Goal: Task Accomplishment & Management: Manage account settings

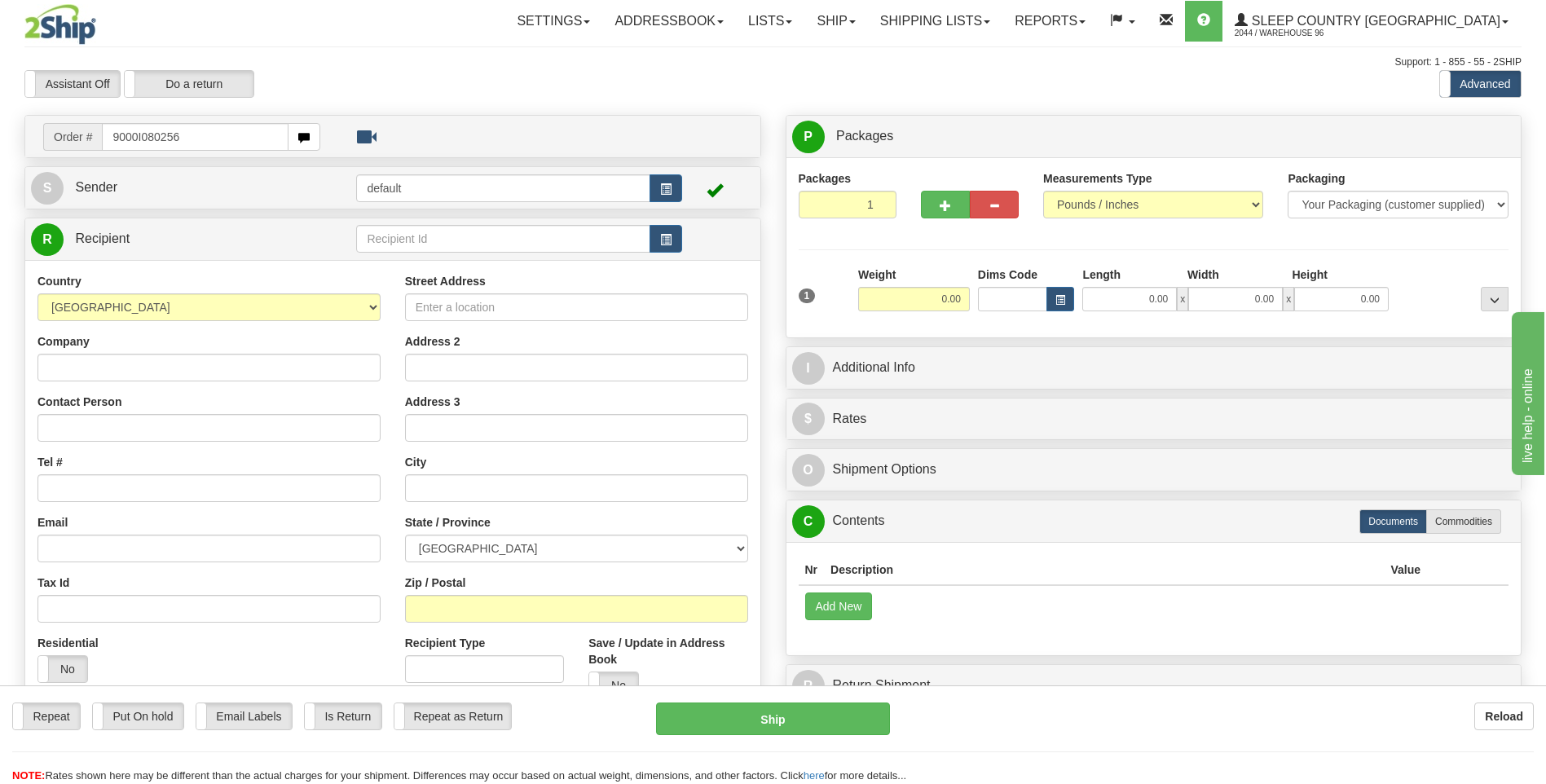
type input "9000I080256"
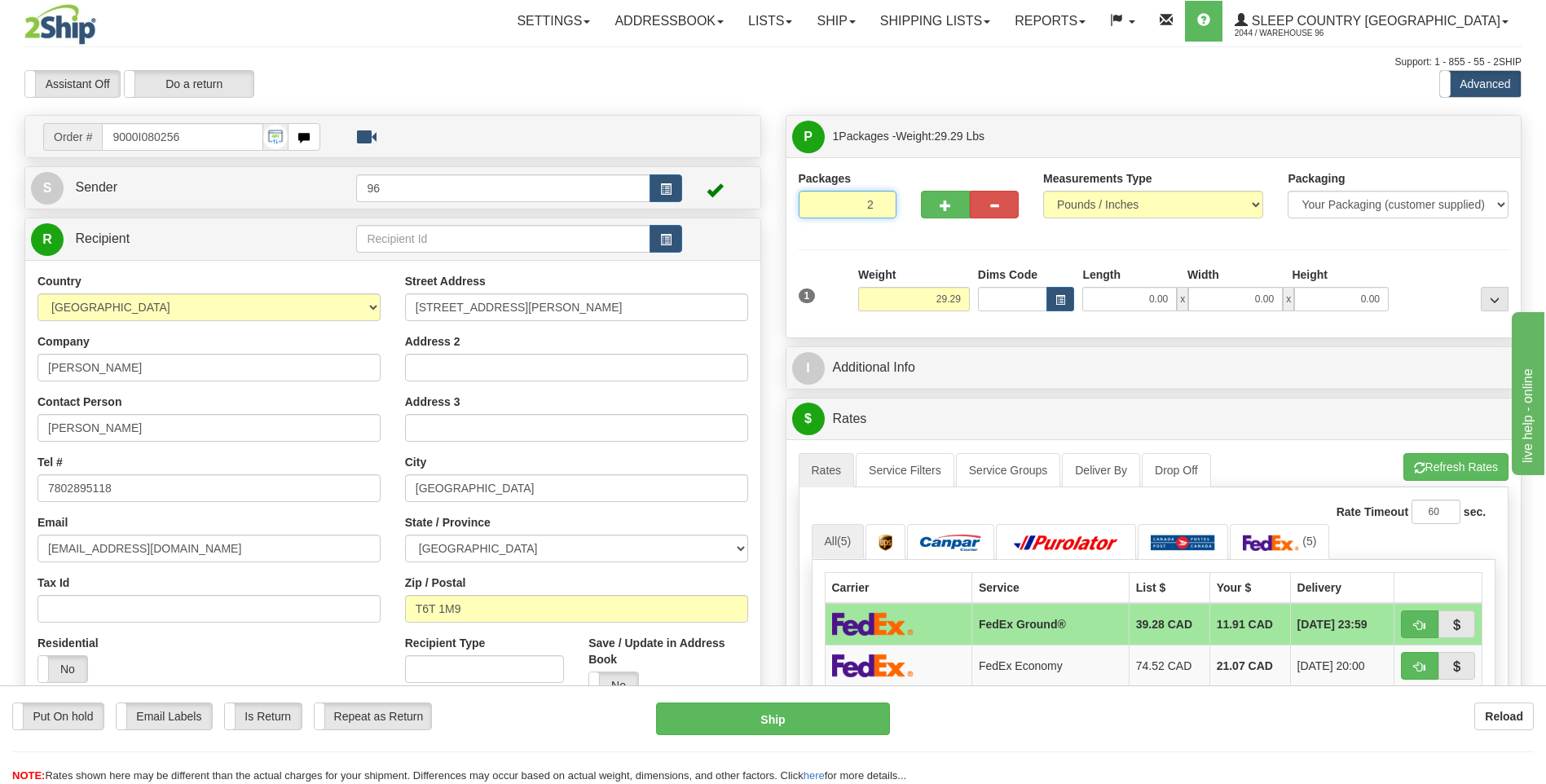
type input "2"
click at [877, 204] on input "2" at bounding box center [847, 204] width 98 height 28
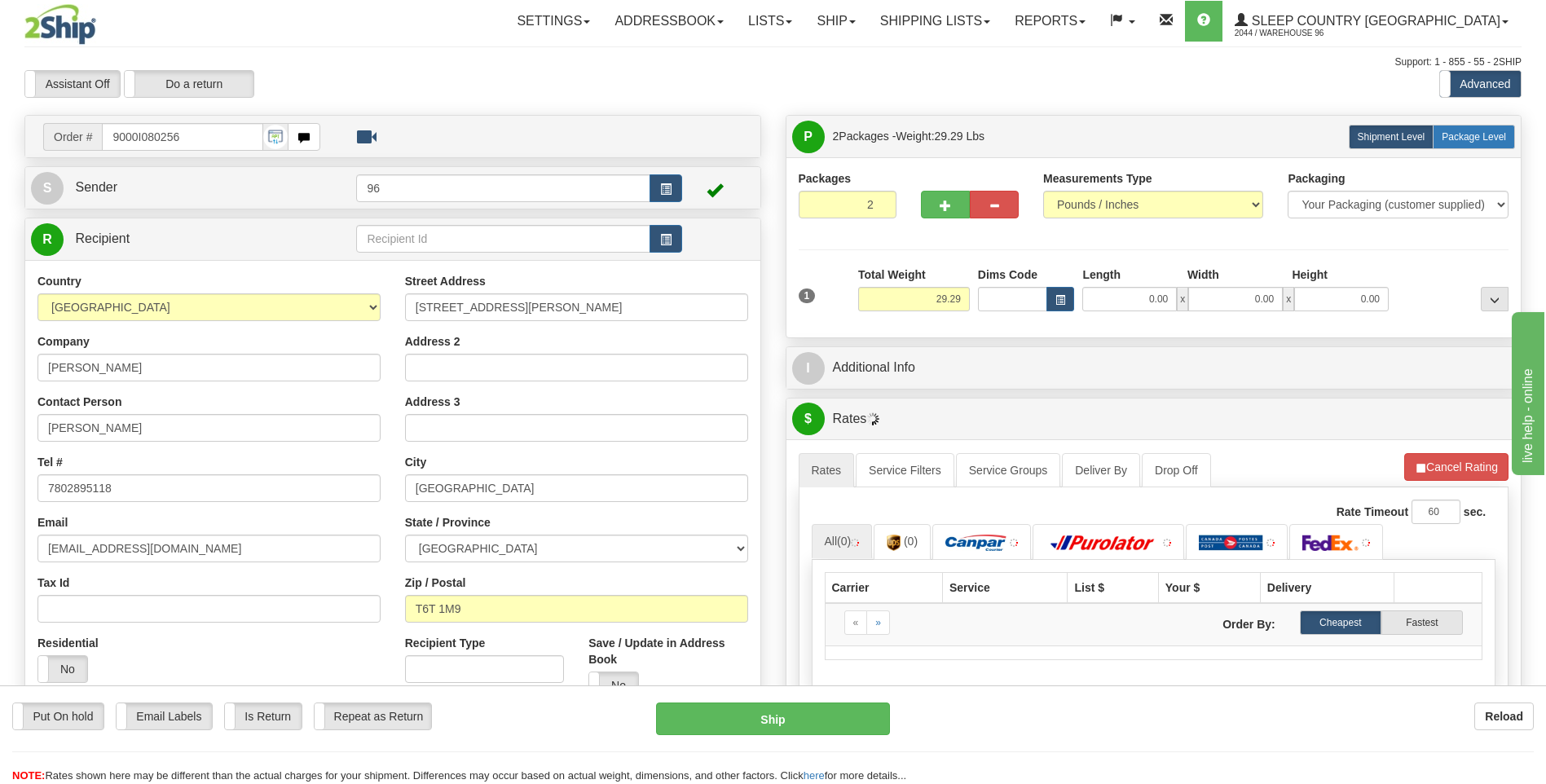
click at [1465, 138] on span "Package Level" at bounding box center [1474, 137] width 64 height 11
radio input "true"
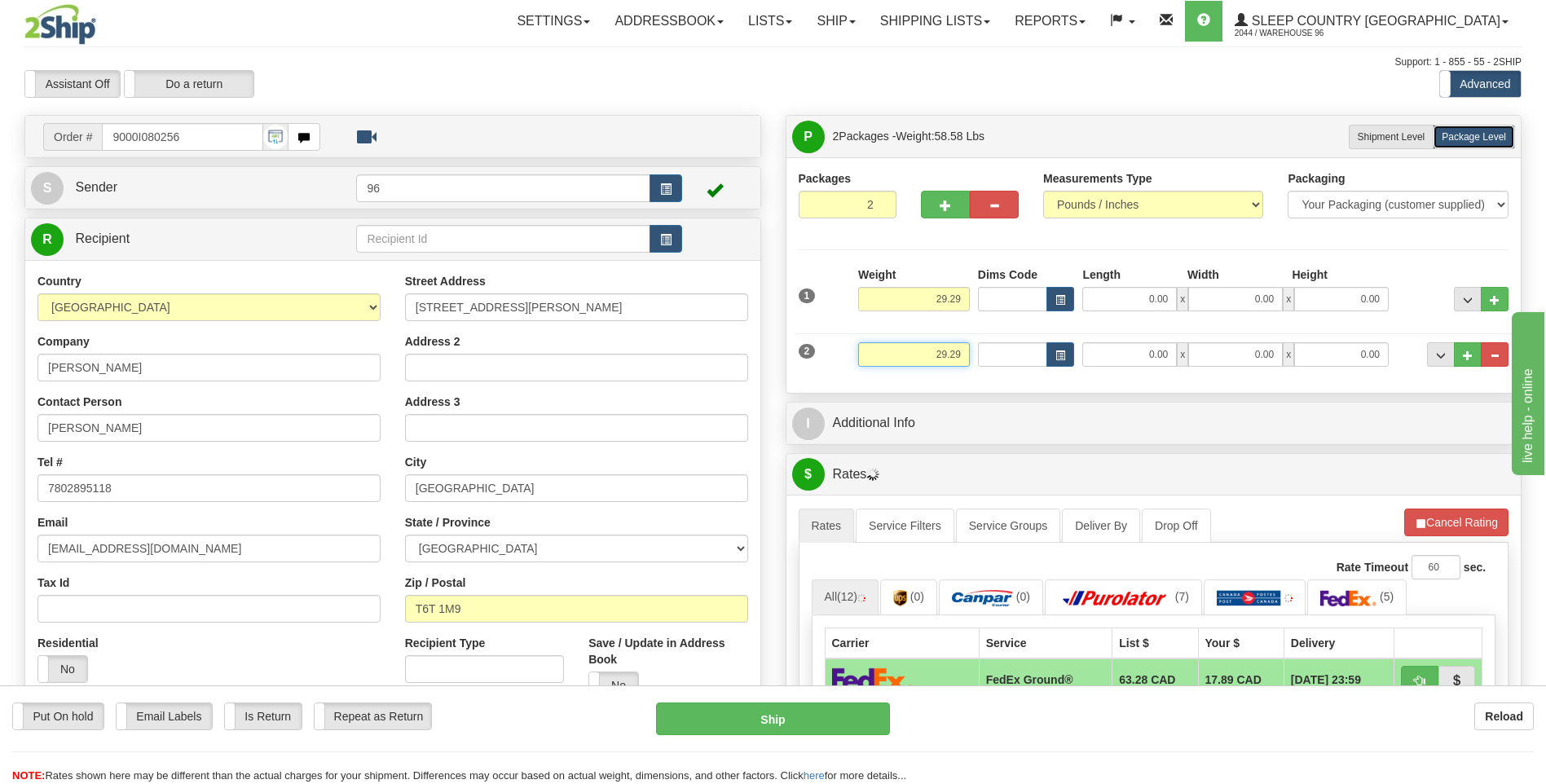
click at [963, 357] on input "29.29" at bounding box center [914, 355] width 112 height 25
type input "2"
type input "5.00"
click at [1172, 300] on input "0.00" at bounding box center [1129, 299] width 94 height 25
type input "13.00"
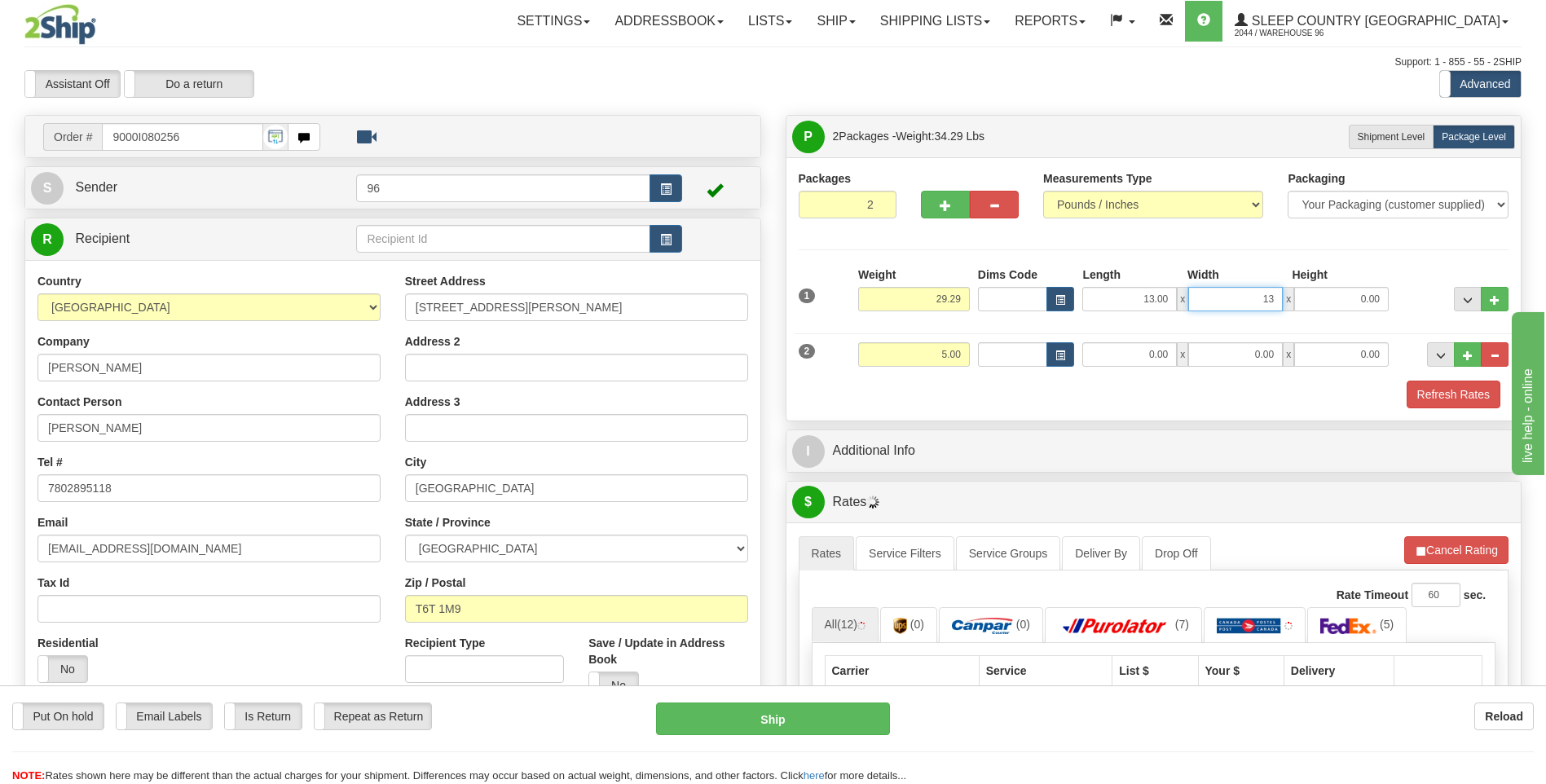
type input "13.00"
type input "40.00"
click at [1161, 356] on input "0.00" at bounding box center [1129, 355] width 94 height 25
click at [1161, 356] on input "17.00" at bounding box center [1129, 355] width 94 height 25
click at [1154, 353] on input "17.00" at bounding box center [1129, 355] width 94 height 25
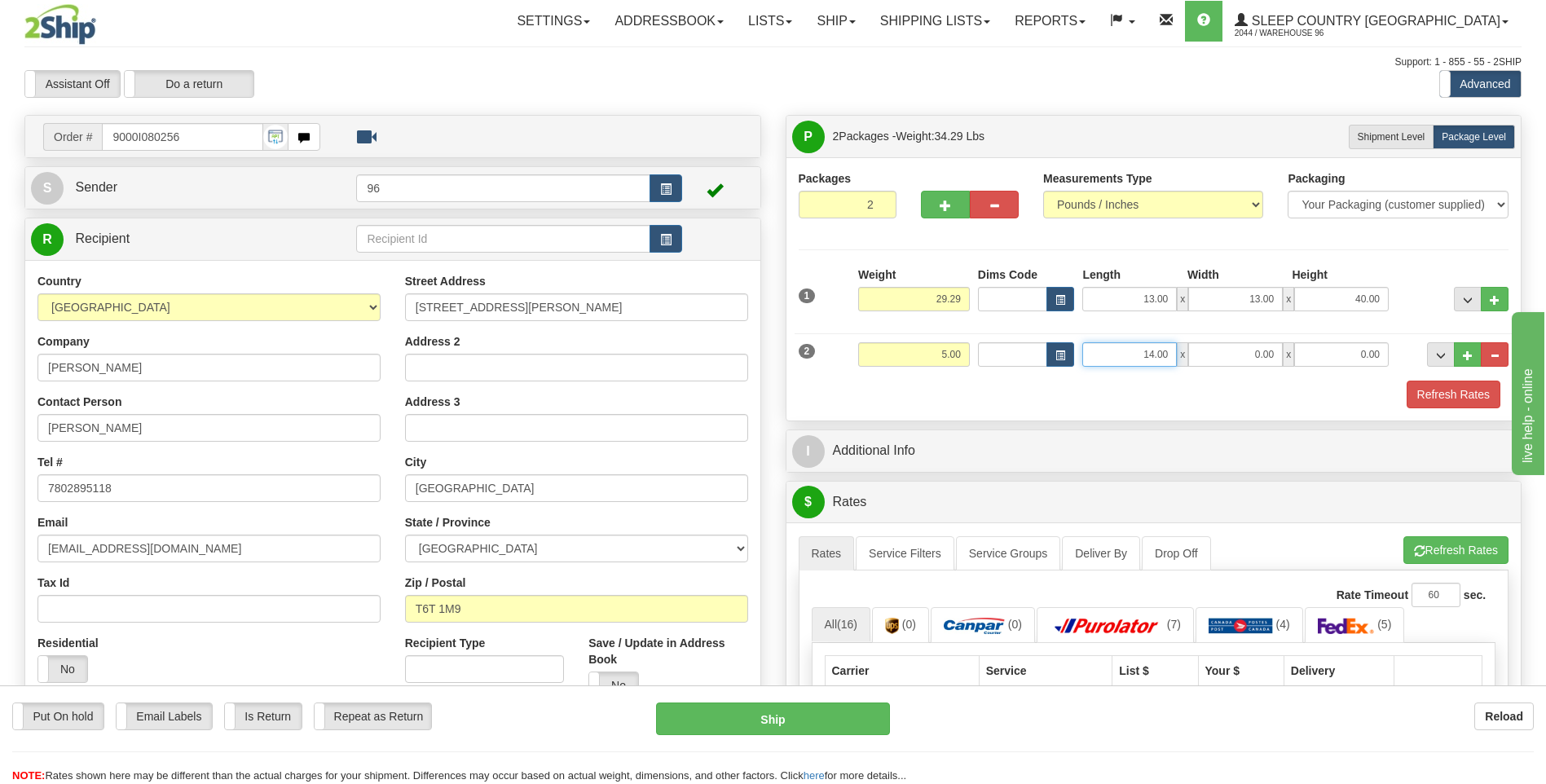
type input "14.00"
type input "7.00"
click at [1450, 400] on button "Refresh Rates" at bounding box center [1453, 394] width 94 height 28
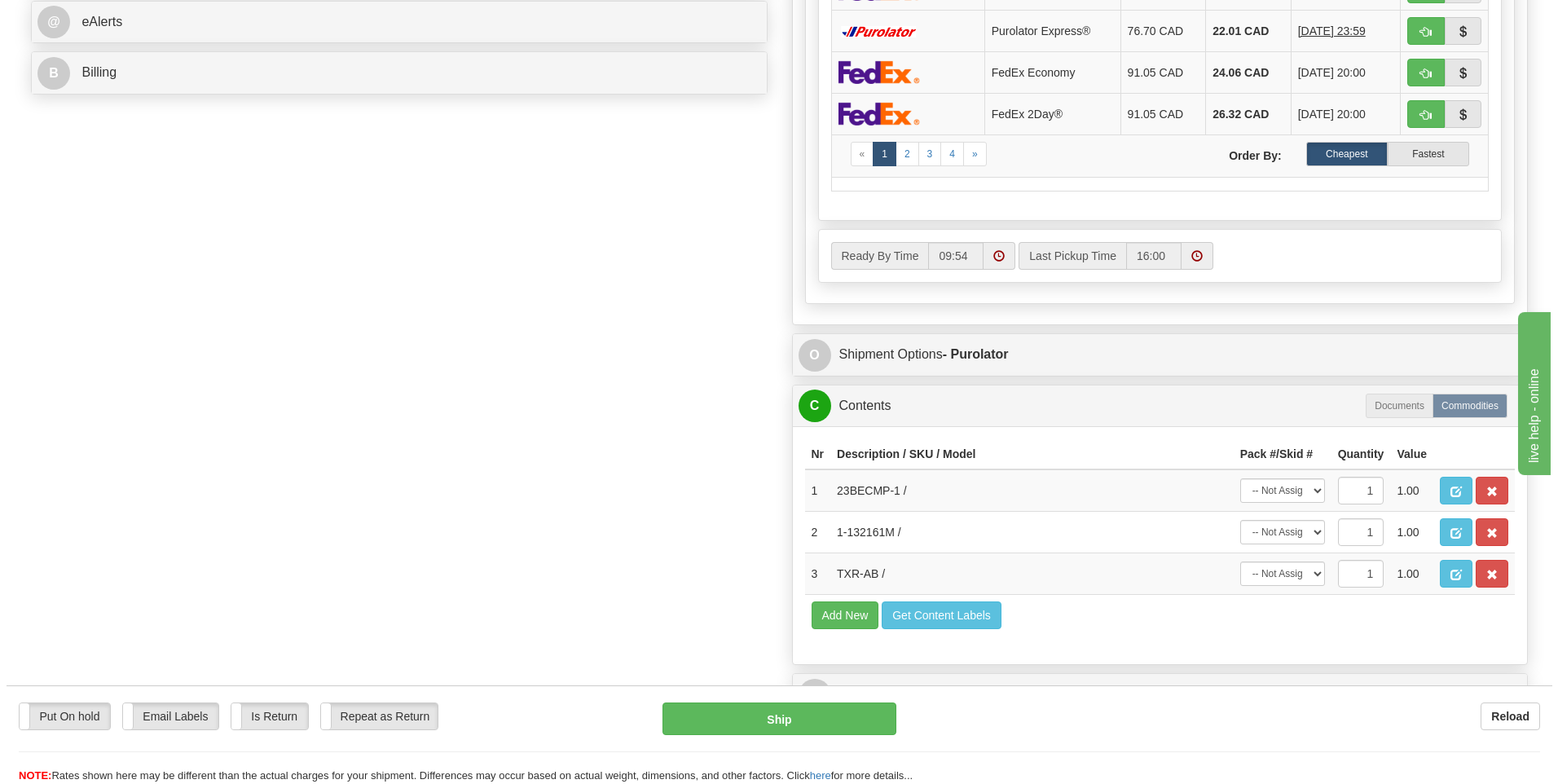
scroll to position [733, 0]
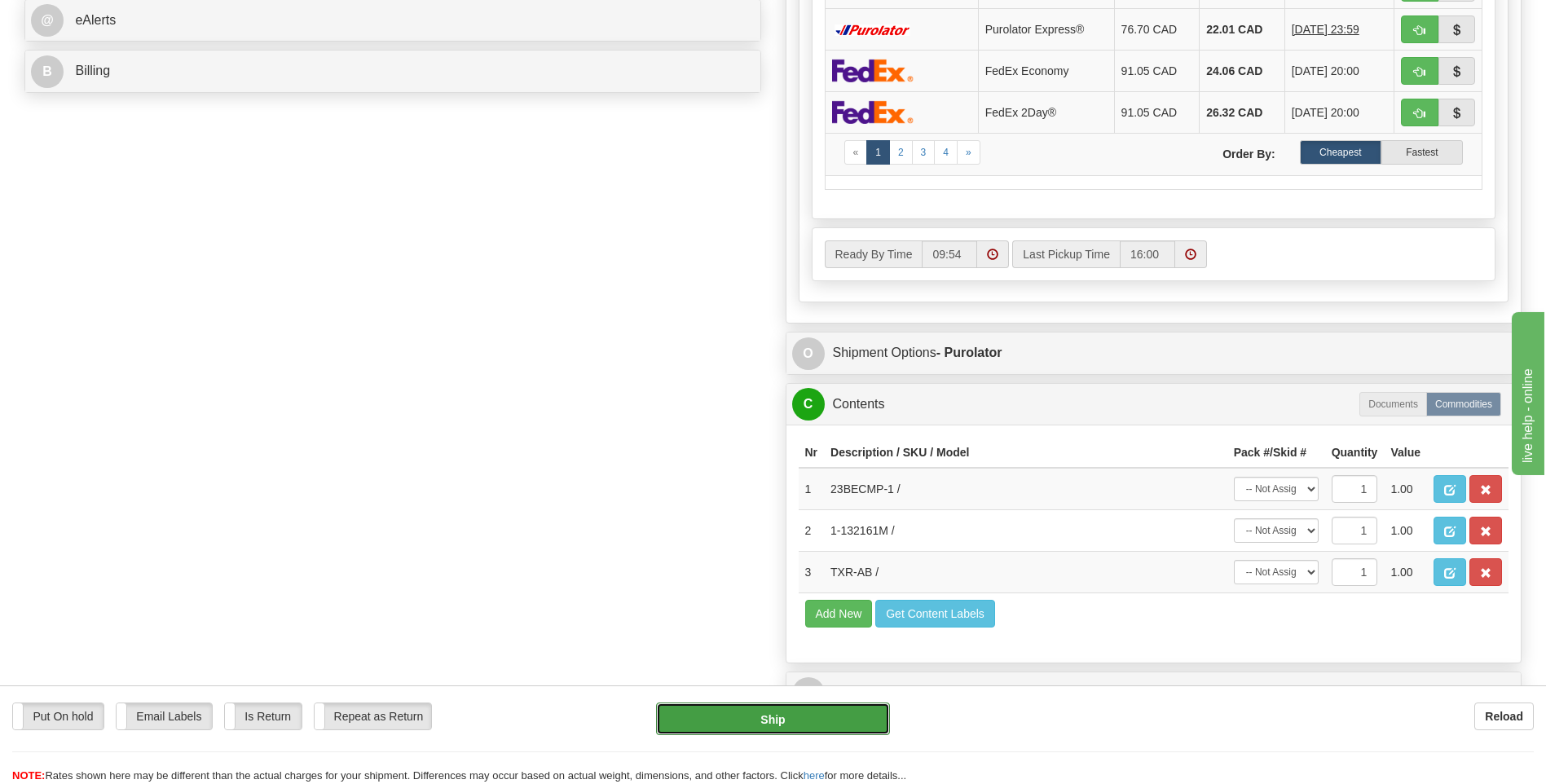
click at [836, 715] on button "Ship" at bounding box center [773, 718] width 233 height 33
type input "260"
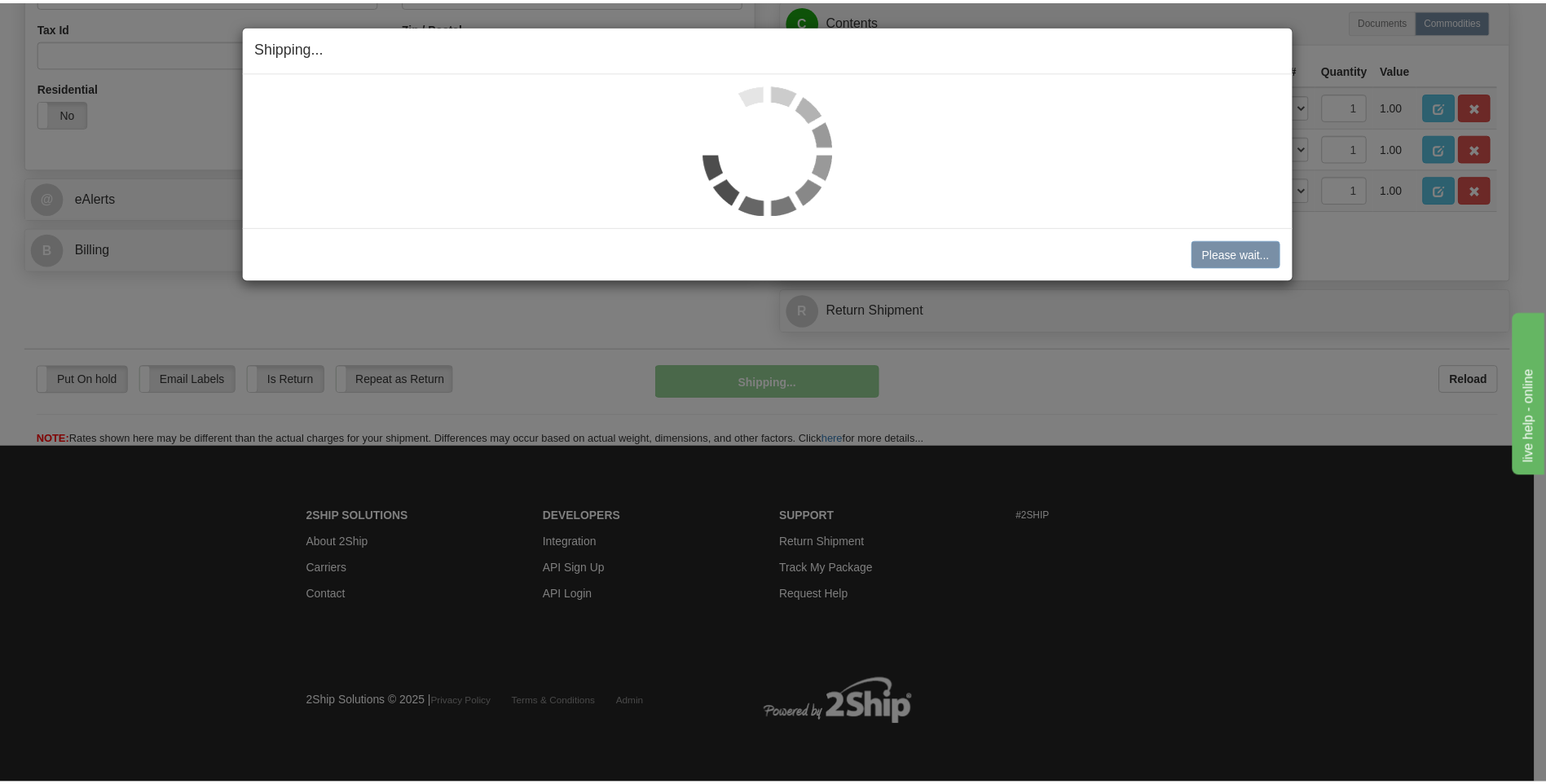
scroll to position [556, 0]
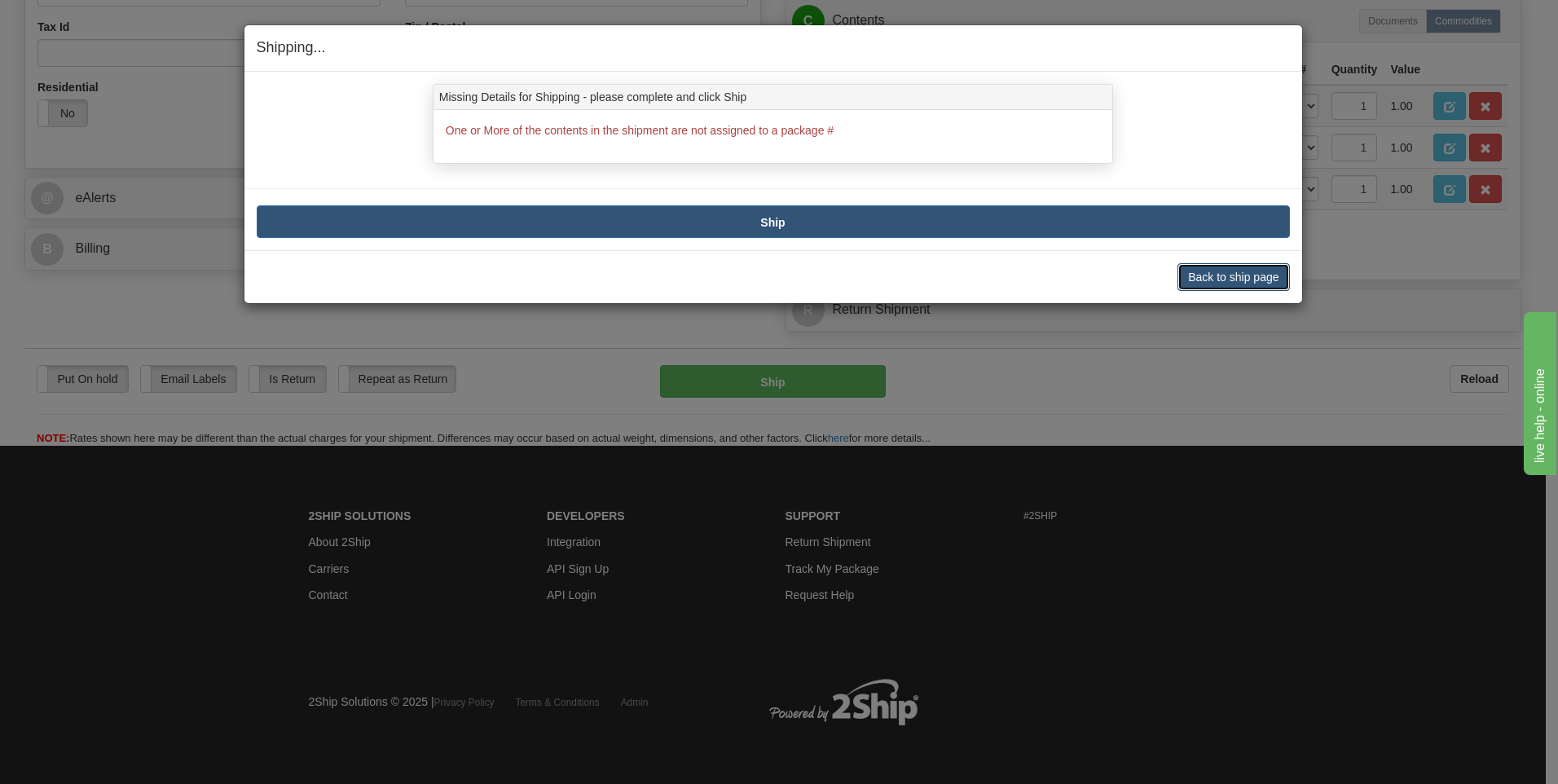
click at [1244, 281] on button "Back to ship page" at bounding box center [1234, 277] width 112 height 28
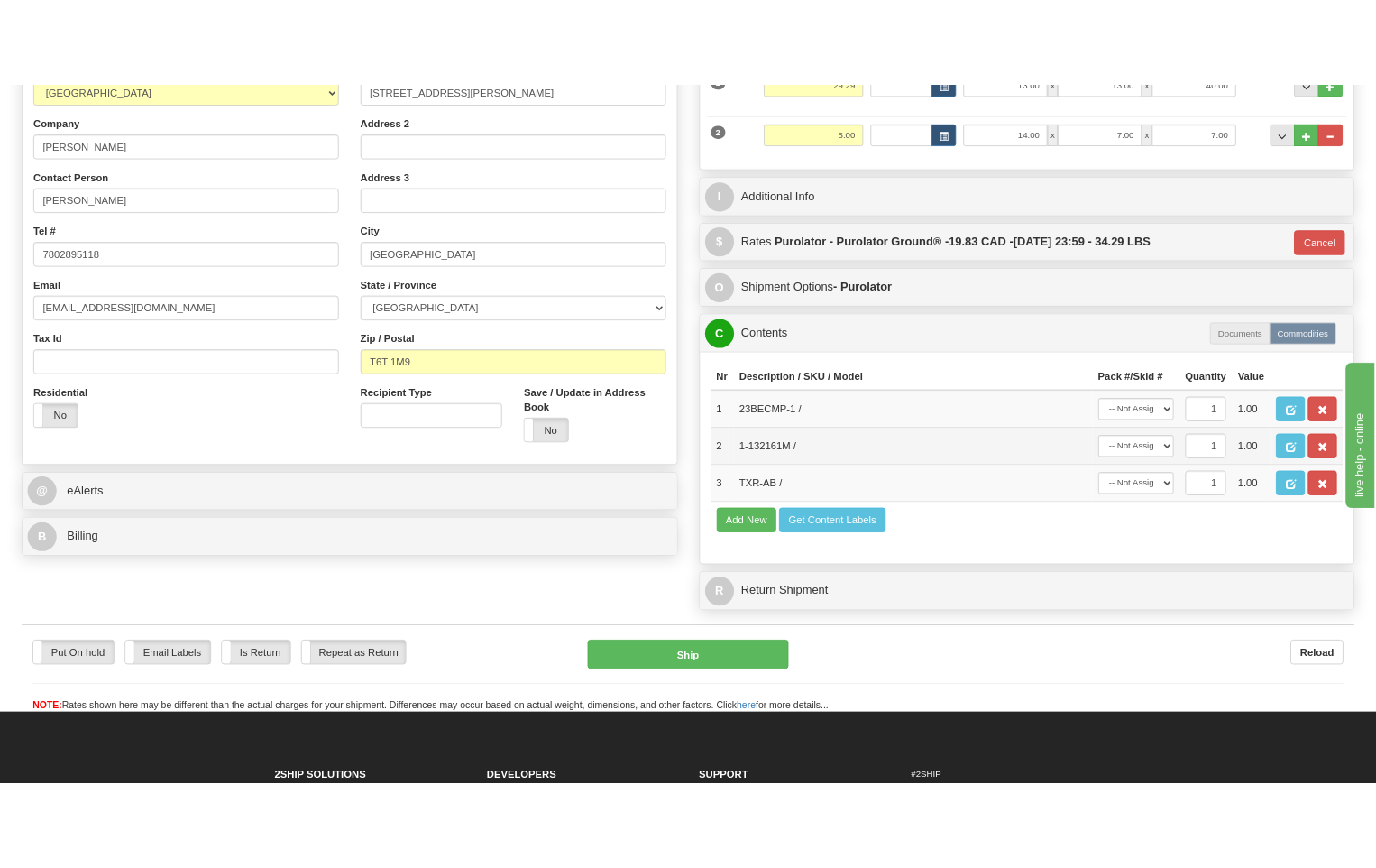
scroll to position [434, 0]
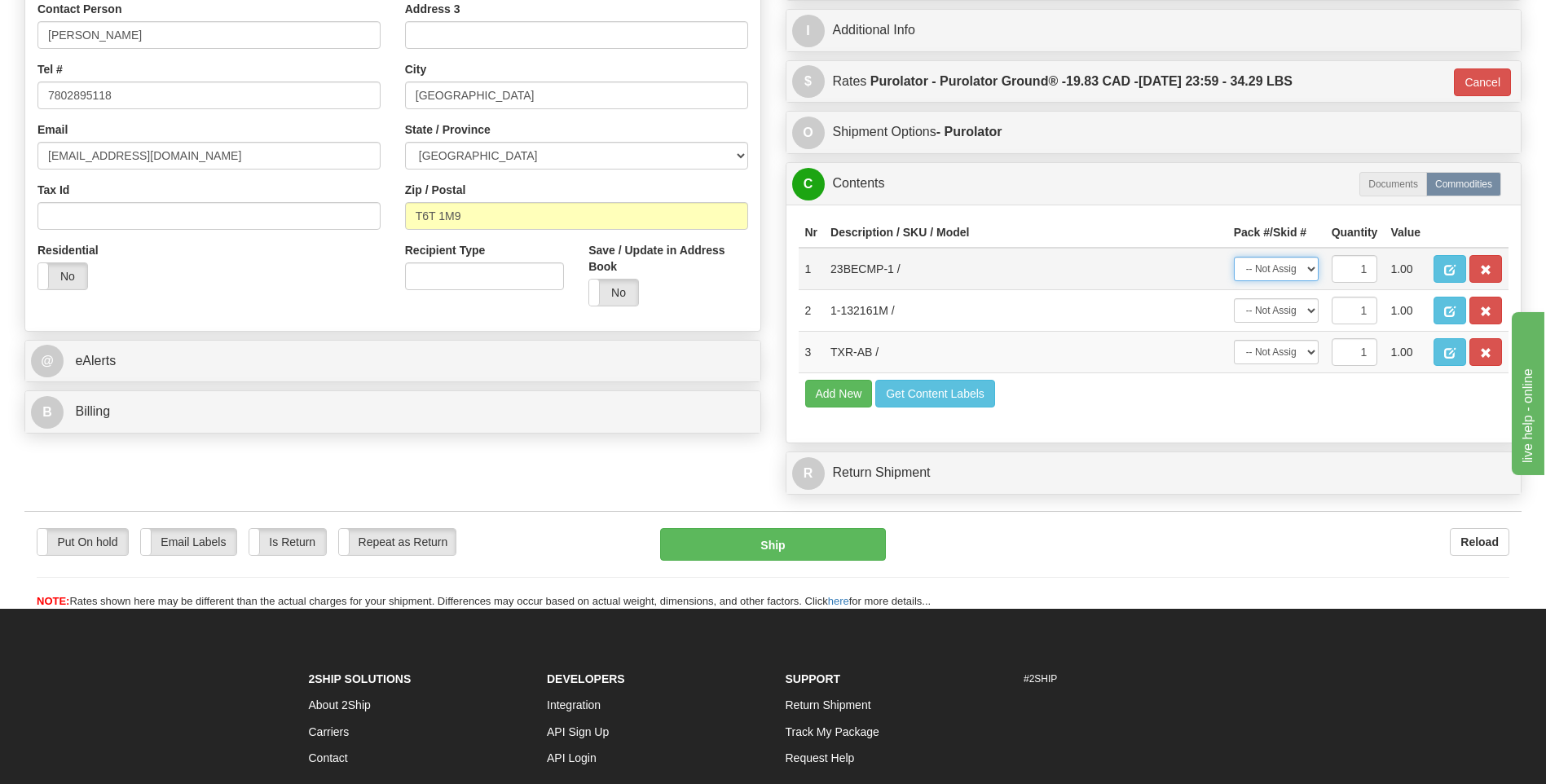
click at [1308, 273] on select "-- Not Assigned -- Package 1 Package 2" at bounding box center [1275, 269] width 85 height 25
select select "1"
click at [1233, 257] on select "-- Not Assigned -- Package 1 Package 2" at bounding box center [1275, 269] width 85 height 25
click at [1291, 305] on select "-- Not Assigned -- Package 1 Package 2" at bounding box center [1275, 310] width 85 height 25
select select "0"
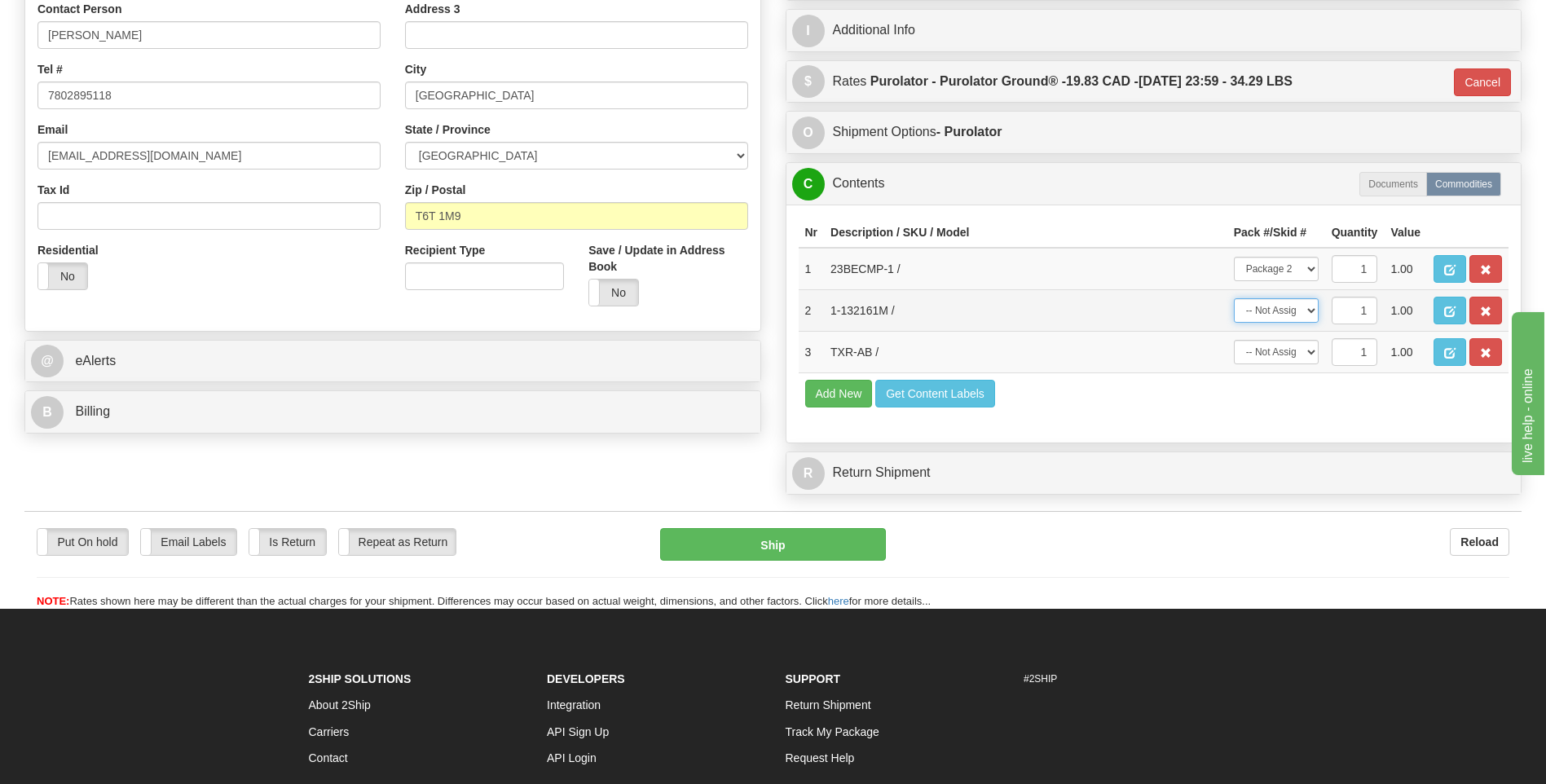
click at [1233, 298] on select "-- Not Assigned -- Package 1 Package 2" at bounding box center [1275, 310] width 85 height 25
click at [1304, 348] on select "-- Not Assigned -- Package 1 Package 2" at bounding box center [1275, 352] width 85 height 25
select select "1"
click at [1233, 340] on select "-- Not Assigned -- Package 1 Package 2" at bounding box center [1275, 352] width 85 height 25
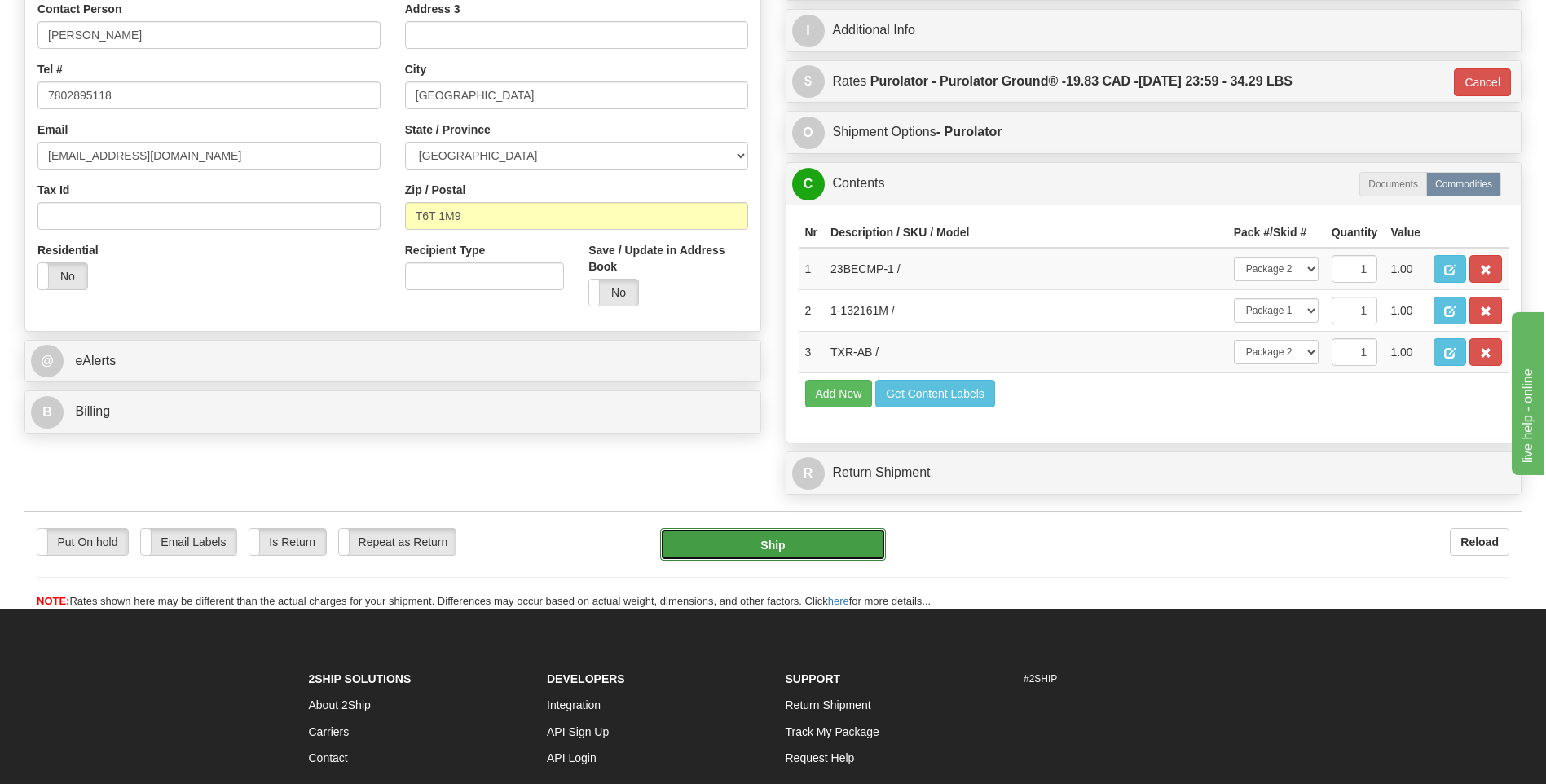
click at [820, 548] on button "Ship" at bounding box center [773, 544] width 225 height 33
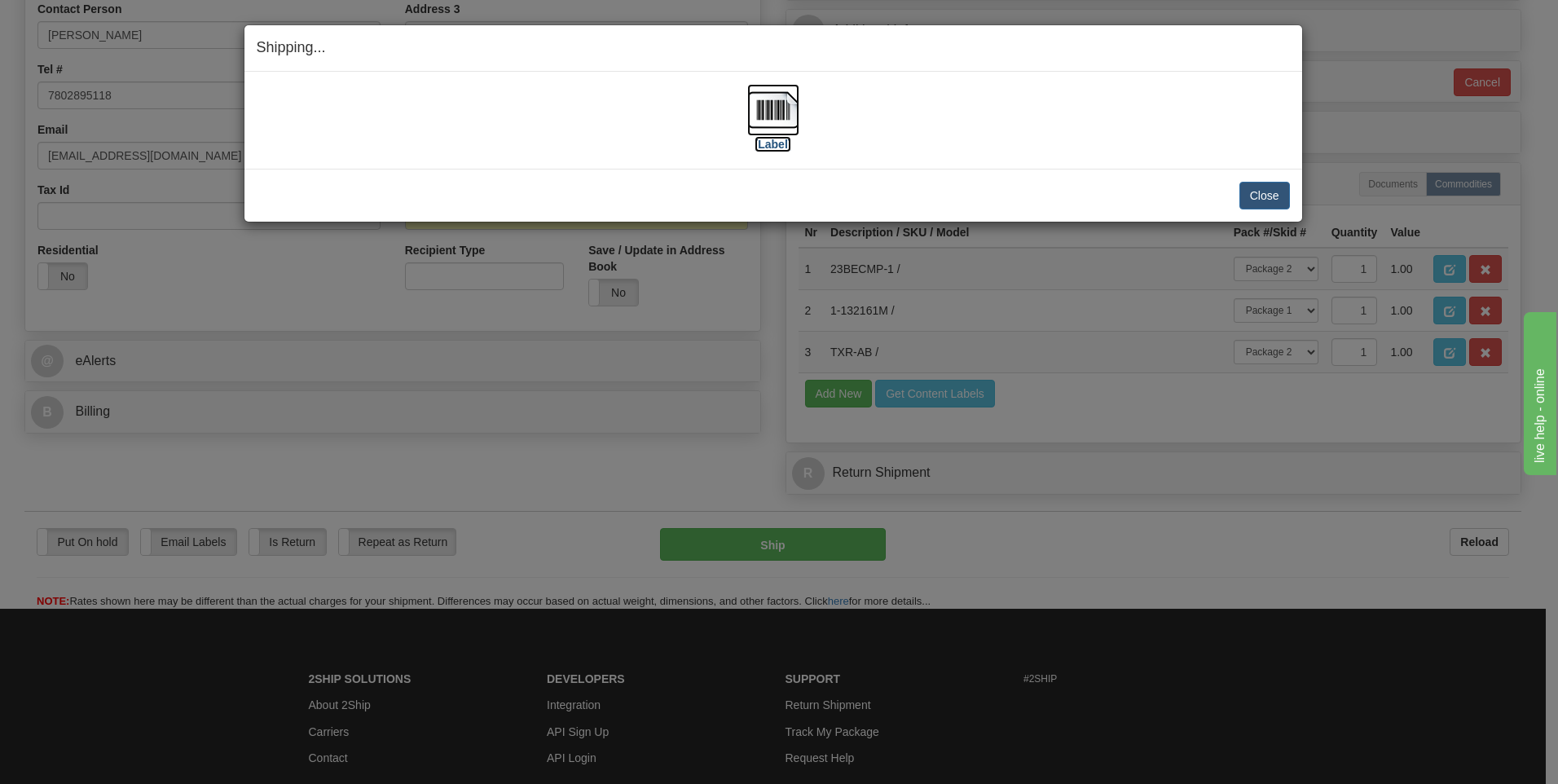
click at [771, 111] on img at bounding box center [774, 110] width 53 height 53
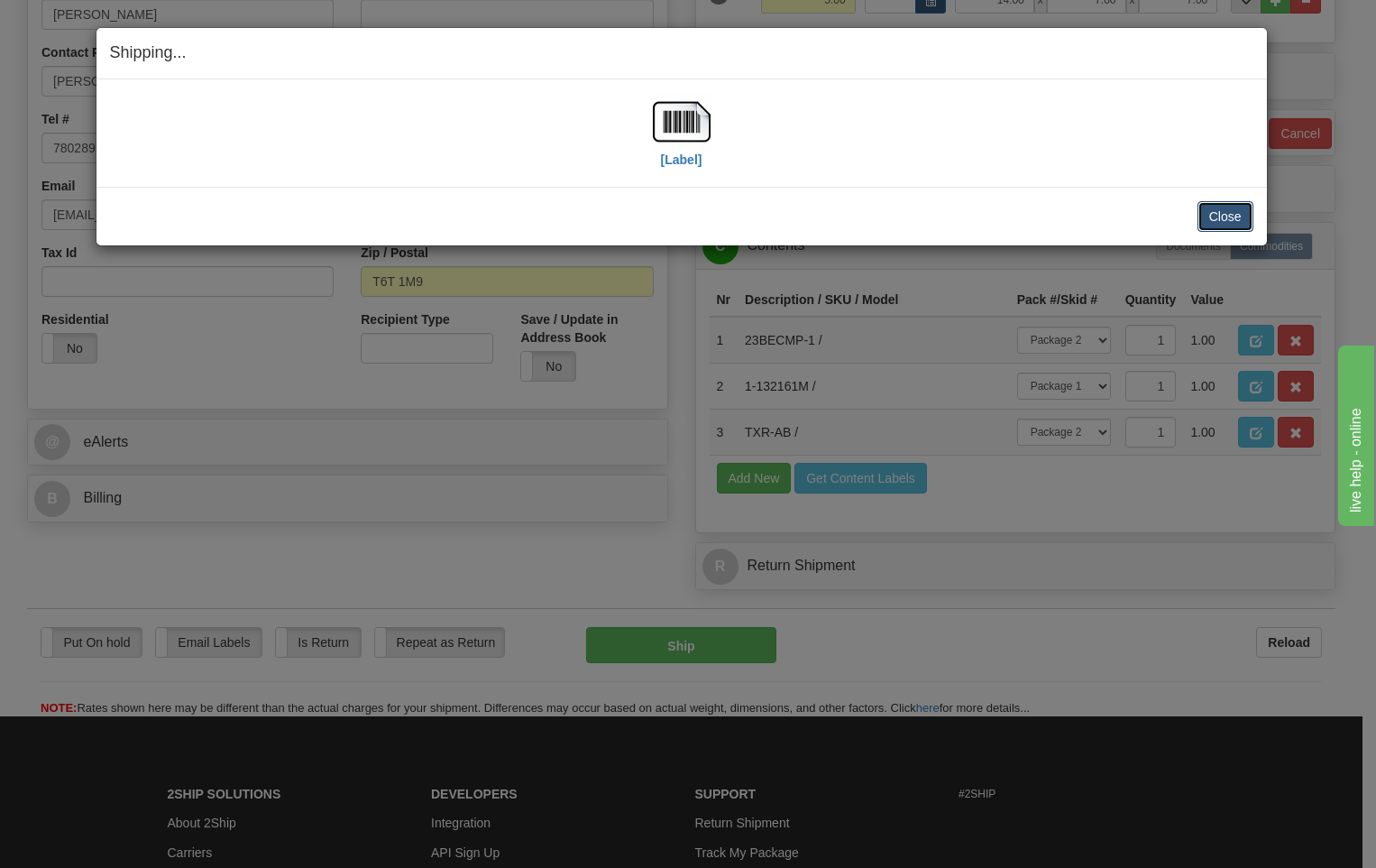
click at [1221, 224] on button "Close" at bounding box center [1226, 216] width 56 height 31
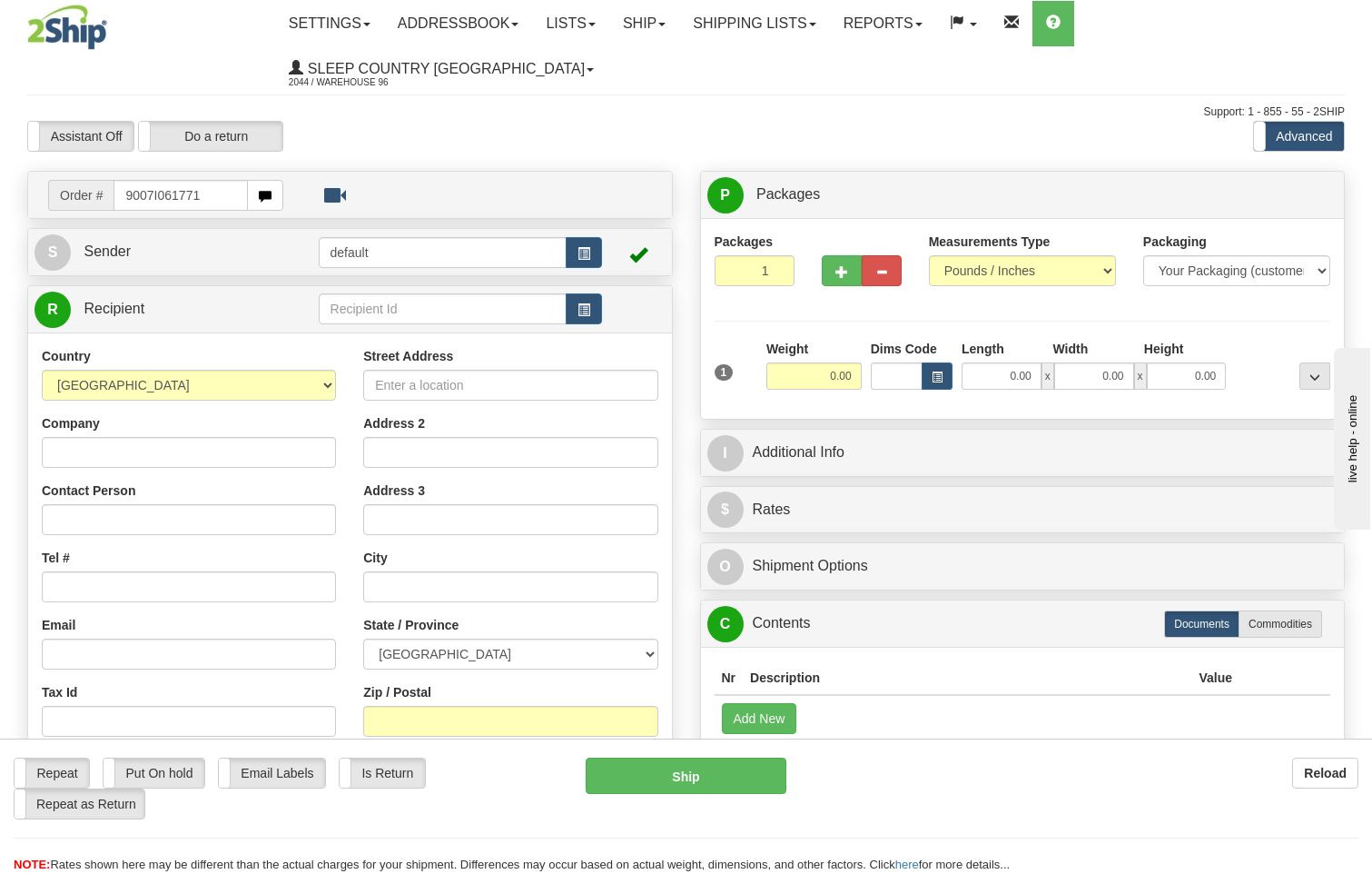
type input "9007I061771"
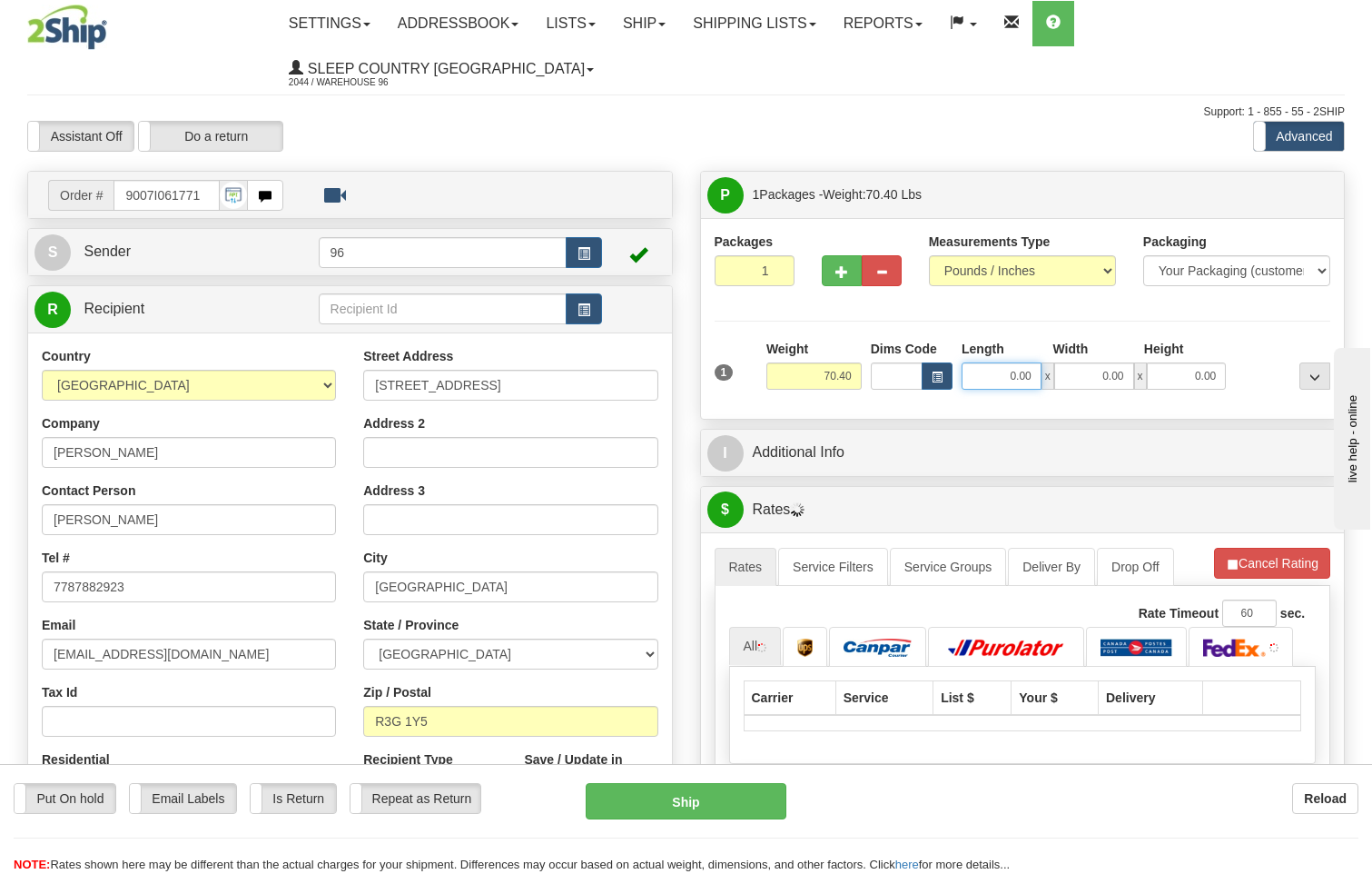
click at [1033, 362] on input "0.00" at bounding box center [1001, 376] width 80 height 27
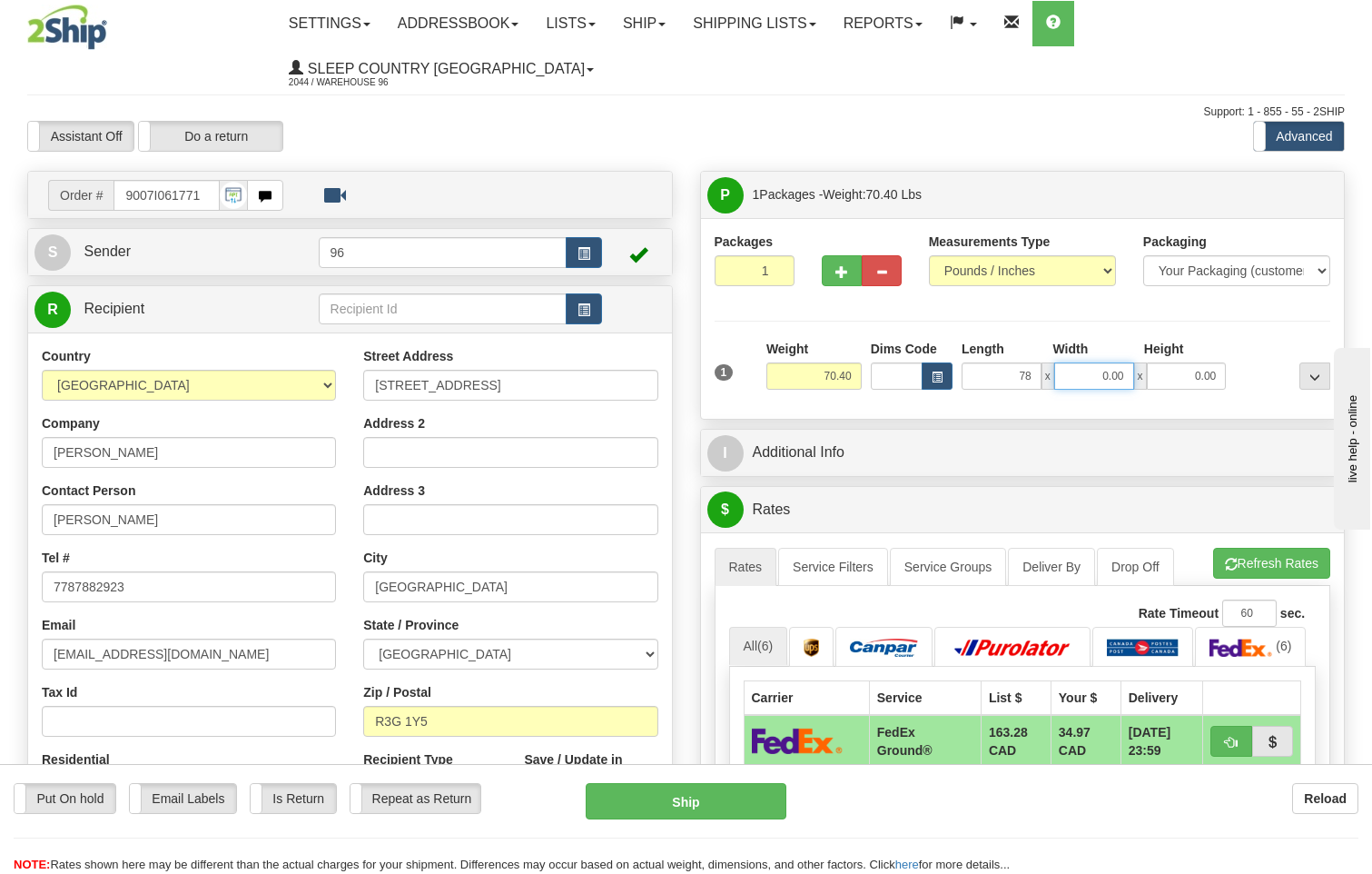
type input "78.00"
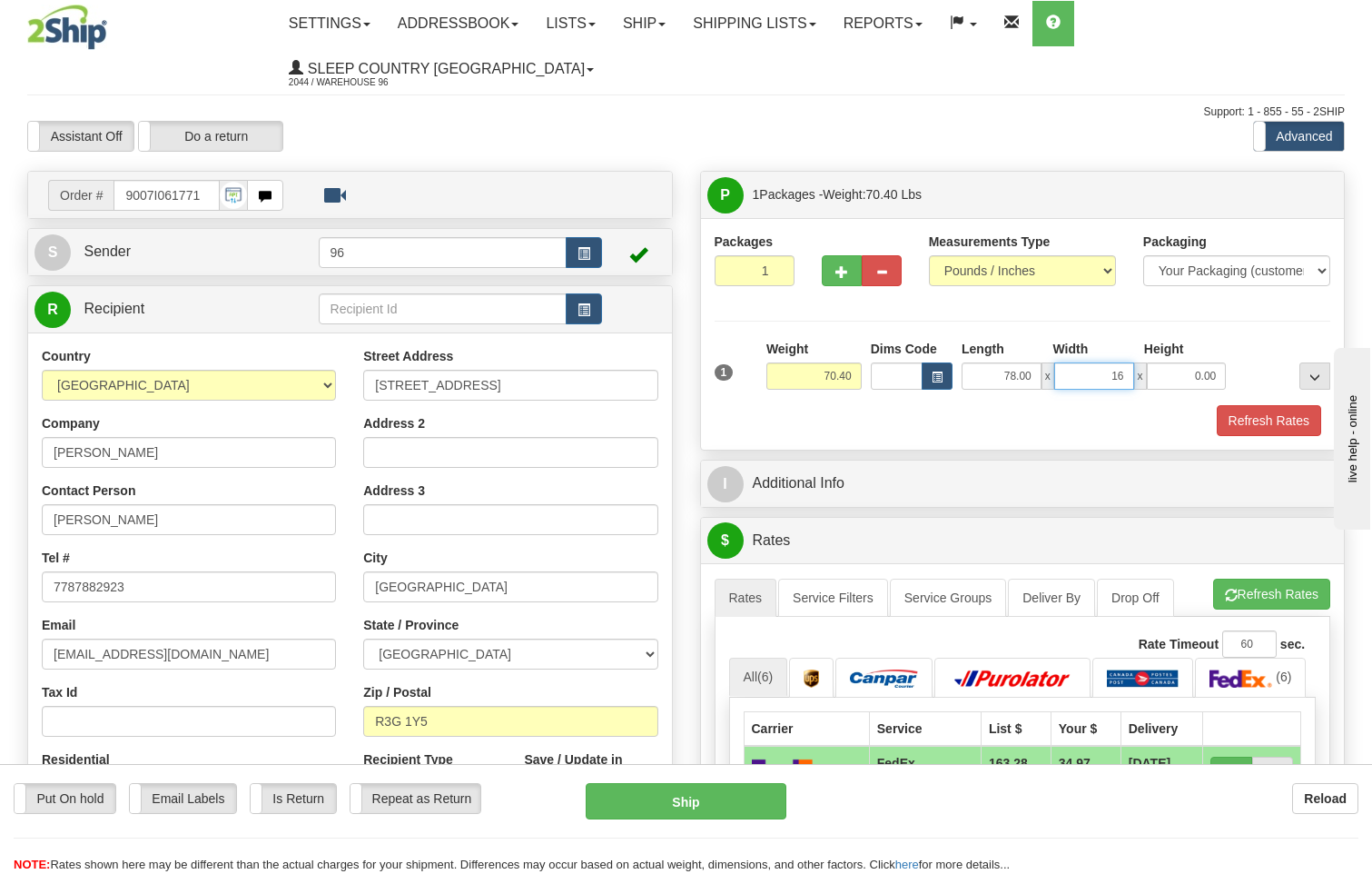
type input "16.00"
type input "10.00"
click at [1259, 405] on button "Refresh Rates" at bounding box center [1269, 421] width 104 height 31
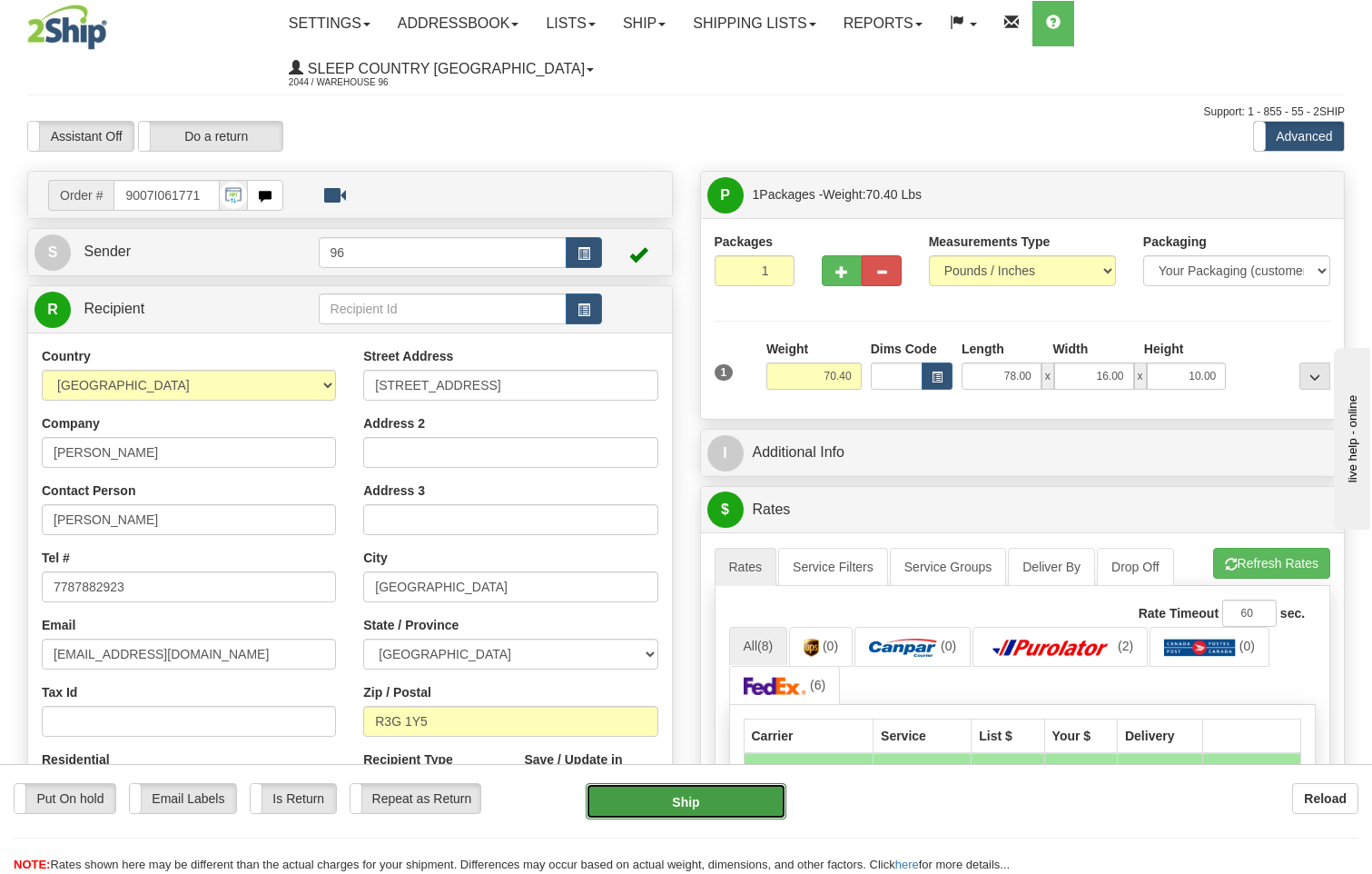
click at [733, 803] on button "Ship" at bounding box center [686, 801] width 201 height 37
type input "92"
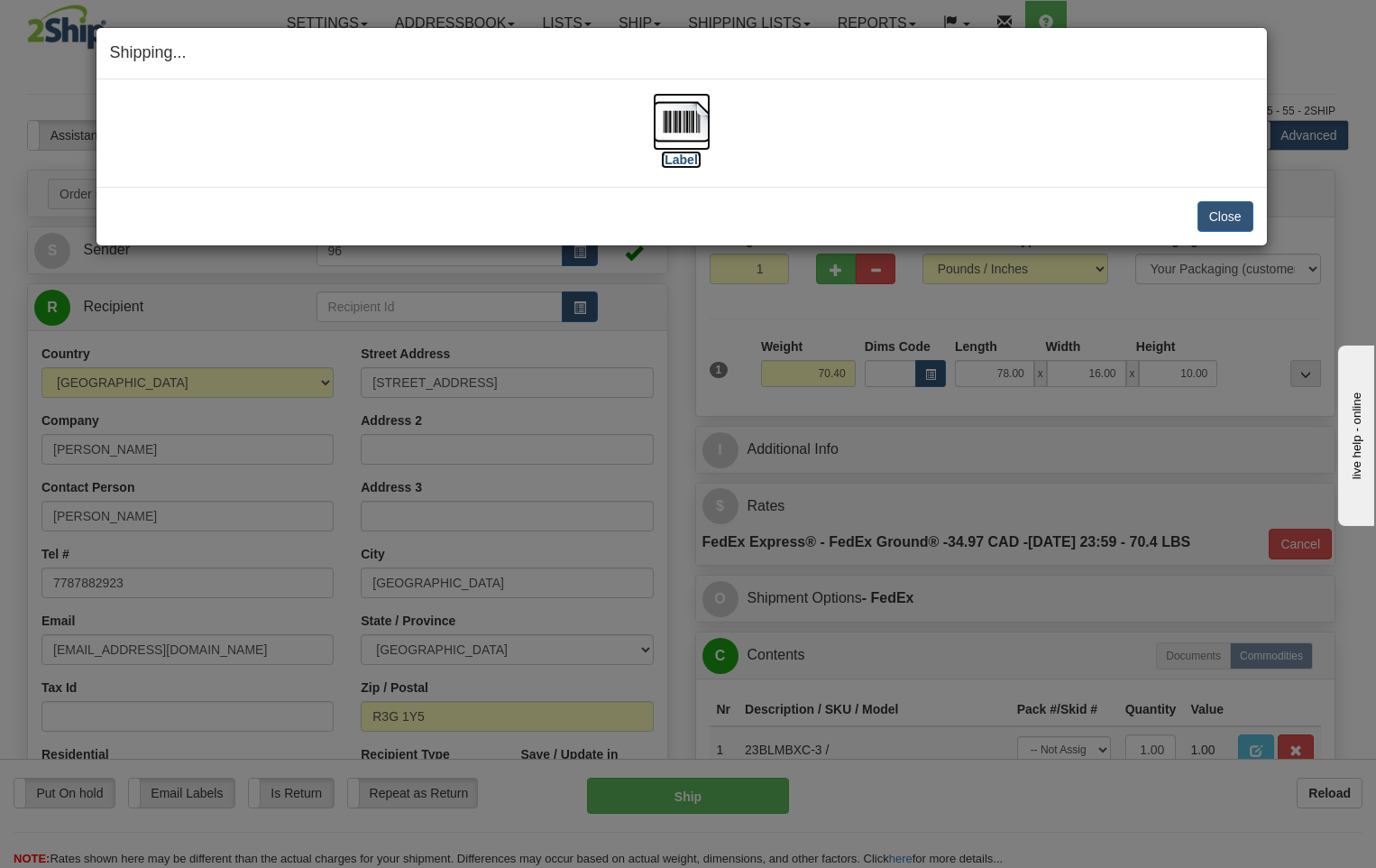
click at [687, 132] on img at bounding box center [682, 122] width 58 height 58
click at [1229, 220] on button "Close" at bounding box center [1226, 216] width 56 height 31
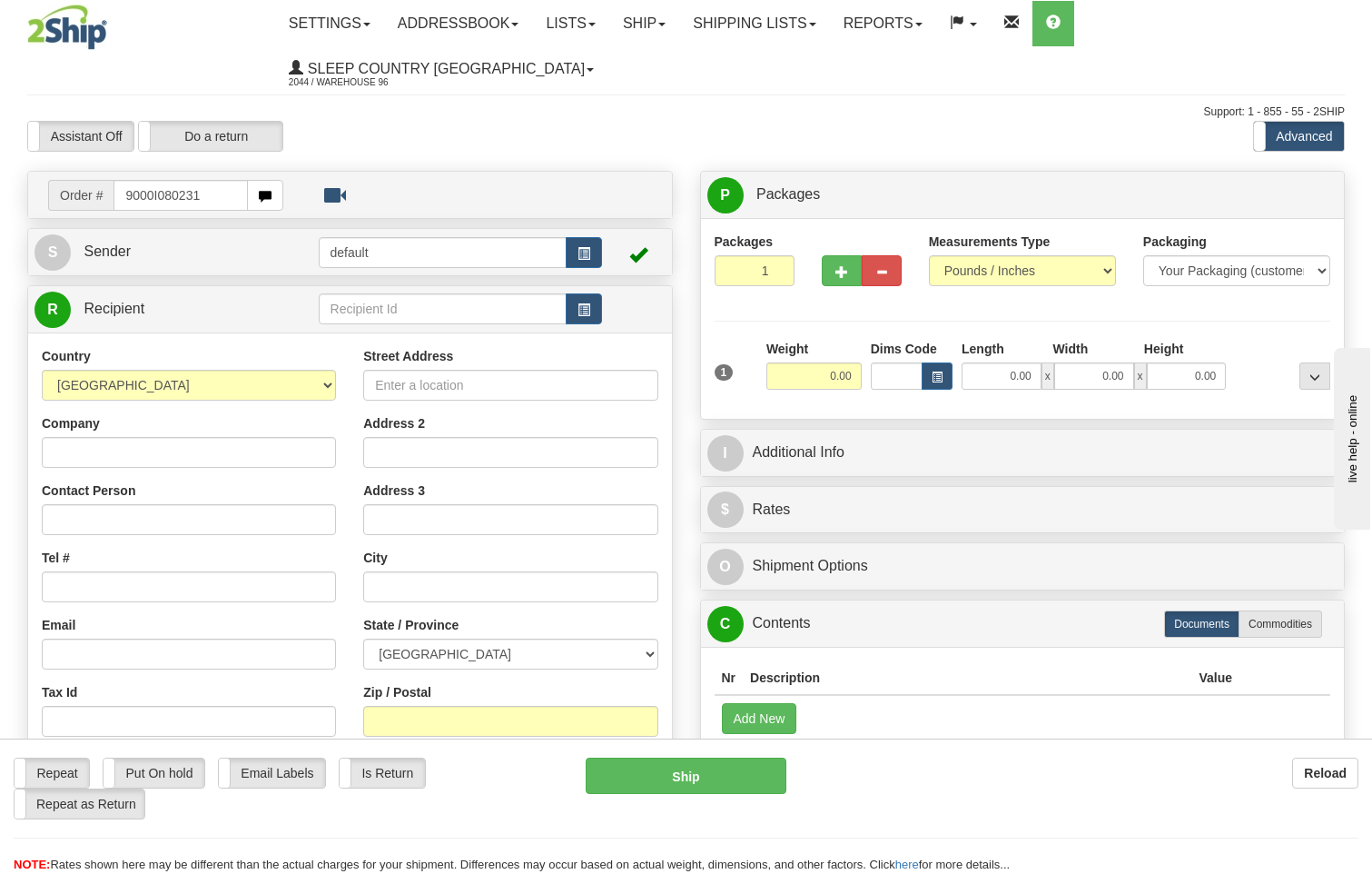
type input "9000I080231"
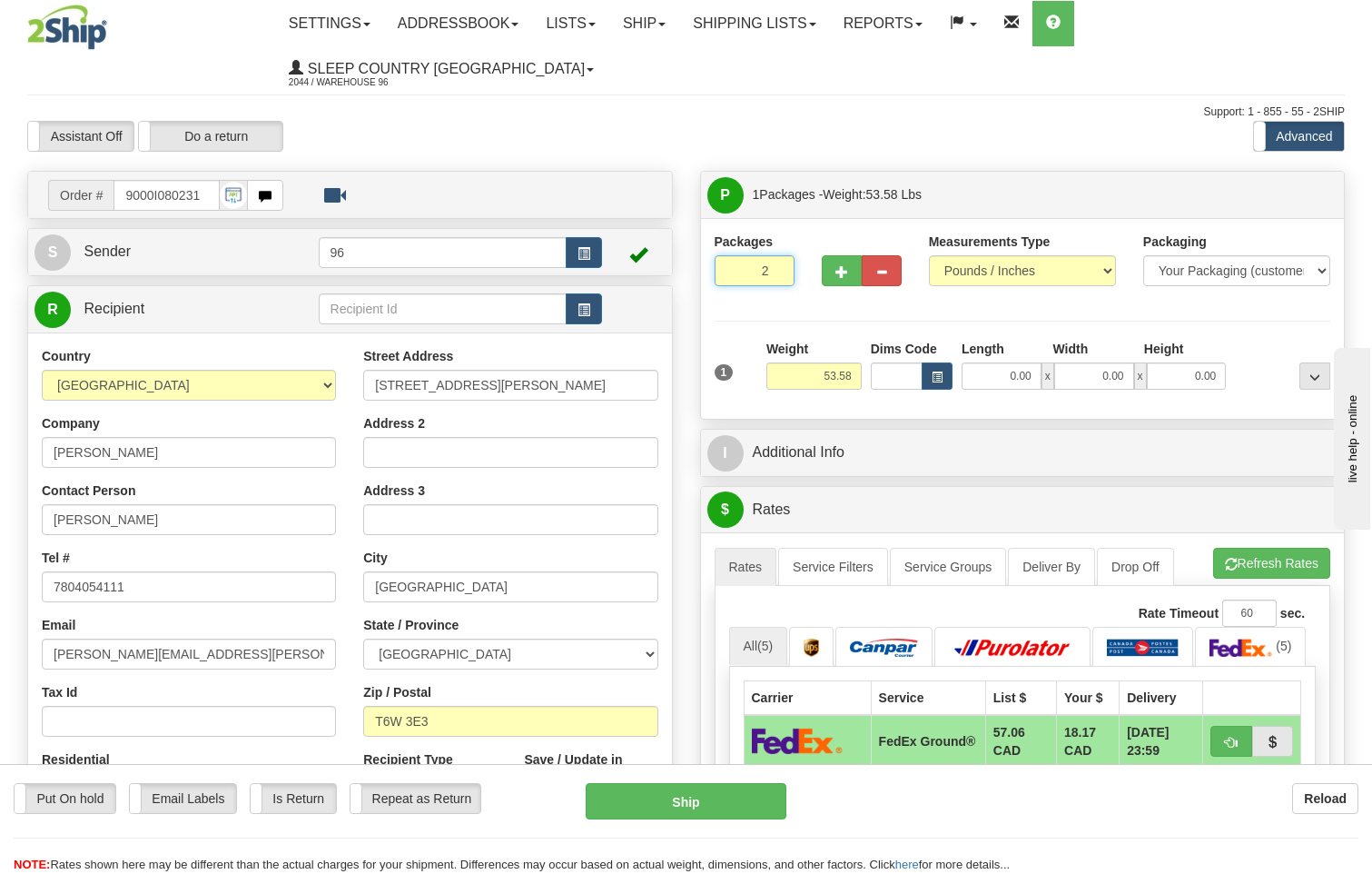
type input "2"
click at [775, 255] on input "2" at bounding box center [754, 271] width 80 height 31
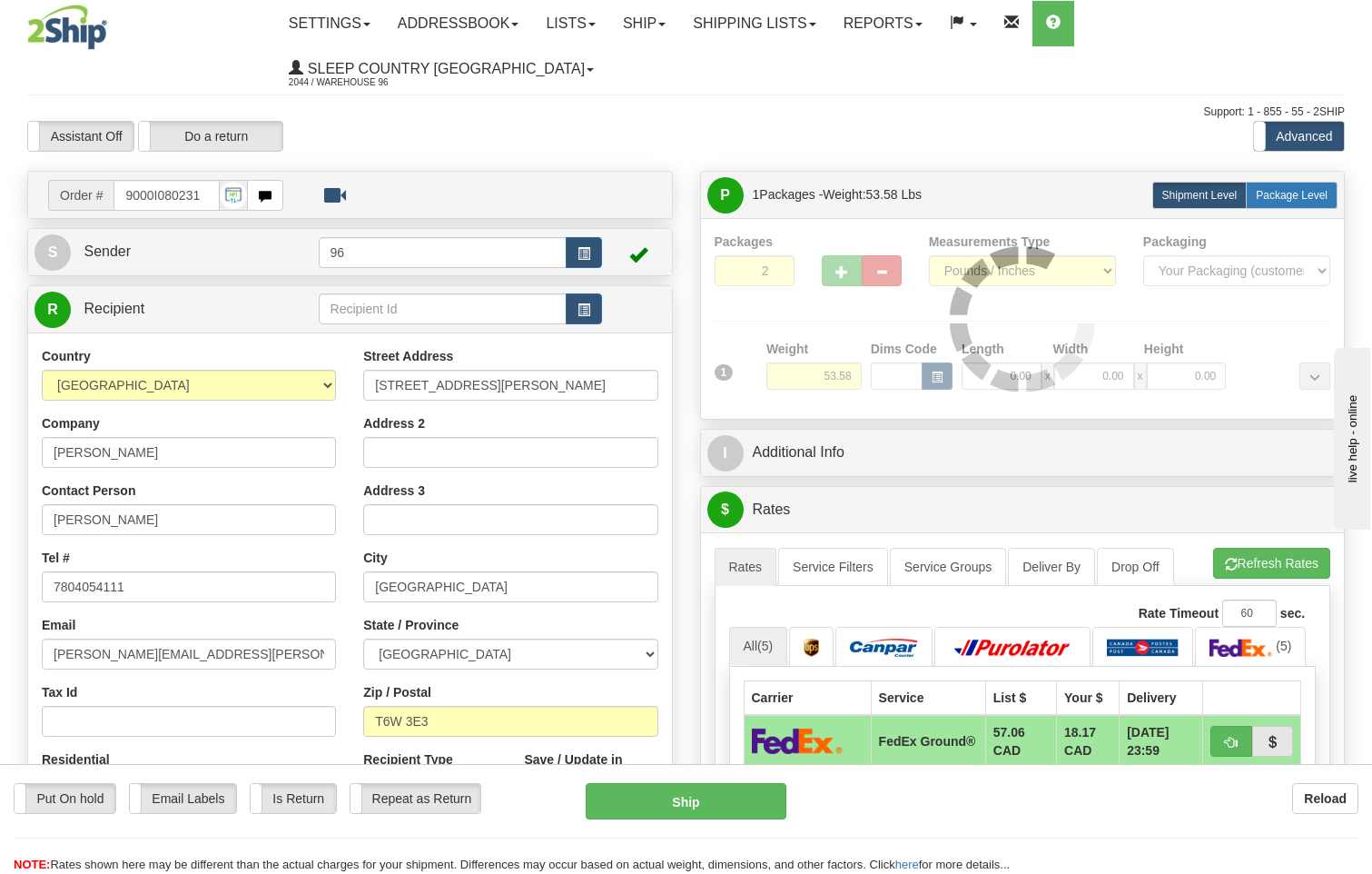
click at [1285, 189] on span "Package Level" at bounding box center [1291, 195] width 71 height 13
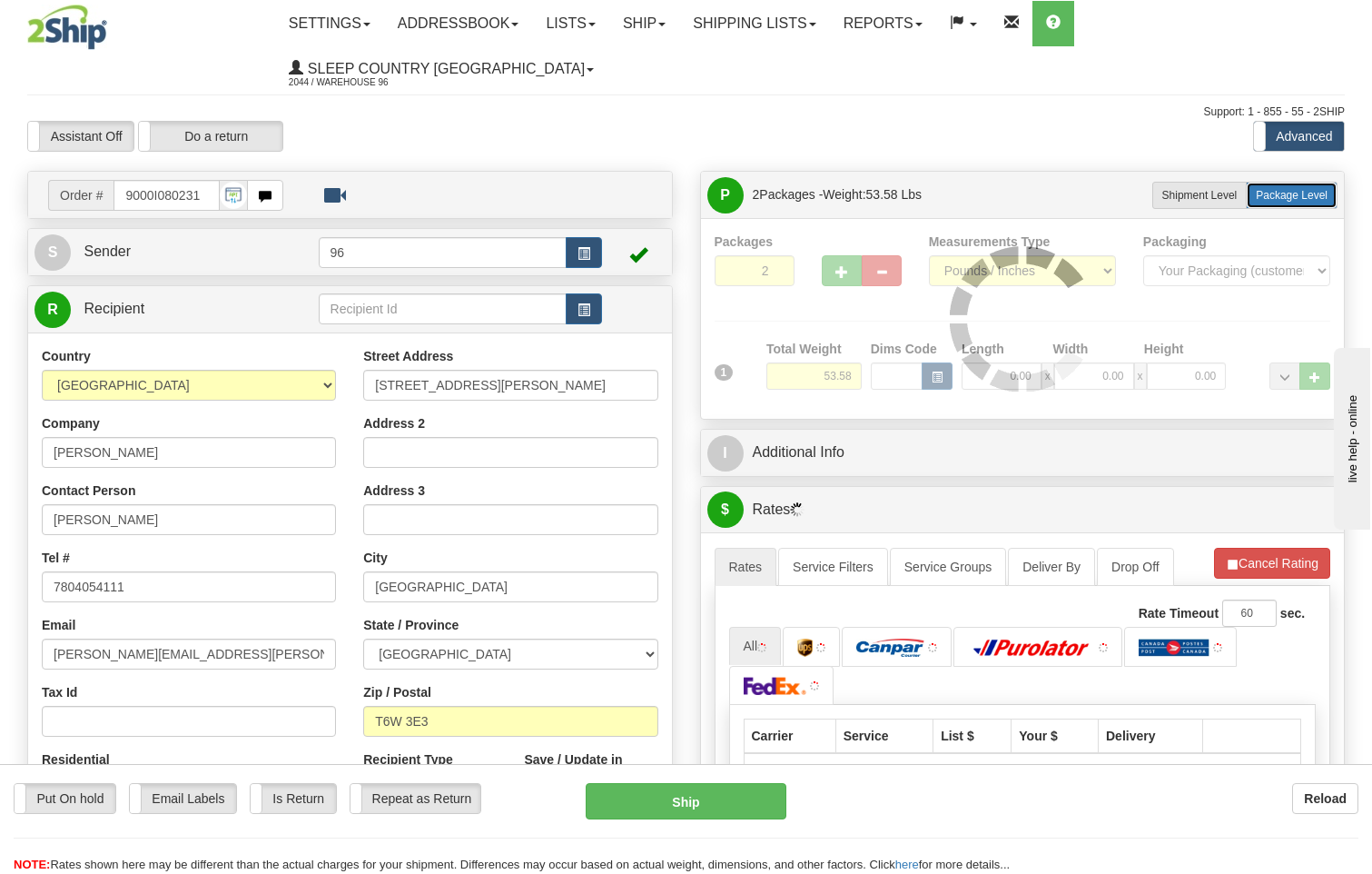
radio input "true"
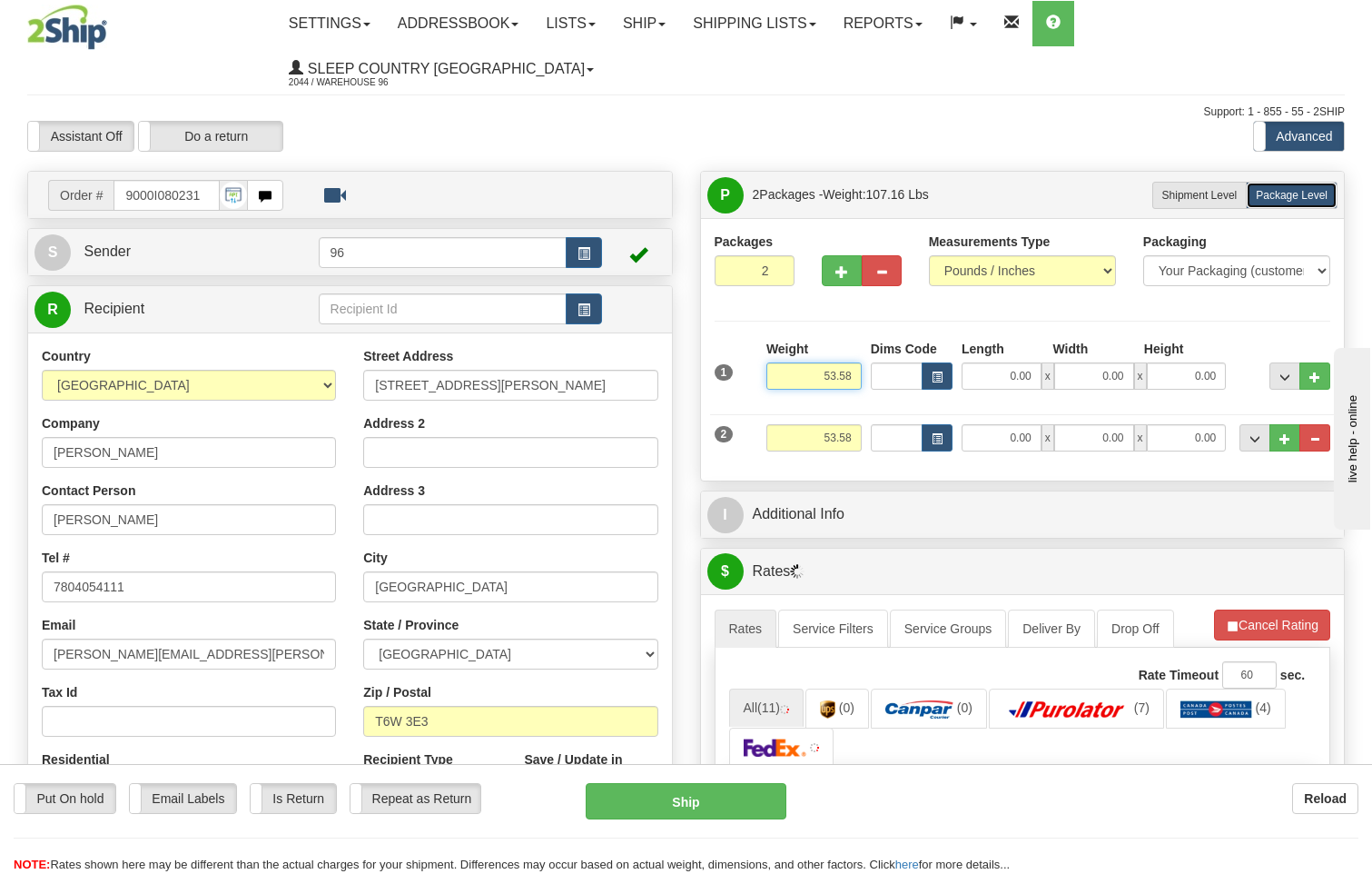
click at [858, 362] on input "53.58" at bounding box center [815, 376] width 95 height 27
type input "5"
type input "30.00"
click at [852, 424] on input "53.58" at bounding box center [815, 437] width 95 height 27
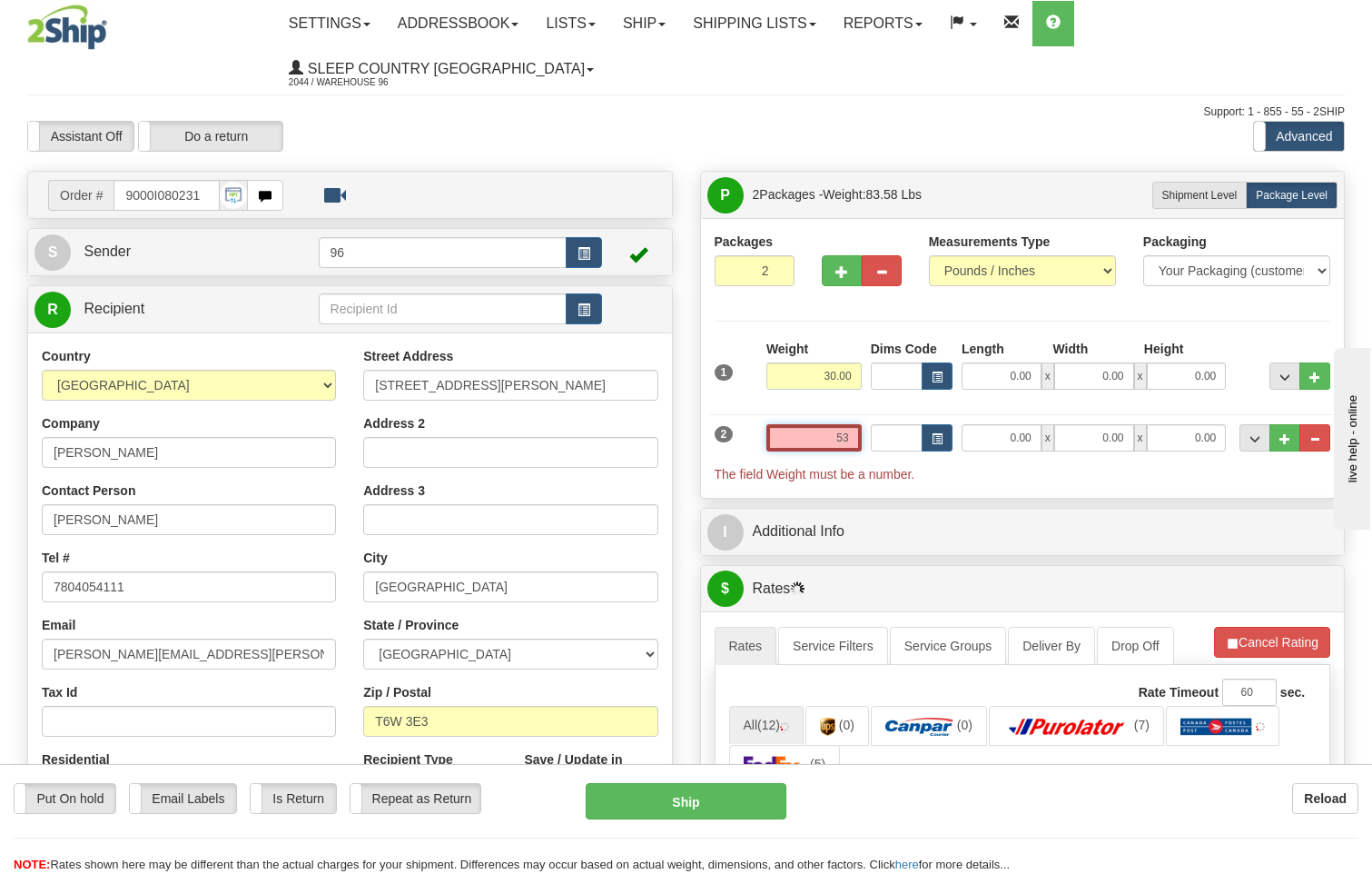
type input "5"
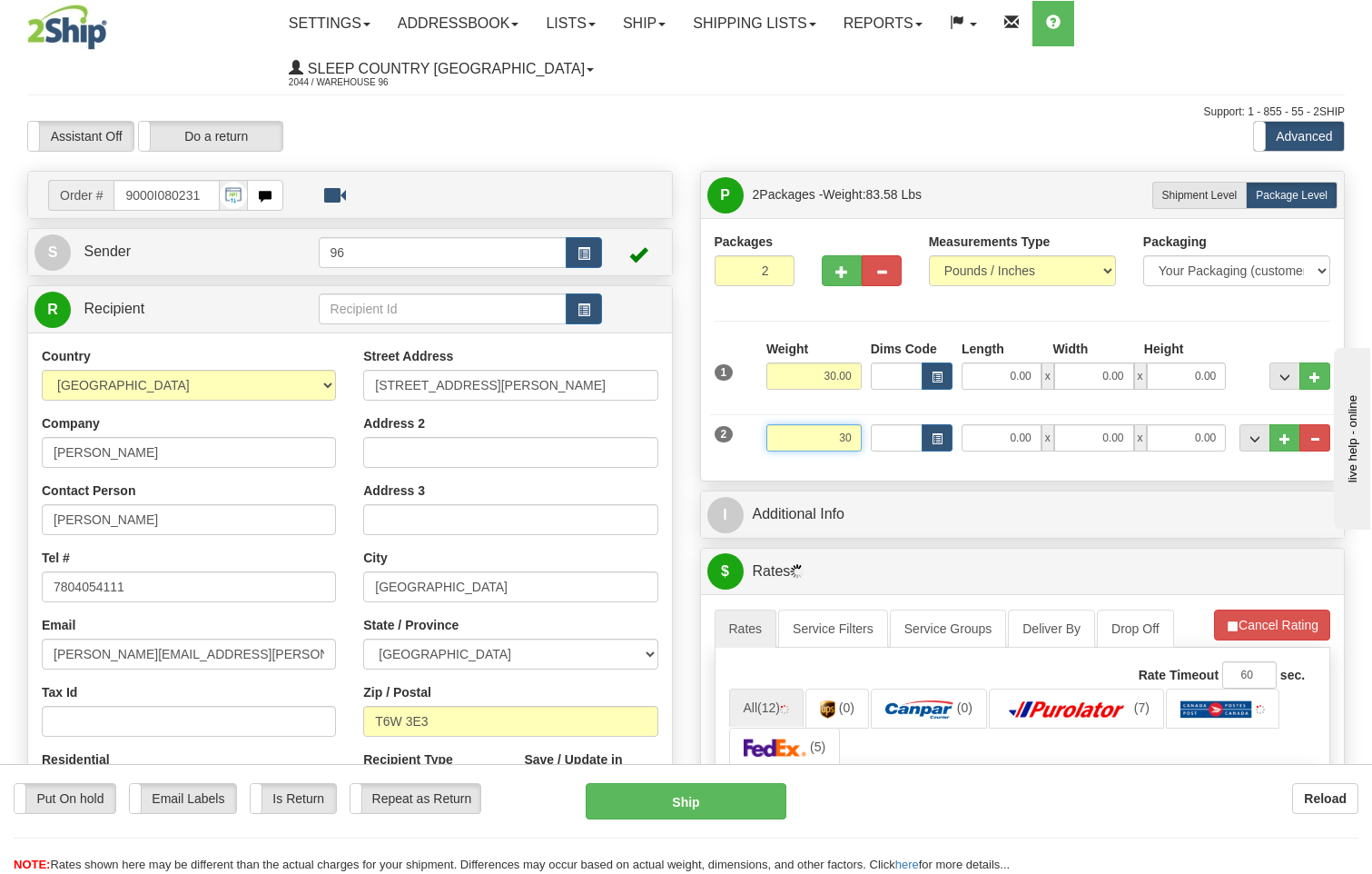
type input "30.00"
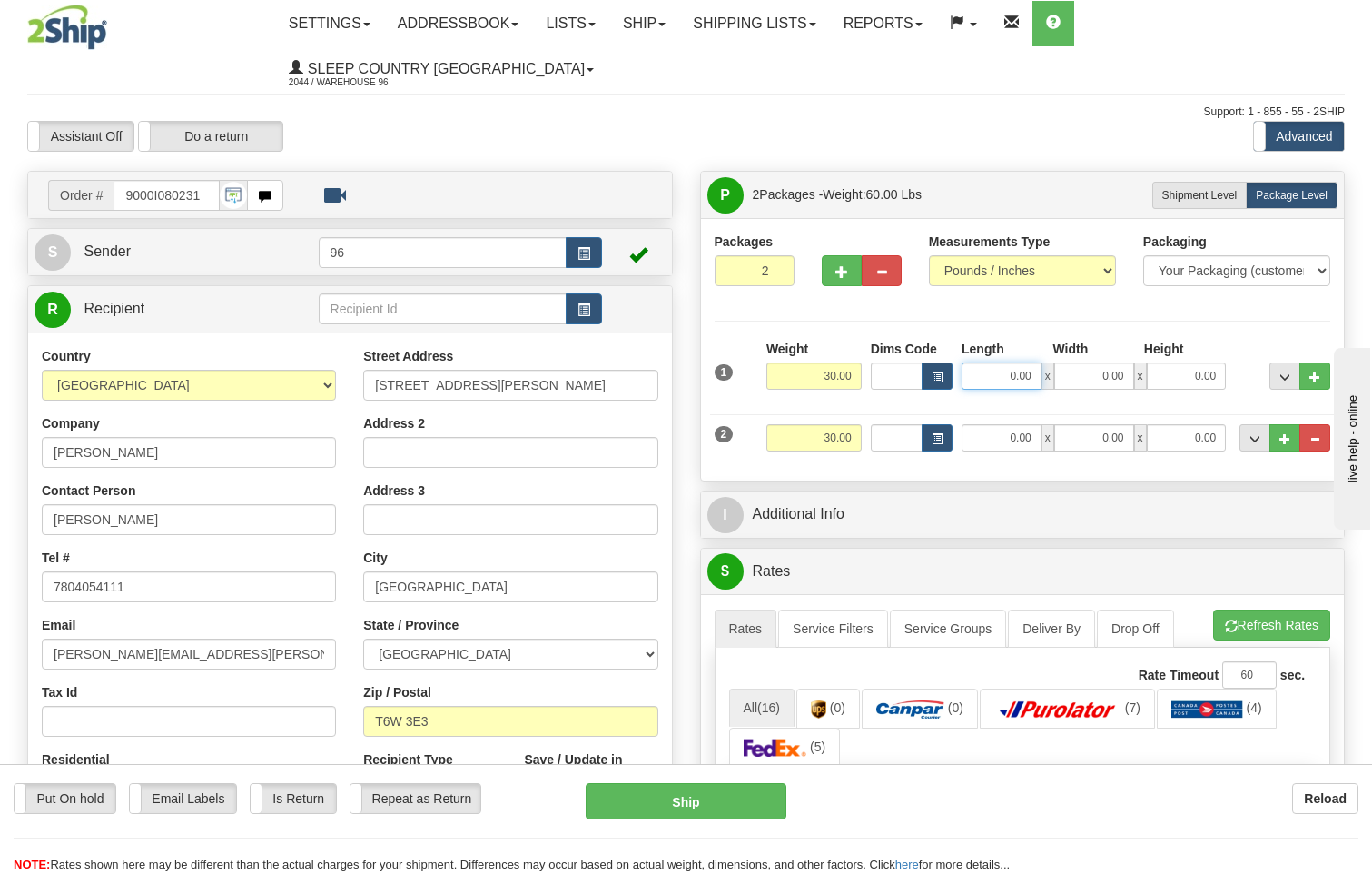
click at [1031, 362] on input "0.00" at bounding box center [1001, 376] width 80 height 27
type input "13.00"
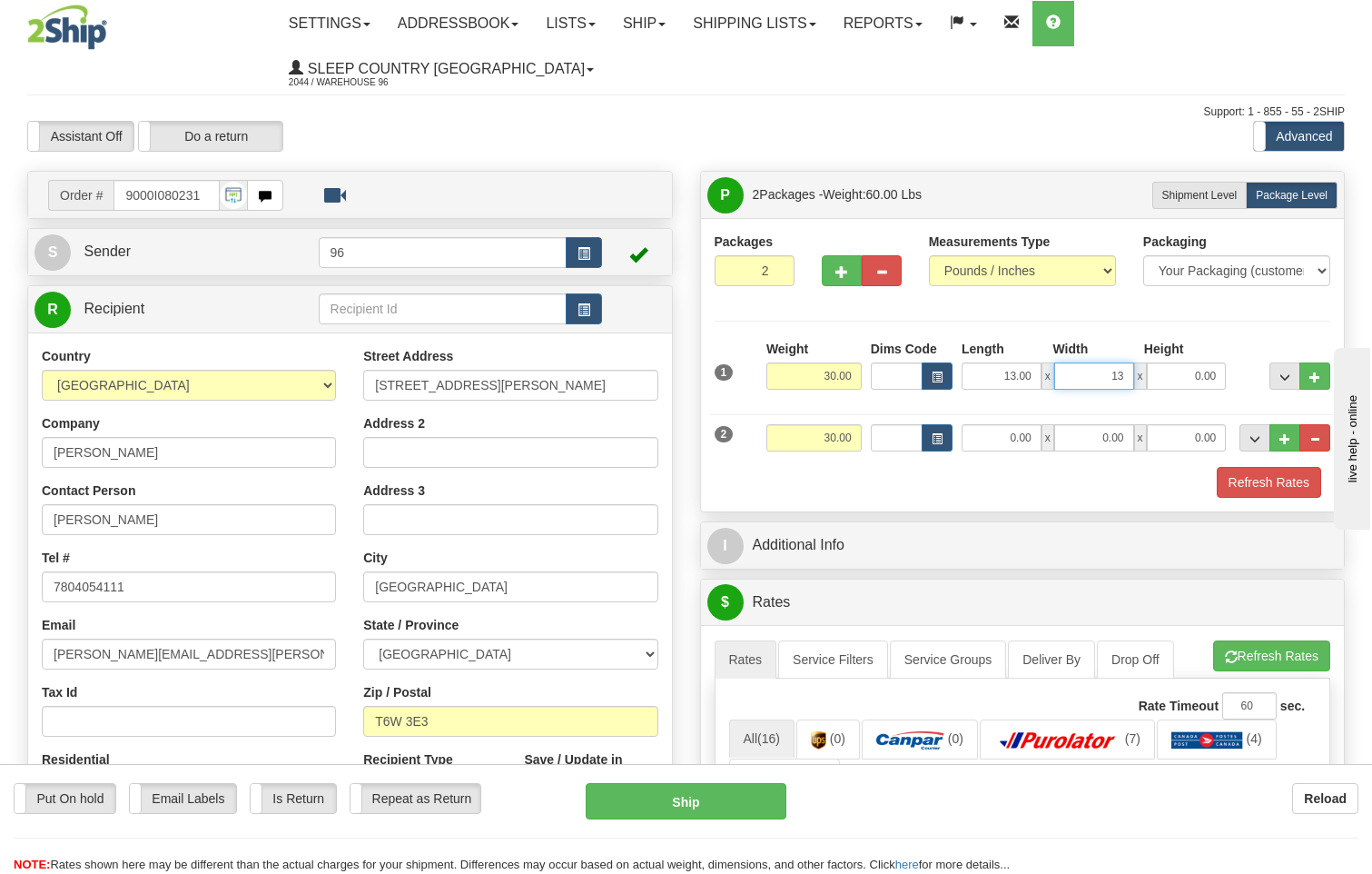
type input "13.00"
type input "40.00"
click at [1037, 424] on input "0.00" at bounding box center [1001, 437] width 80 height 27
type input "13.00"
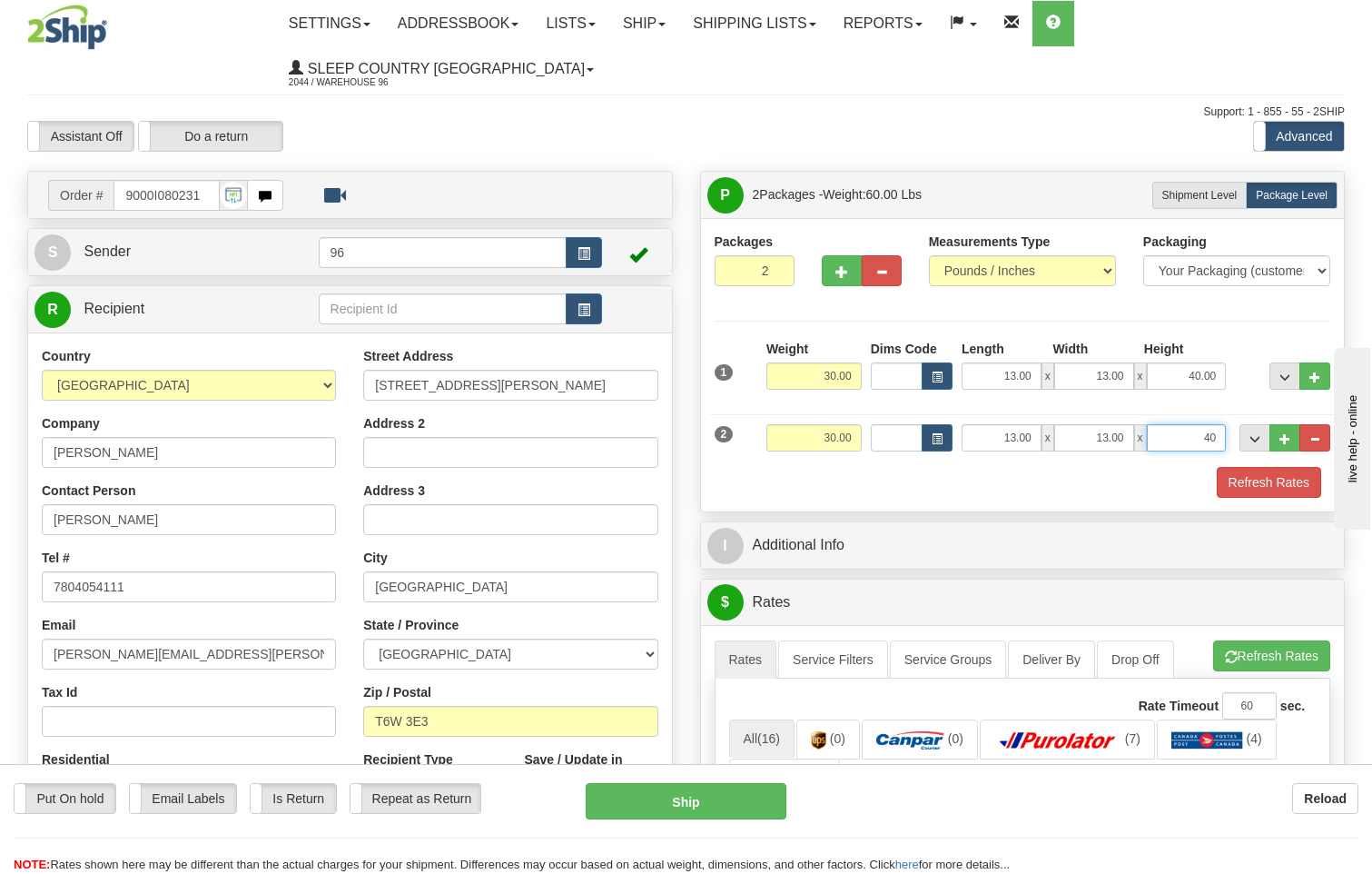
type input "40.00"
click at [1285, 467] on button "Refresh Rates" at bounding box center [1269, 482] width 104 height 31
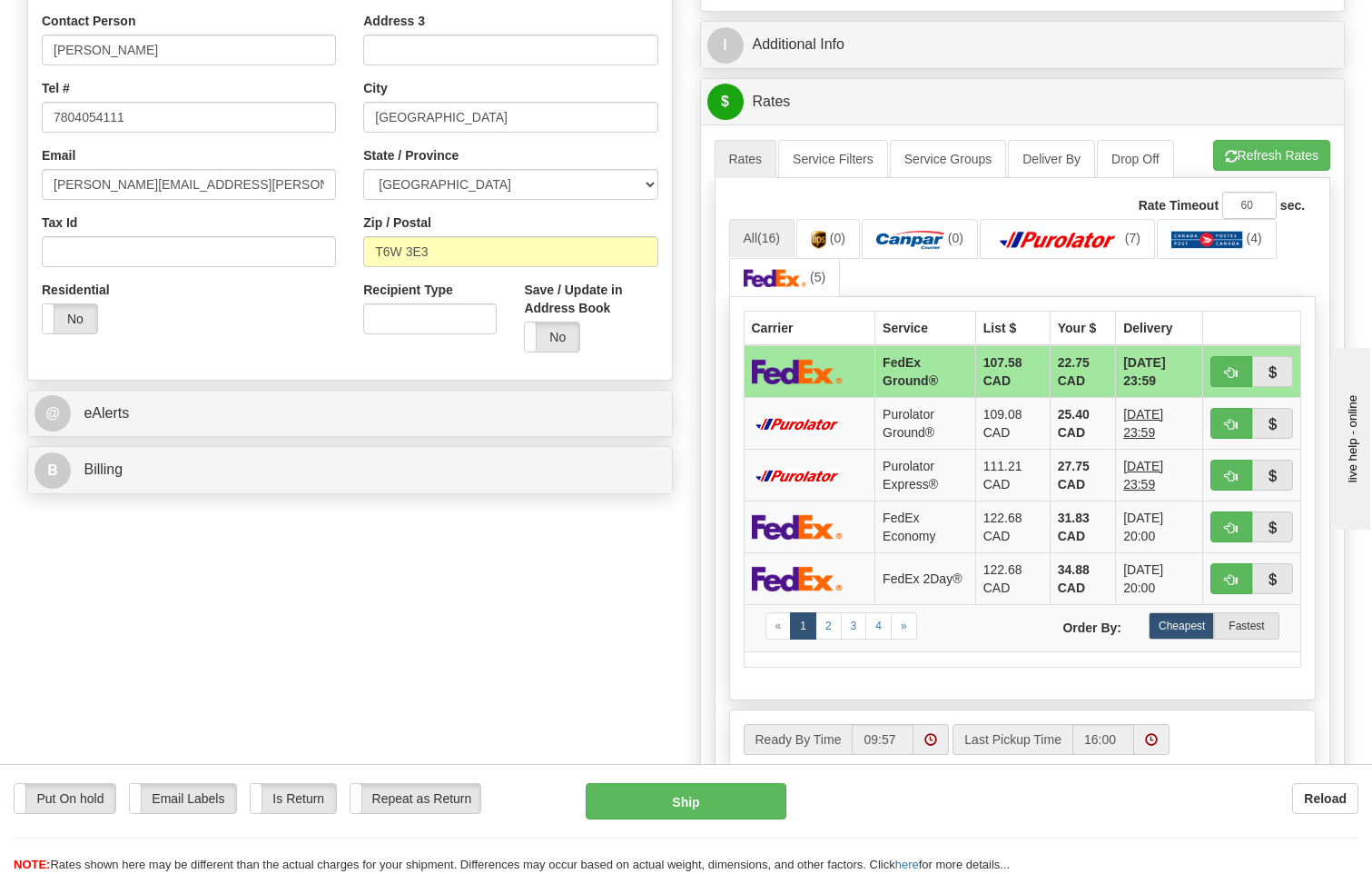
scroll to position [727, 0]
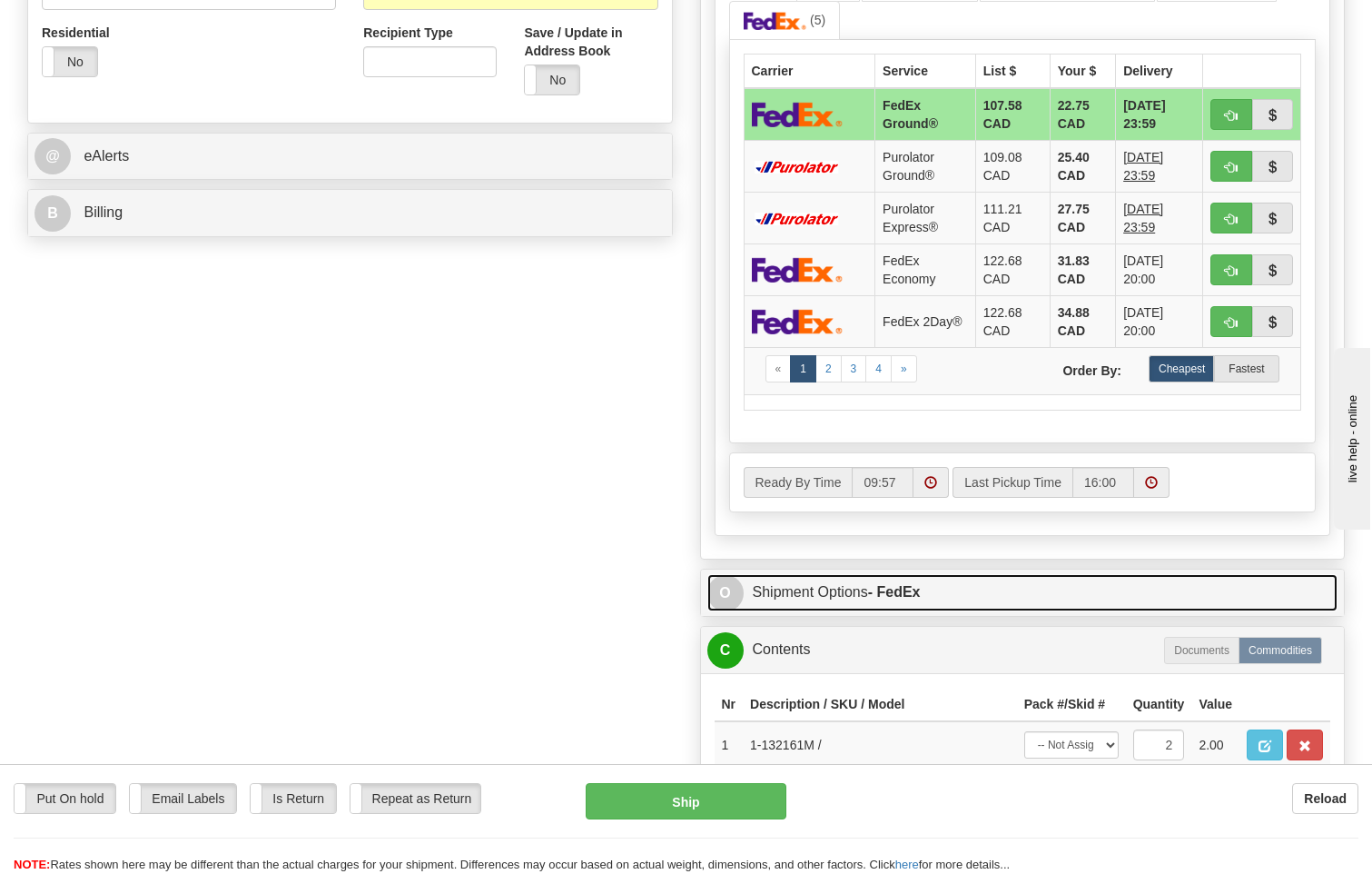
click at [930, 574] on link "O Shipment Options - FedEx" at bounding box center [1023, 592] width 632 height 38
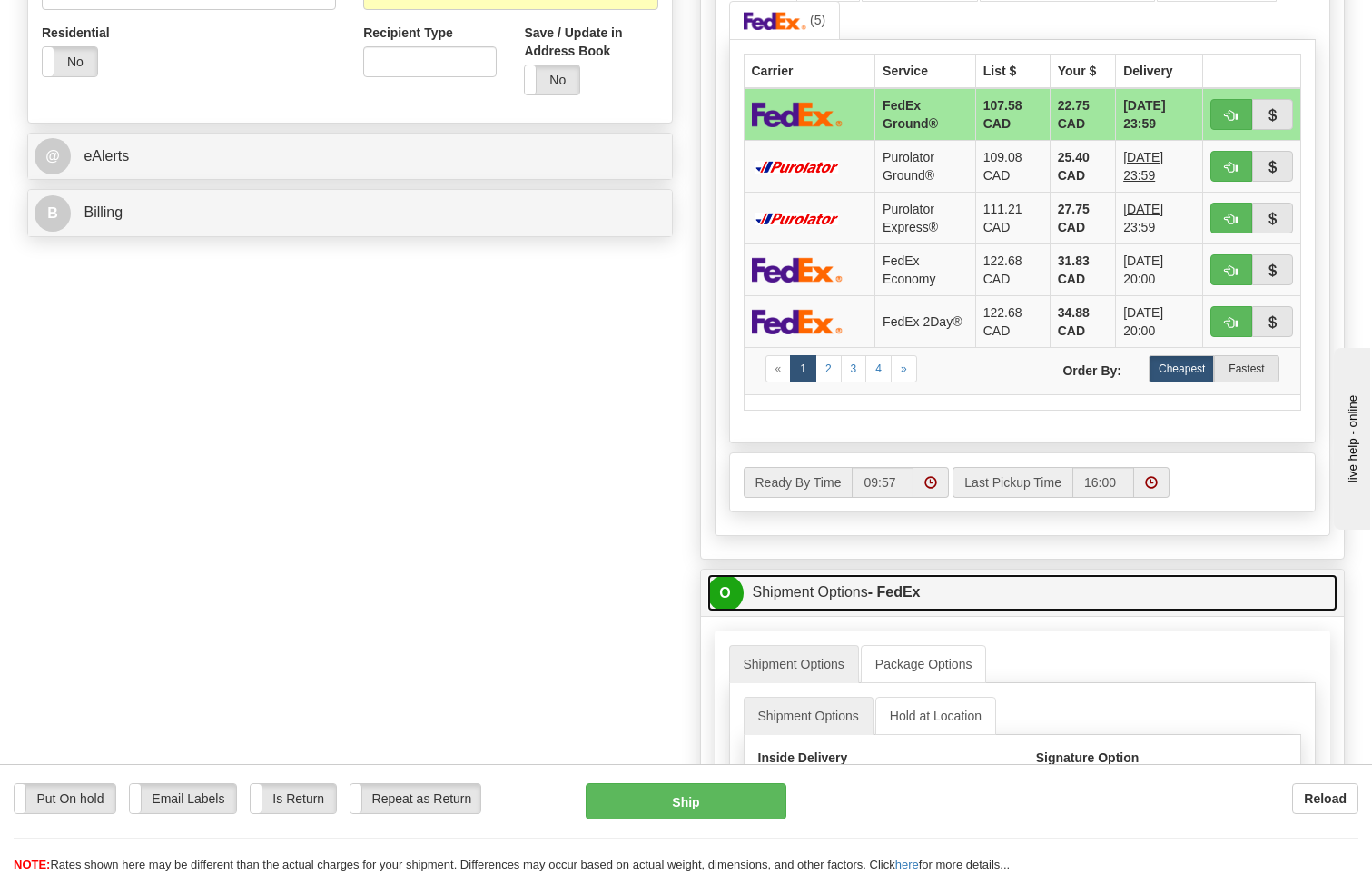
scroll to position [908, 0]
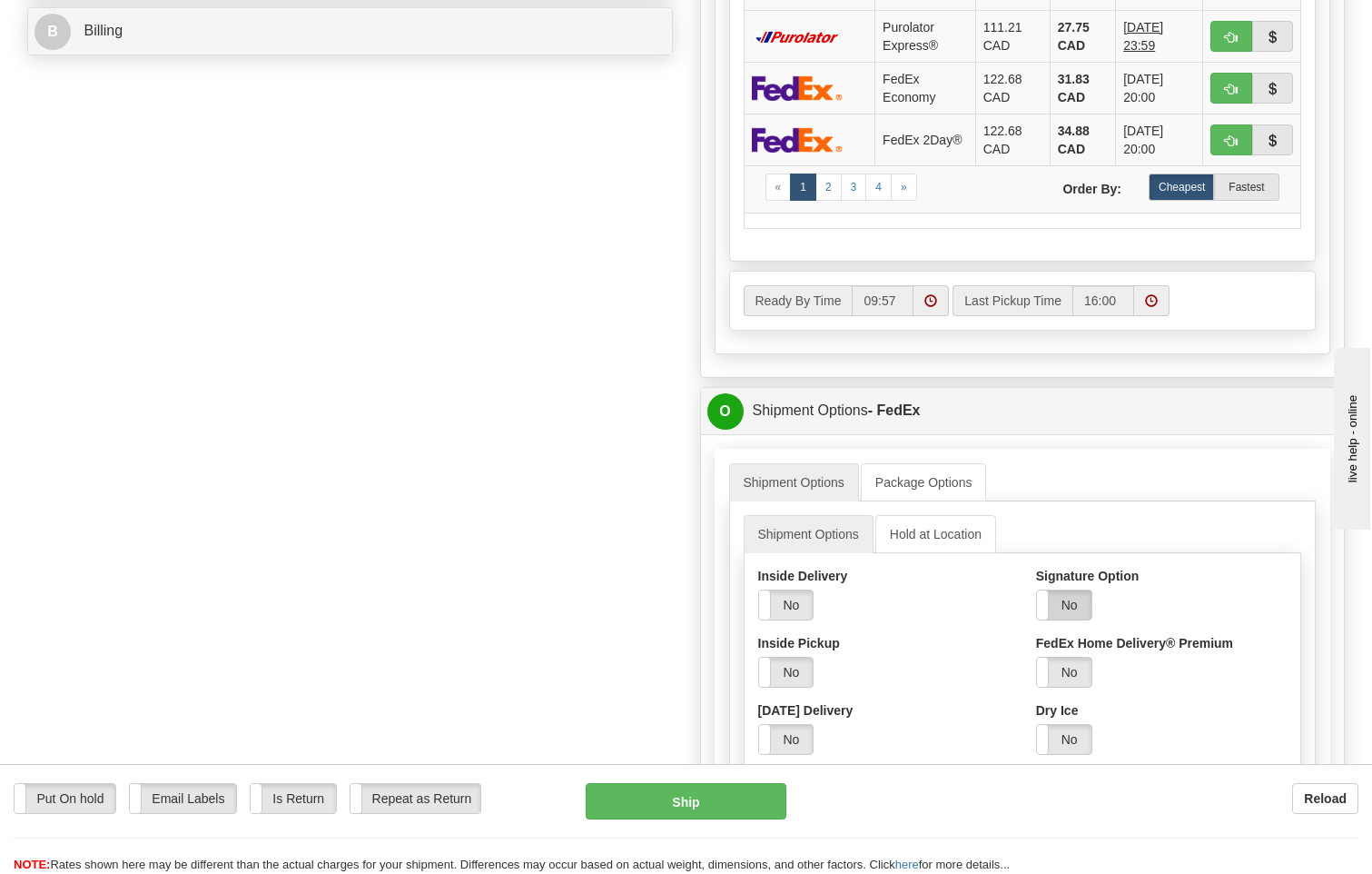
click at [1071, 590] on label "No" at bounding box center [1064, 605] width 55 height 29
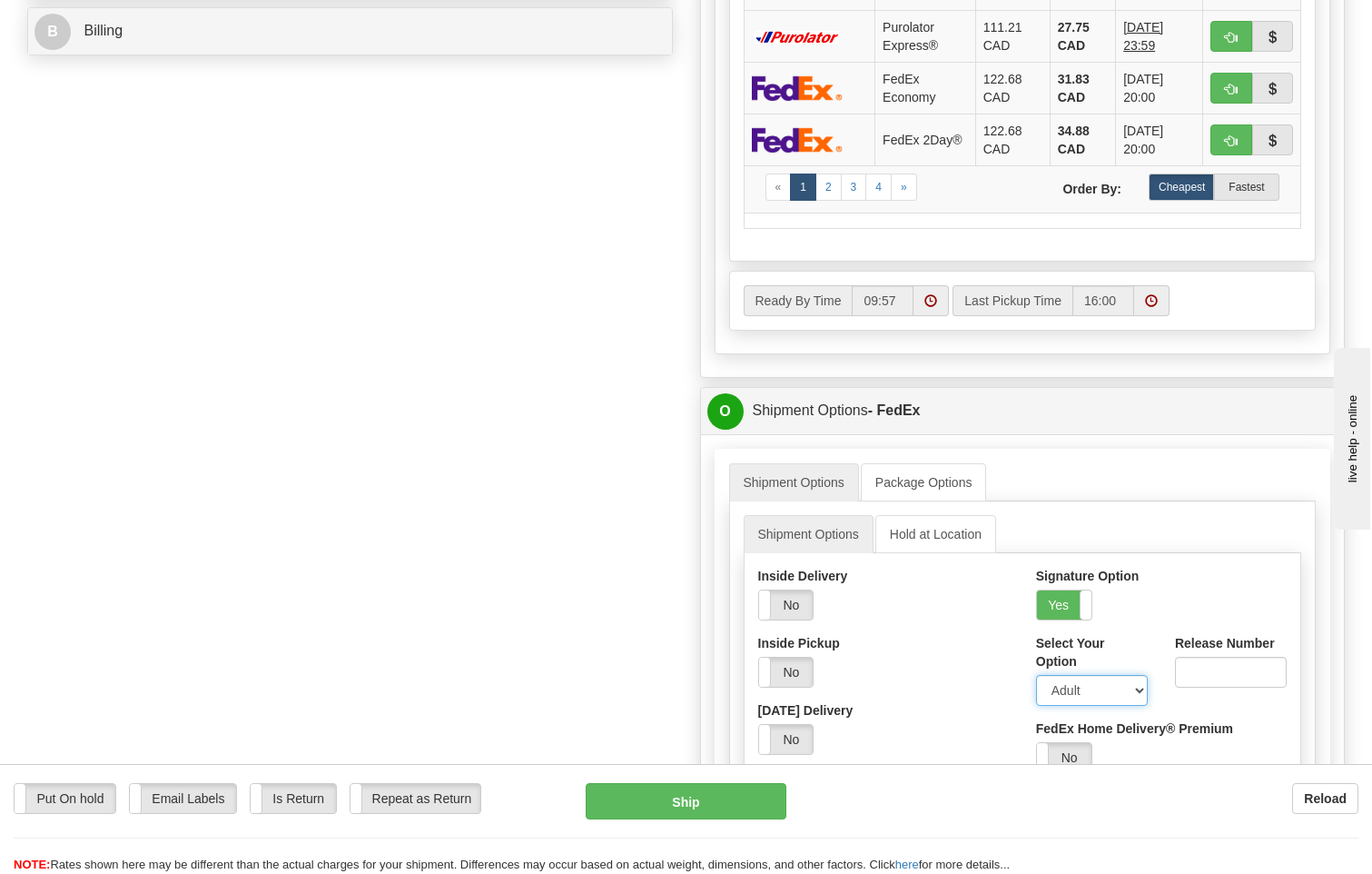
click at [1095, 674] on select "Adult Direct Indirect No Signature Required Service Default" at bounding box center [1092, 690] width 112 height 31
select select "2"
click at [1036, 674] on select "Adult Direct Indirect No Signature Required Service Default" at bounding box center [1092, 690] width 112 height 31
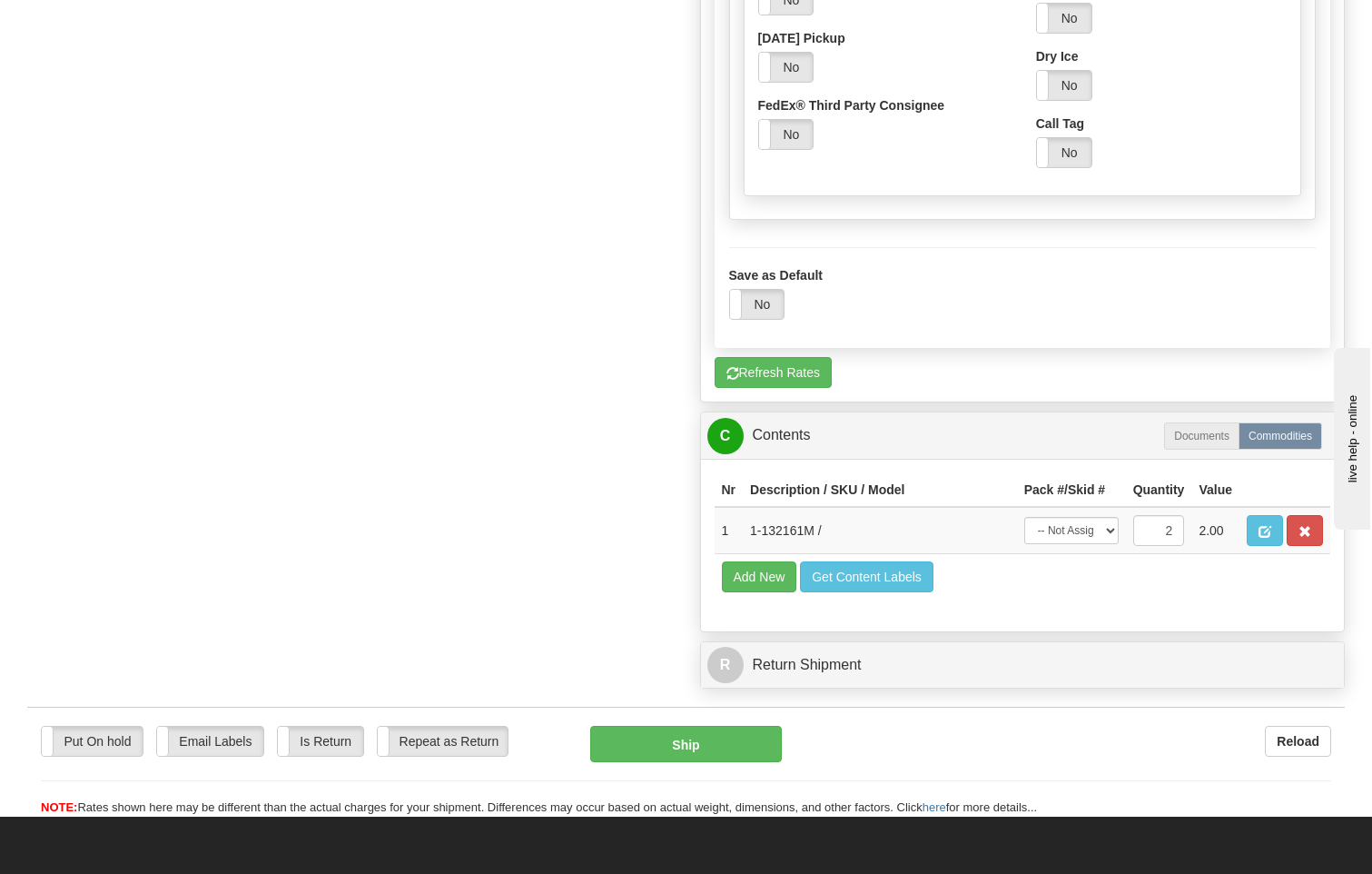
scroll to position [1817, 0]
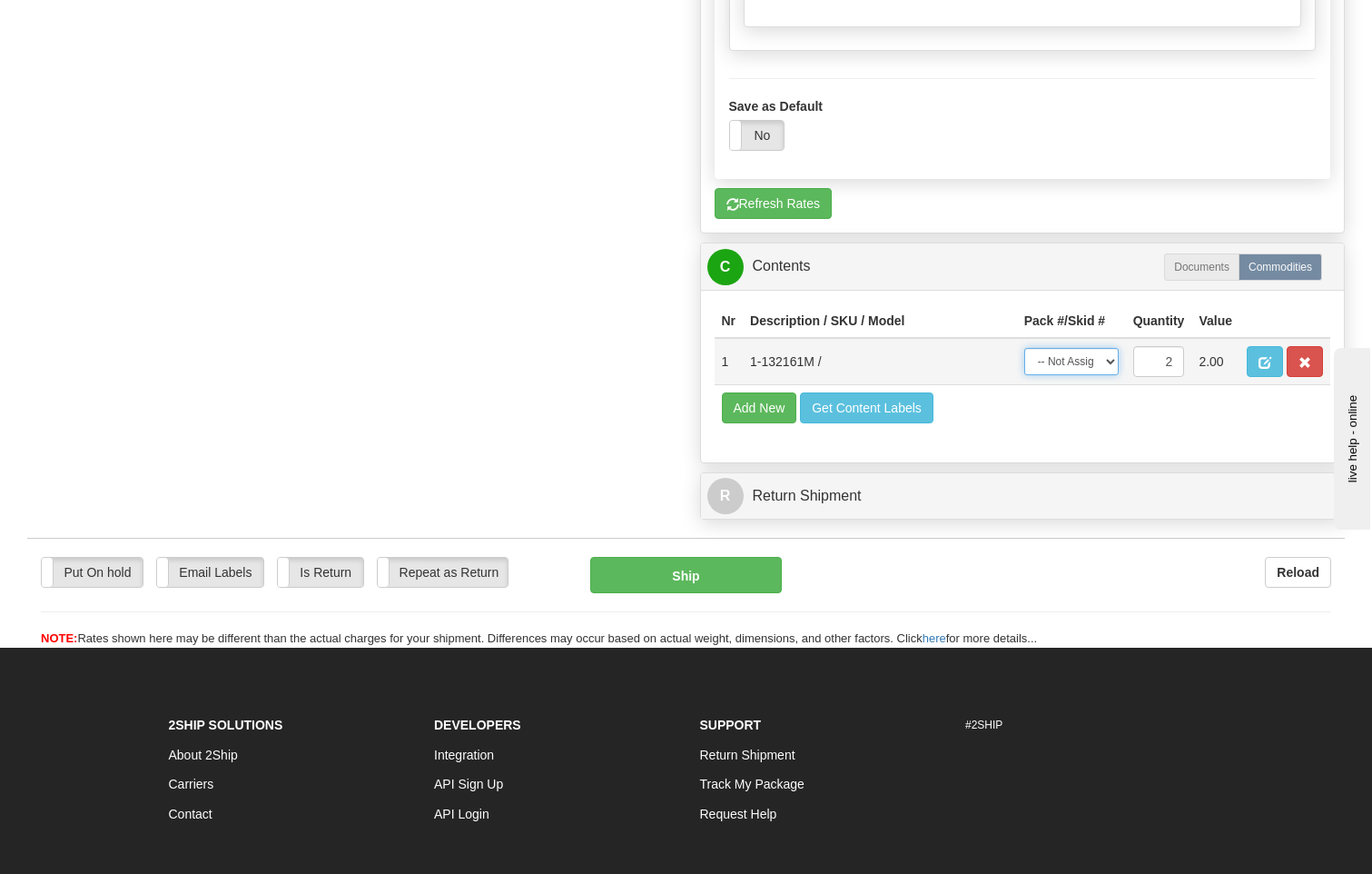
click at [1111, 348] on select "-- Not Assigned -- Package 1 Package 2 Split" at bounding box center [1071, 361] width 94 height 27
select select "SPLIT"
click at [1024, 348] on select "-- Not Assigned -- Package 1 Package 2 Split" at bounding box center [1071, 361] width 94 height 27
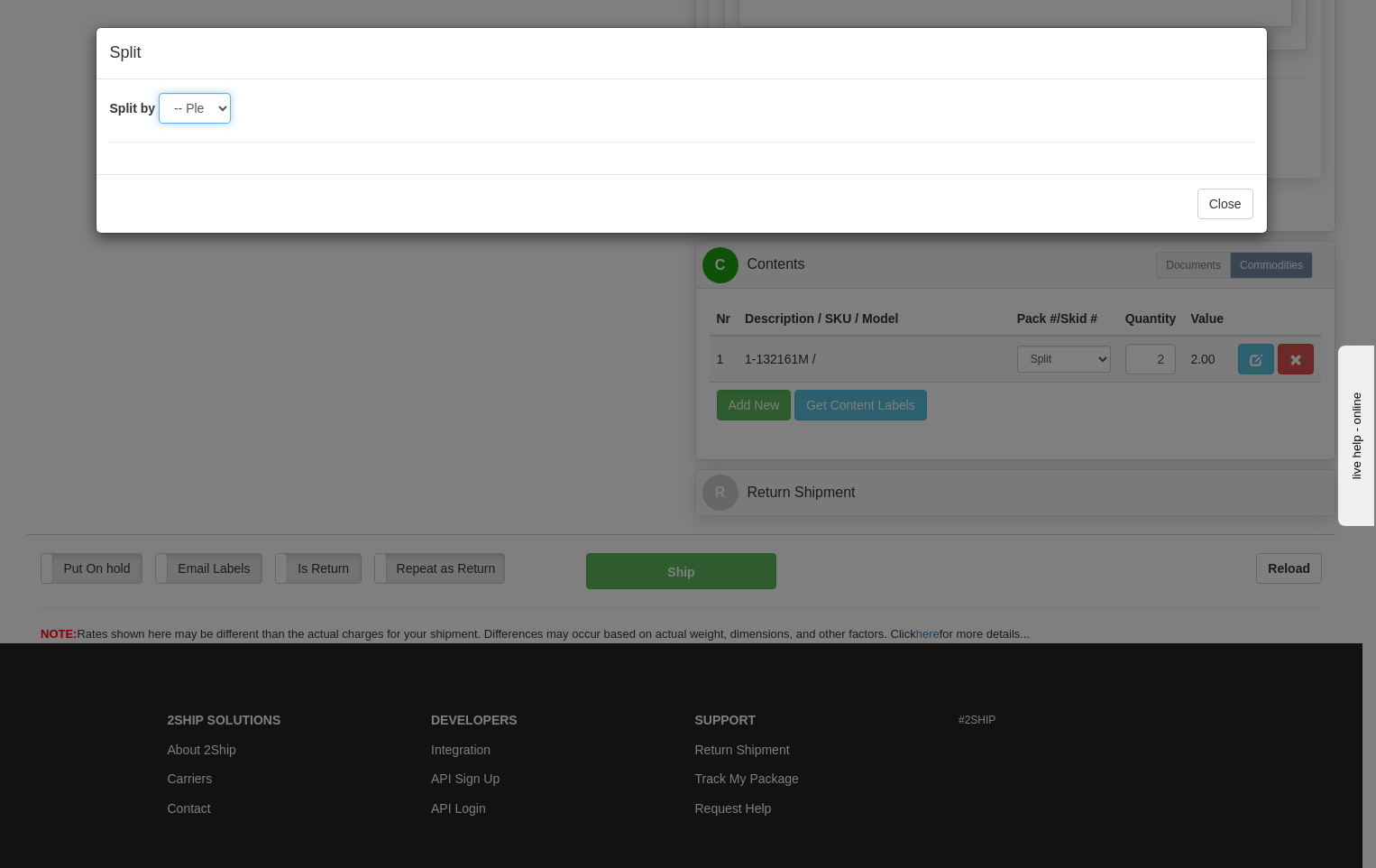
click at [218, 109] on select "-- Please select -- 2" at bounding box center [194, 108] width 72 height 31
select select "2"
click at [159, 93] on select "-- Please select -- 2" at bounding box center [194, 108] width 72 height 31
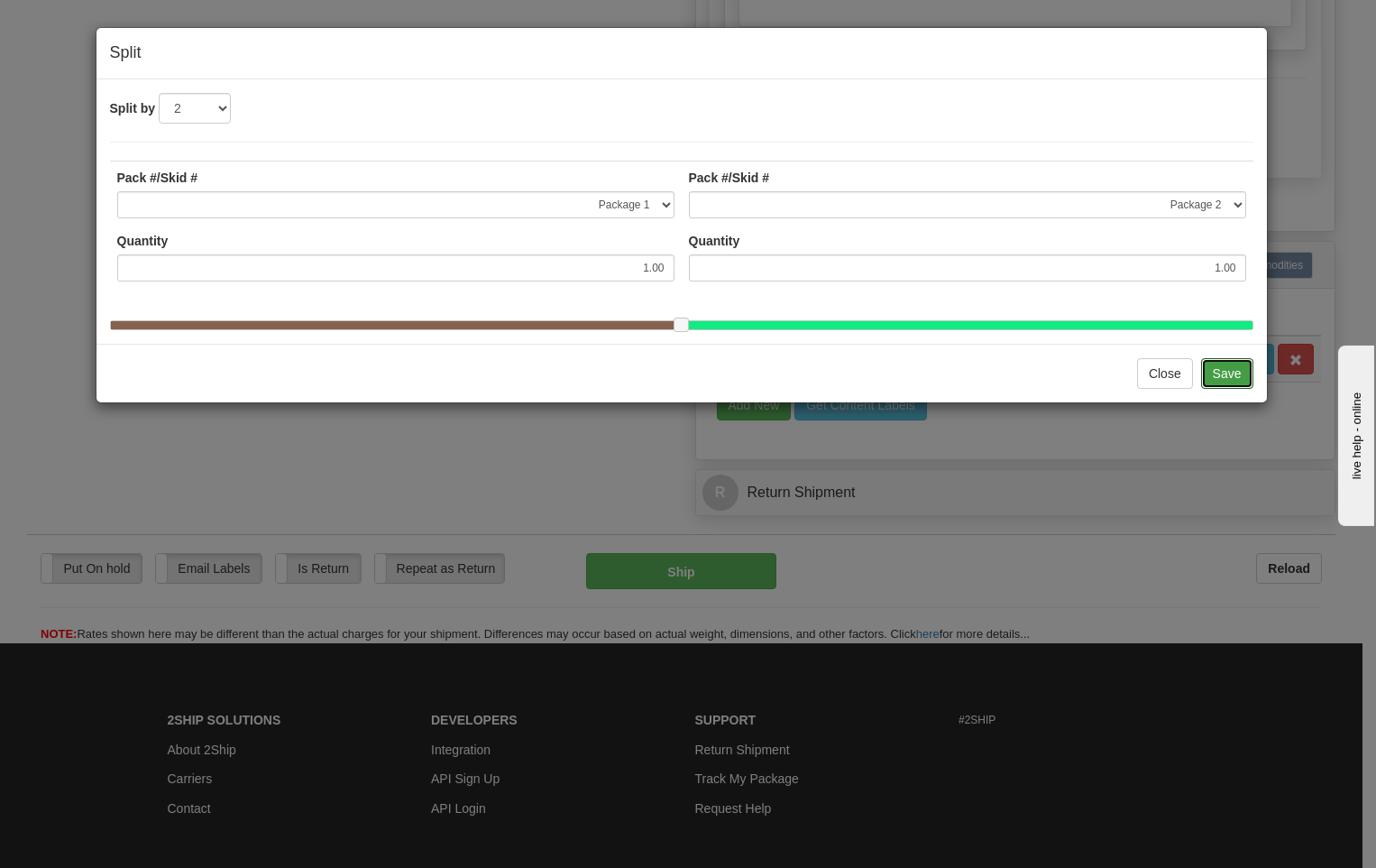
drag, startPoint x: 1221, startPoint y: 377, endPoint x: 1231, endPoint y: 386, distance: 13.5
click at [1225, 377] on button "Save" at bounding box center [1228, 374] width 53 height 31
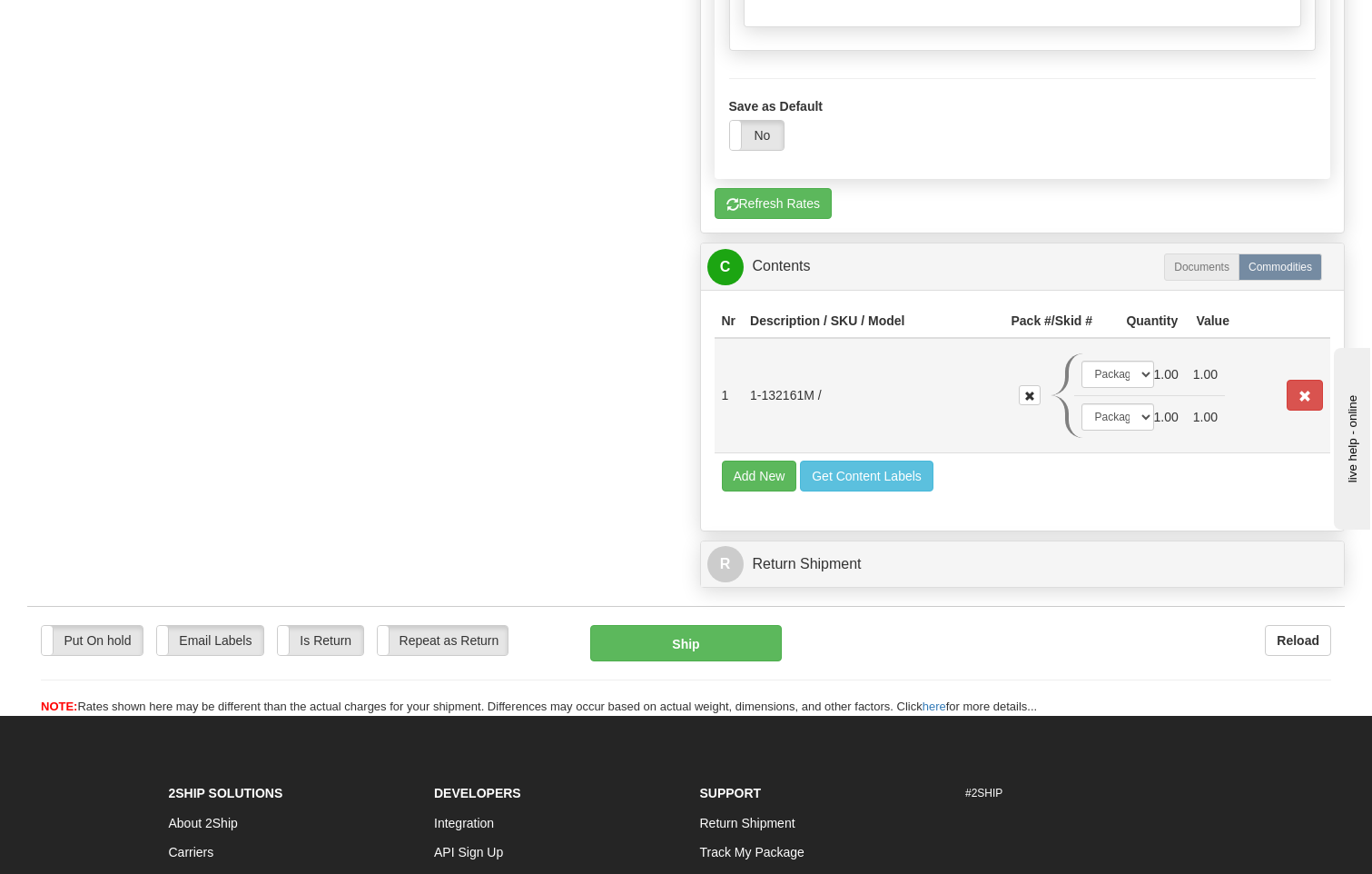
click at [1147, 395] on td "1.00" at bounding box center [1166, 416] width 39 height 43
click at [1124, 404] on select "-- Not Assigned -- Package 1 Package 2" at bounding box center [1118, 417] width 72 height 27
click at [1082, 404] on select "-- Not Assigned -- Package 1 Package 2" at bounding box center [1118, 417] width 72 height 27
click at [1119, 361] on select "-- Not Assigned -- Package 1 Package 2" at bounding box center [1118, 374] width 72 height 27
click at [1082, 361] on select "-- Not Assigned -- Package 1 Package 2" at bounding box center [1118, 374] width 72 height 27
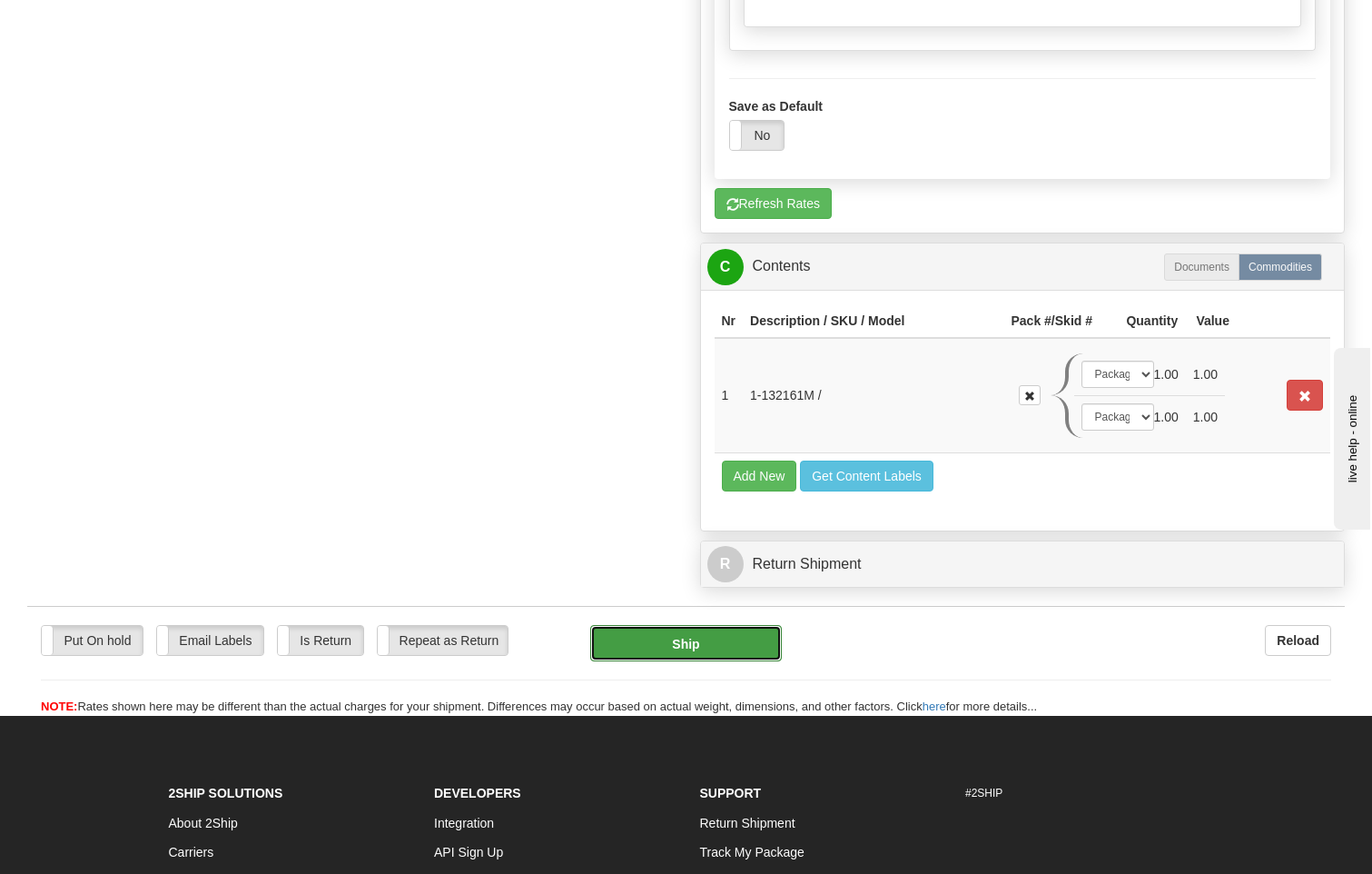
click at [726, 625] on button "Ship" at bounding box center [686, 643] width 192 height 37
type input "92"
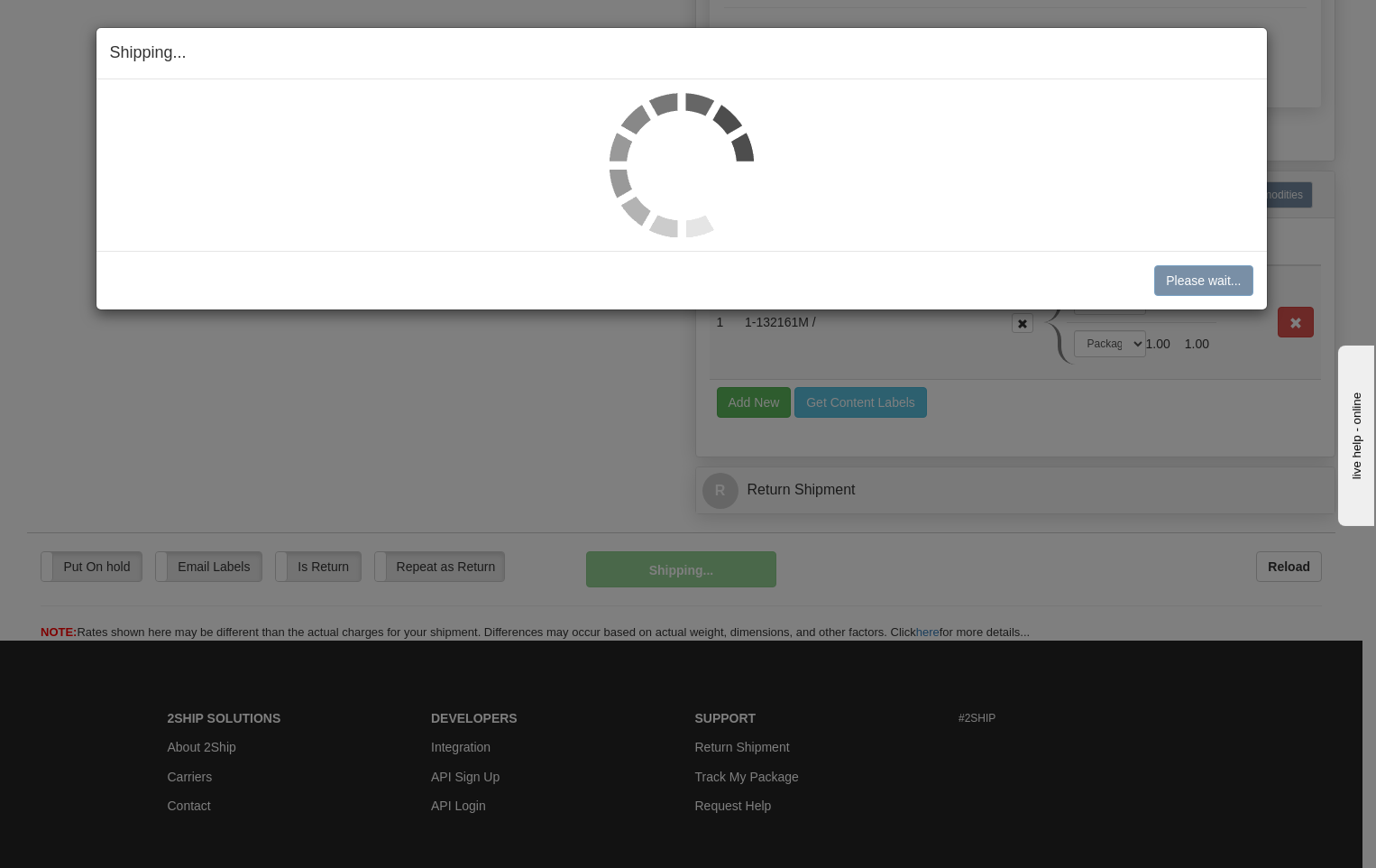
scroll to position [1154, 0]
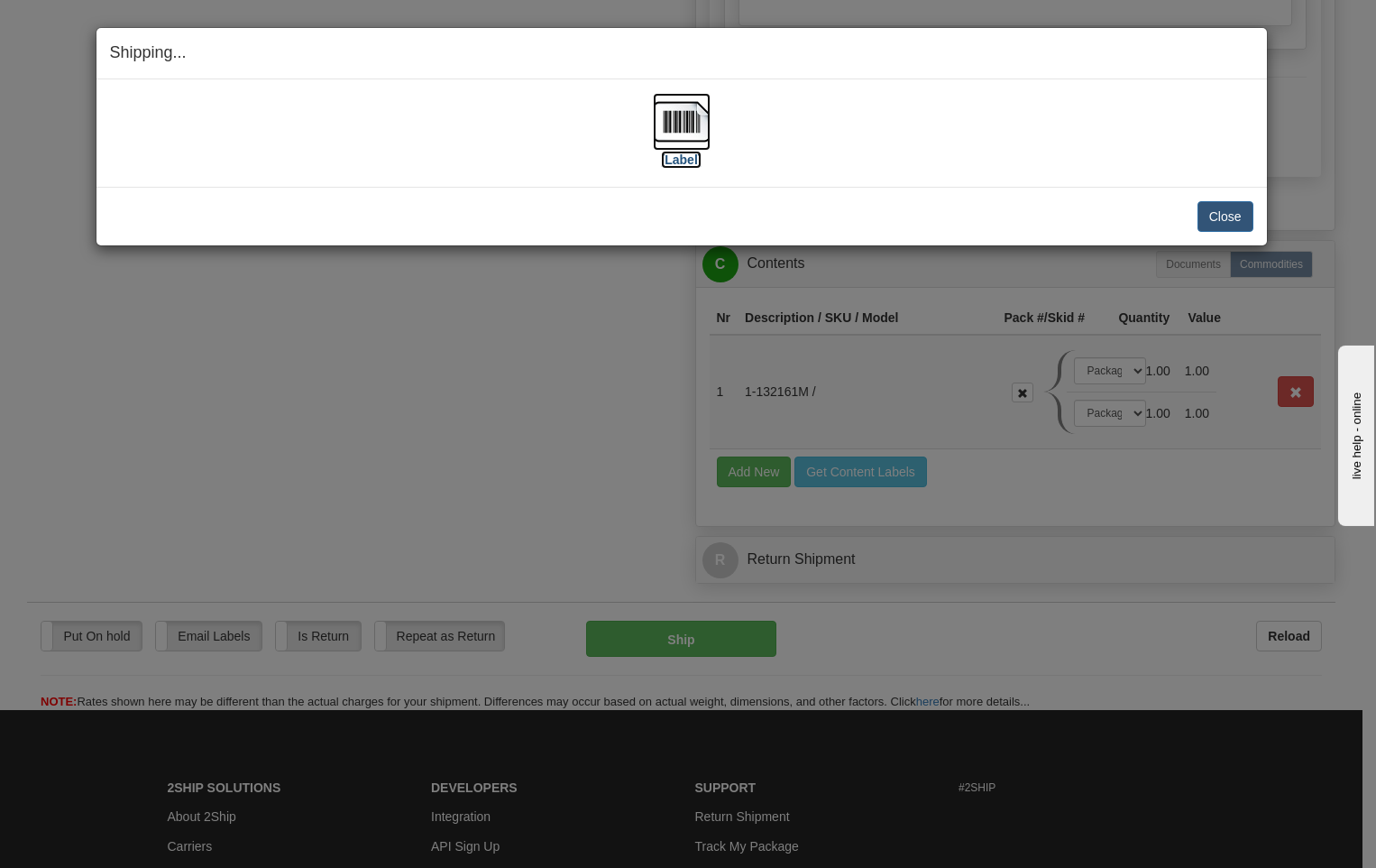
click at [683, 132] on img at bounding box center [682, 122] width 58 height 58
click at [1232, 213] on button "Close" at bounding box center [1226, 216] width 56 height 31
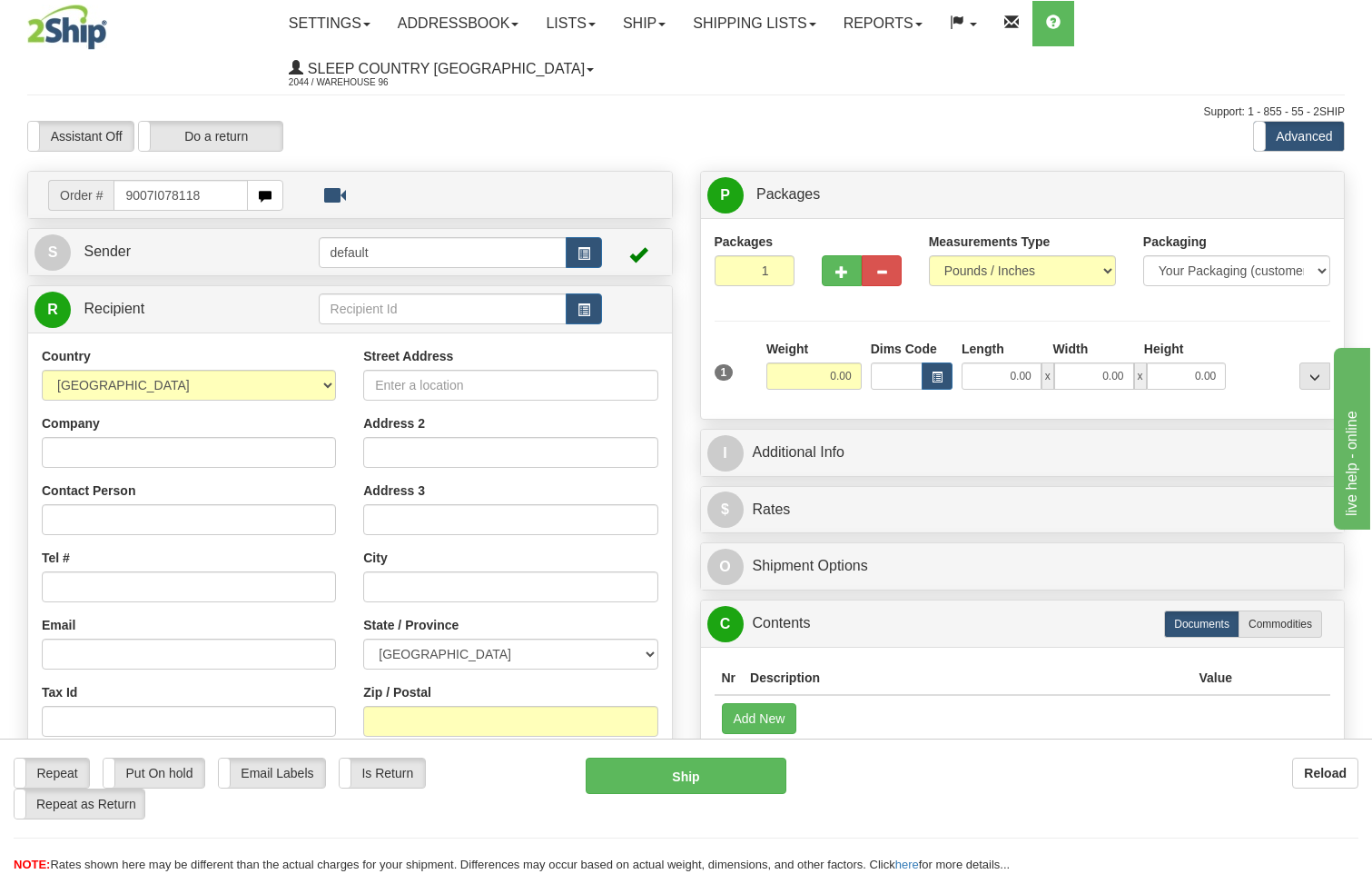
type input "9007I078118"
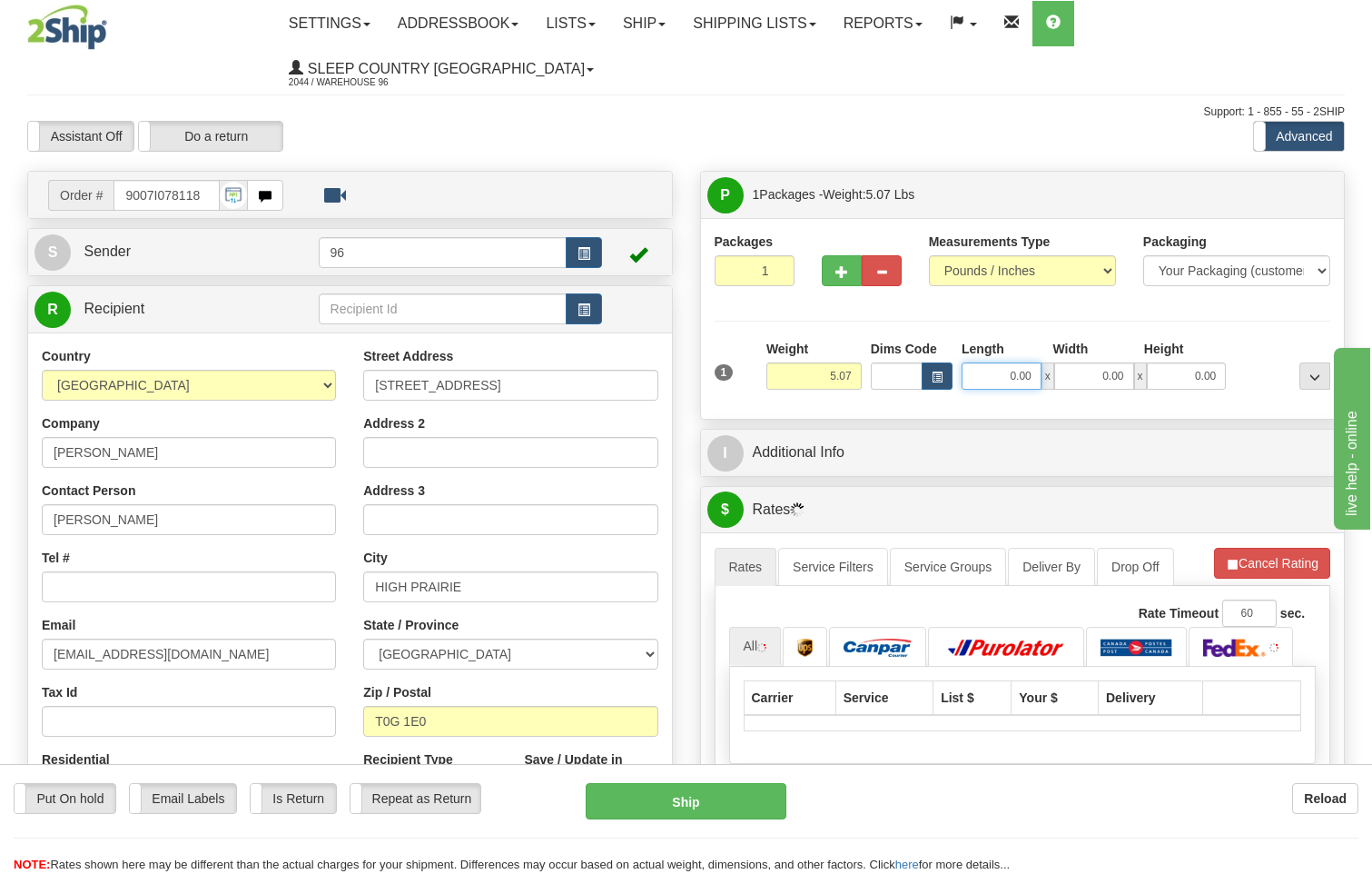
click at [1037, 362] on input "0.00" at bounding box center [1001, 376] width 80 height 27
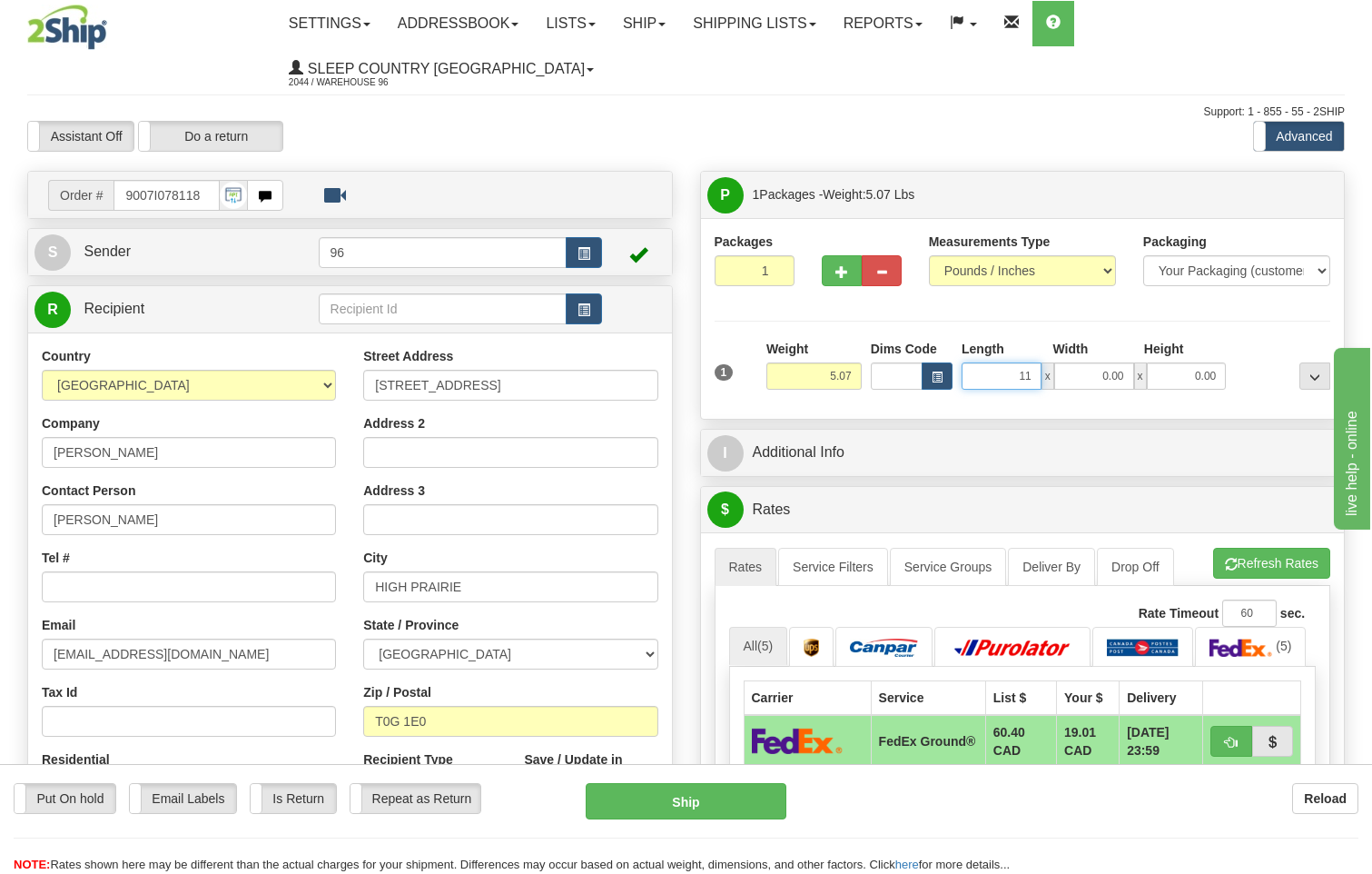
type input "11.00"
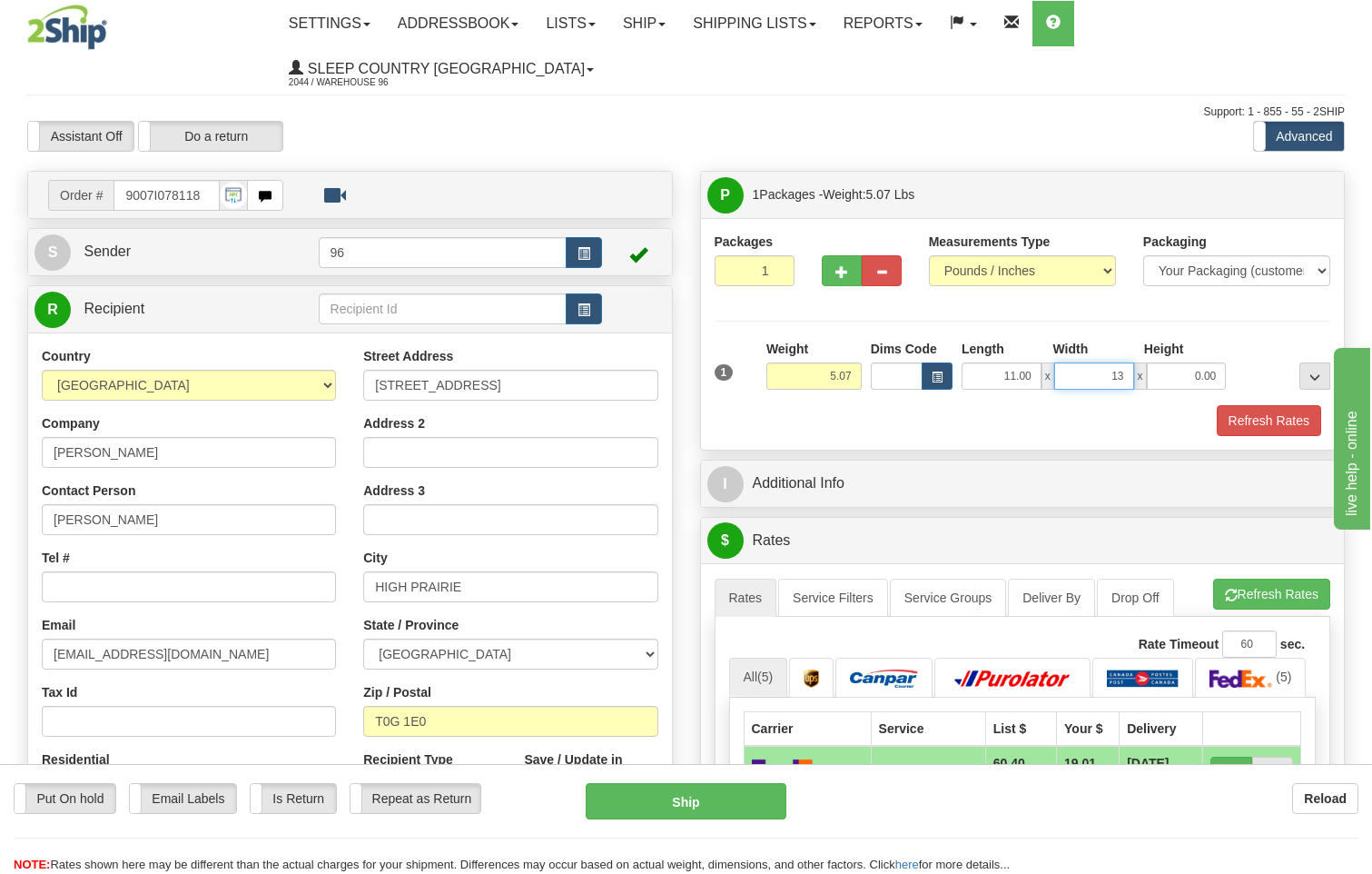
type input "13.00"
type input "3.00"
click at [1265, 394] on div "Packages 1 1 Measurements Type" at bounding box center [1023, 333] width 644 height 232
click at [1228, 405] on button "Refresh Rates" at bounding box center [1269, 421] width 104 height 31
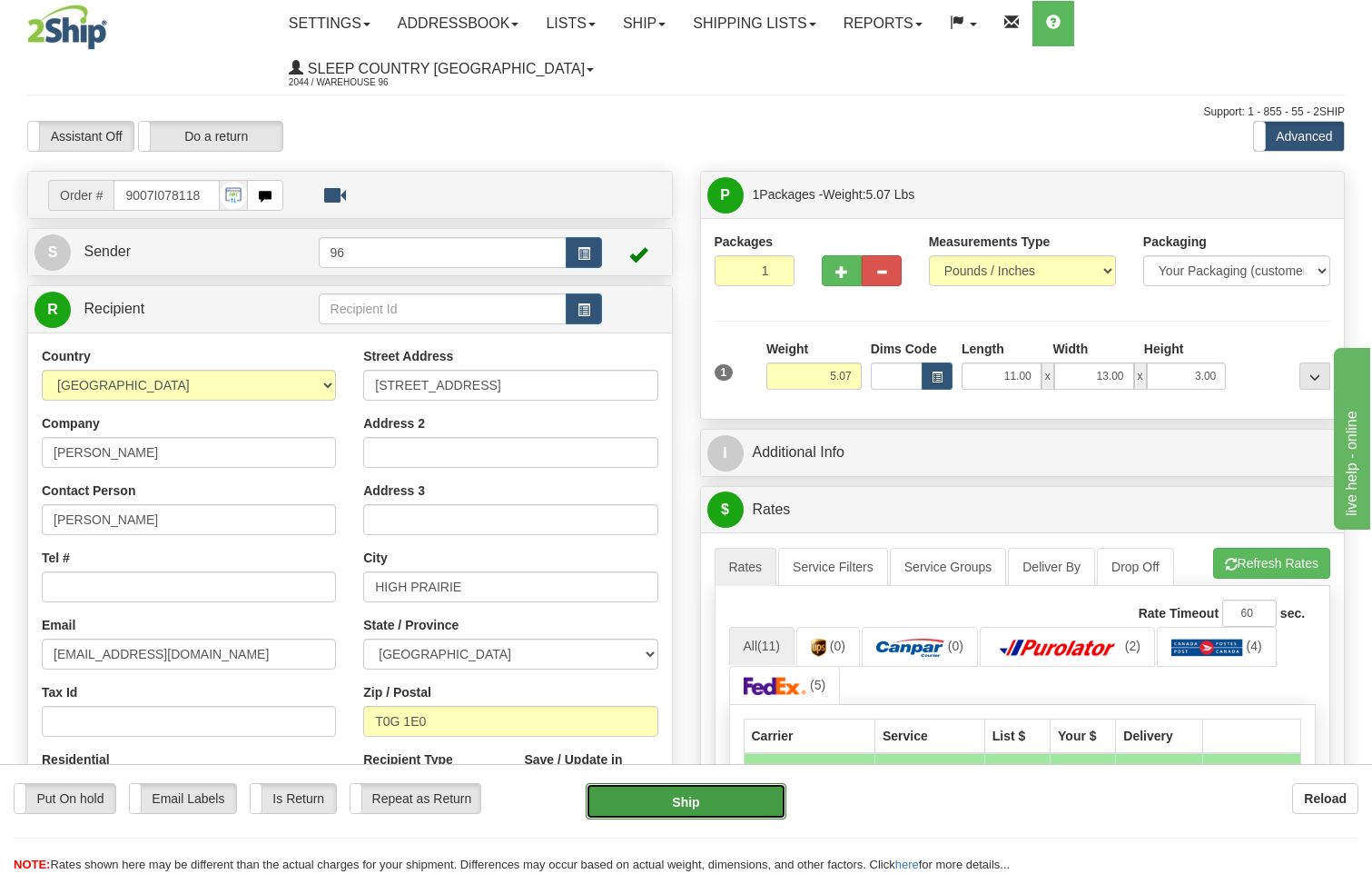
click at [697, 803] on button "Ship" at bounding box center [686, 801] width 201 height 37
type input "260"
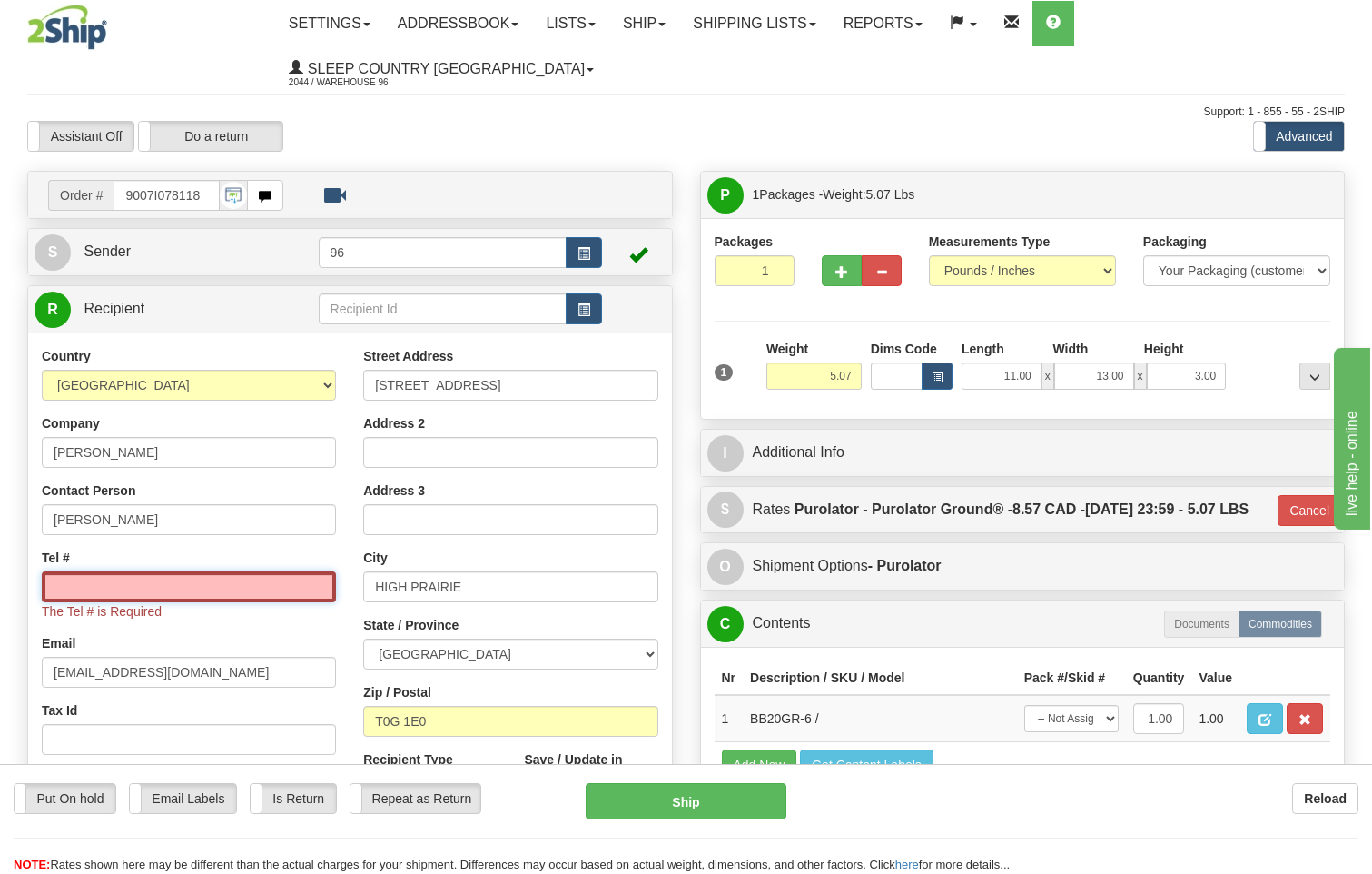
click at [111, 571] on input "Tel #" at bounding box center [189, 587] width 295 height 31
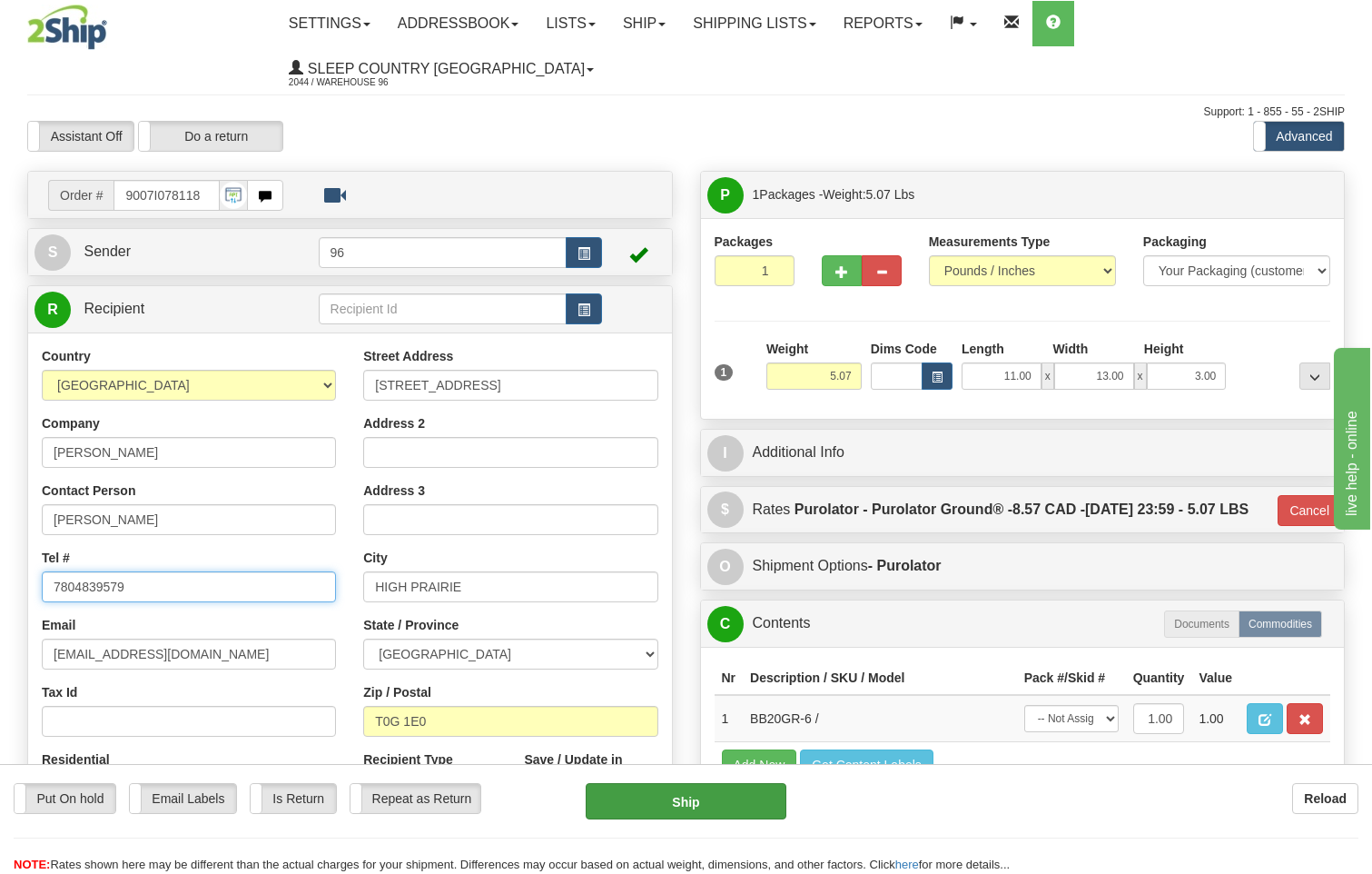
type input "7804839579"
click at [655, 806] on button "Ship" at bounding box center [686, 801] width 201 height 37
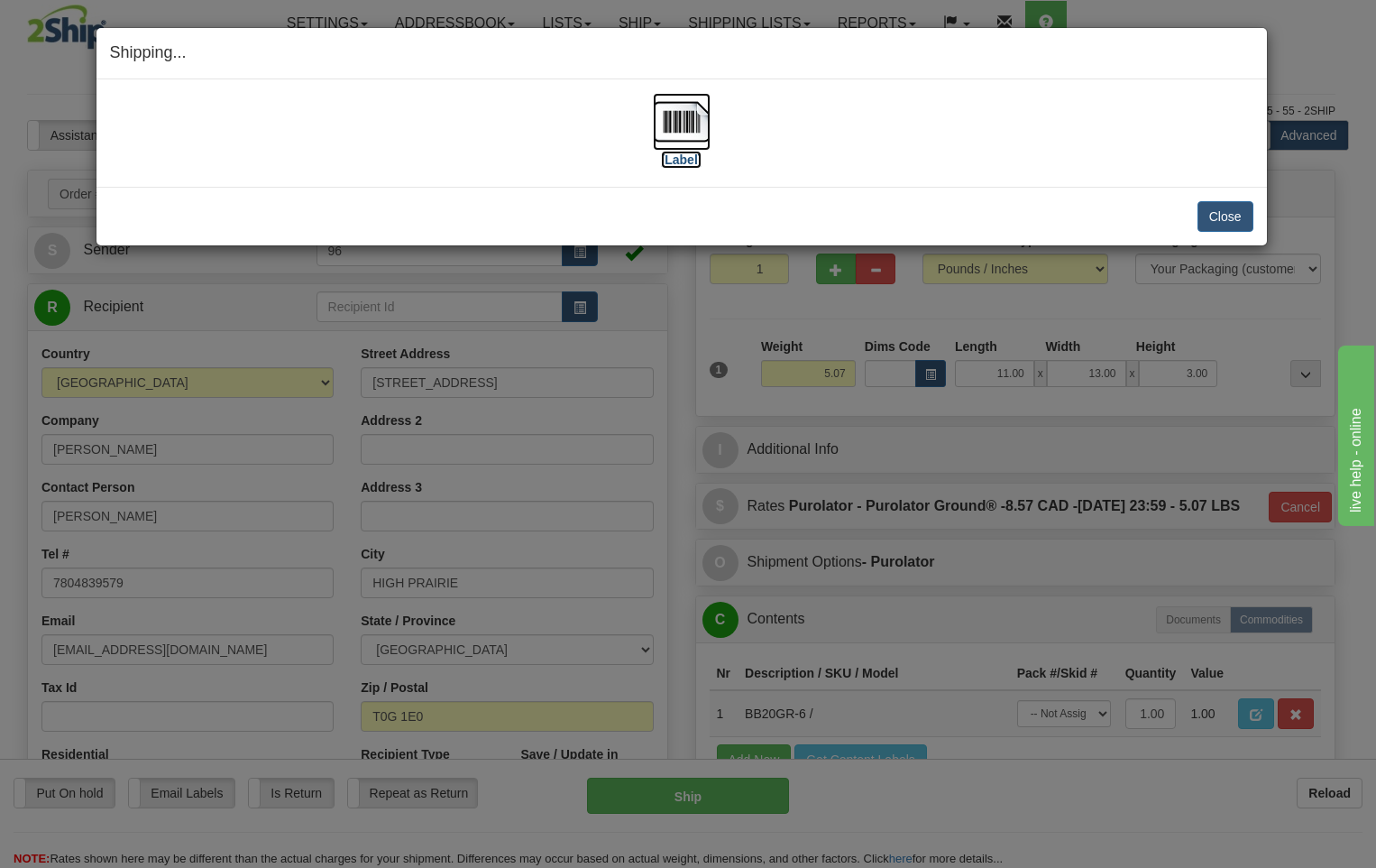
click at [683, 118] on img at bounding box center [682, 122] width 58 height 58
click at [1222, 224] on button "Close" at bounding box center [1226, 216] width 56 height 31
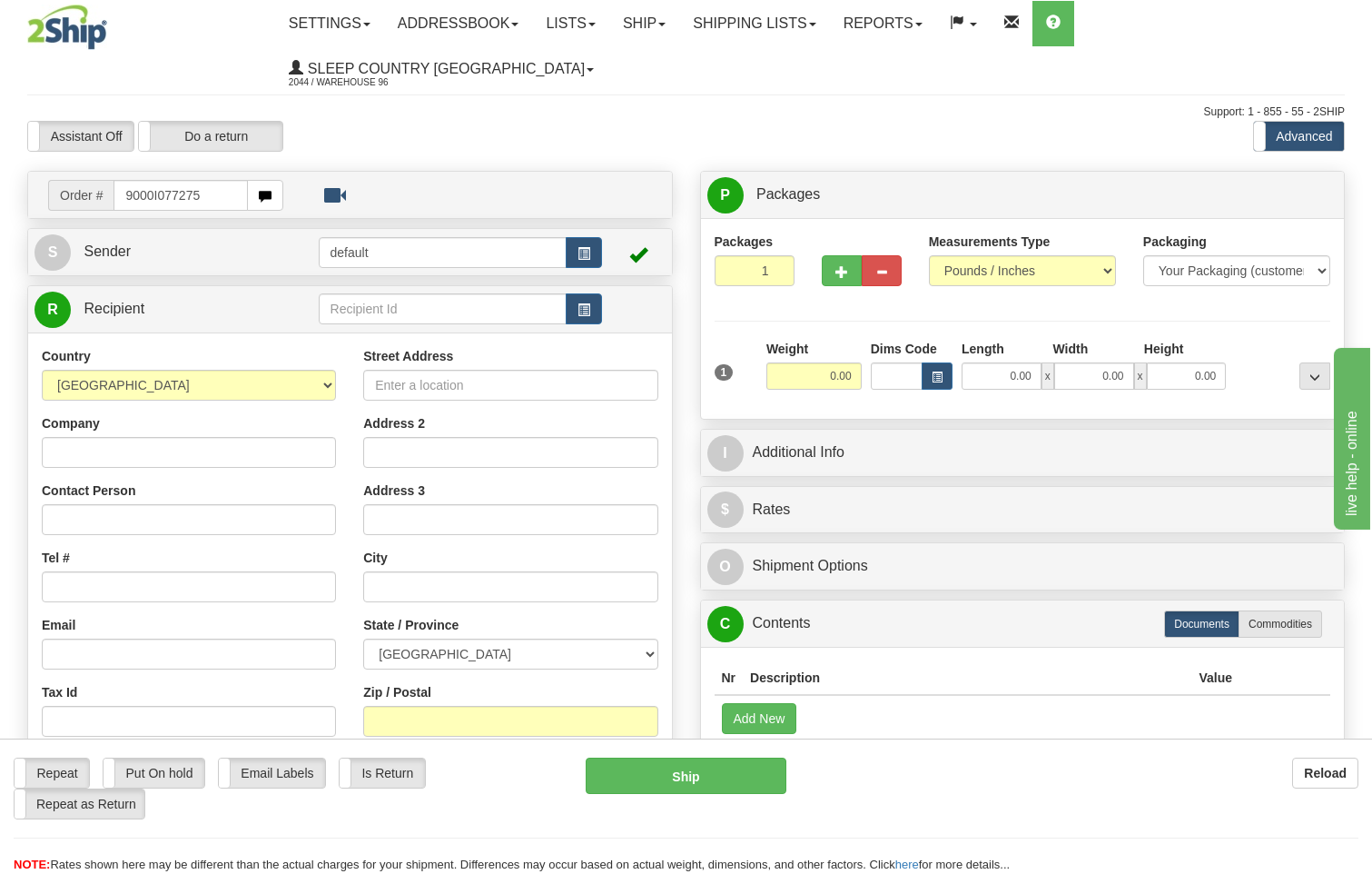
type input "9000I077275"
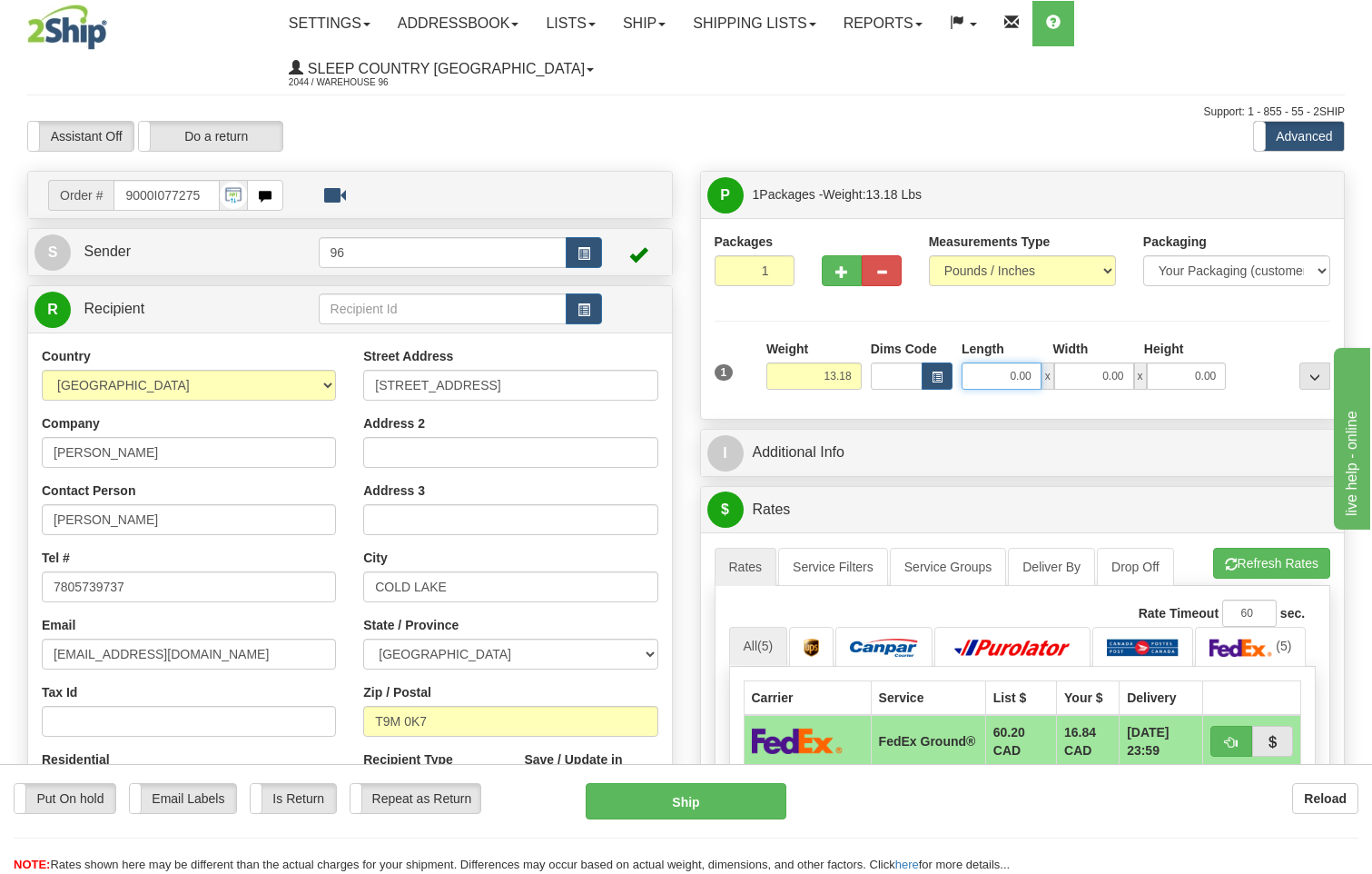
click at [1033, 362] on input "0.00" at bounding box center [1001, 376] width 80 height 27
type input "23.00"
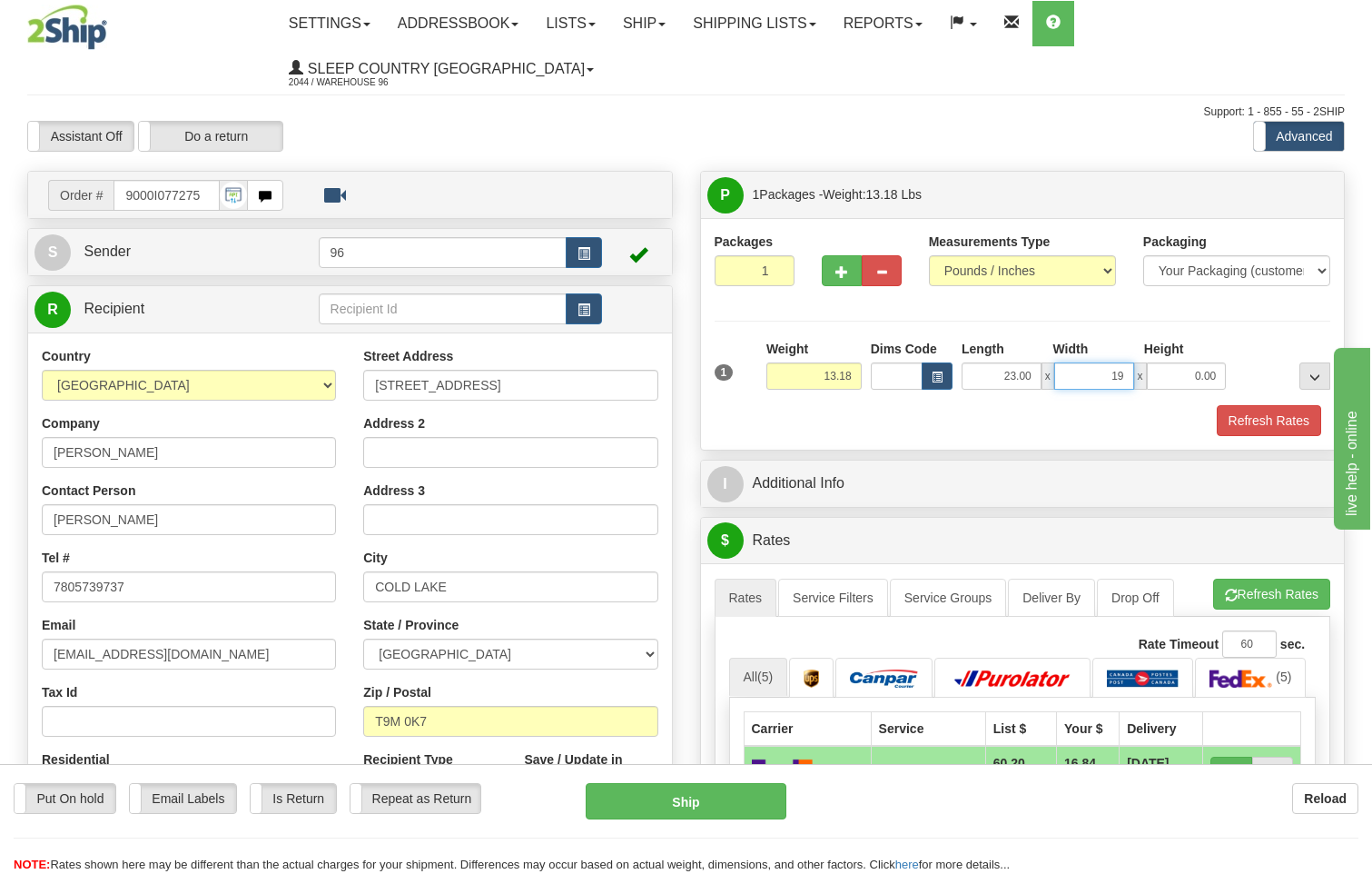
type input "19.00"
type input "13.00"
click at [1278, 405] on button "Refresh Rates" at bounding box center [1269, 421] width 104 height 31
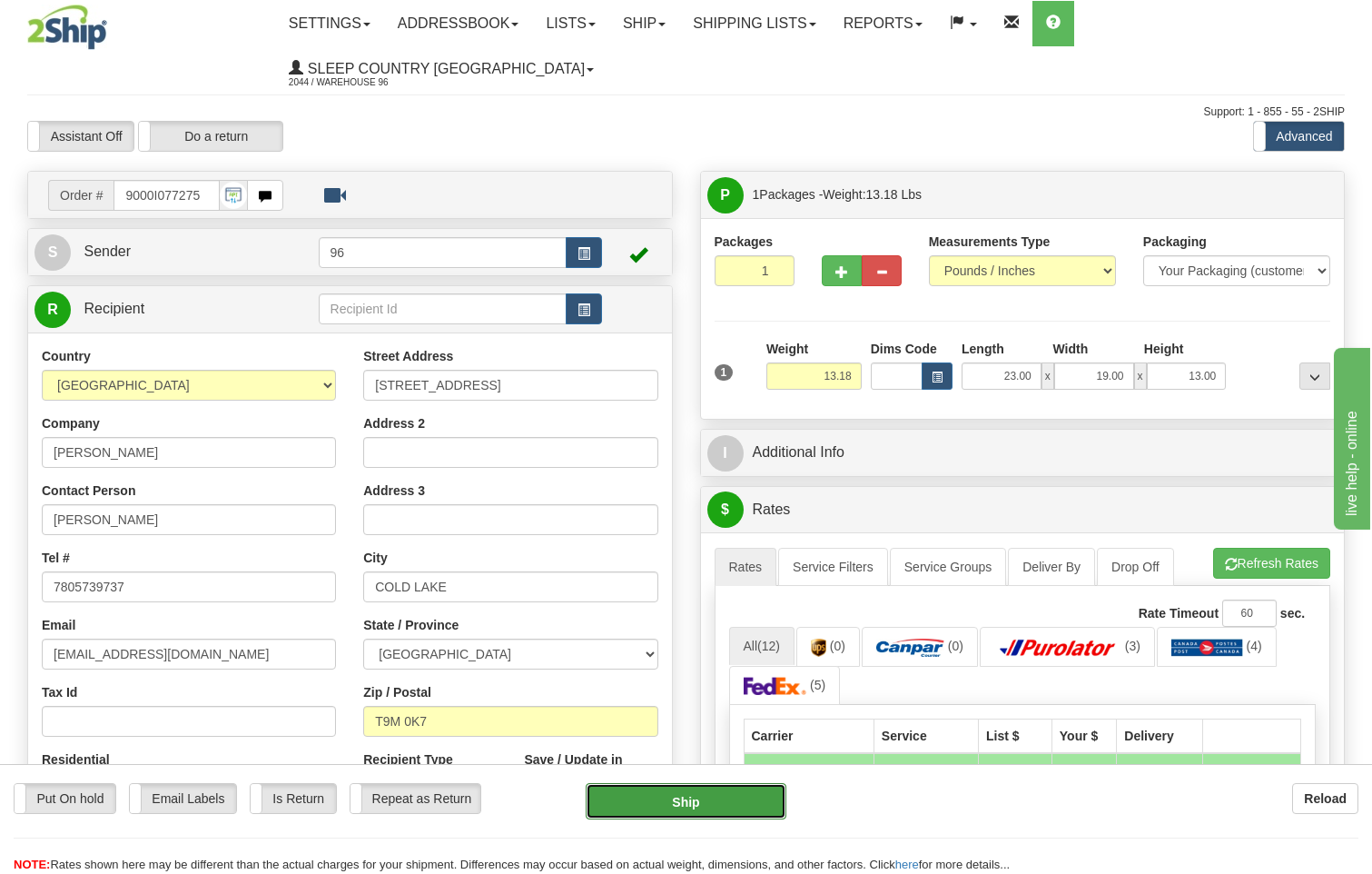
click at [721, 793] on button "Ship" at bounding box center [686, 801] width 201 height 37
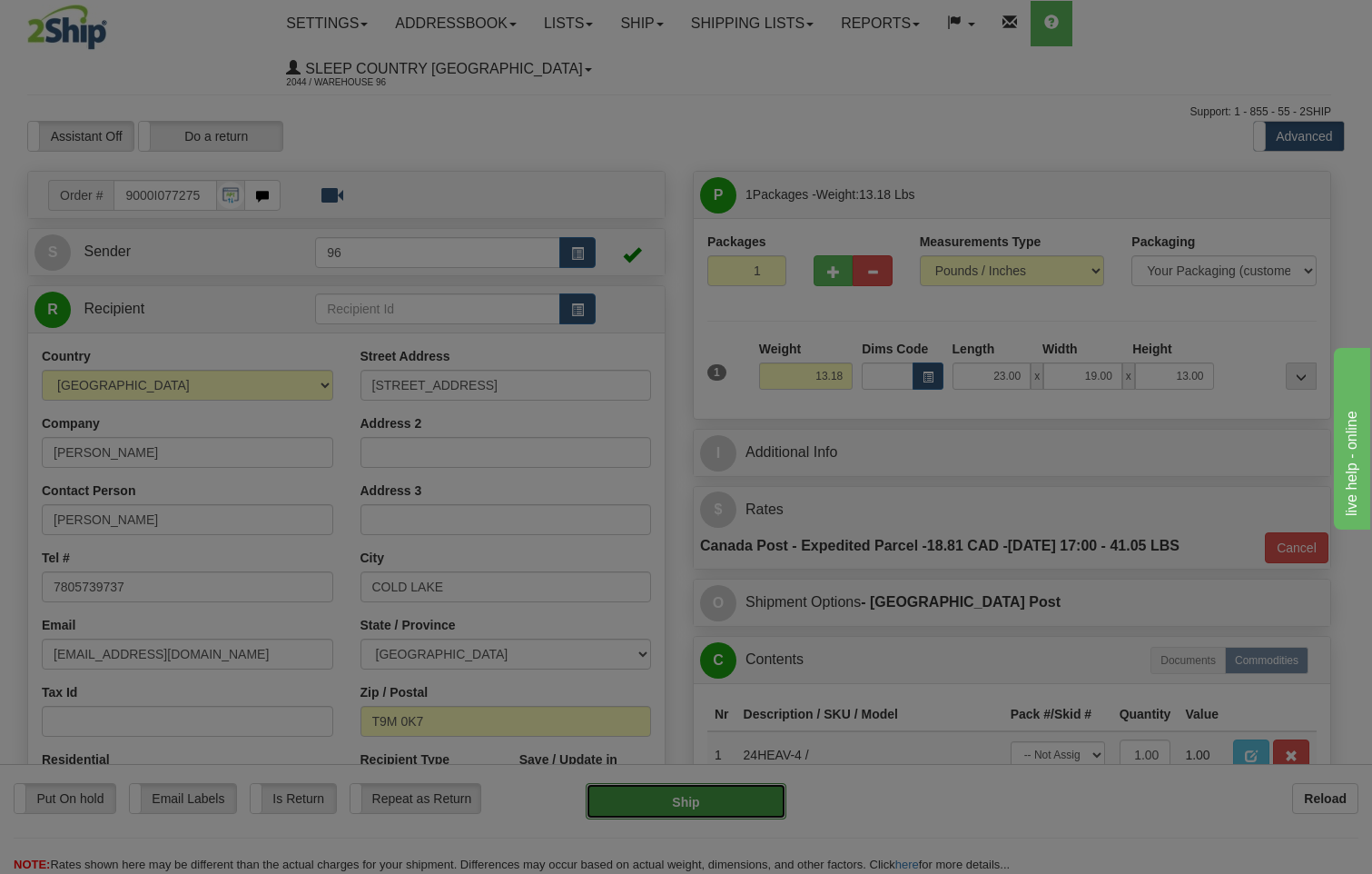
type input "DOM.EP"
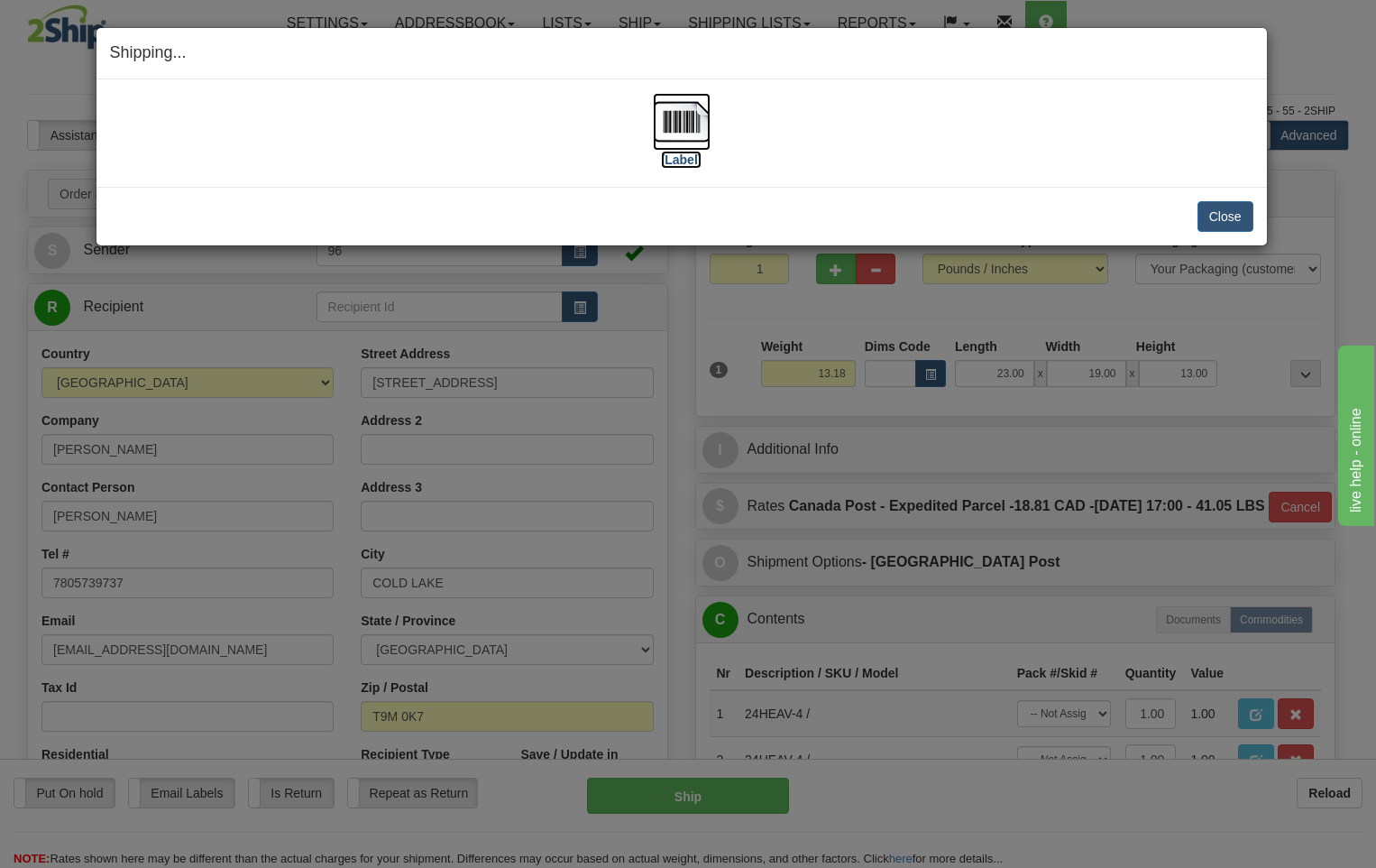
click at [686, 122] on img at bounding box center [682, 122] width 58 height 58
click at [1229, 218] on button "Close" at bounding box center [1226, 216] width 56 height 31
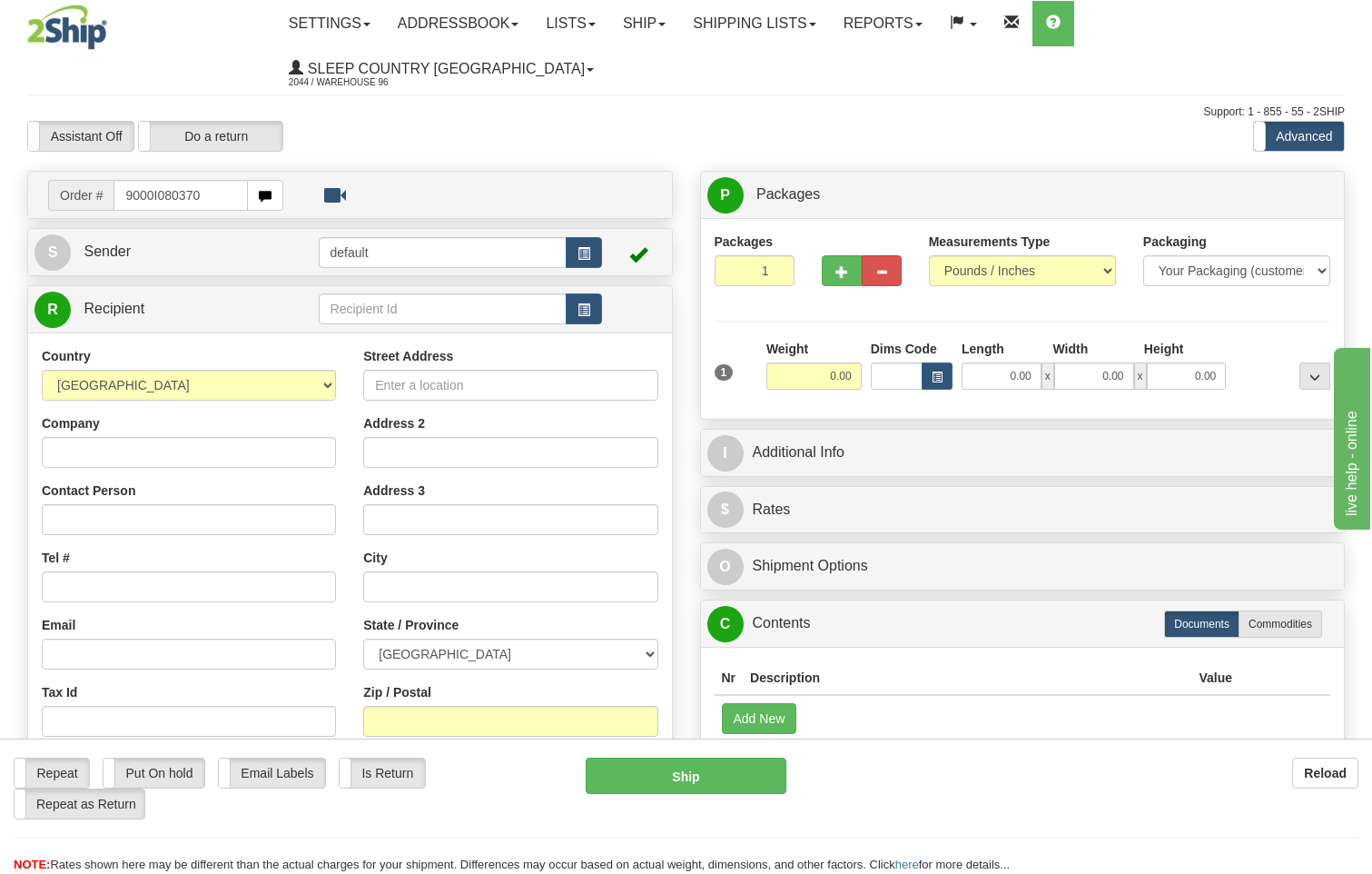
type input "9000I080370"
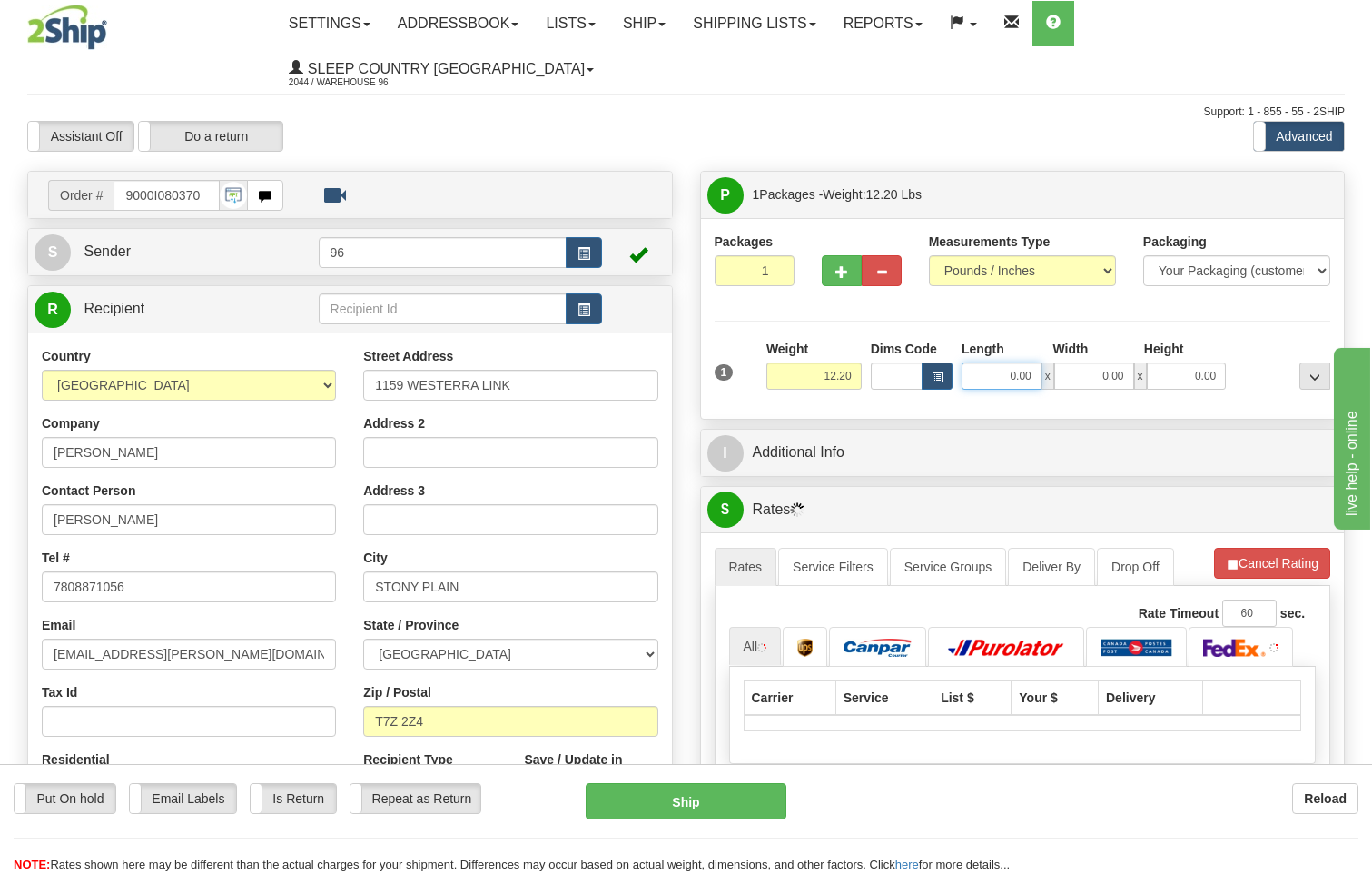
click at [1036, 362] on input "0.00" at bounding box center [1001, 376] width 80 height 27
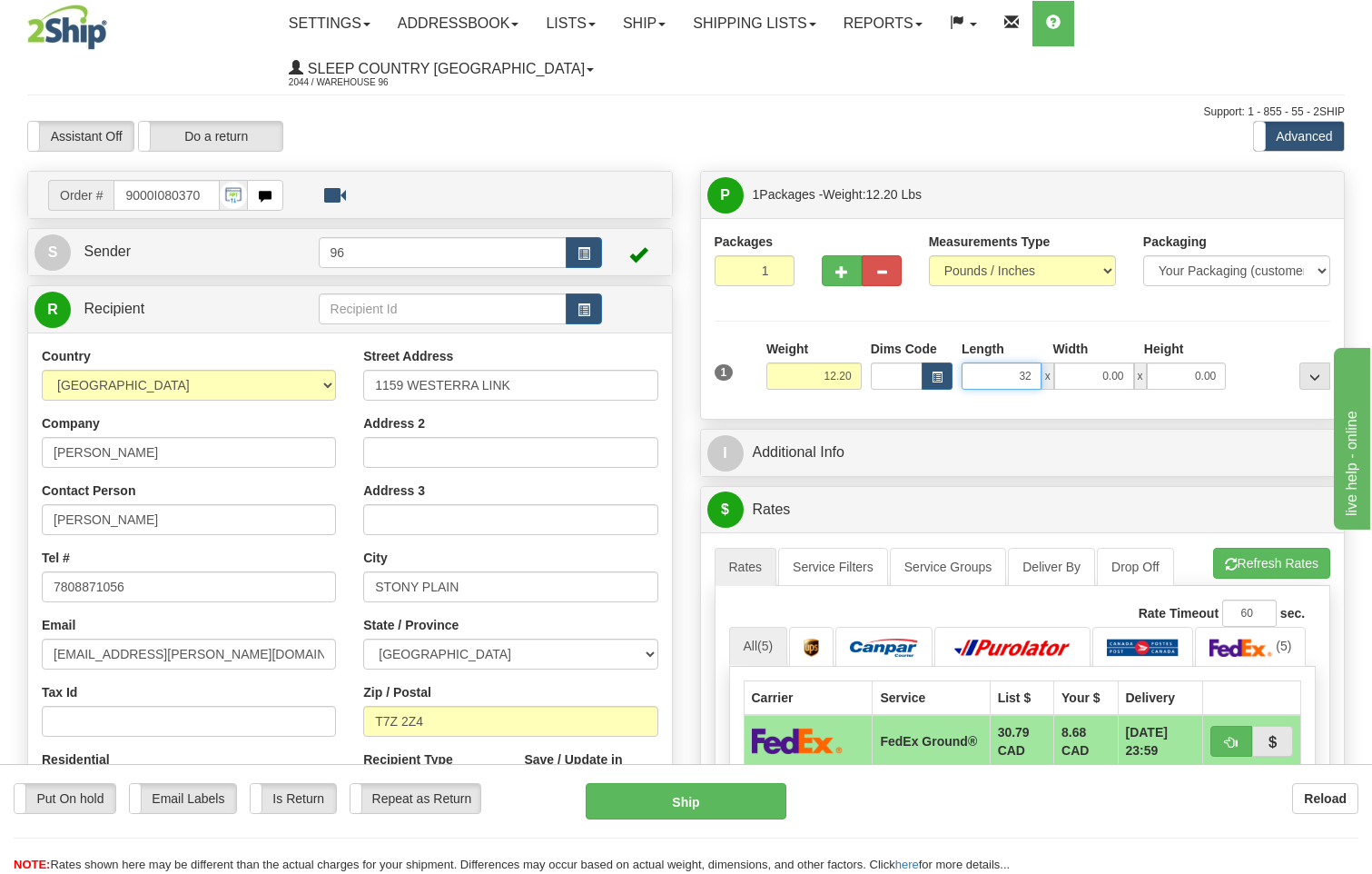
type input "32.00"
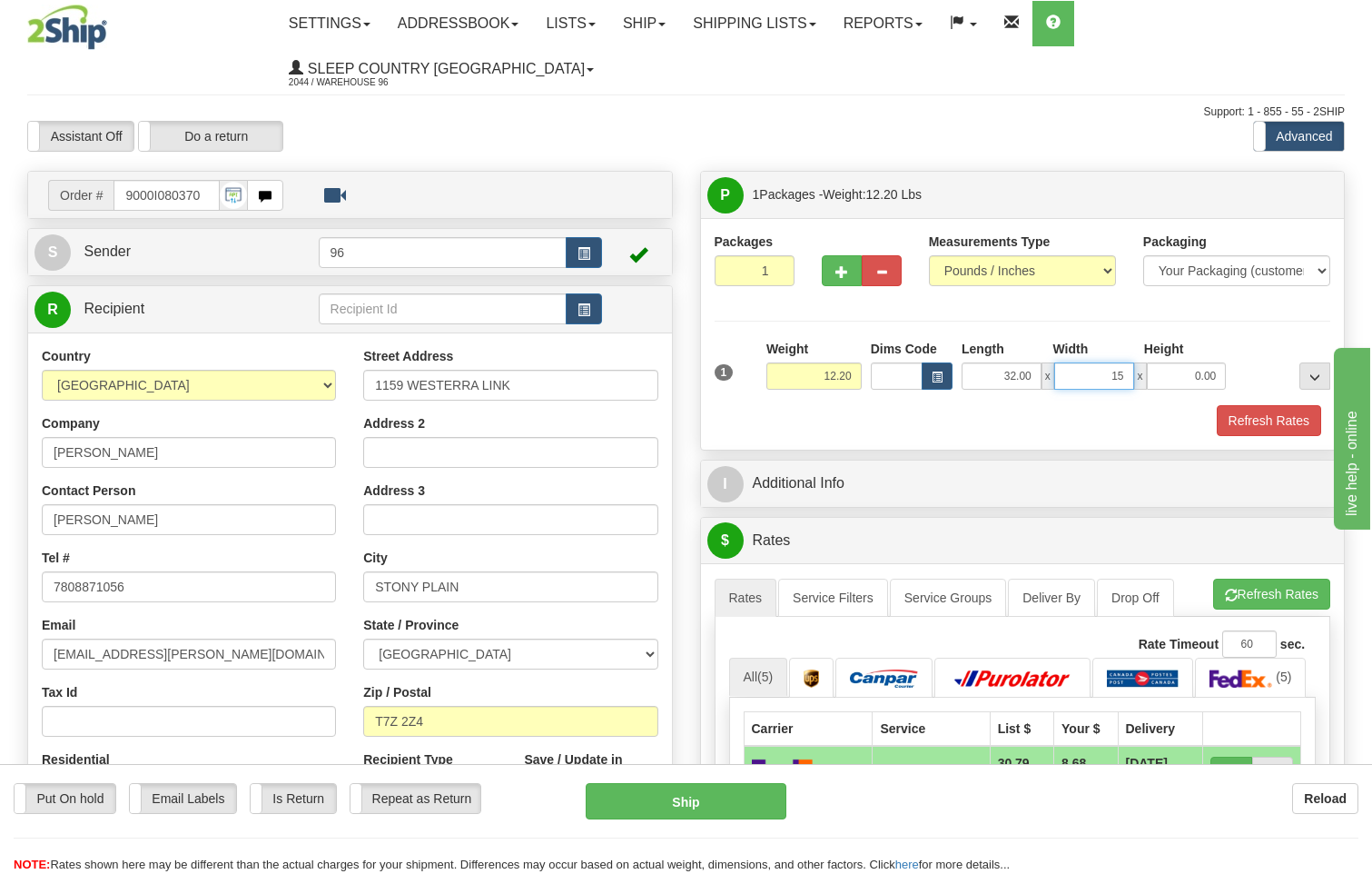
type input "15.00"
type input "11.00"
click at [1253, 405] on button "Refresh Rates" at bounding box center [1269, 421] width 104 height 31
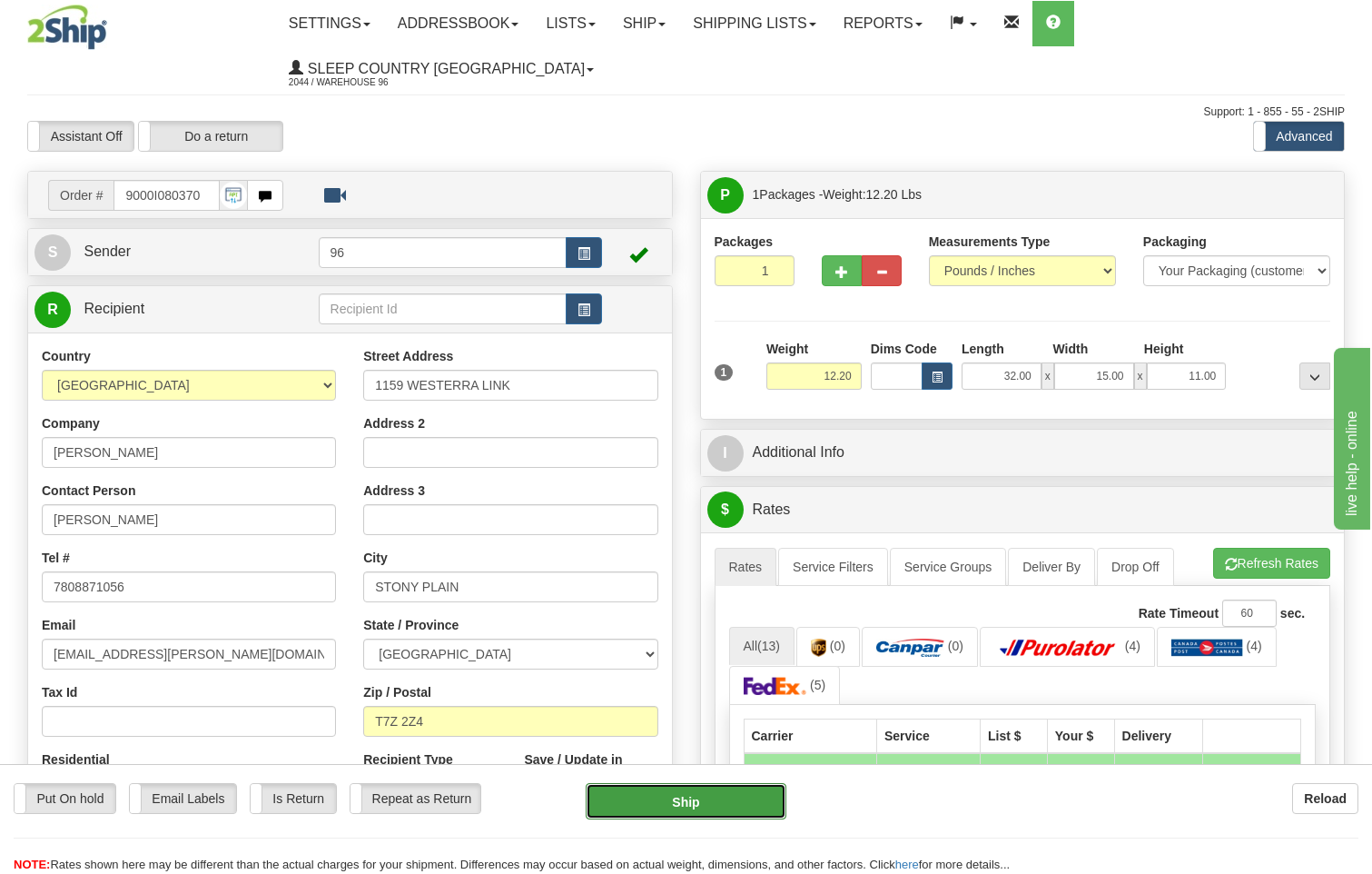
click at [663, 800] on button "Ship" at bounding box center [686, 801] width 201 height 37
type input "92"
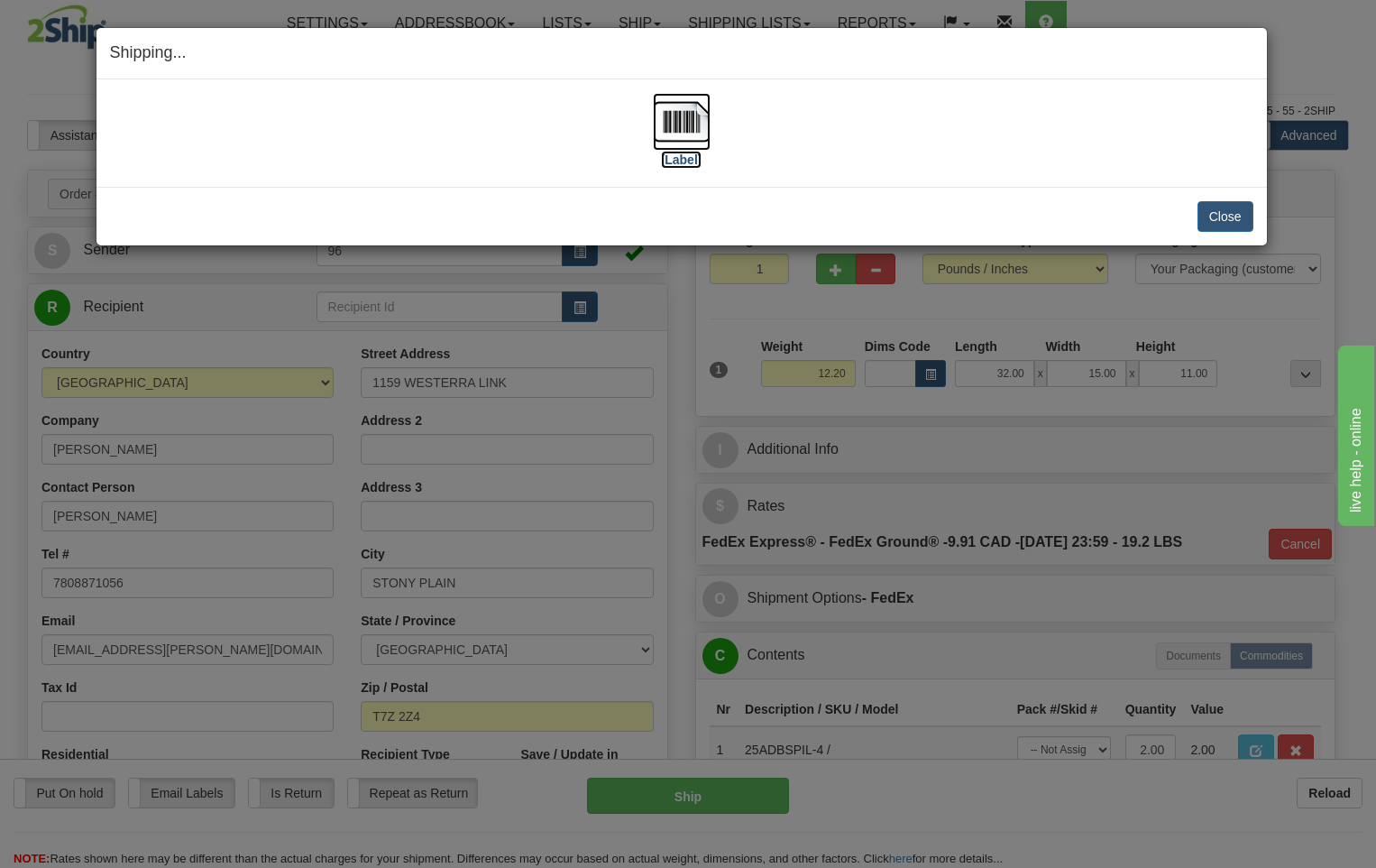
click at [692, 123] on img at bounding box center [682, 122] width 58 height 58
click at [1209, 219] on button "Close" at bounding box center [1226, 216] width 56 height 31
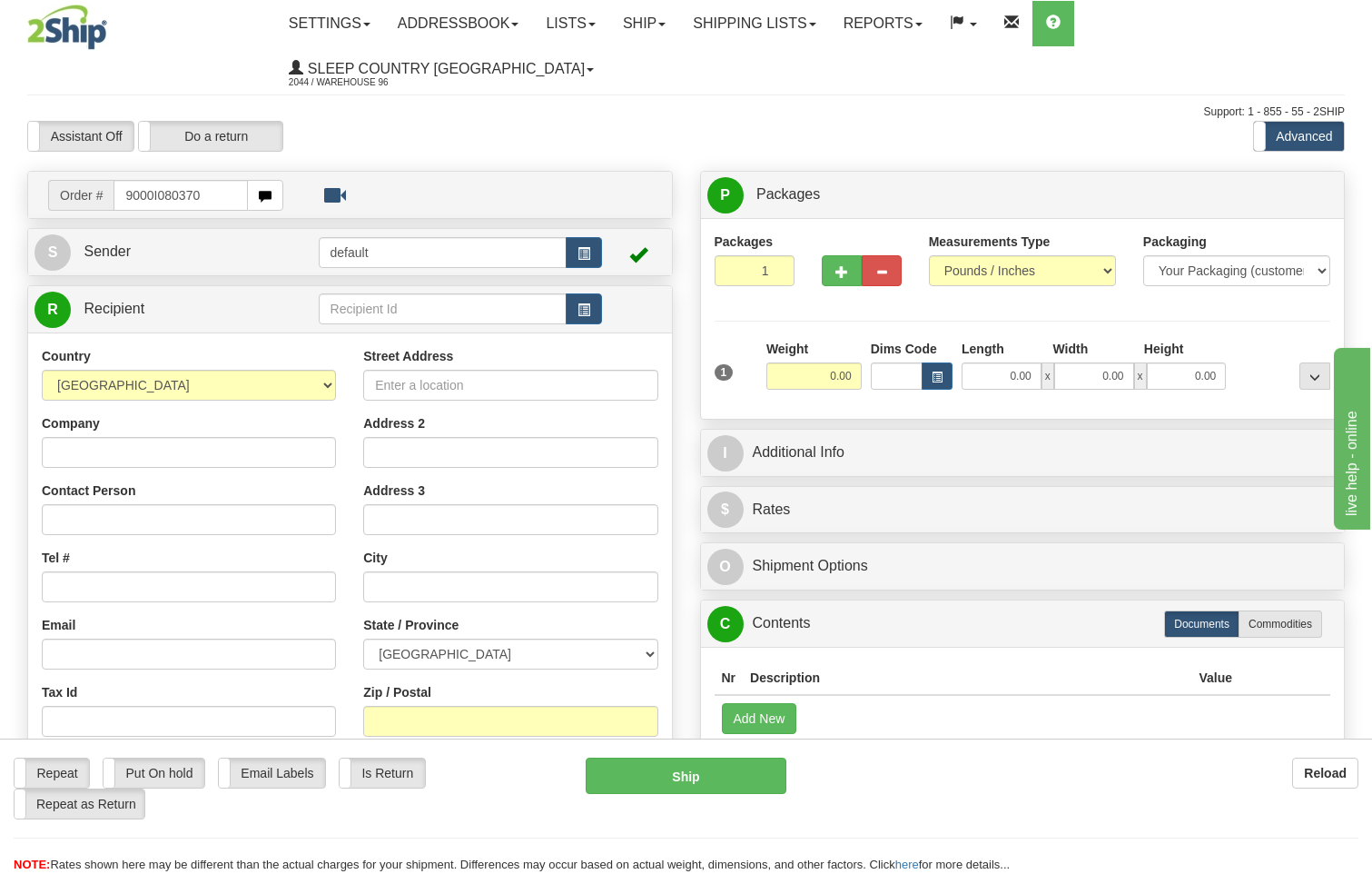
type input "9000I080370"
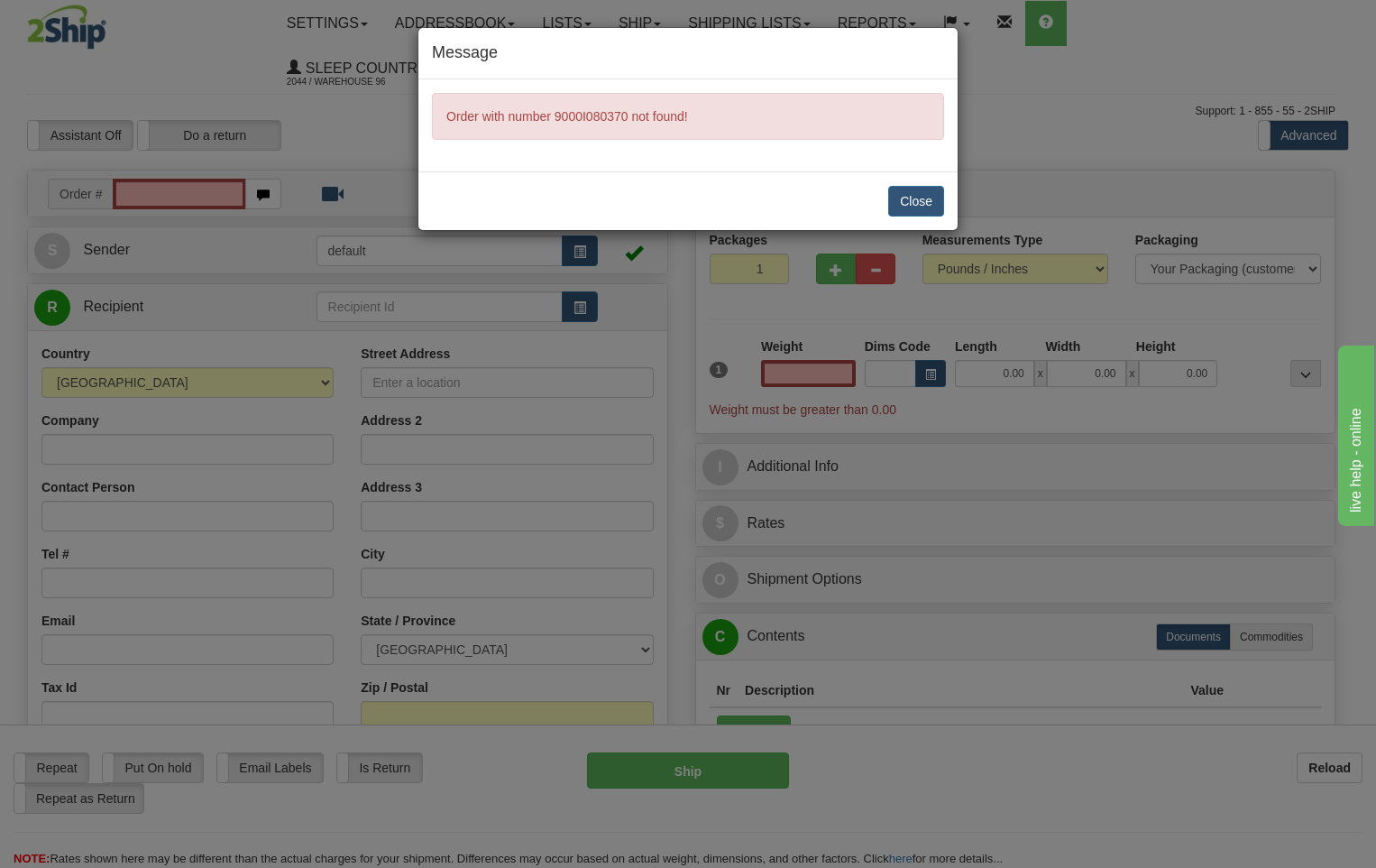
type input "0.00"
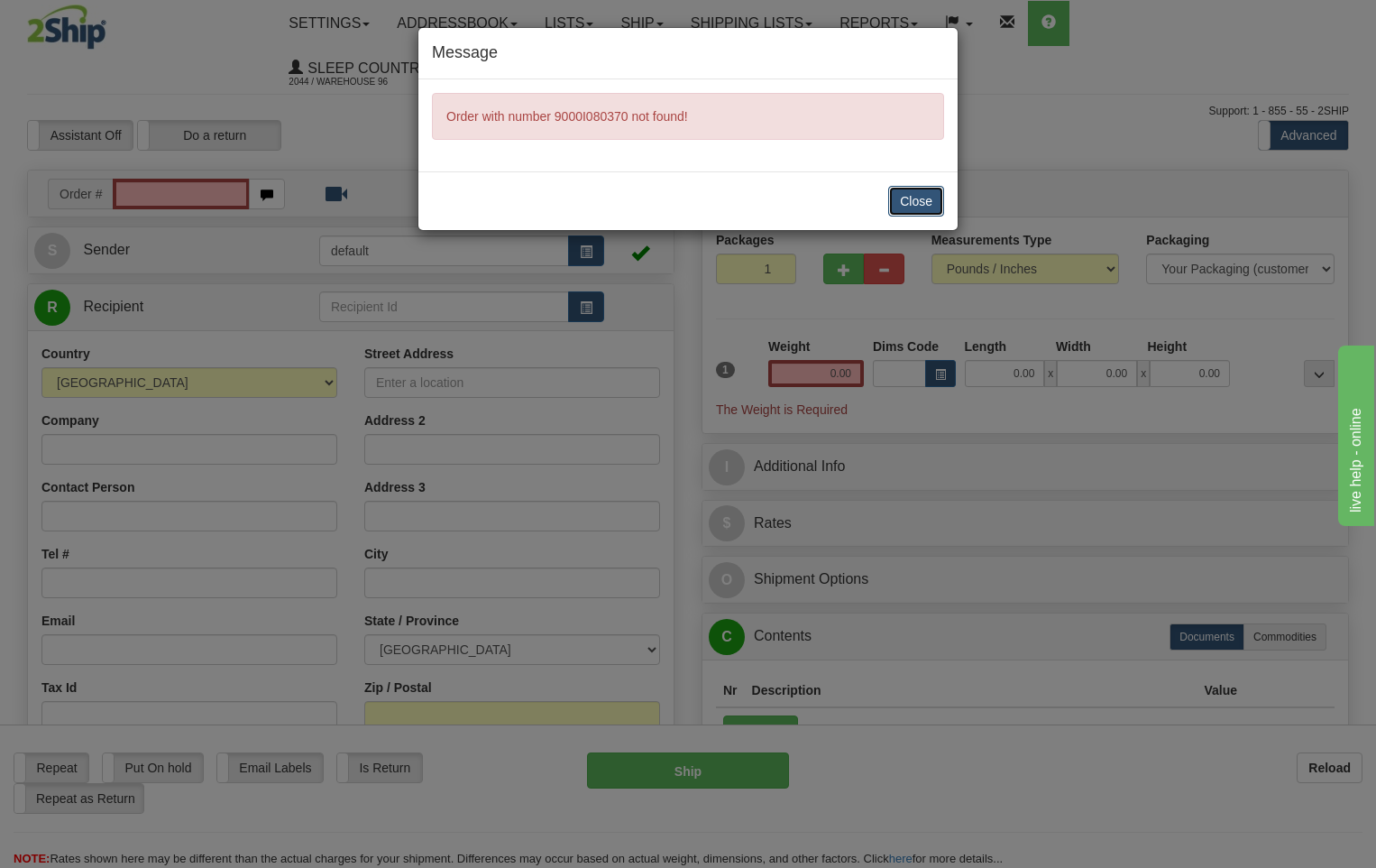
click at [922, 206] on button "Close" at bounding box center [916, 201] width 56 height 31
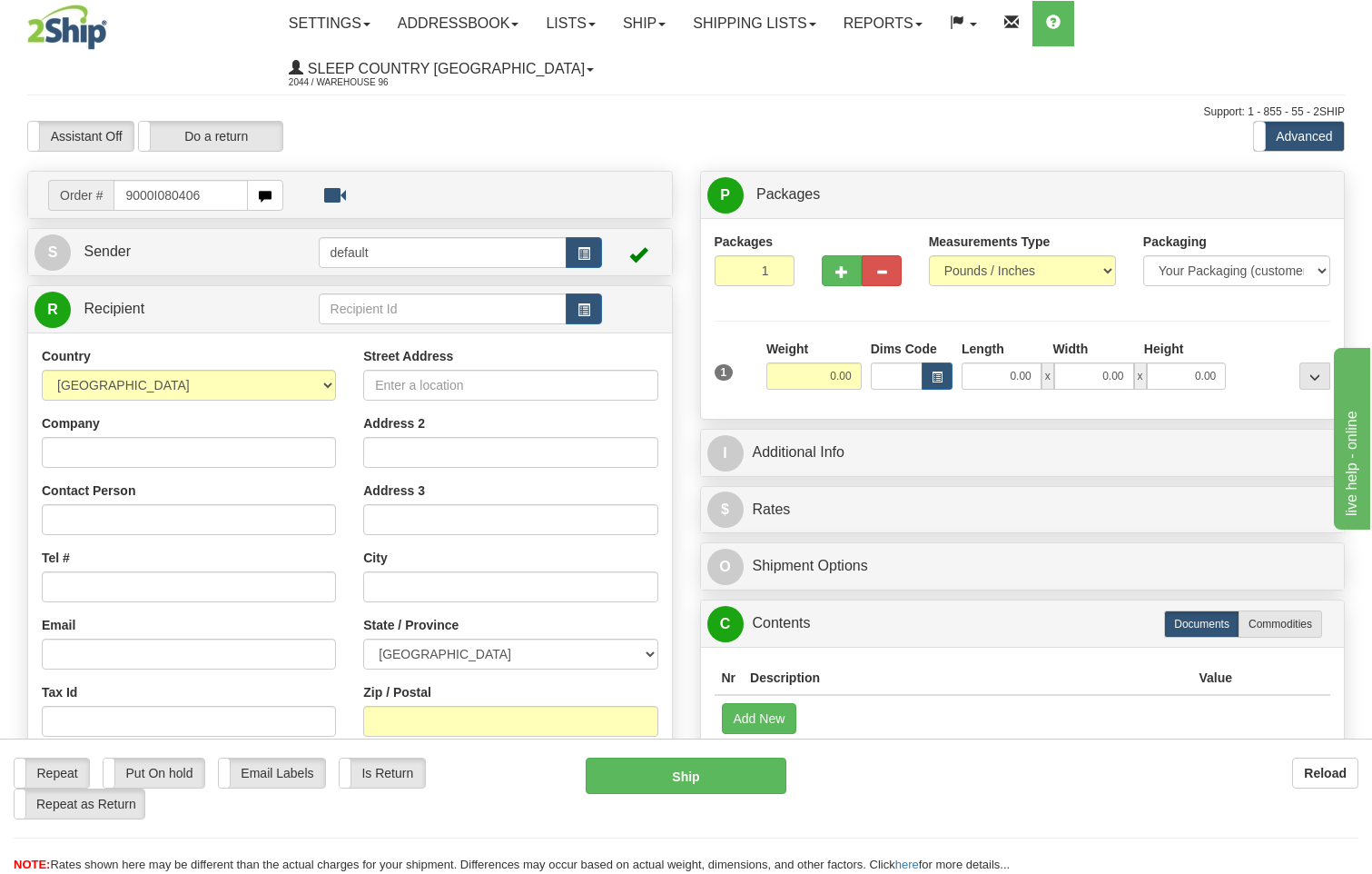
type input "9000I080406"
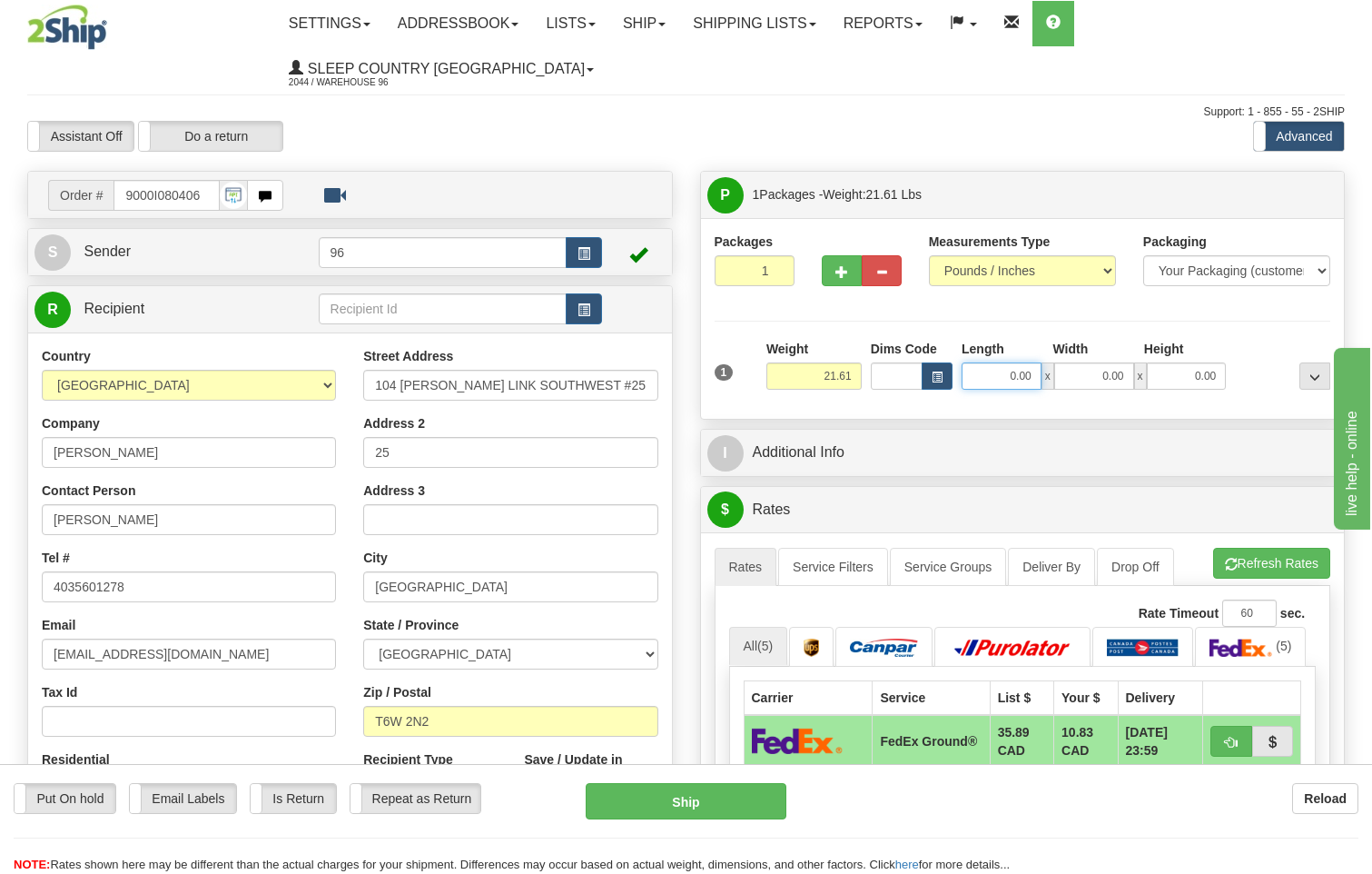
click at [1034, 362] on input "0.00" at bounding box center [1001, 376] width 80 height 27
type input "24.00"
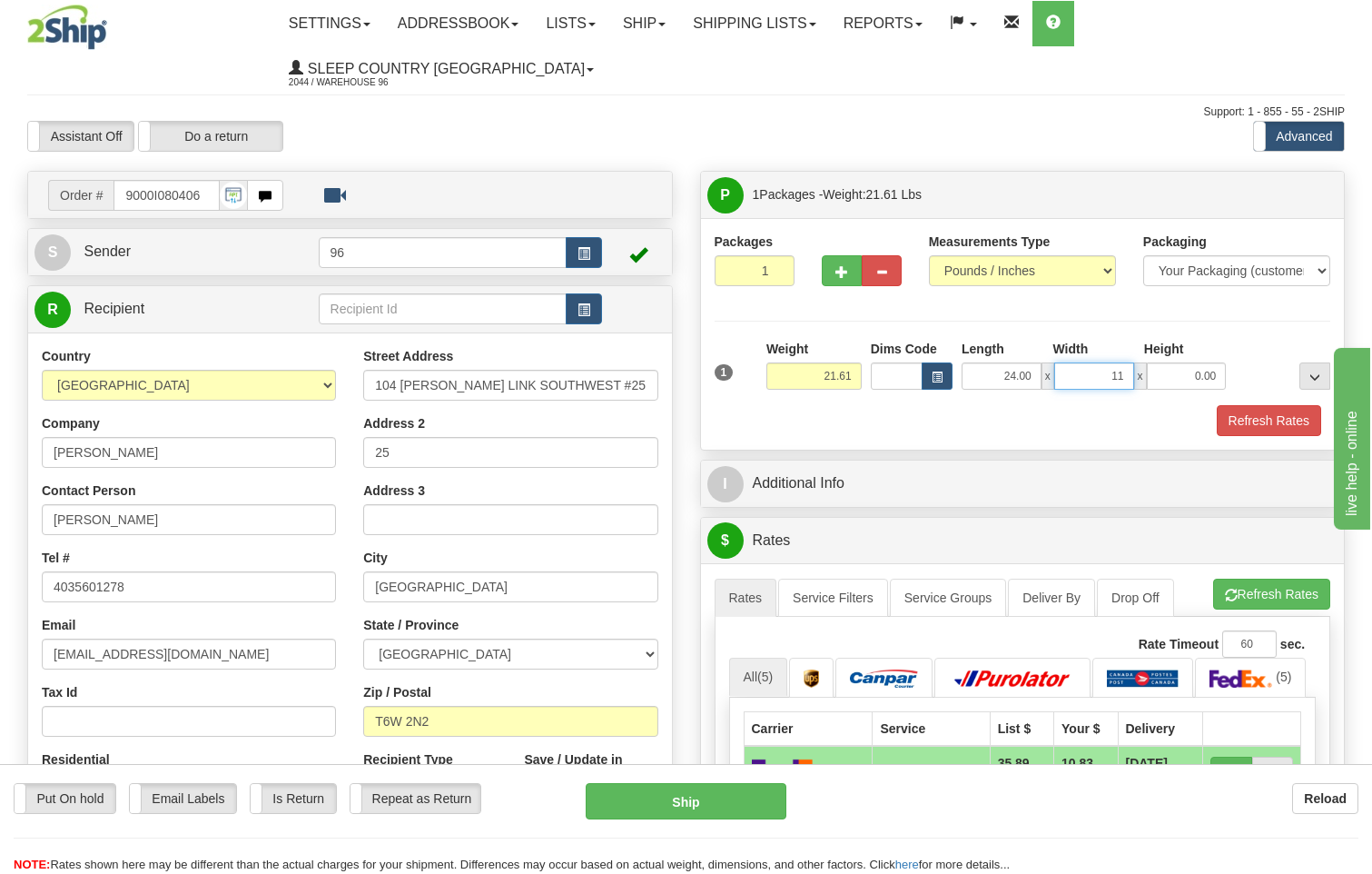
type input "11.00"
click at [1258, 405] on button "Refresh Rates" at bounding box center [1269, 421] width 104 height 31
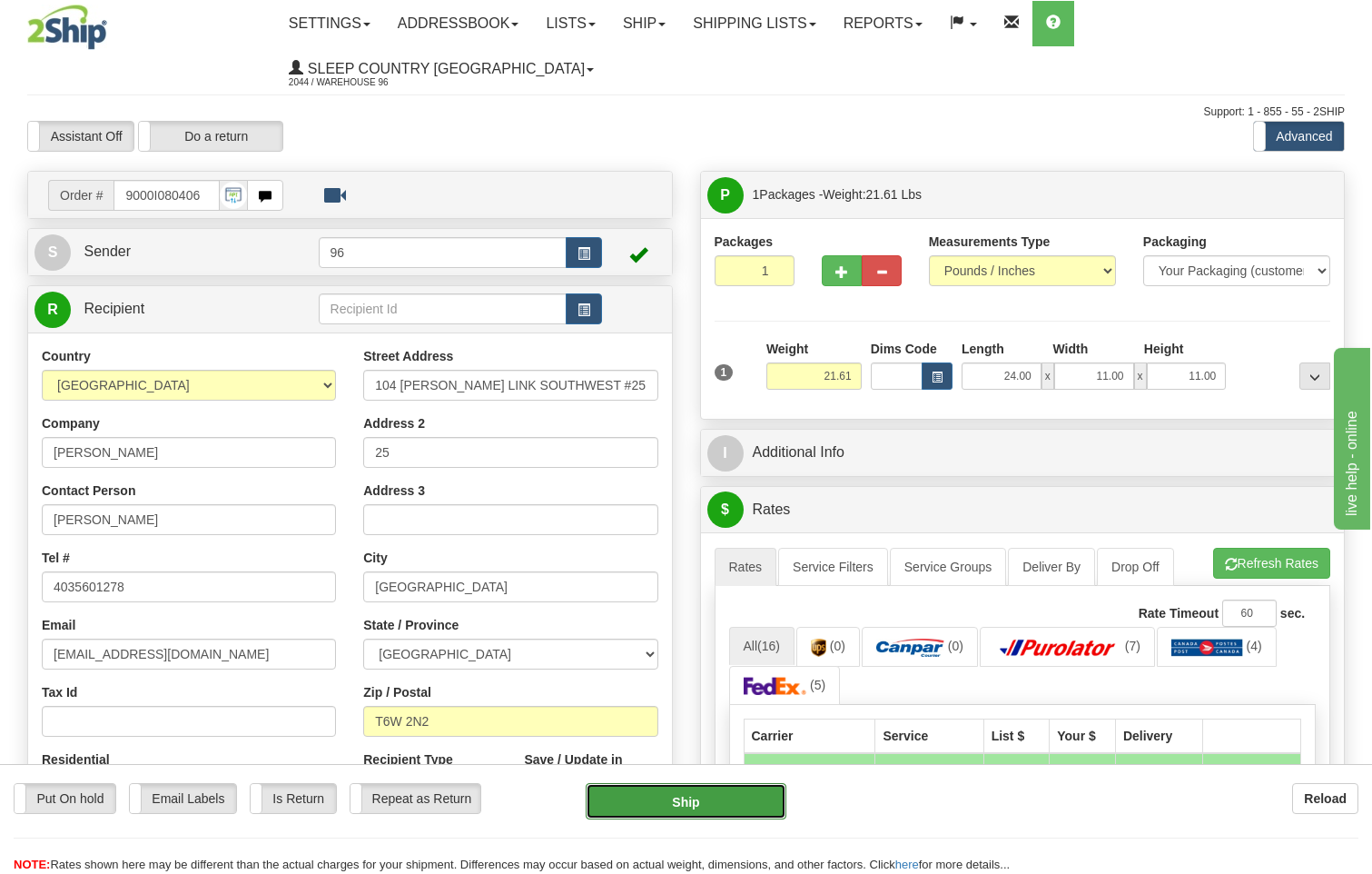
click at [679, 805] on button "Ship" at bounding box center [686, 801] width 201 height 37
type input "92"
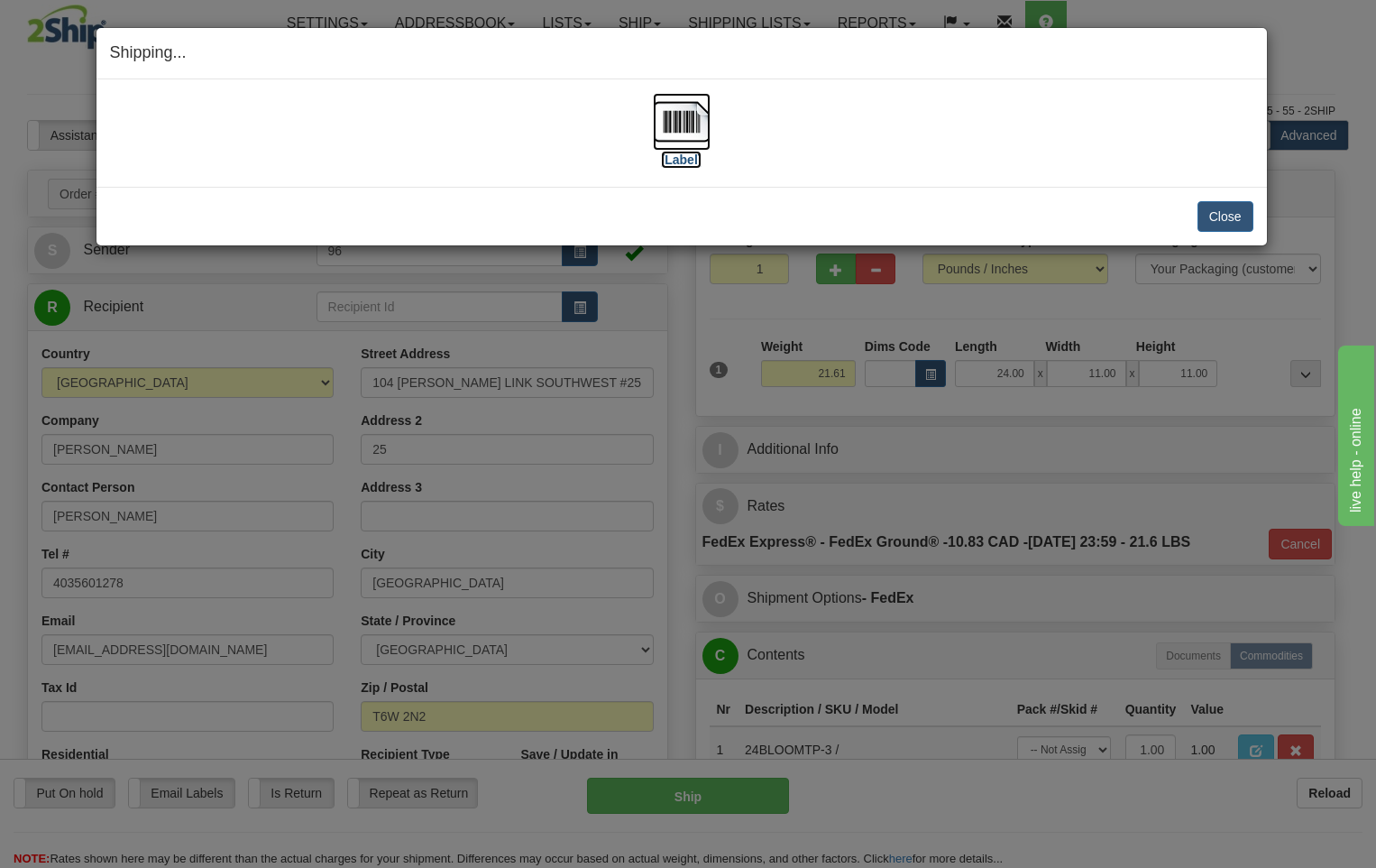
click at [676, 122] on img at bounding box center [682, 122] width 58 height 58
click at [1225, 215] on button "Close" at bounding box center [1226, 216] width 56 height 31
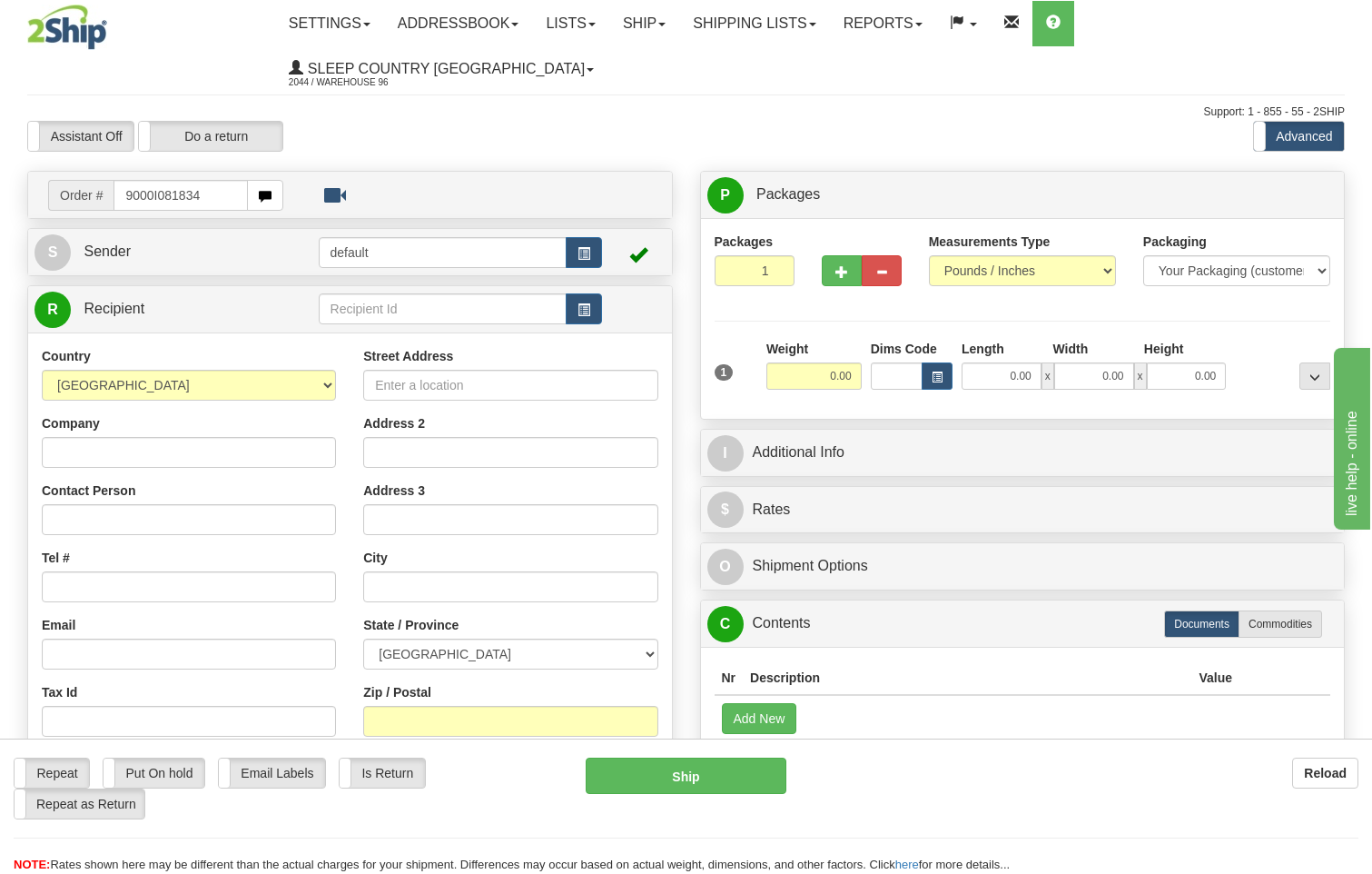
type input "9000I081834"
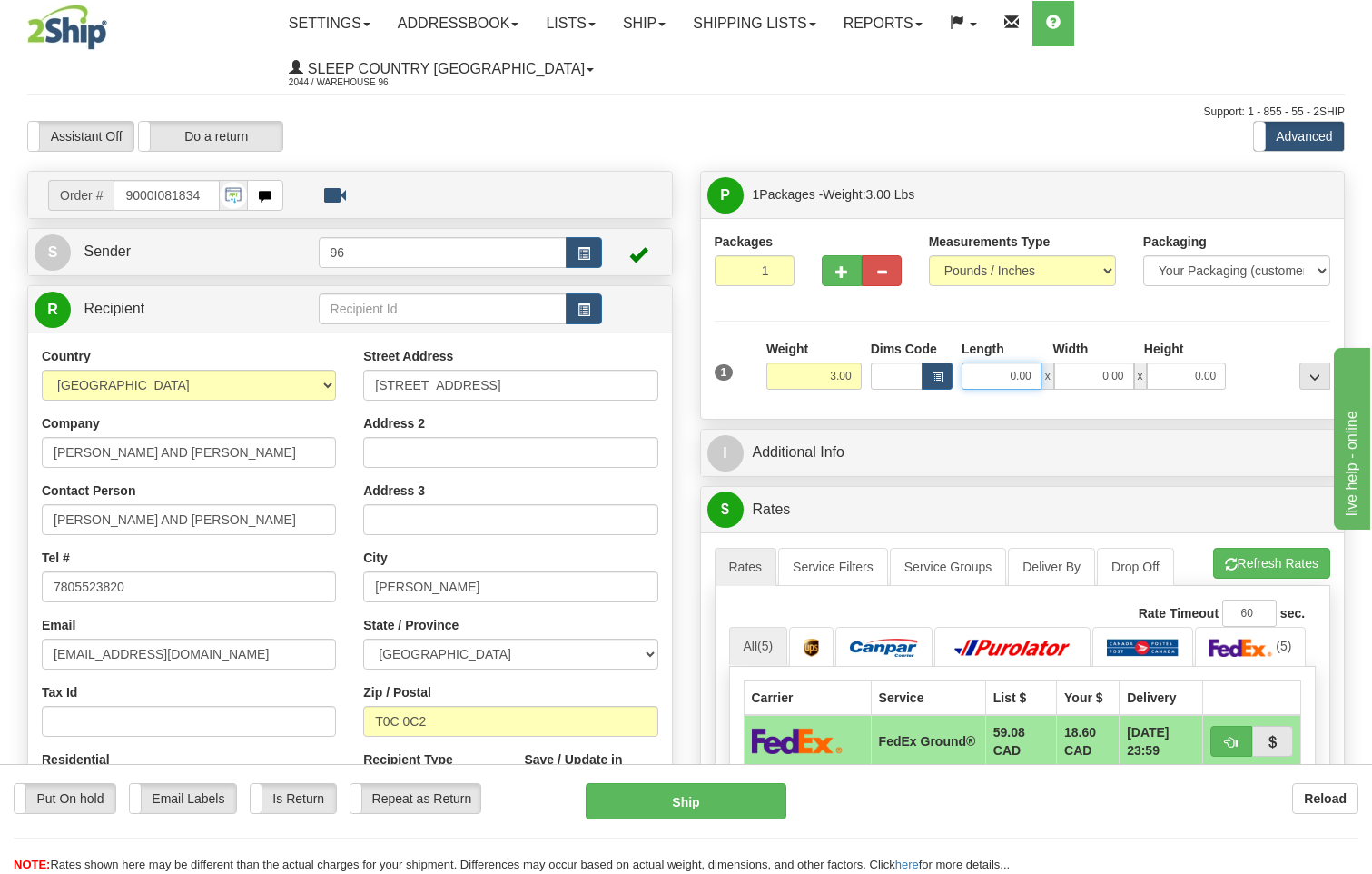
click at [1032, 362] on input "0.00" at bounding box center [1001, 376] width 80 height 27
type input "17.00"
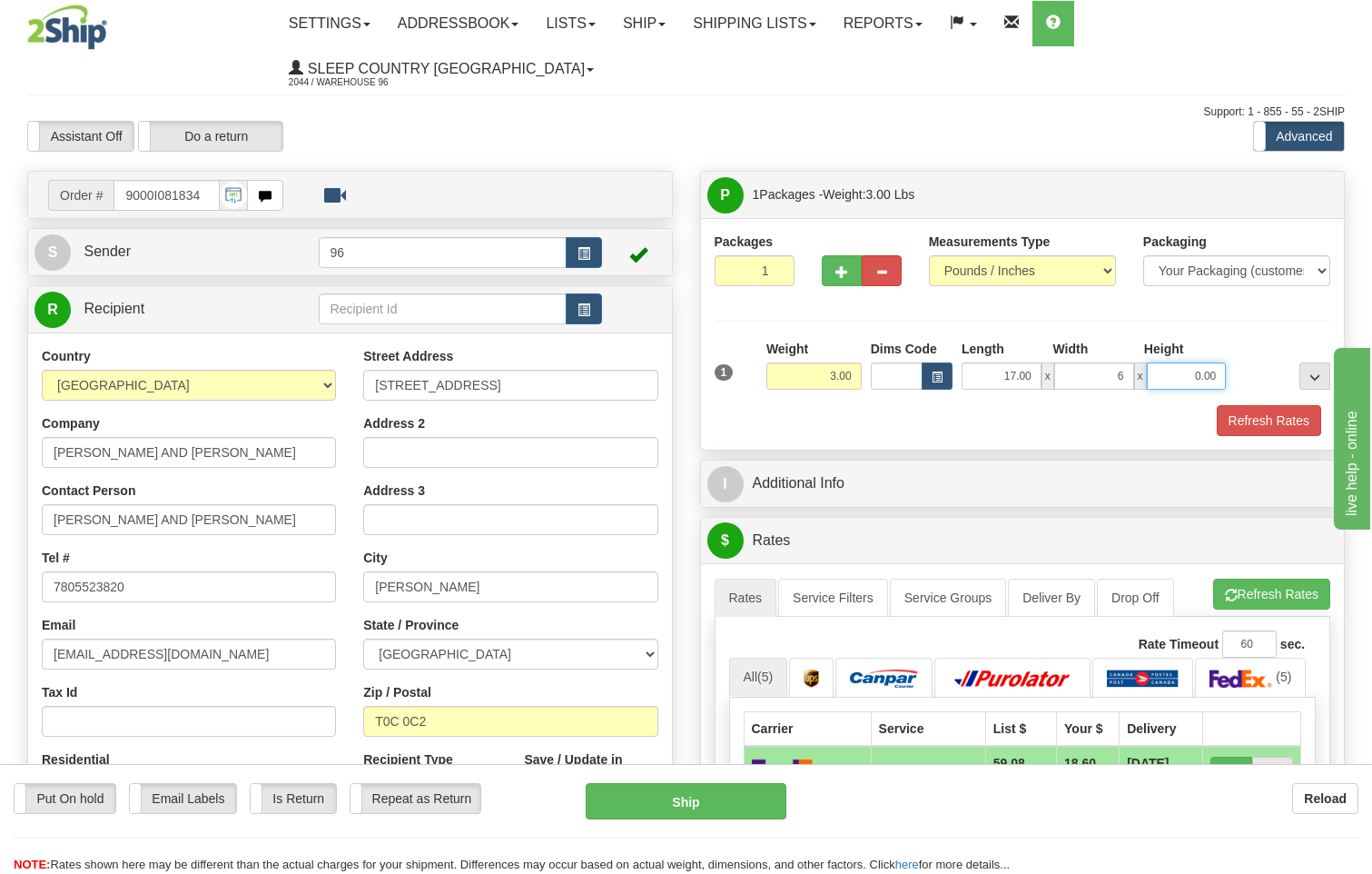
type input "6.00"
click at [1264, 405] on button "Refresh Rates" at bounding box center [1269, 421] width 104 height 31
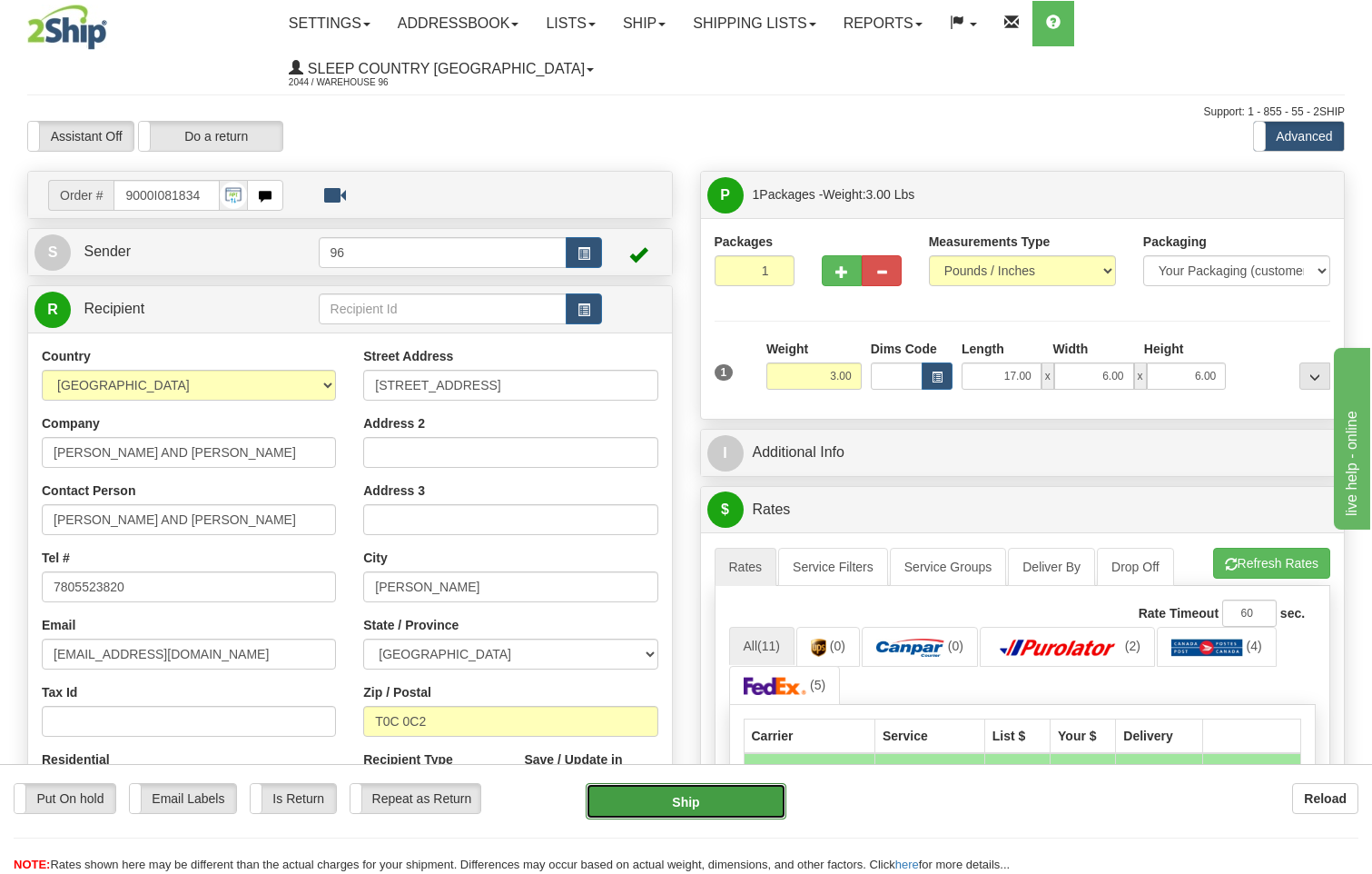
click at [677, 799] on button "Ship" at bounding box center [686, 801] width 201 height 37
type input "260"
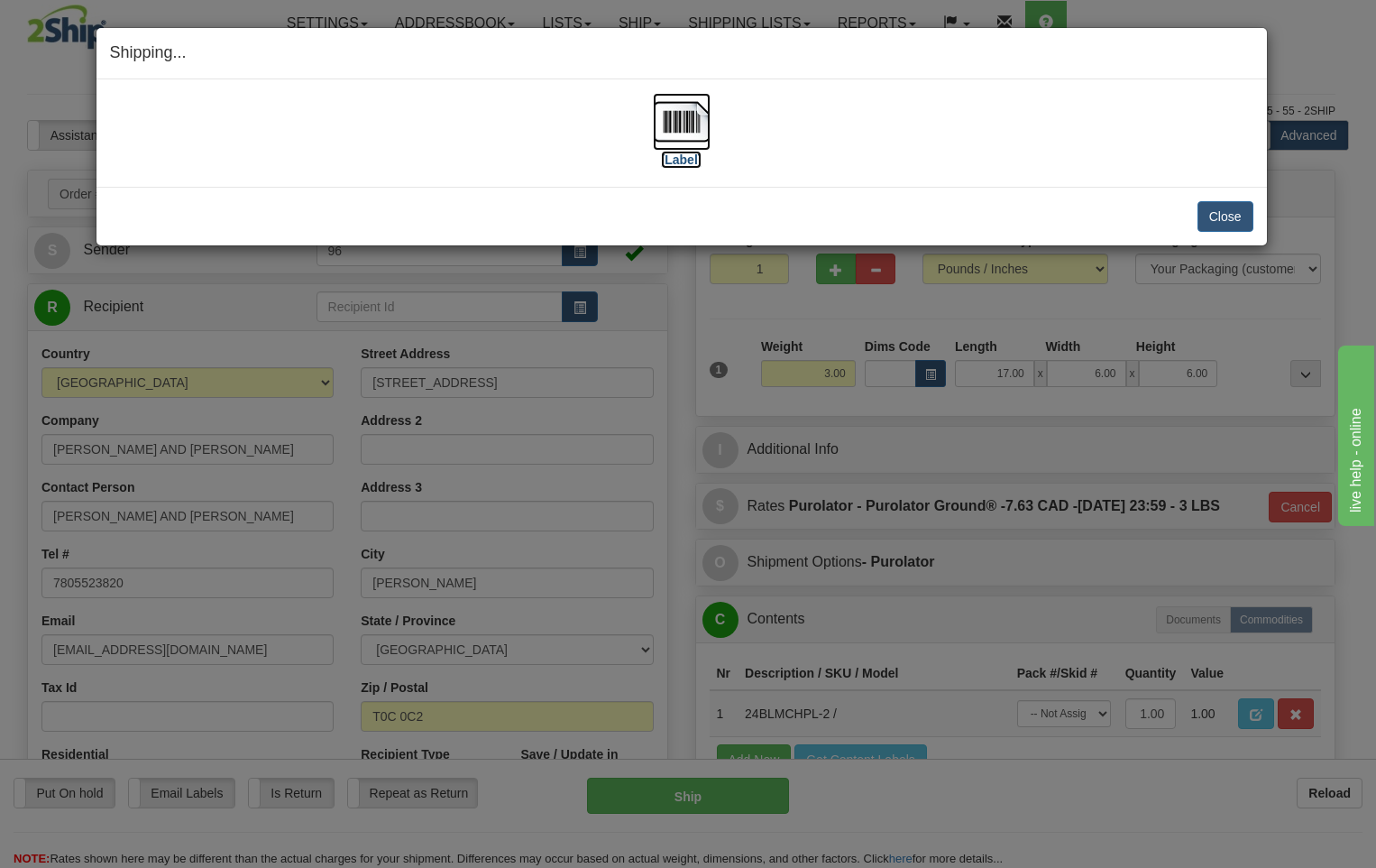
click at [673, 127] on img at bounding box center [682, 122] width 58 height 58
click at [1239, 211] on button "Close" at bounding box center [1226, 216] width 56 height 31
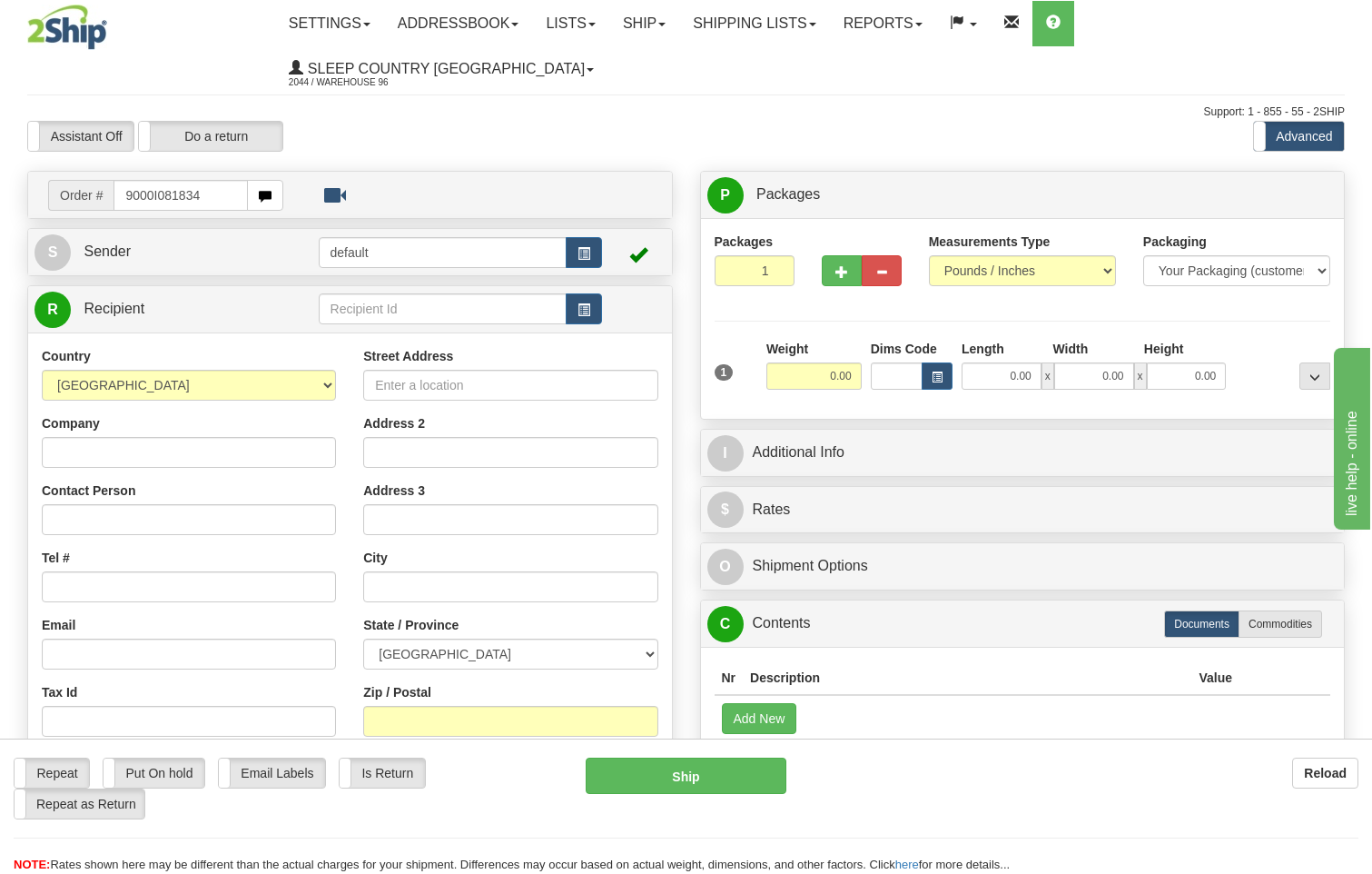
type input "9000I081834"
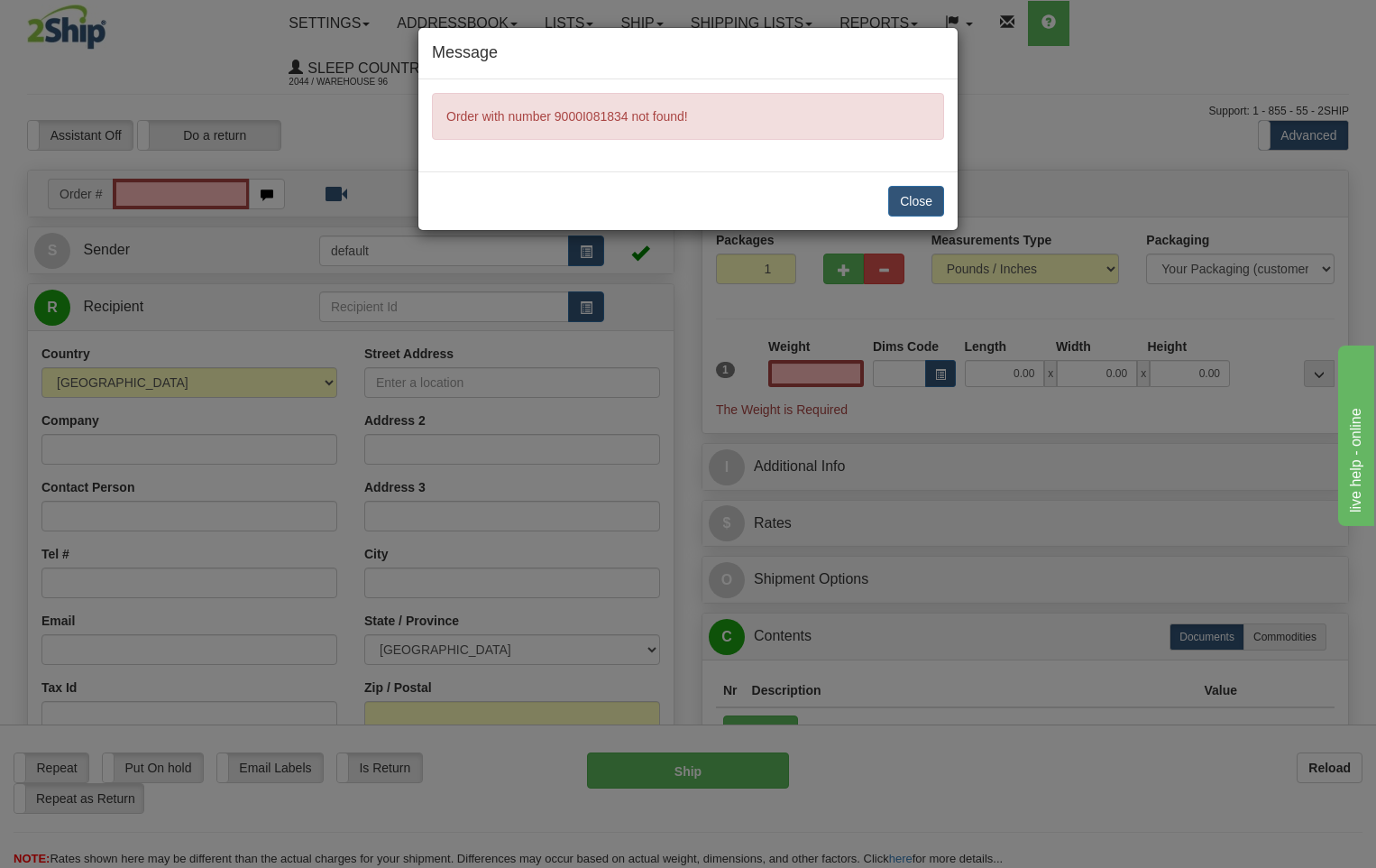
type input "0.00"
click at [934, 202] on button "Close" at bounding box center [916, 201] width 56 height 31
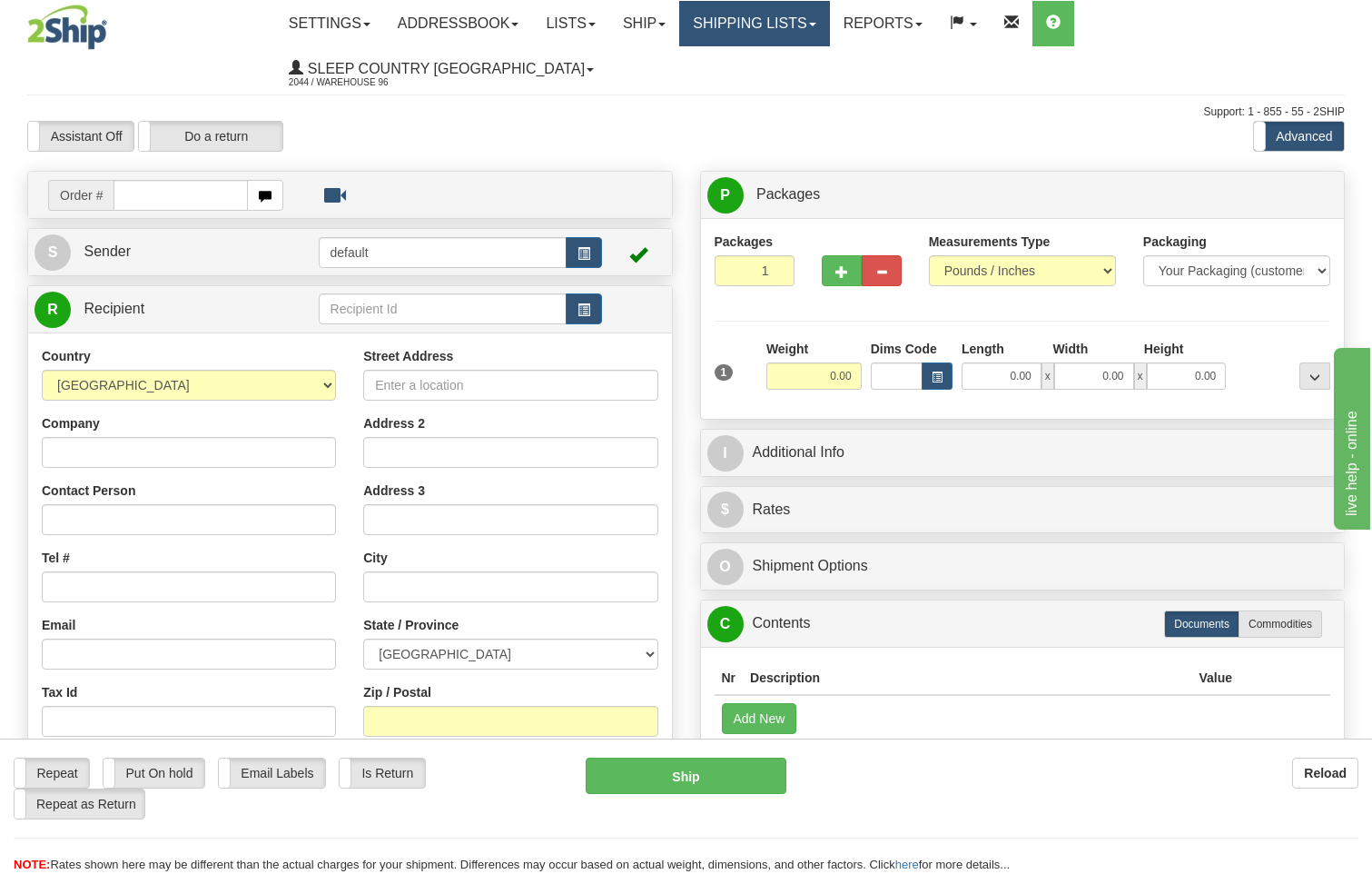
click at [779, 23] on link "Shipping lists" at bounding box center [754, 24] width 150 height 46
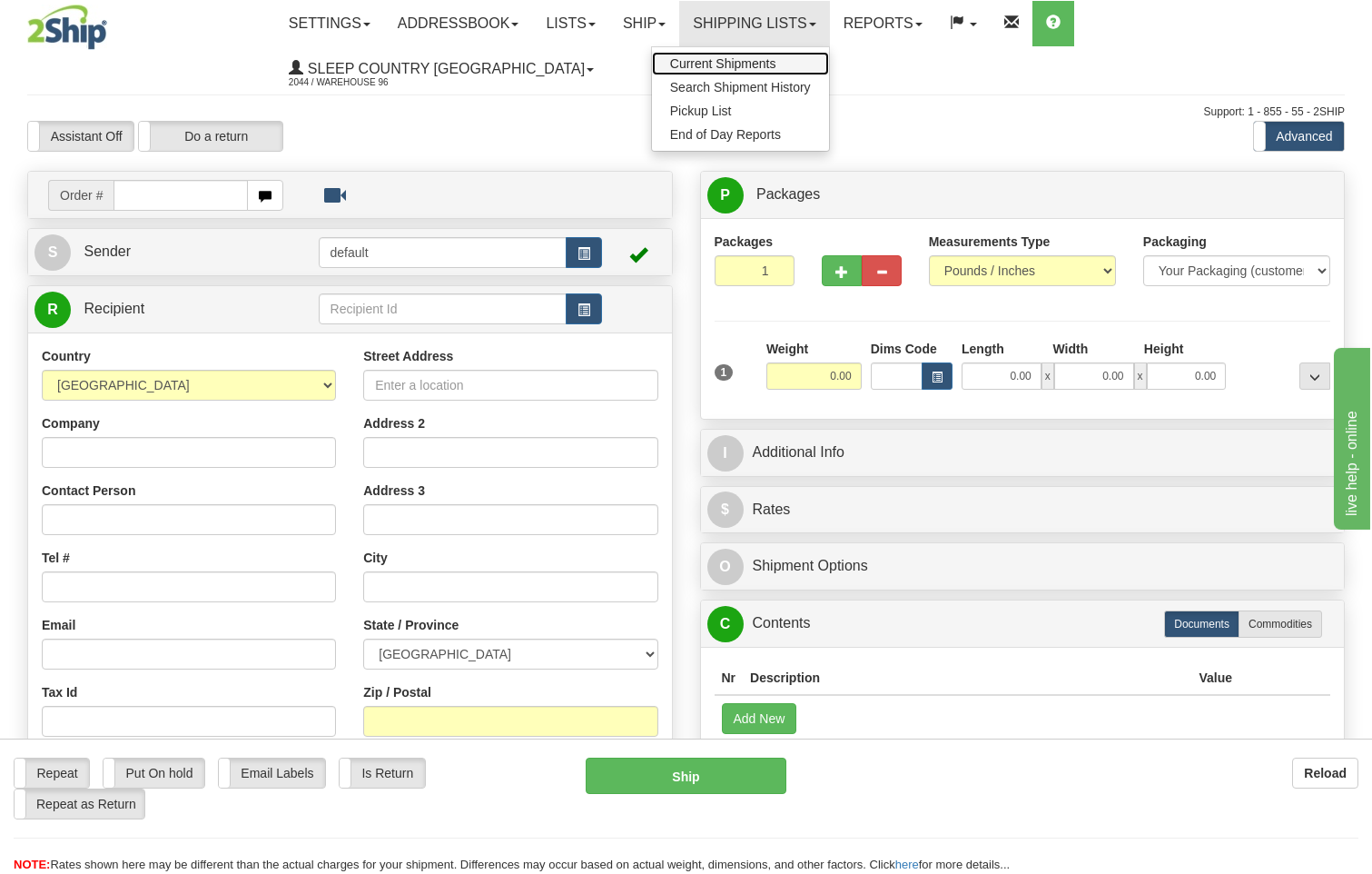
click at [757, 58] on span "Current Shipments" at bounding box center [723, 64] width 106 height 15
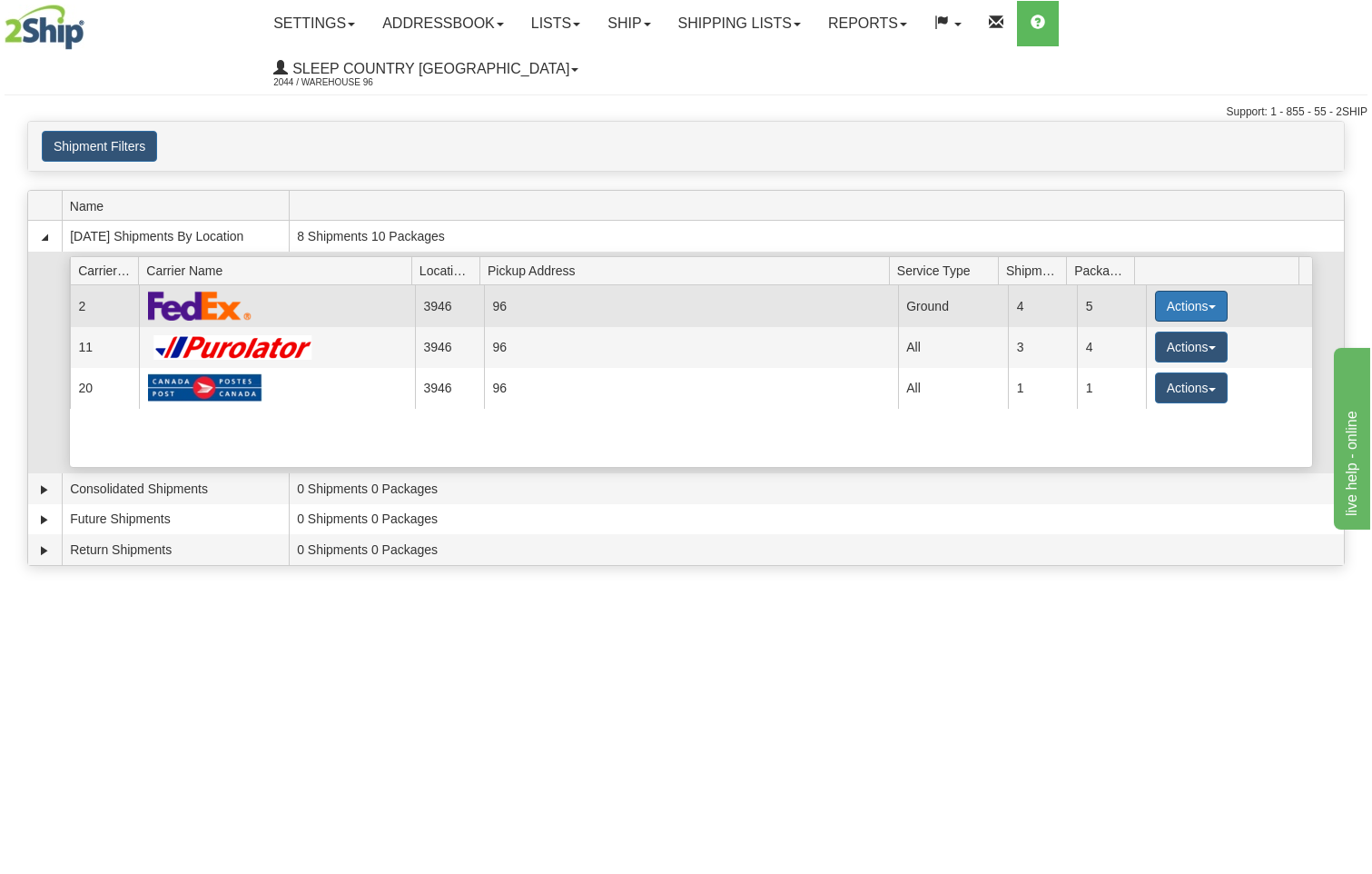
click at [1180, 291] on button "Actions" at bounding box center [1191, 307] width 72 height 31
click at [1140, 333] on span "Details" at bounding box center [1125, 340] width 49 height 13
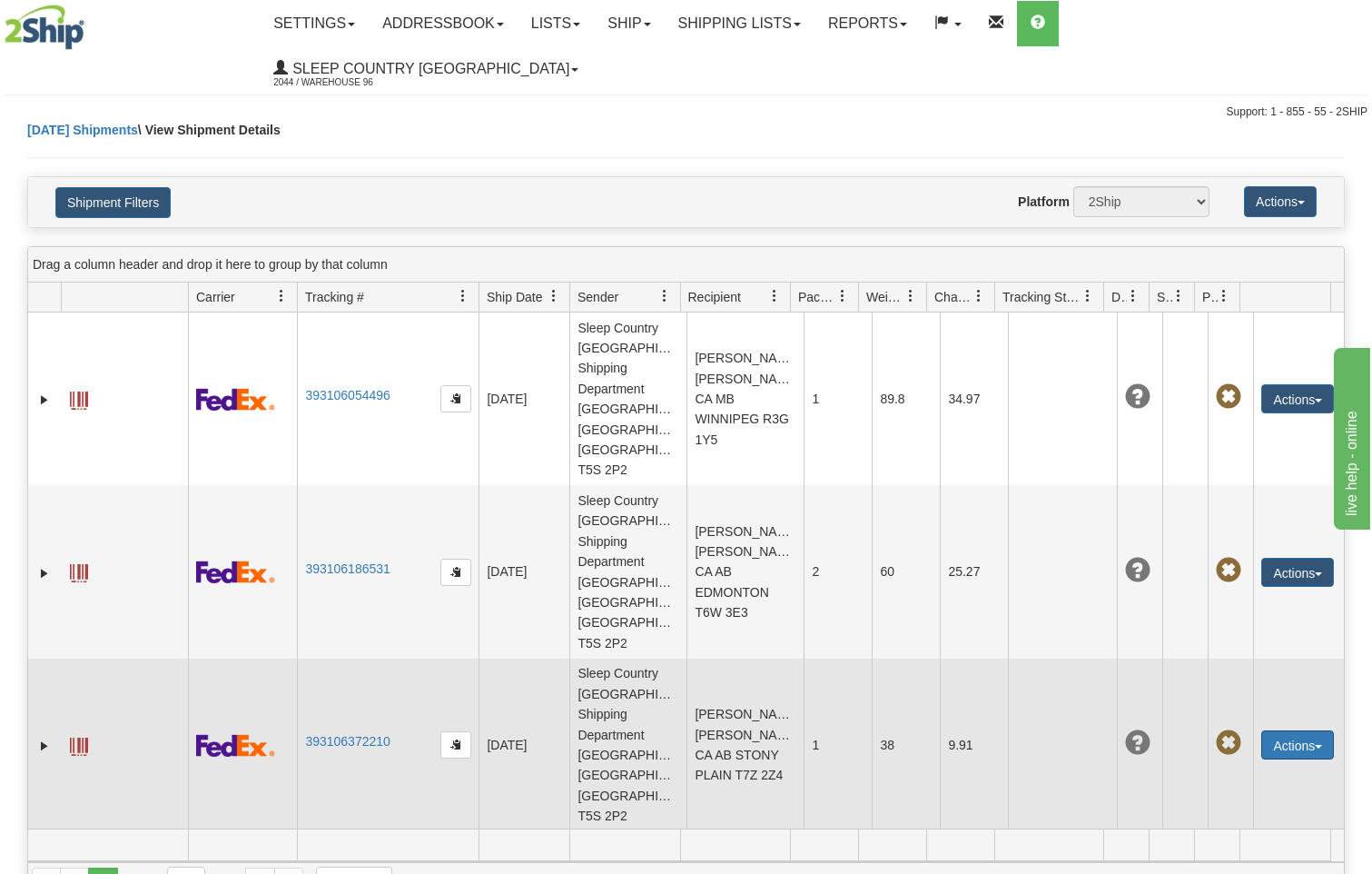
click at [1282, 730] on button "Actions" at bounding box center [1297, 745] width 72 height 29
click at [1226, 767] on link "Edit" at bounding box center [1260, 779] width 146 height 24
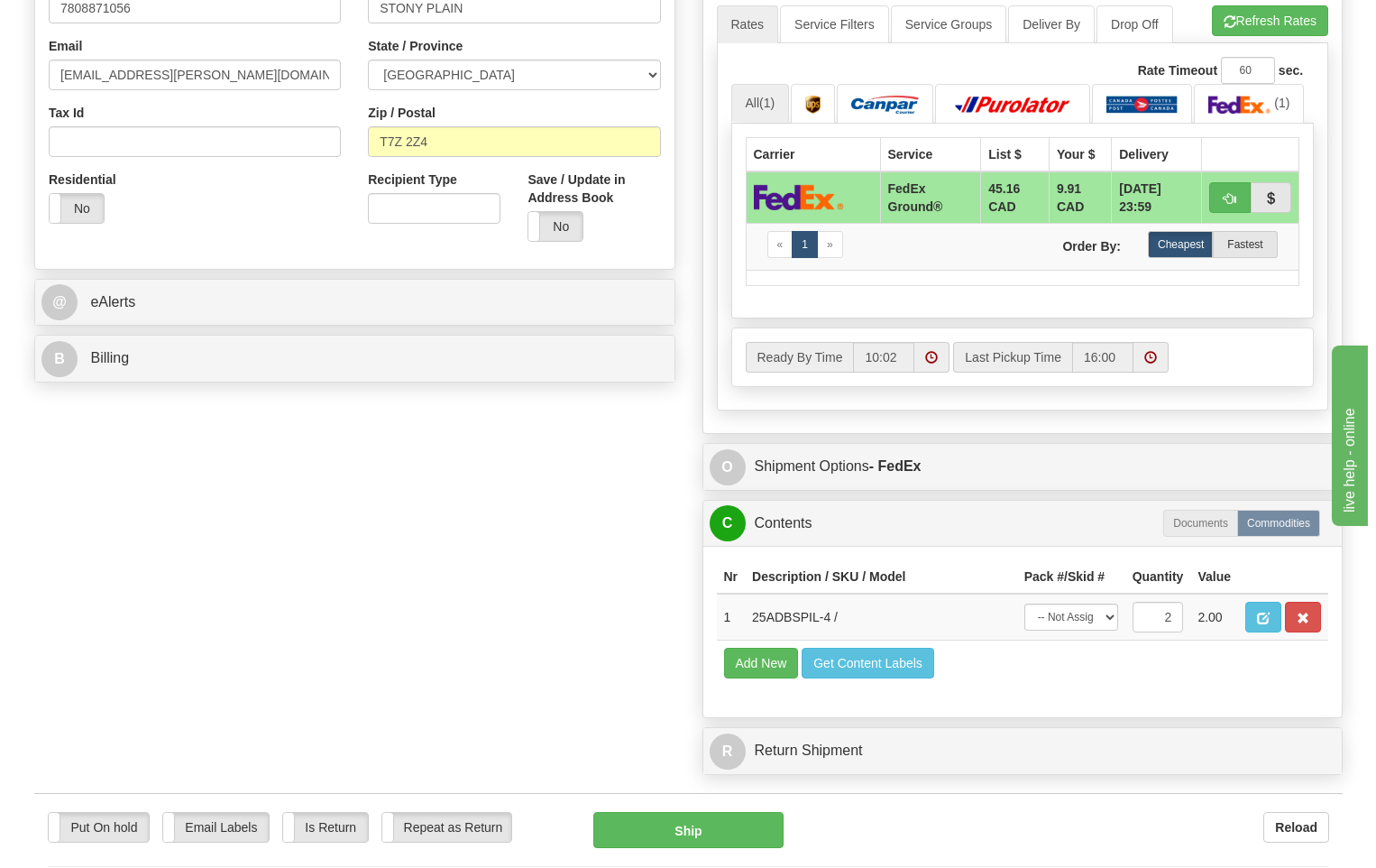
scroll to position [632, 0]
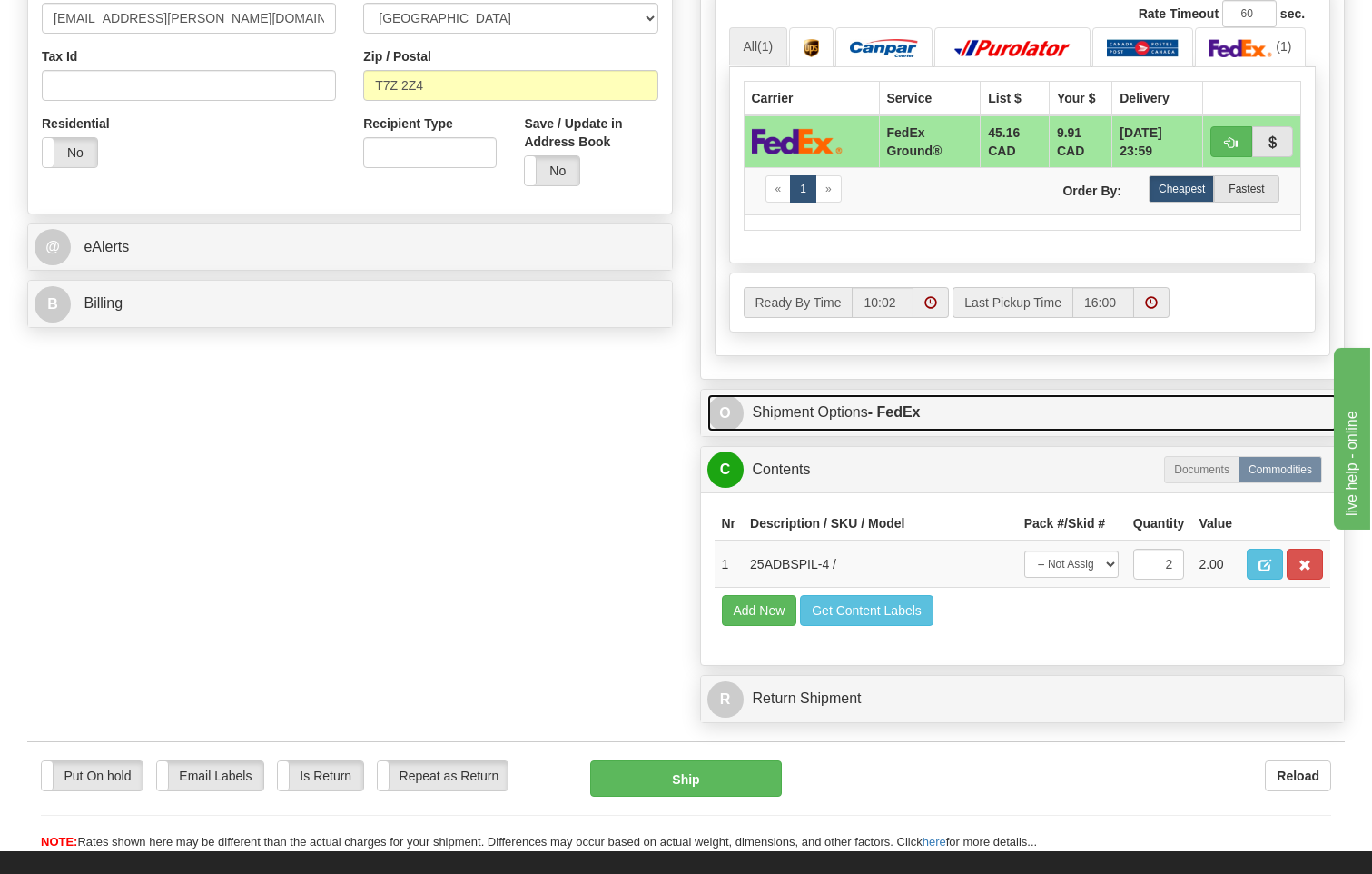
click at [918, 405] on strong "- FedEx" at bounding box center [895, 412] width 53 height 16
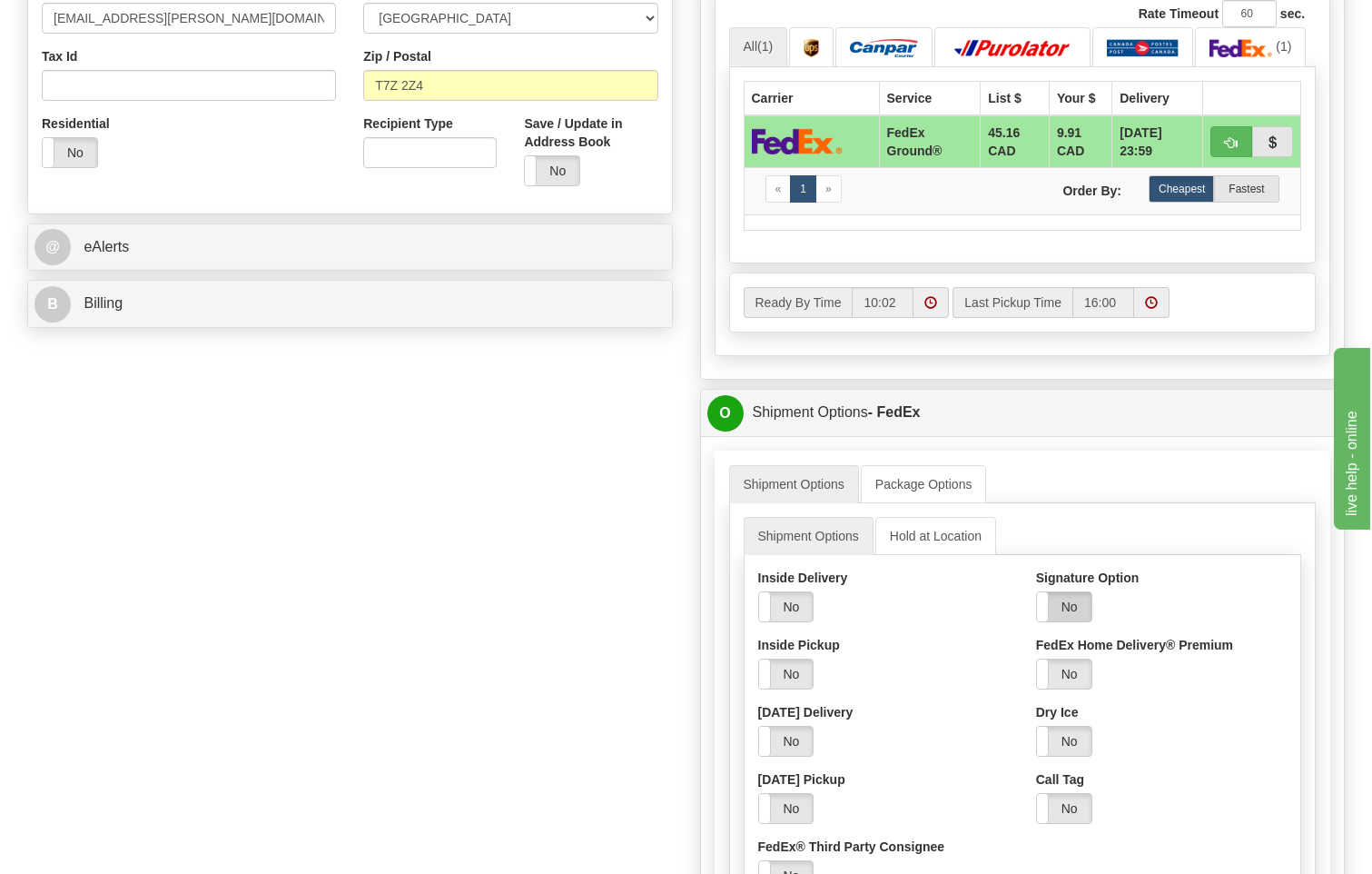
click at [1064, 592] on label "No" at bounding box center [1064, 607] width 55 height 29
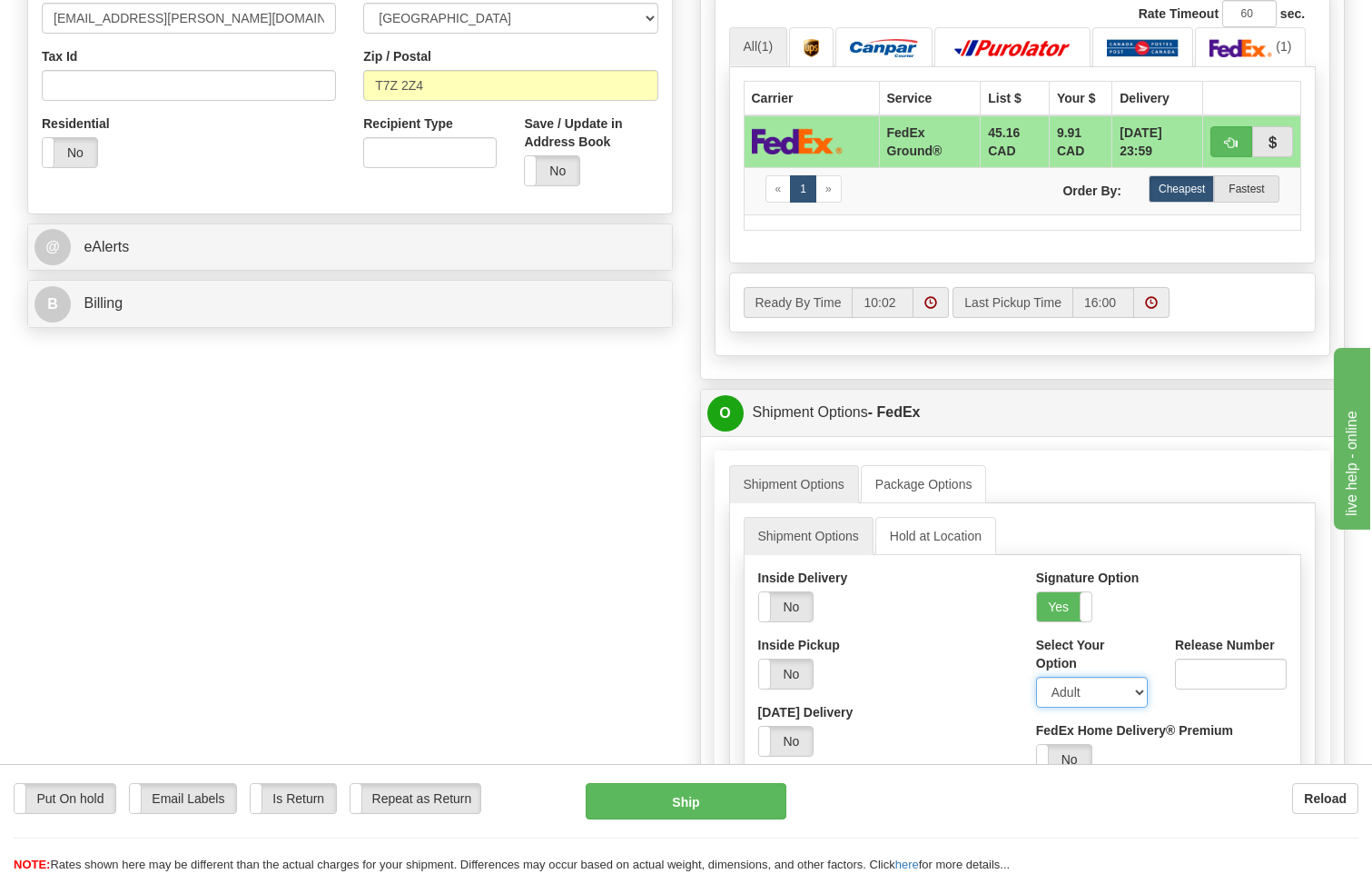
click at [1092, 676] on select "Adult Direct Indirect No Signature Required Service Default" at bounding box center [1092, 692] width 112 height 31
select select "2"
click at [1036, 676] on select "Adult Direct Indirect No Signature Required Service Default" at bounding box center [1092, 692] width 112 height 31
click at [715, 797] on button "Ship" at bounding box center [686, 801] width 201 height 37
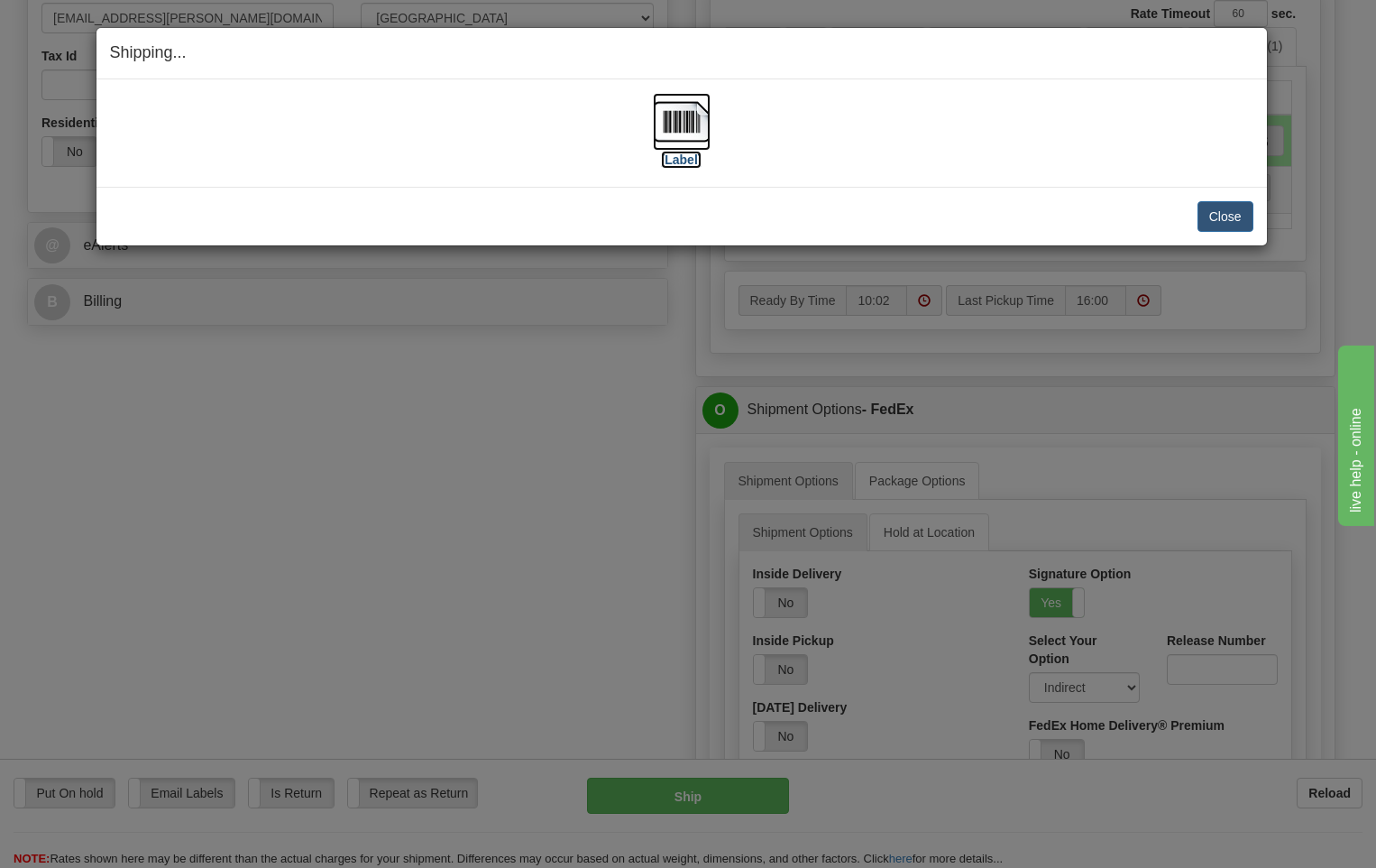
click at [682, 127] on img at bounding box center [682, 122] width 58 height 58
click at [1227, 225] on button "Close" at bounding box center [1226, 216] width 56 height 31
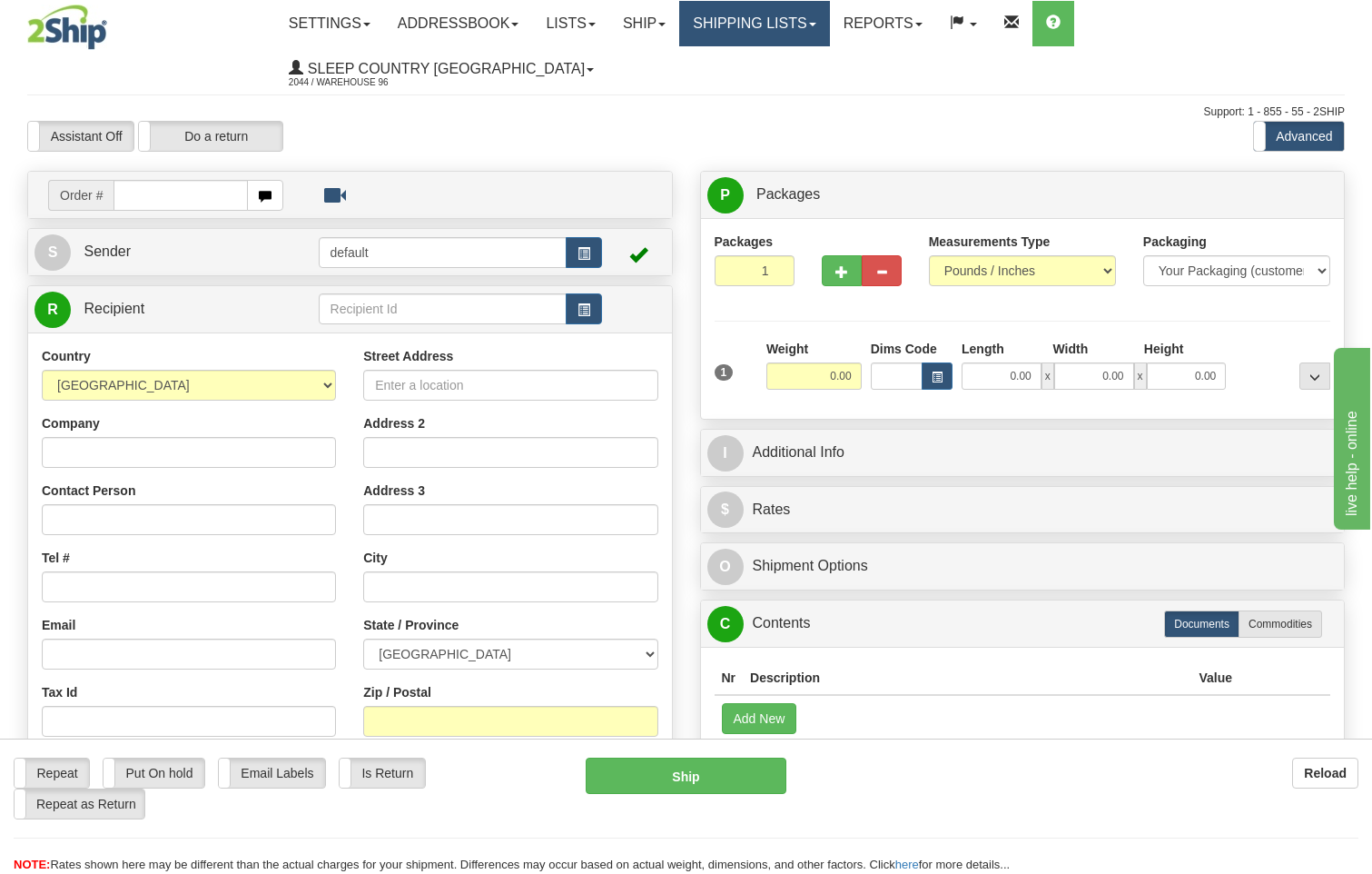
click at [799, 26] on link "Shipping lists" at bounding box center [754, 24] width 150 height 46
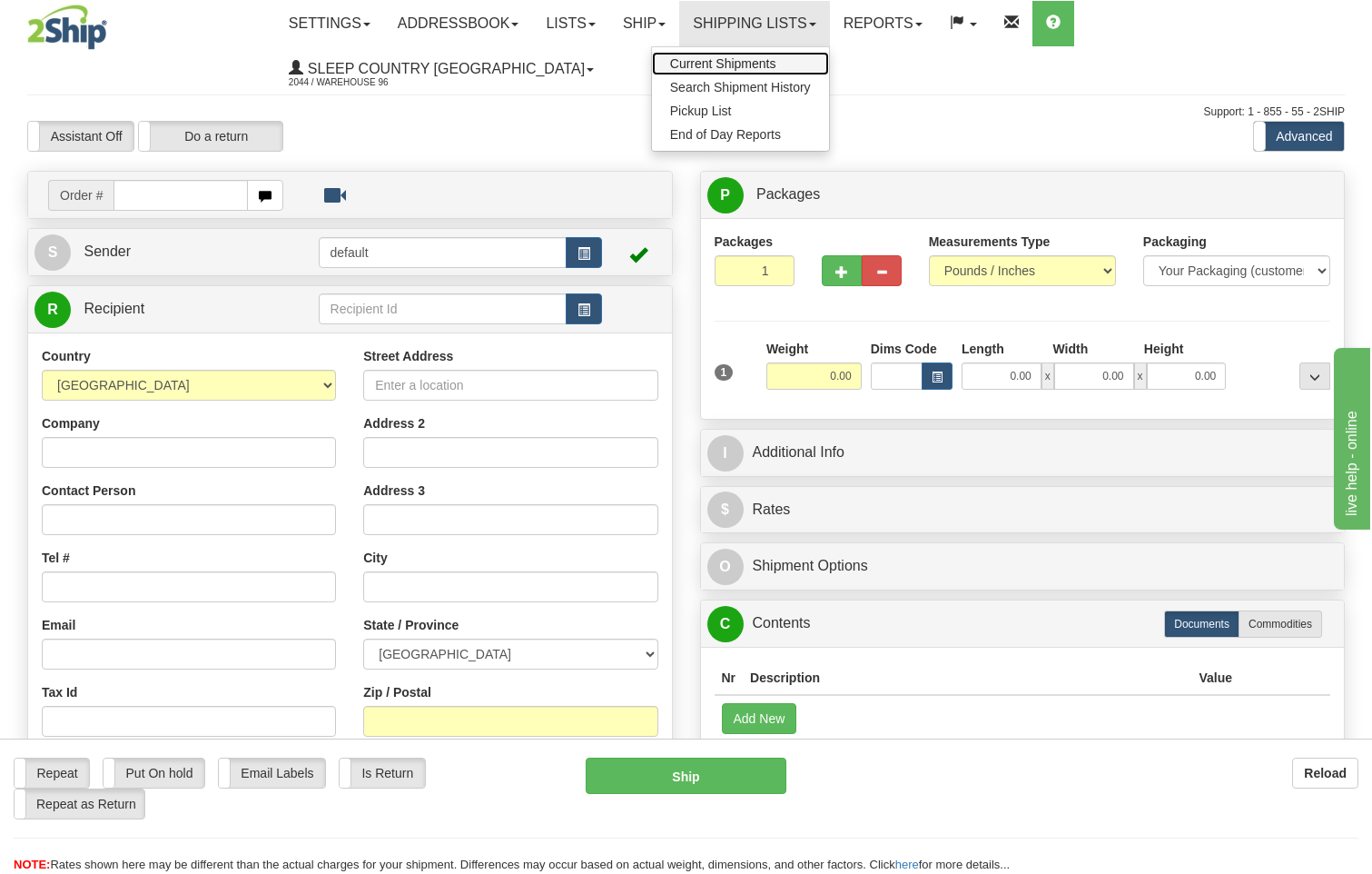
click at [747, 59] on span "Current Shipments" at bounding box center [723, 64] width 106 height 15
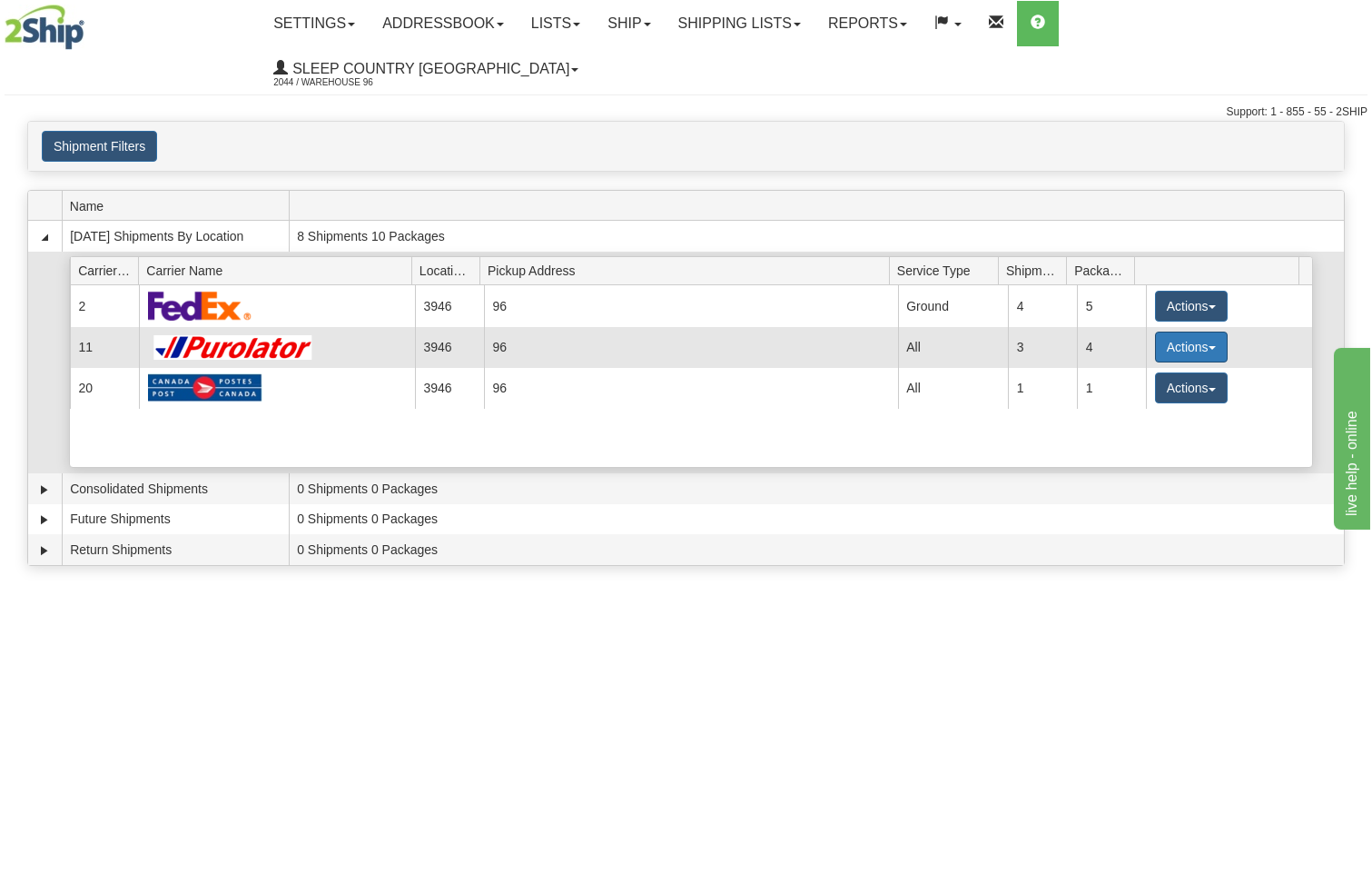
click at [1175, 331] on button "Actions" at bounding box center [1191, 347] width 72 height 31
click at [1126, 374] on span "Details" at bounding box center [1125, 381] width 49 height 13
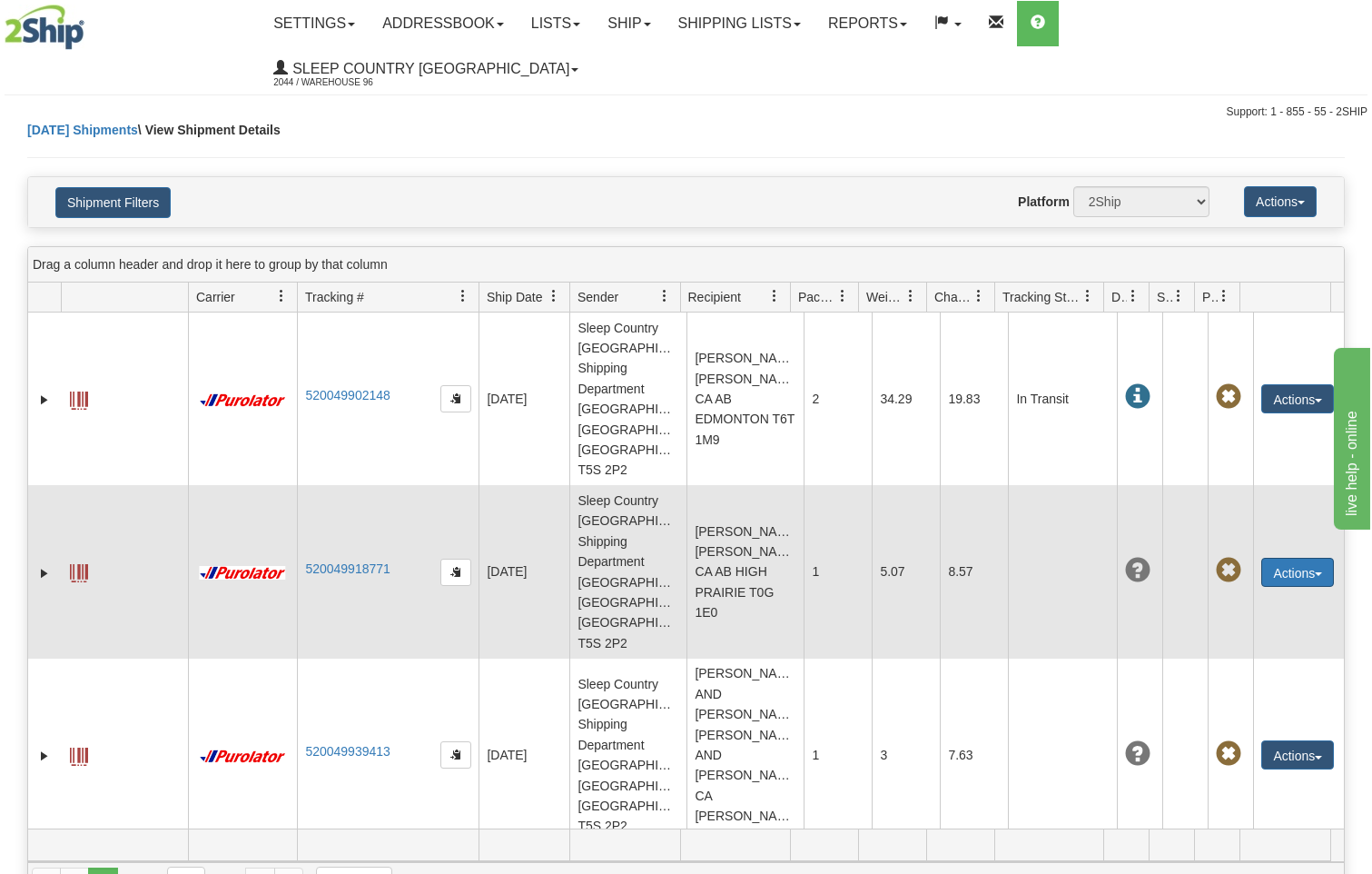
click at [1315, 572] on span "button" at bounding box center [1319, 574] width 7 height 4
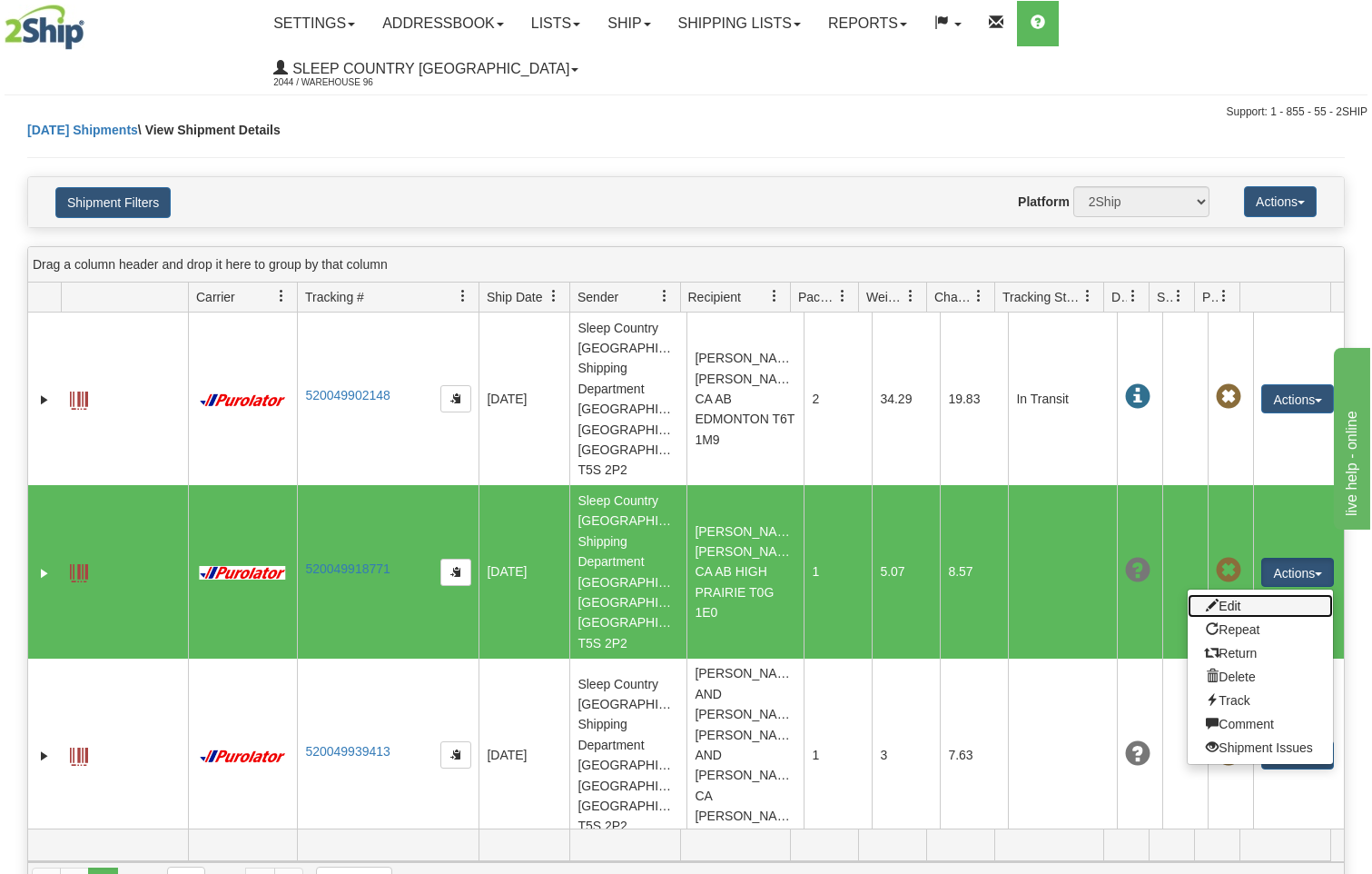
click at [1236, 594] on link "Edit" at bounding box center [1260, 606] width 146 height 24
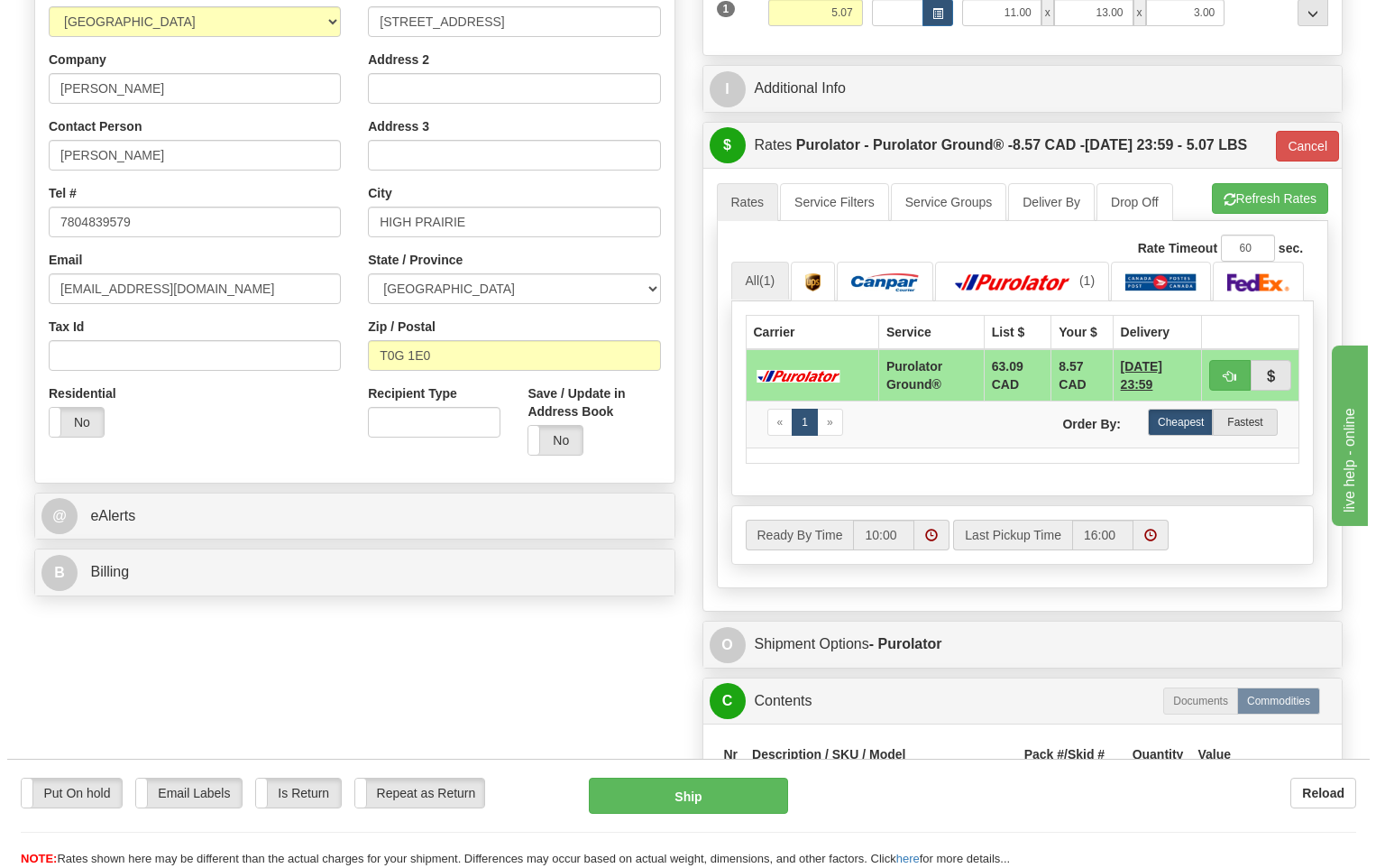
scroll to position [722, 0]
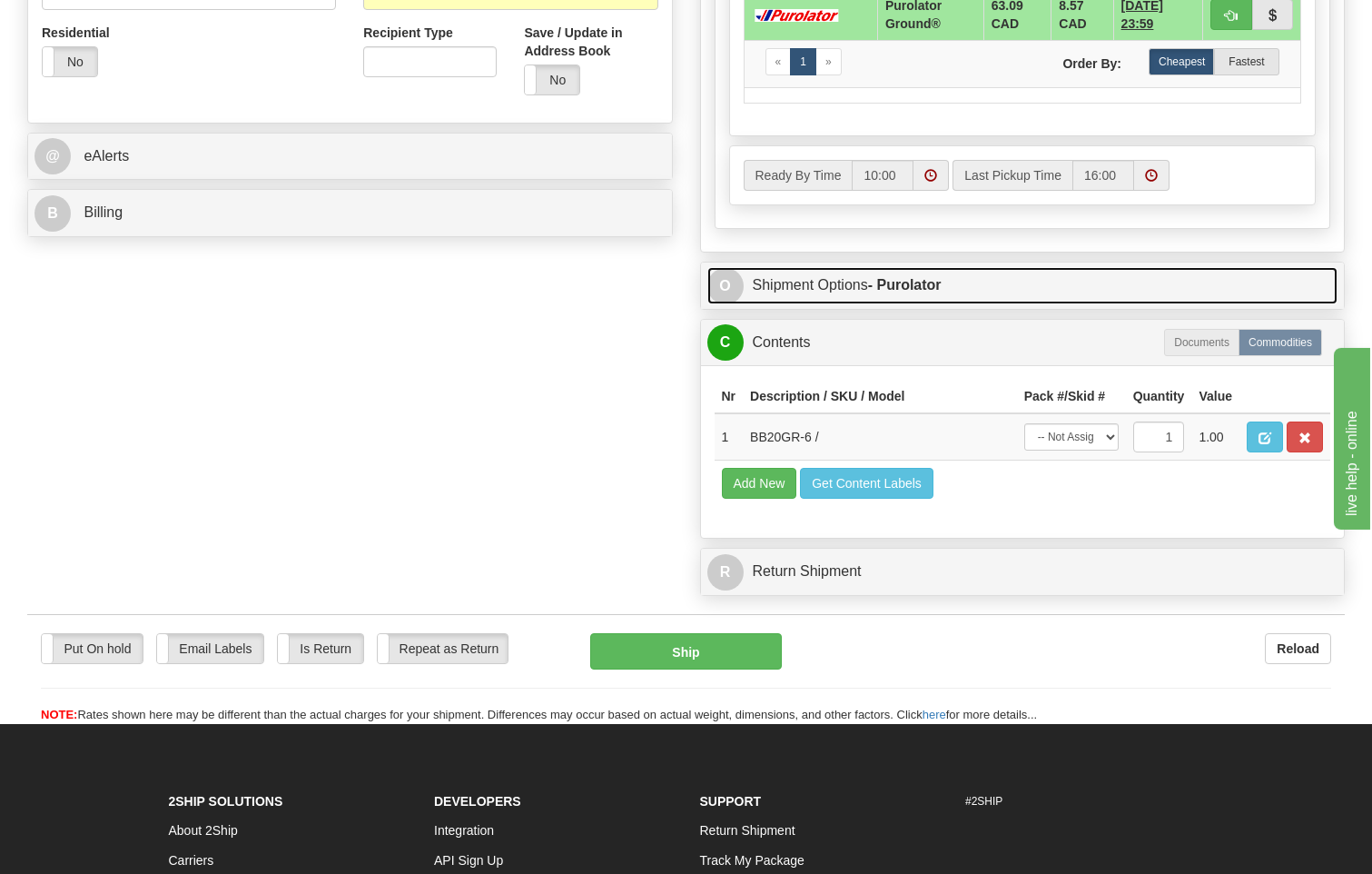
click at [909, 282] on strong "- Purolator" at bounding box center [905, 285] width 73 height 16
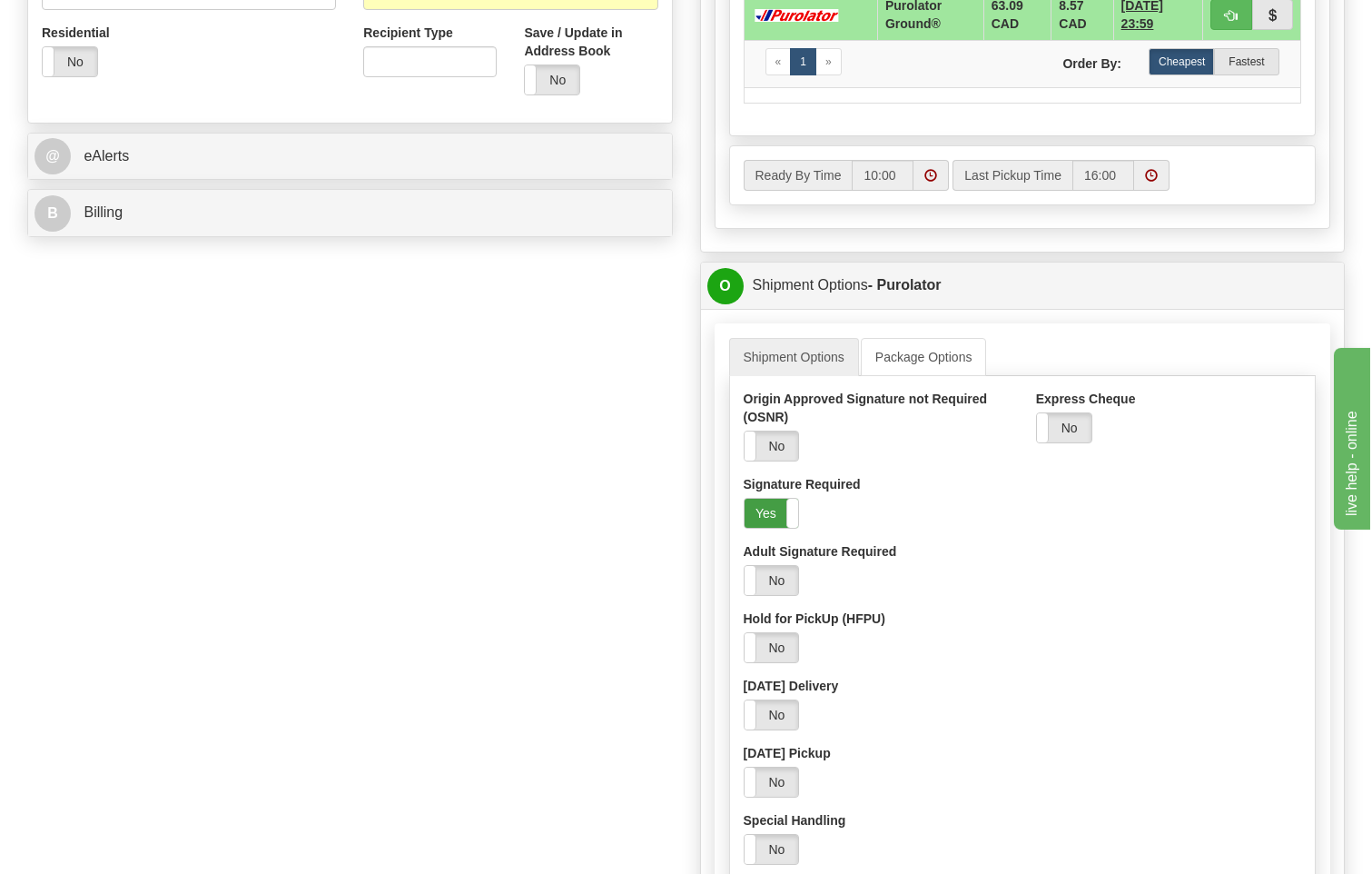
click at [776, 506] on label "Yes" at bounding box center [772, 513] width 55 height 29
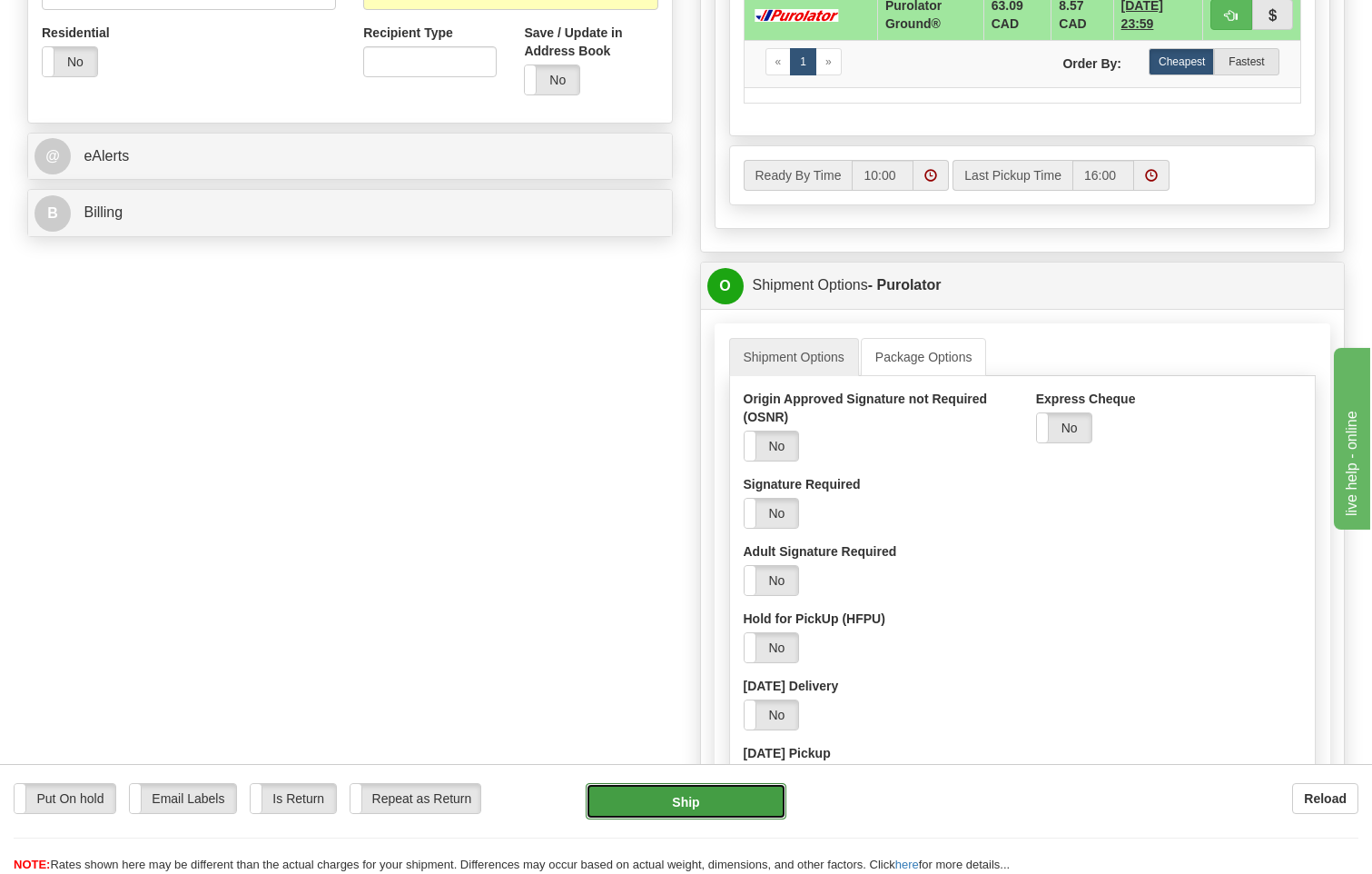
click at [743, 791] on button "Ship" at bounding box center [686, 801] width 201 height 37
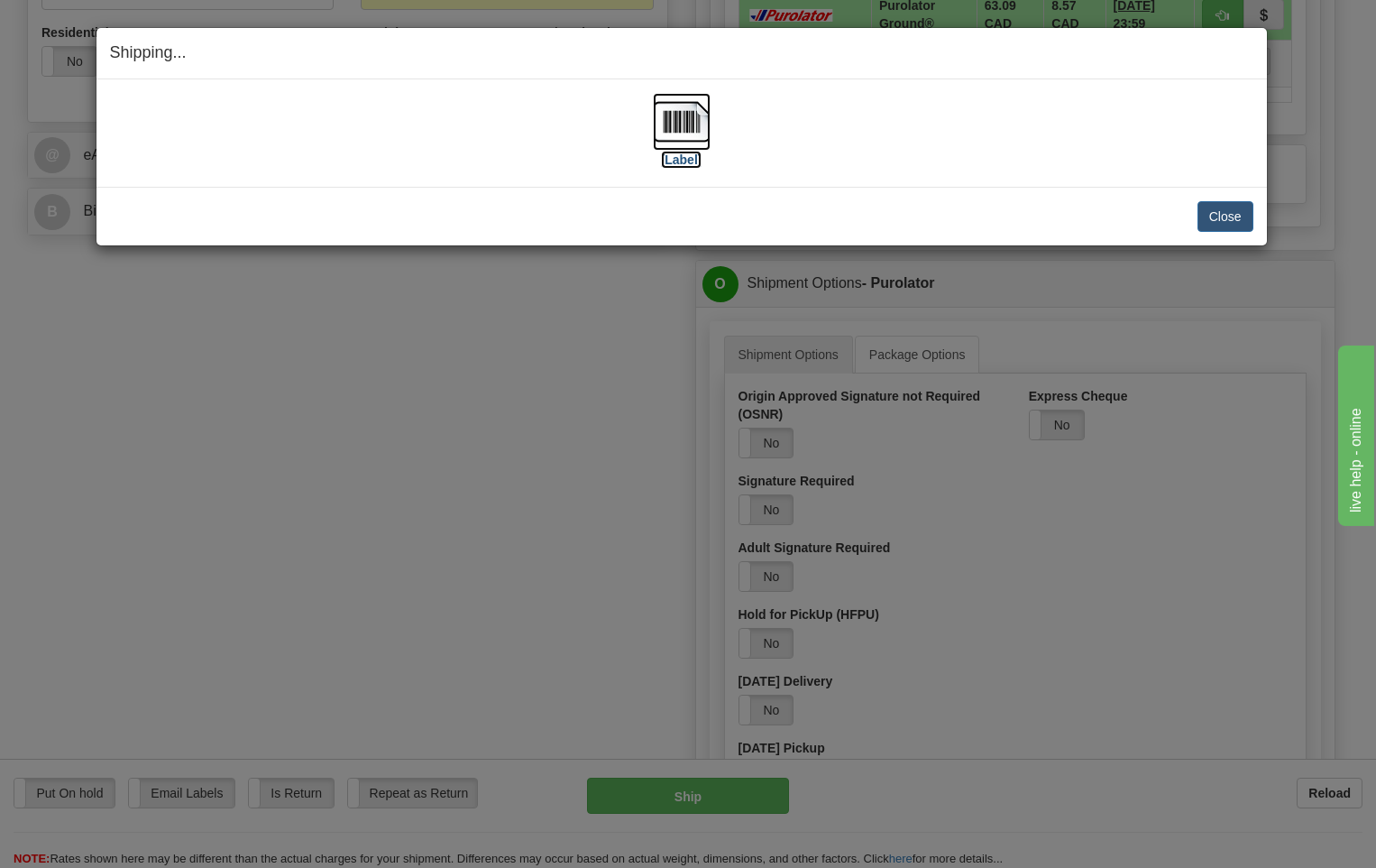
click at [694, 121] on img at bounding box center [682, 122] width 58 height 58
click at [1228, 223] on button "Close" at bounding box center [1226, 216] width 56 height 31
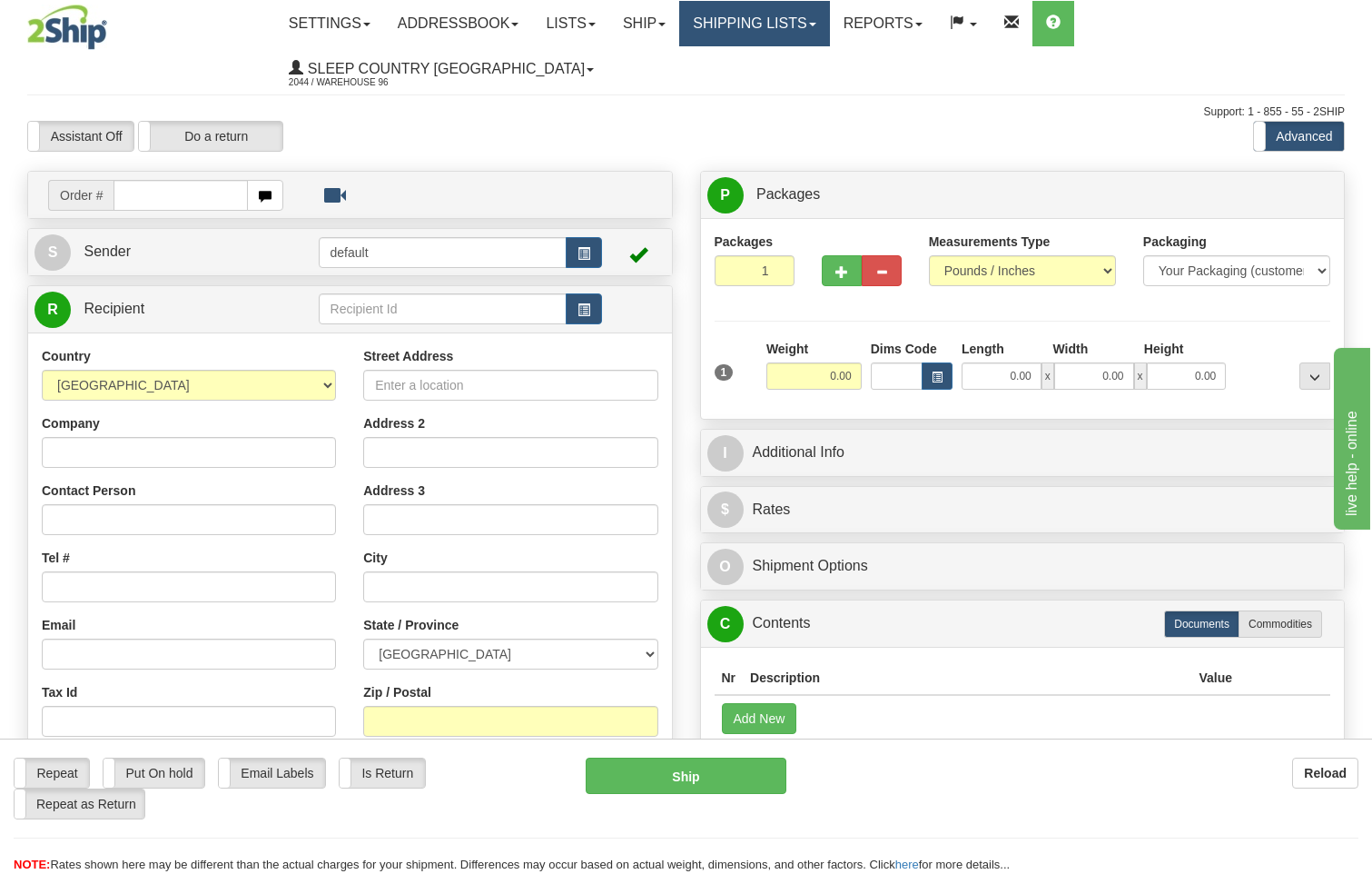
click at [769, 28] on link "Shipping lists" at bounding box center [754, 24] width 150 height 46
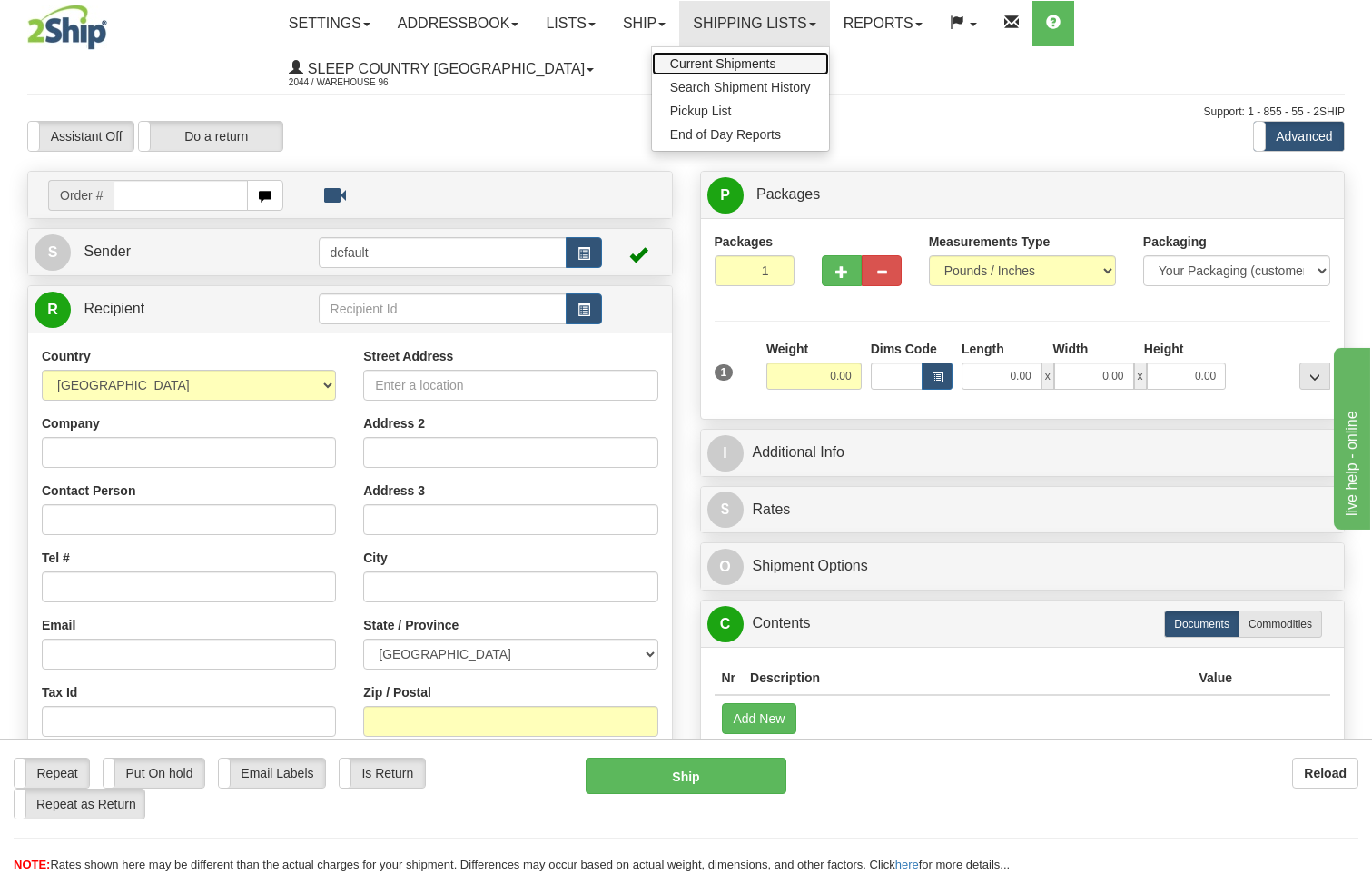
click at [773, 61] on span "Current Shipments" at bounding box center [723, 64] width 106 height 15
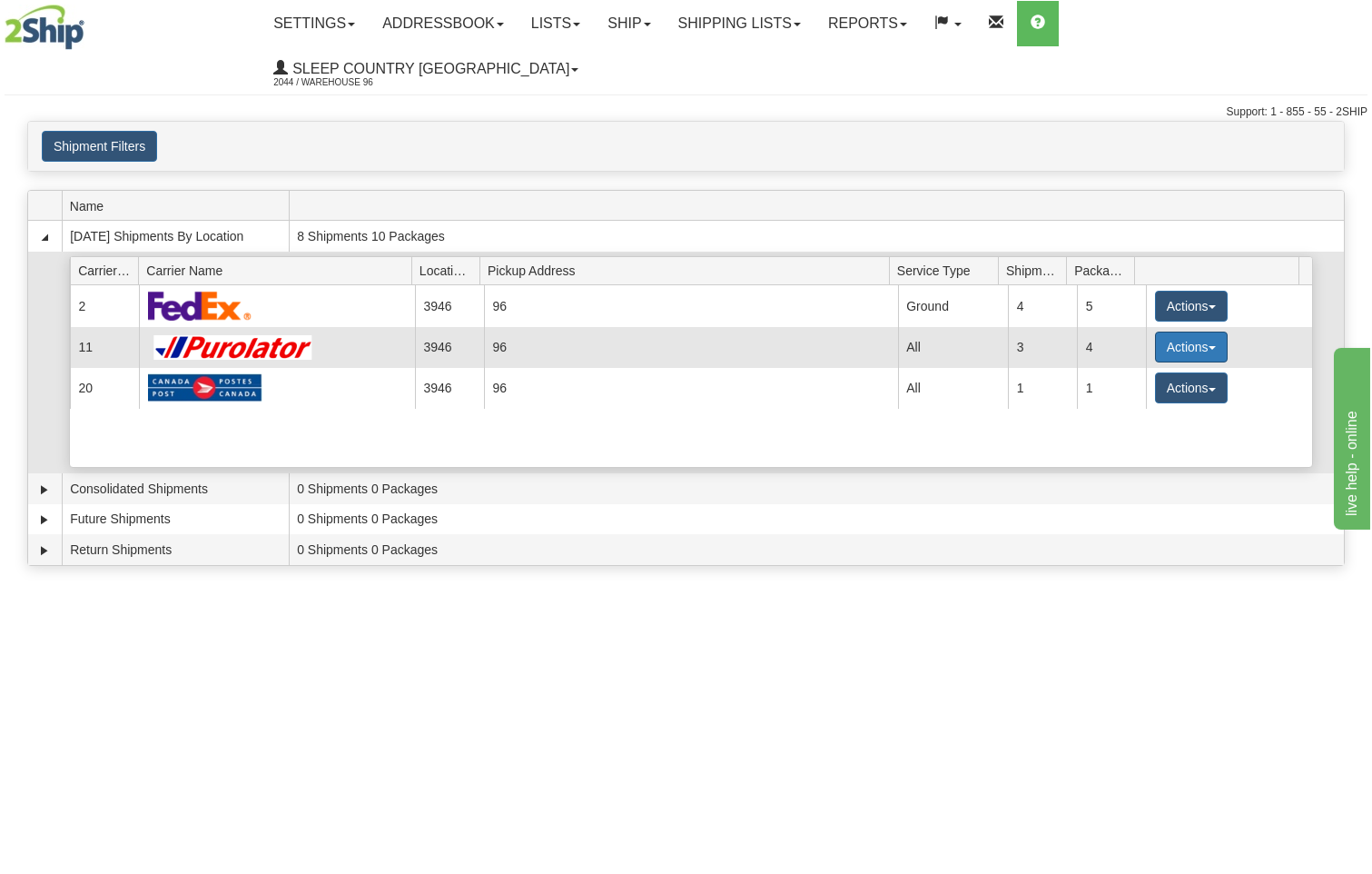
click at [1192, 331] on button "Actions" at bounding box center [1191, 347] width 72 height 31
click at [1135, 374] on span "Details" at bounding box center [1125, 381] width 49 height 13
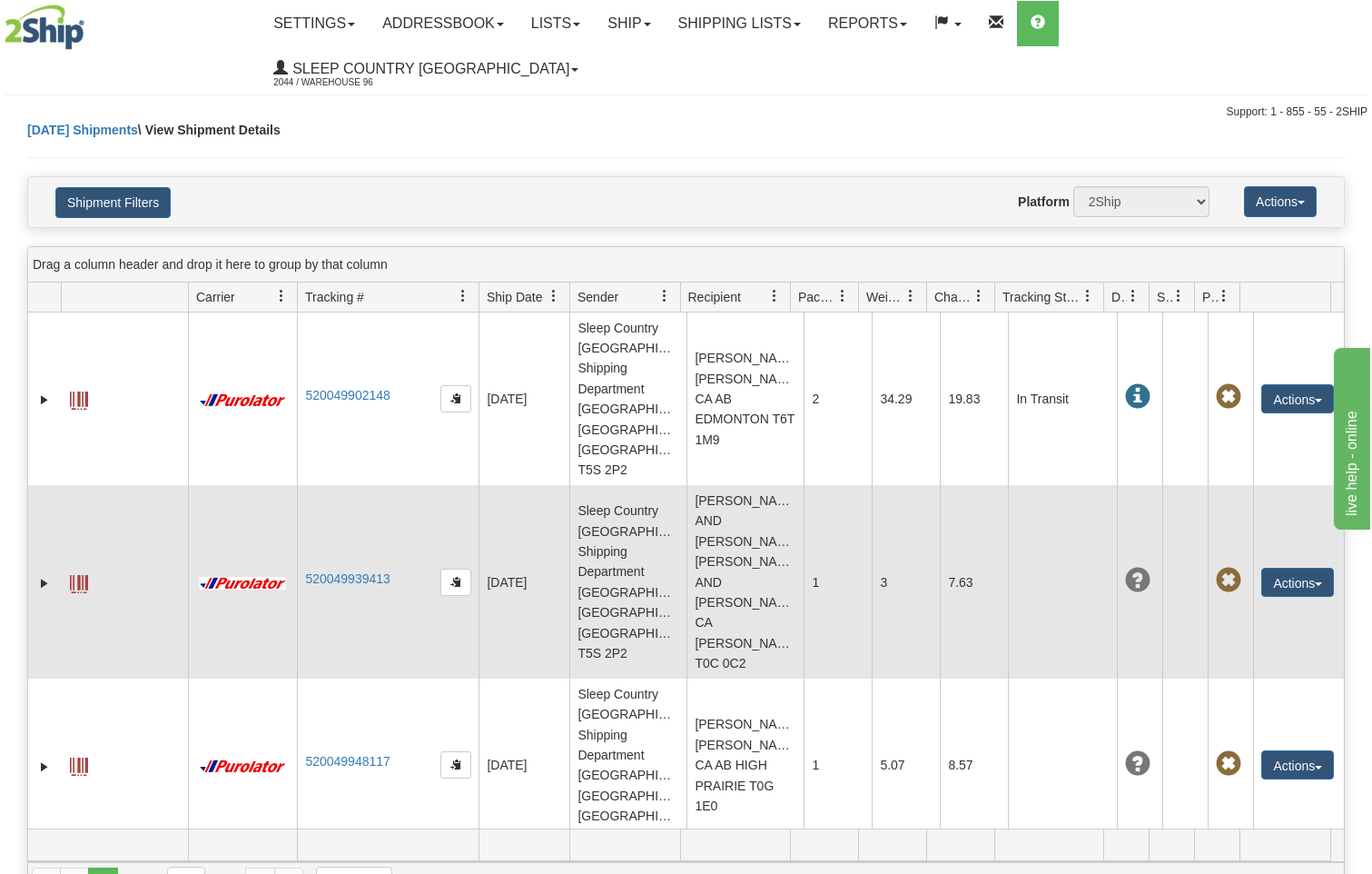
click at [82, 575] on span at bounding box center [79, 584] width 18 height 18
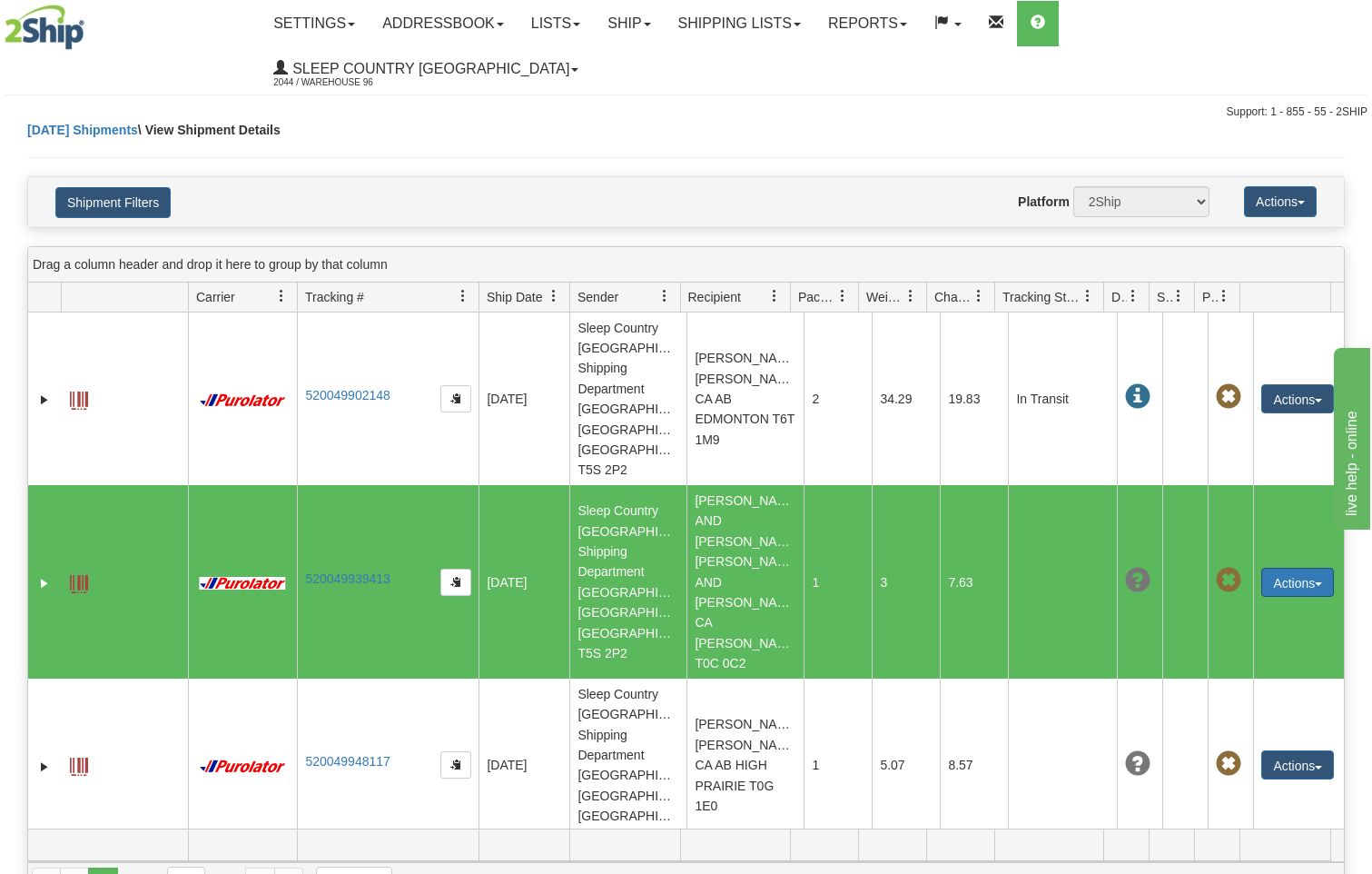
click at [1315, 582] on span "button" at bounding box center [1319, 584] width 7 height 4
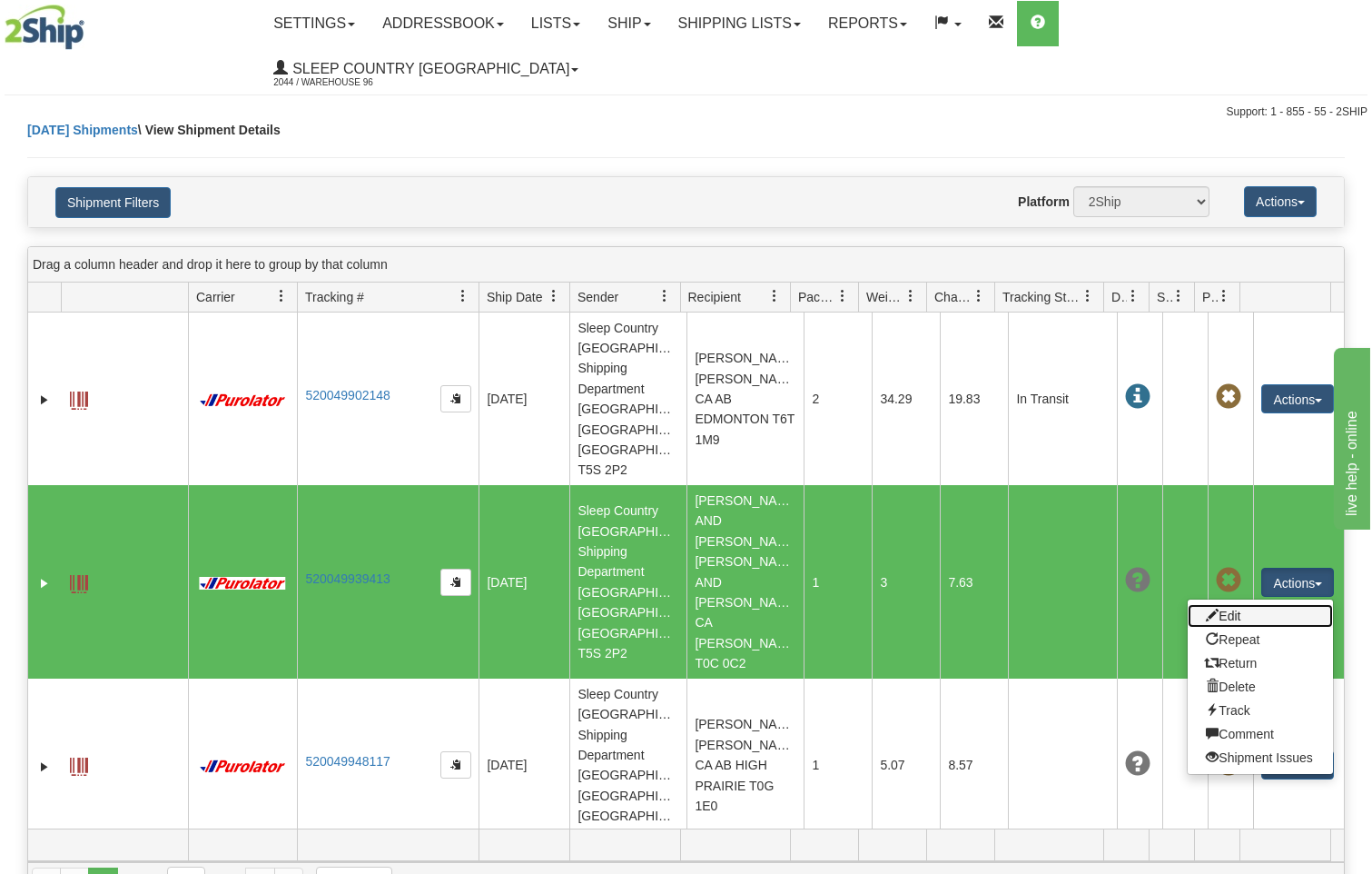
click at [1248, 604] on link "Edit" at bounding box center [1260, 616] width 146 height 24
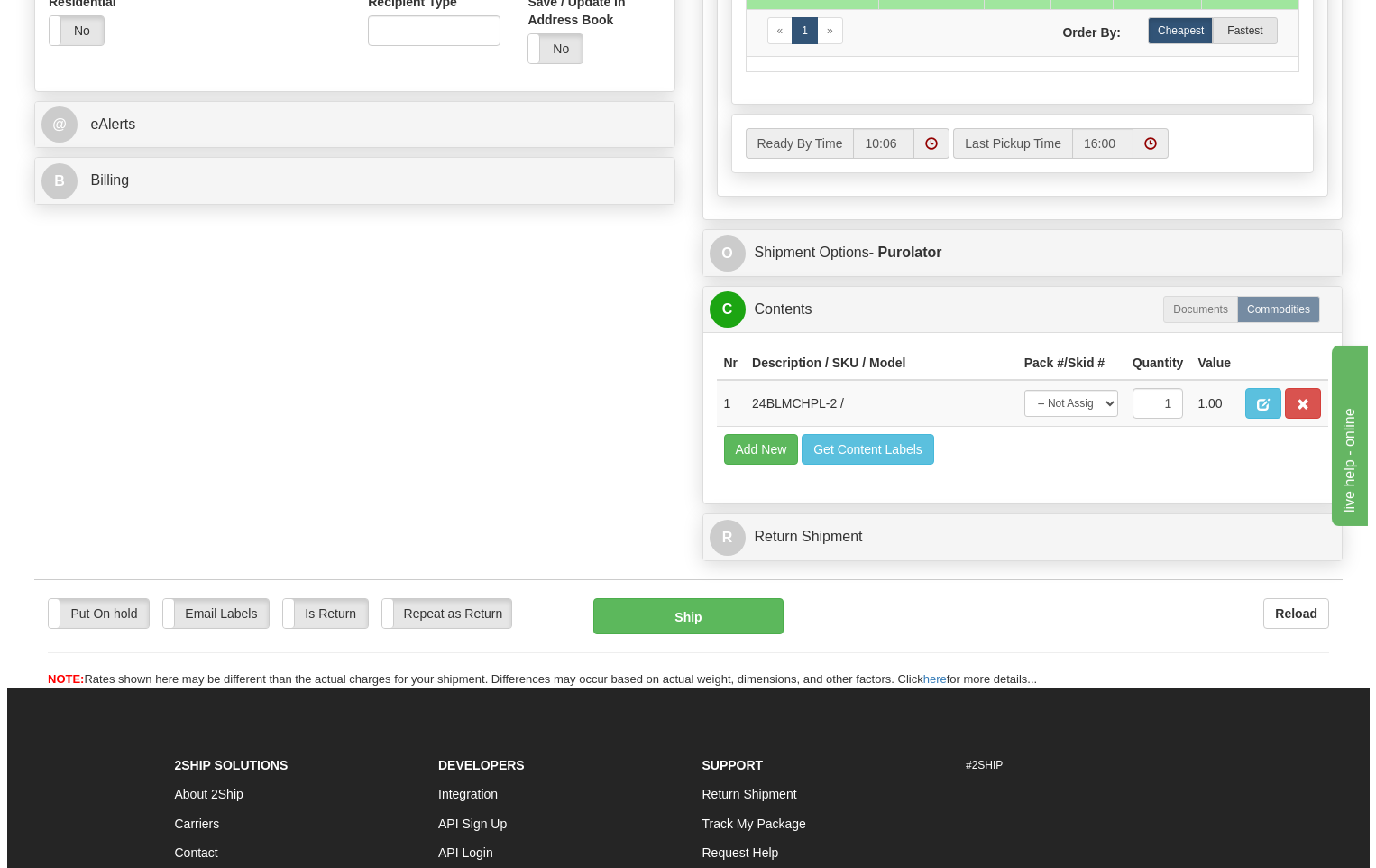
scroll to position [541, 0]
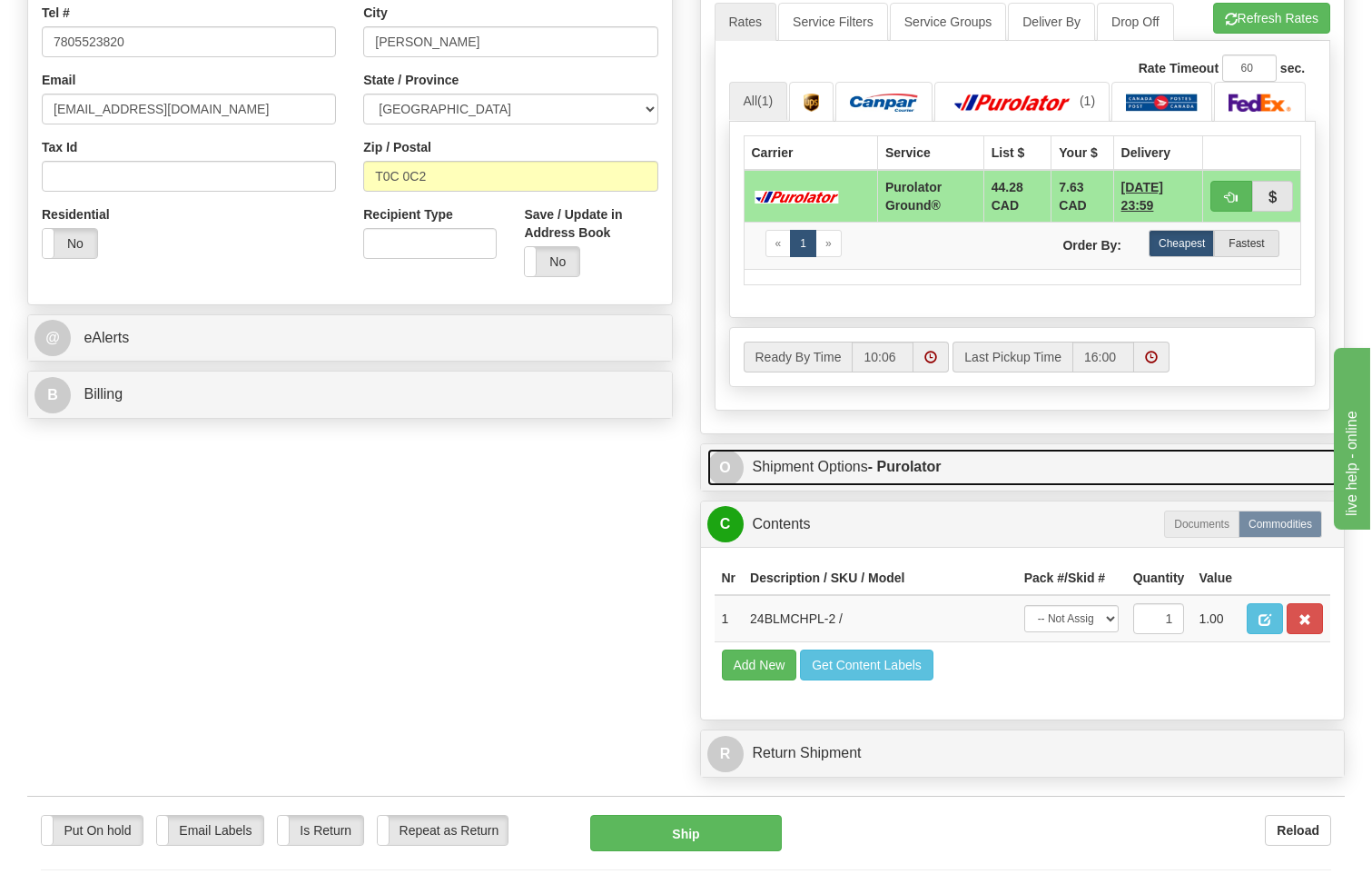
click at [924, 459] on strong "- Purolator" at bounding box center [905, 466] width 73 height 16
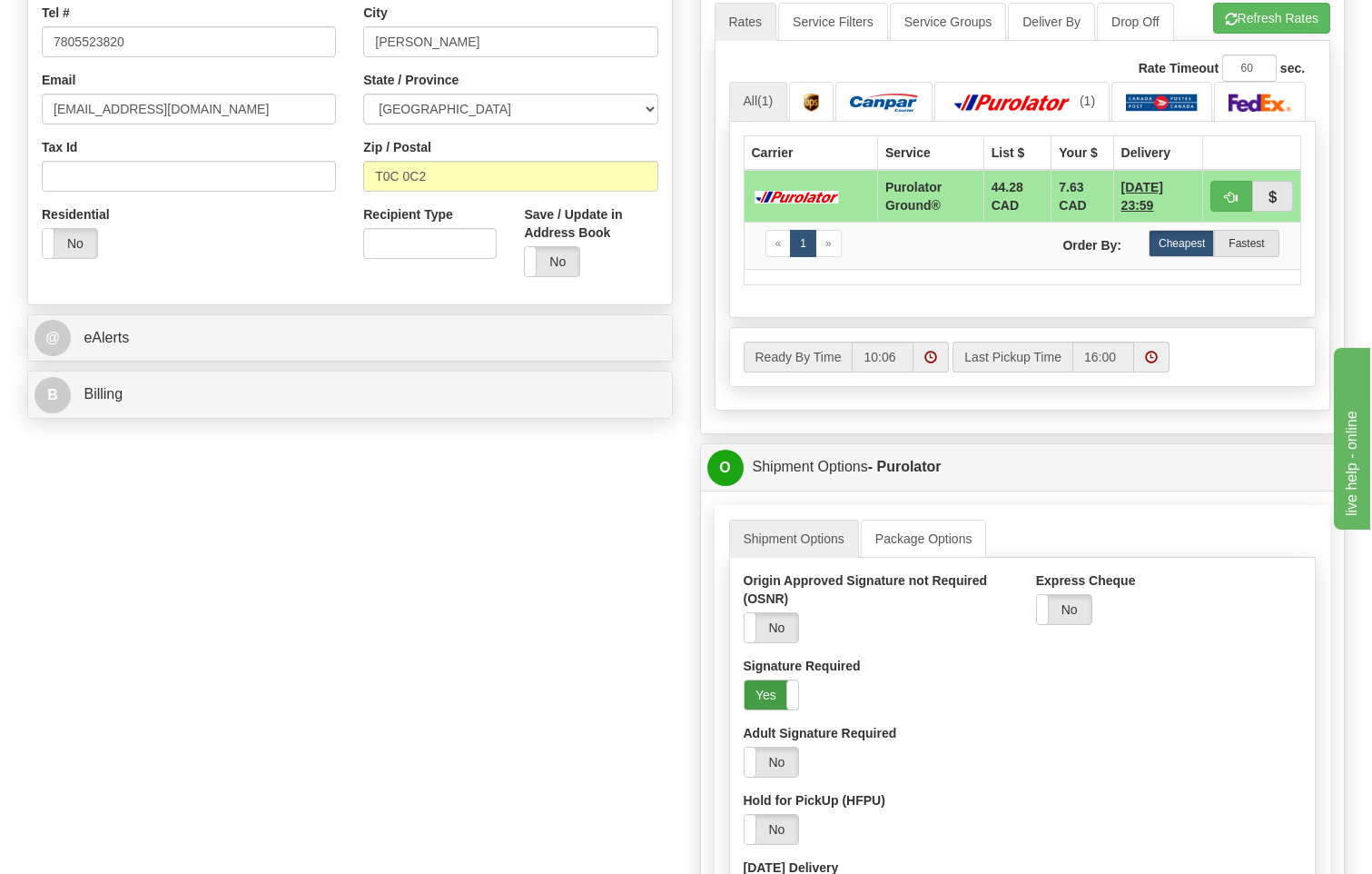
click at [778, 680] on label "Yes" at bounding box center [772, 695] width 55 height 29
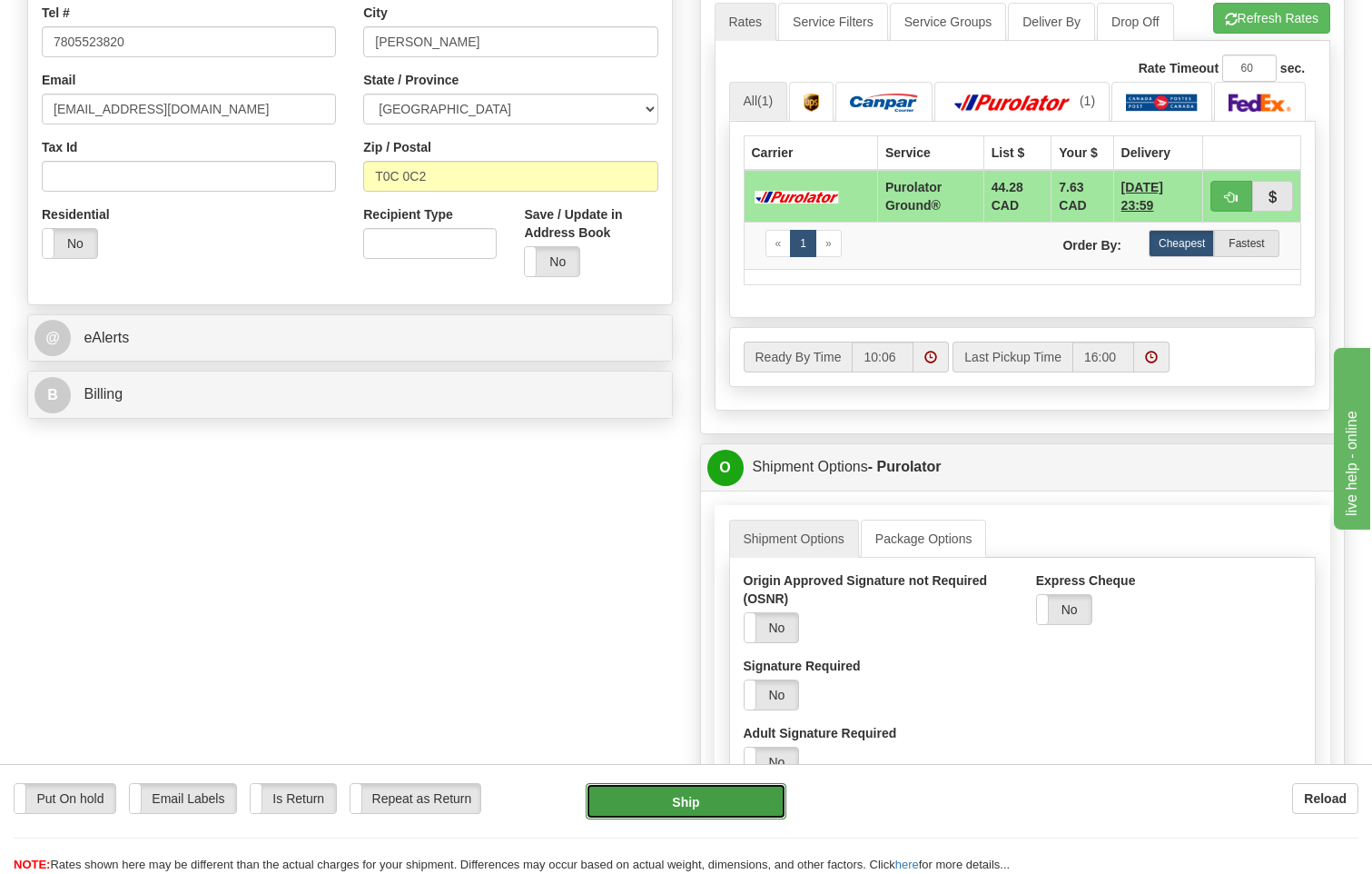
click at [726, 794] on button "Ship" at bounding box center [686, 801] width 201 height 37
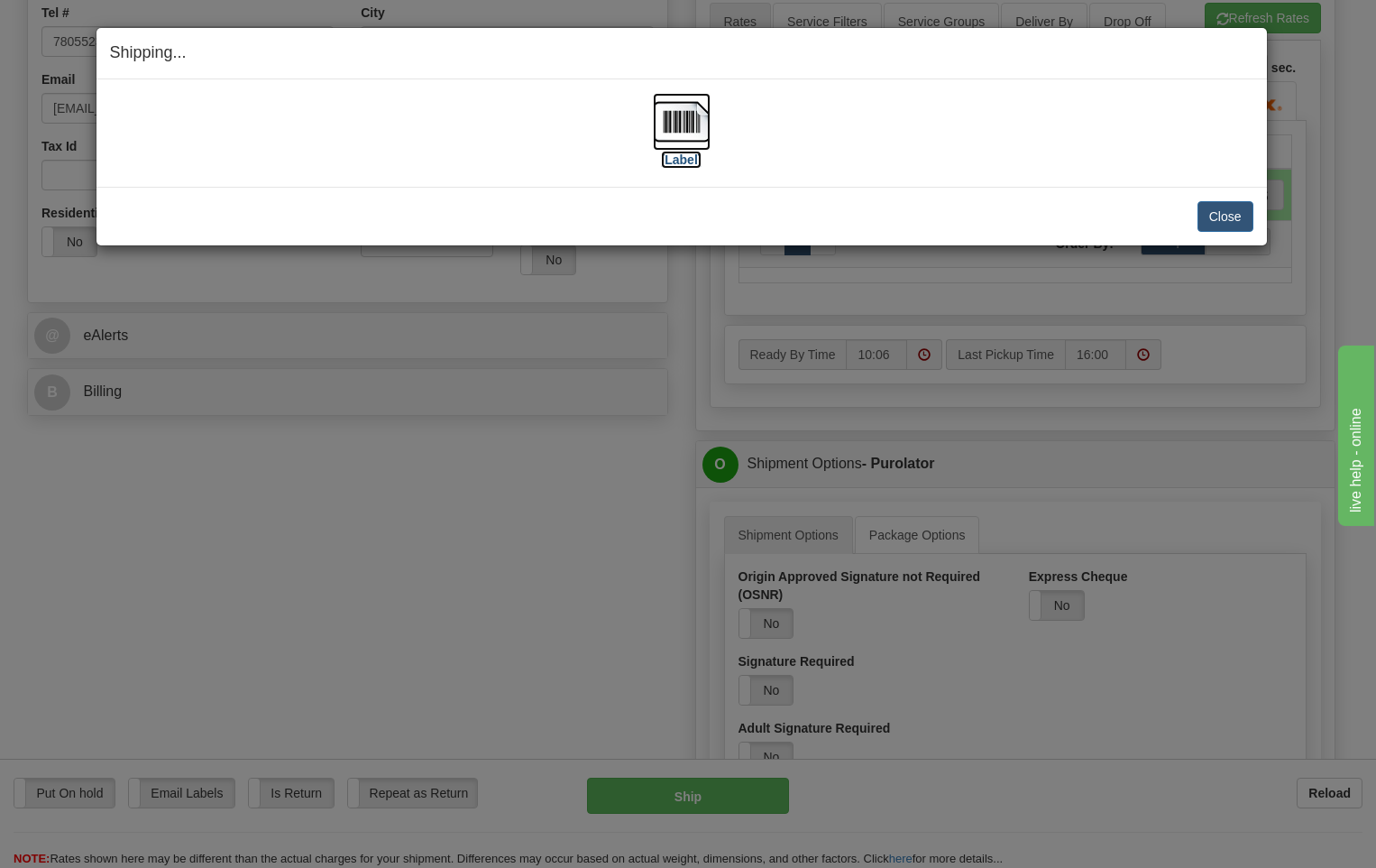
click at [690, 127] on img at bounding box center [682, 122] width 58 height 58
click at [1226, 217] on button "Close" at bounding box center [1226, 216] width 56 height 31
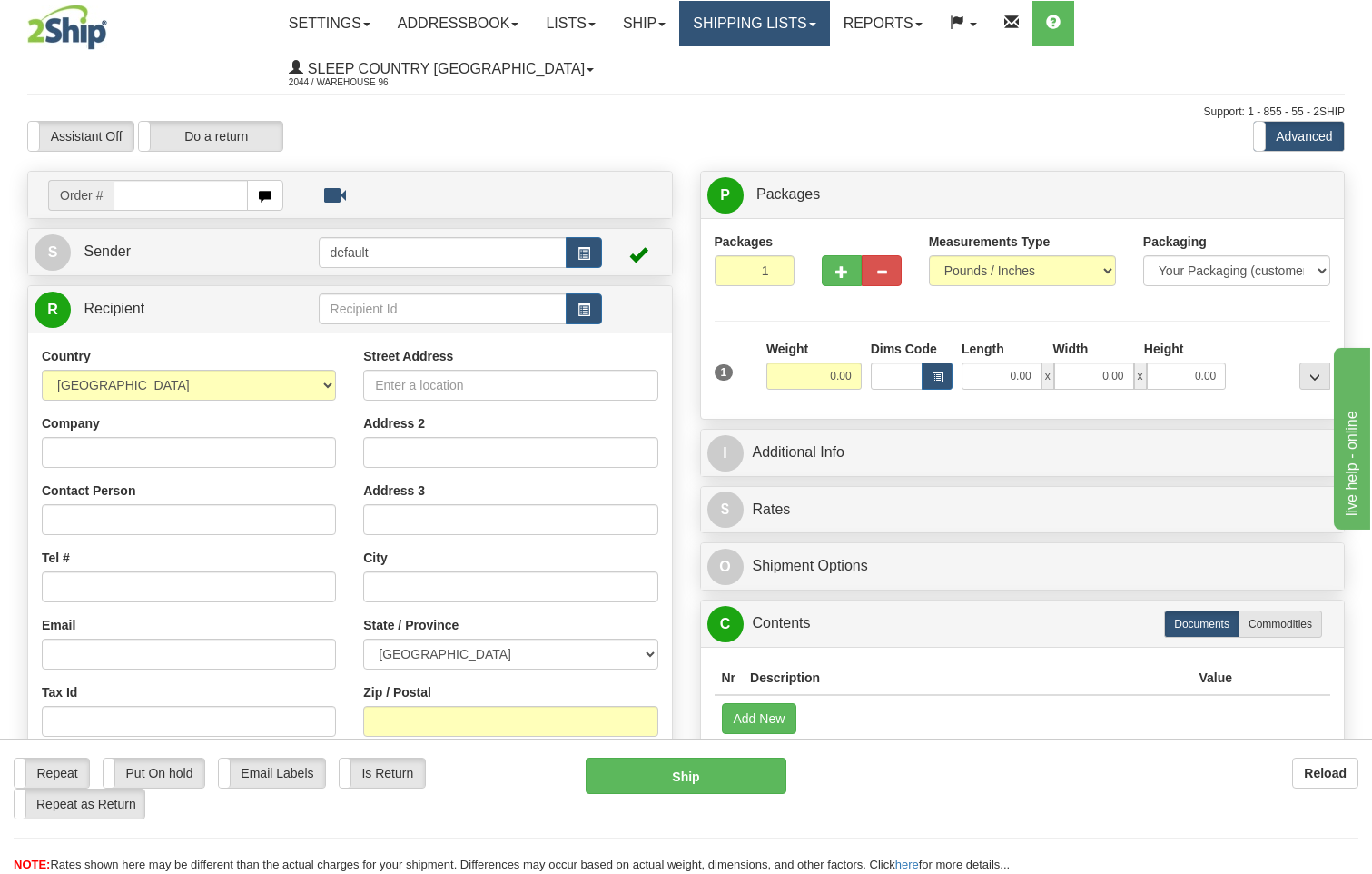
click at [794, 23] on link "Shipping lists" at bounding box center [754, 24] width 150 height 46
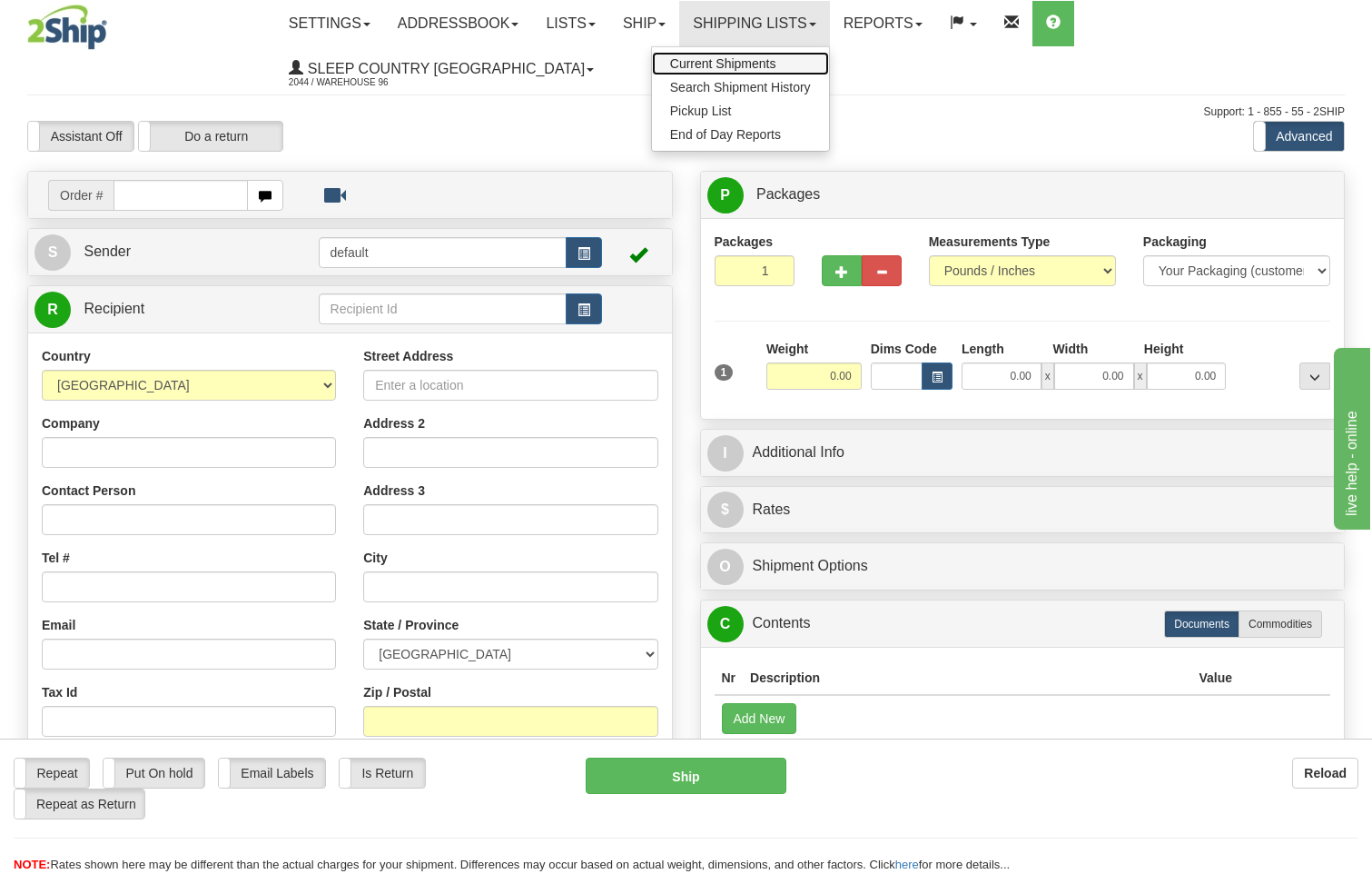
click at [771, 61] on span "Current Shipments" at bounding box center [723, 64] width 106 height 15
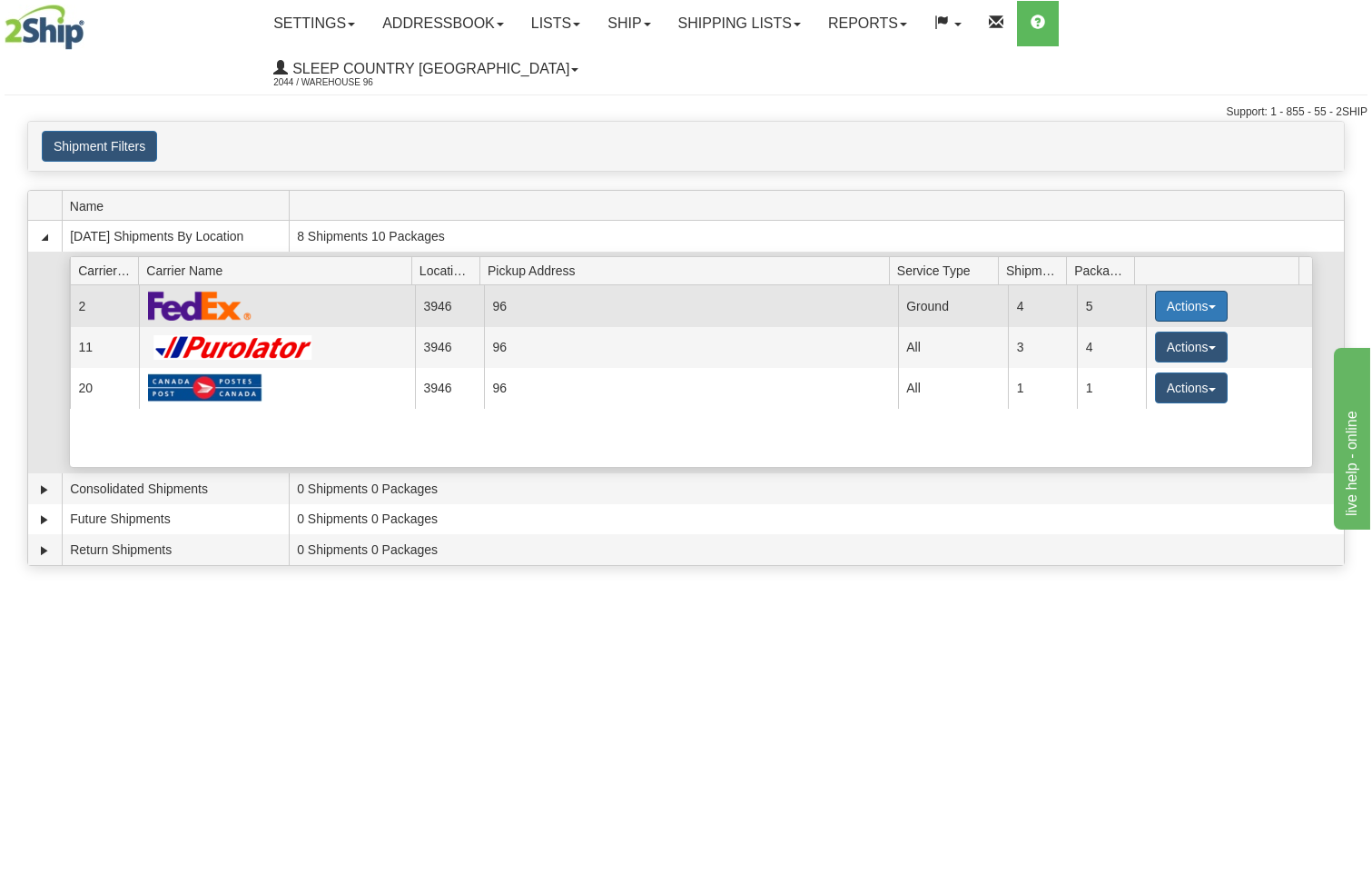
click at [1165, 291] on button "Actions" at bounding box center [1191, 307] width 72 height 31
click at [1119, 357] on span "Close" at bounding box center [1121, 363] width 42 height 13
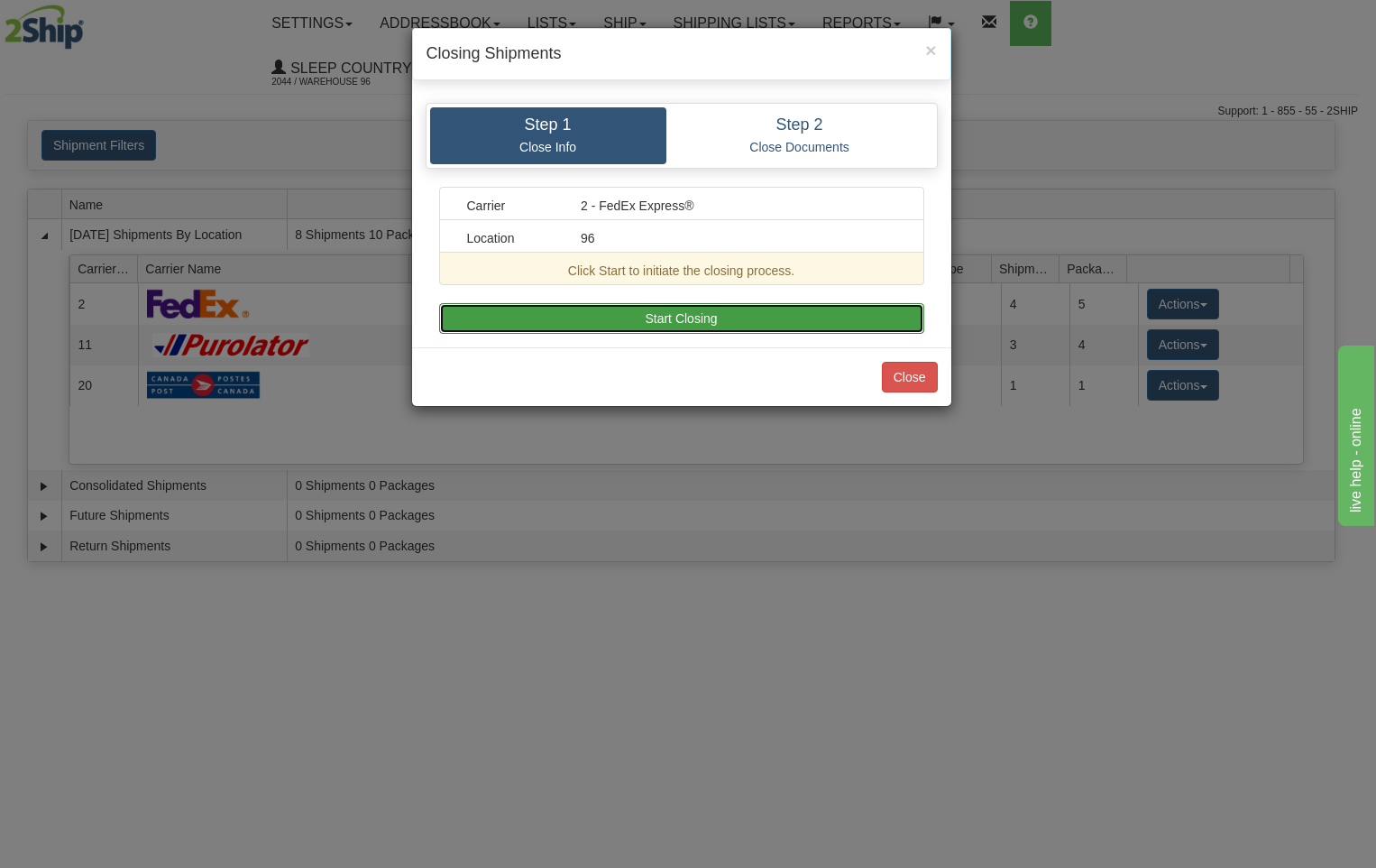
click at [801, 313] on button "Start Closing" at bounding box center [682, 318] width 485 height 31
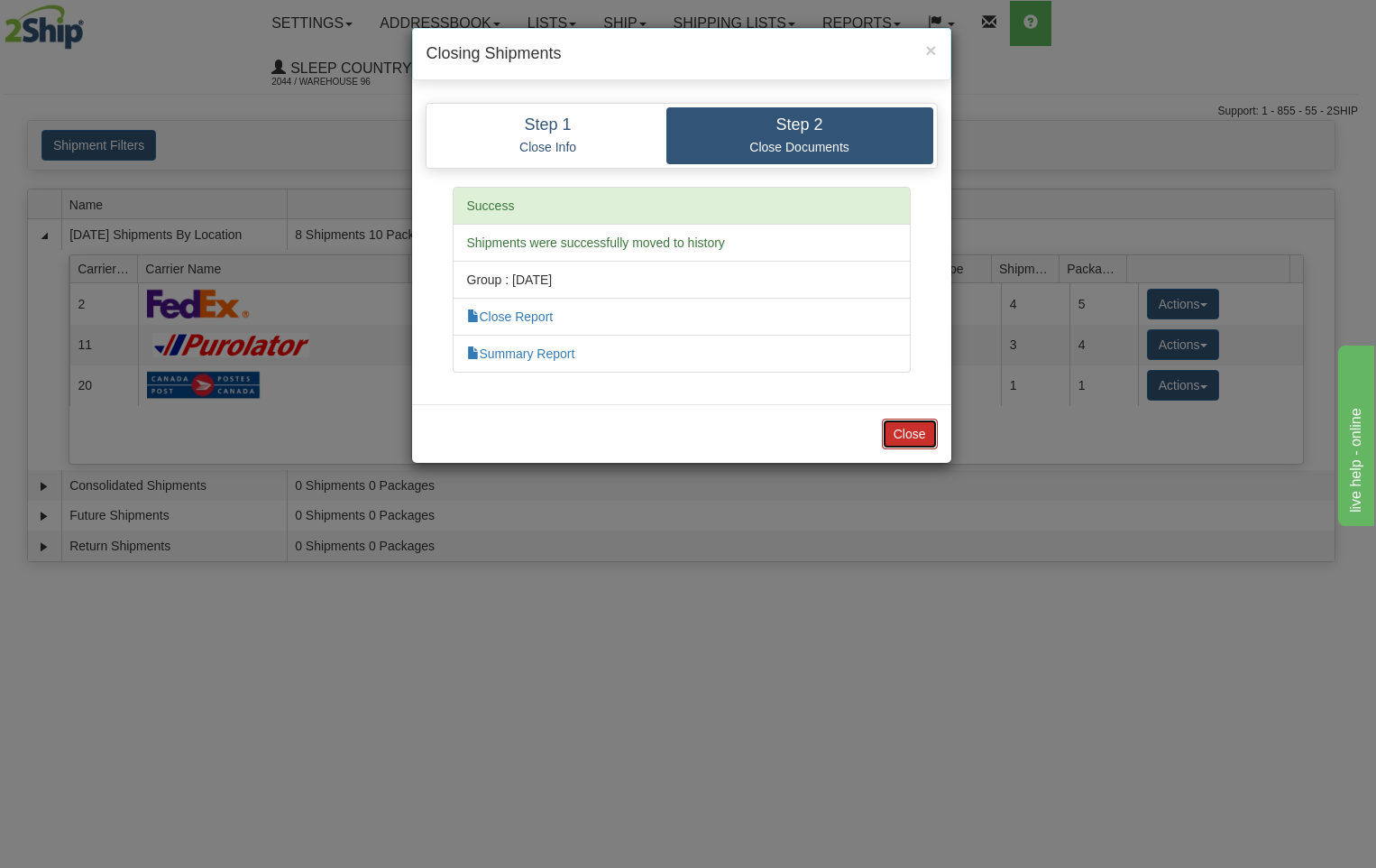
click at [892, 425] on button "Close" at bounding box center [911, 434] width 56 height 31
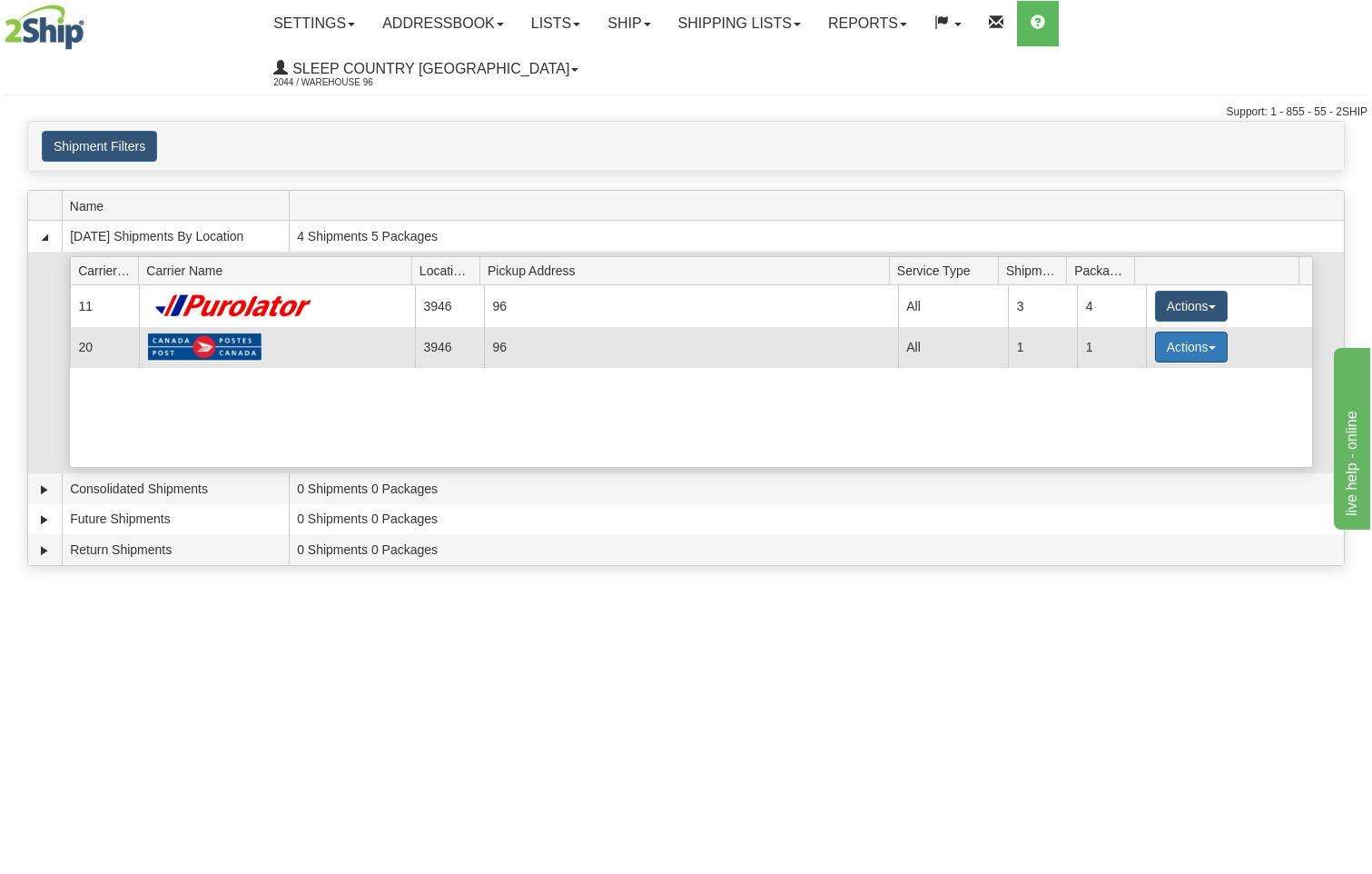
click at [1187, 331] on button "Actions" at bounding box center [1191, 347] width 72 height 31
click at [1140, 398] on span "Close" at bounding box center [1121, 405] width 42 height 13
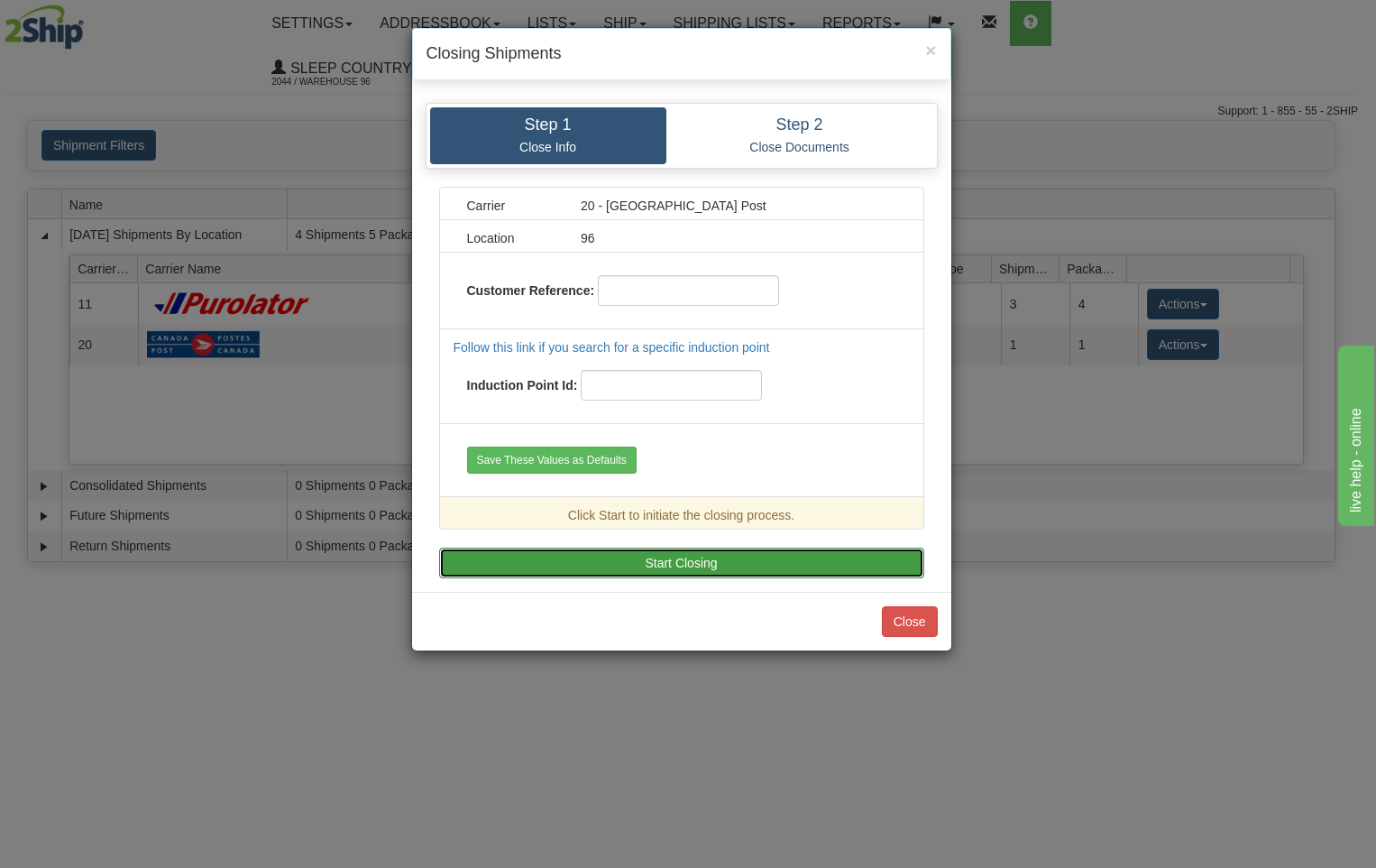
click at [749, 560] on button "Start Closing" at bounding box center [682, 563] width 485 height 31
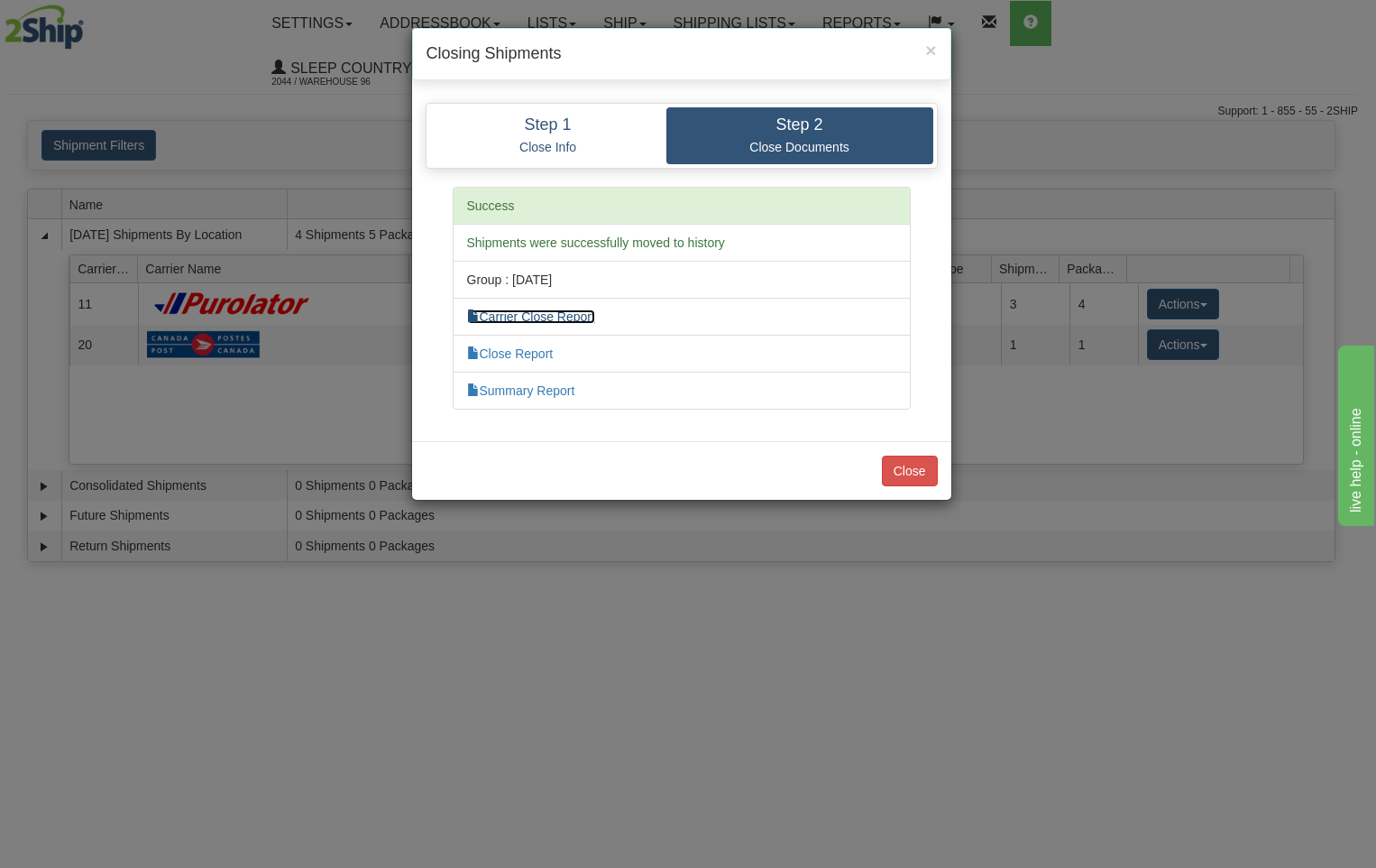
click at [582, 317] on link "Carrier Close Report" at bounding box center [531, 316] width 128 height 15
click at [537, 357] on link "Close Report" at bounding box center [510, 354] width 86 height 15
click at [543, 392] on link "Summary Report" at bounding box center [521, 391] width 108 height 15
click at [909, 471] on button "Close" at bounding box center [911, 471] width 56 height 31
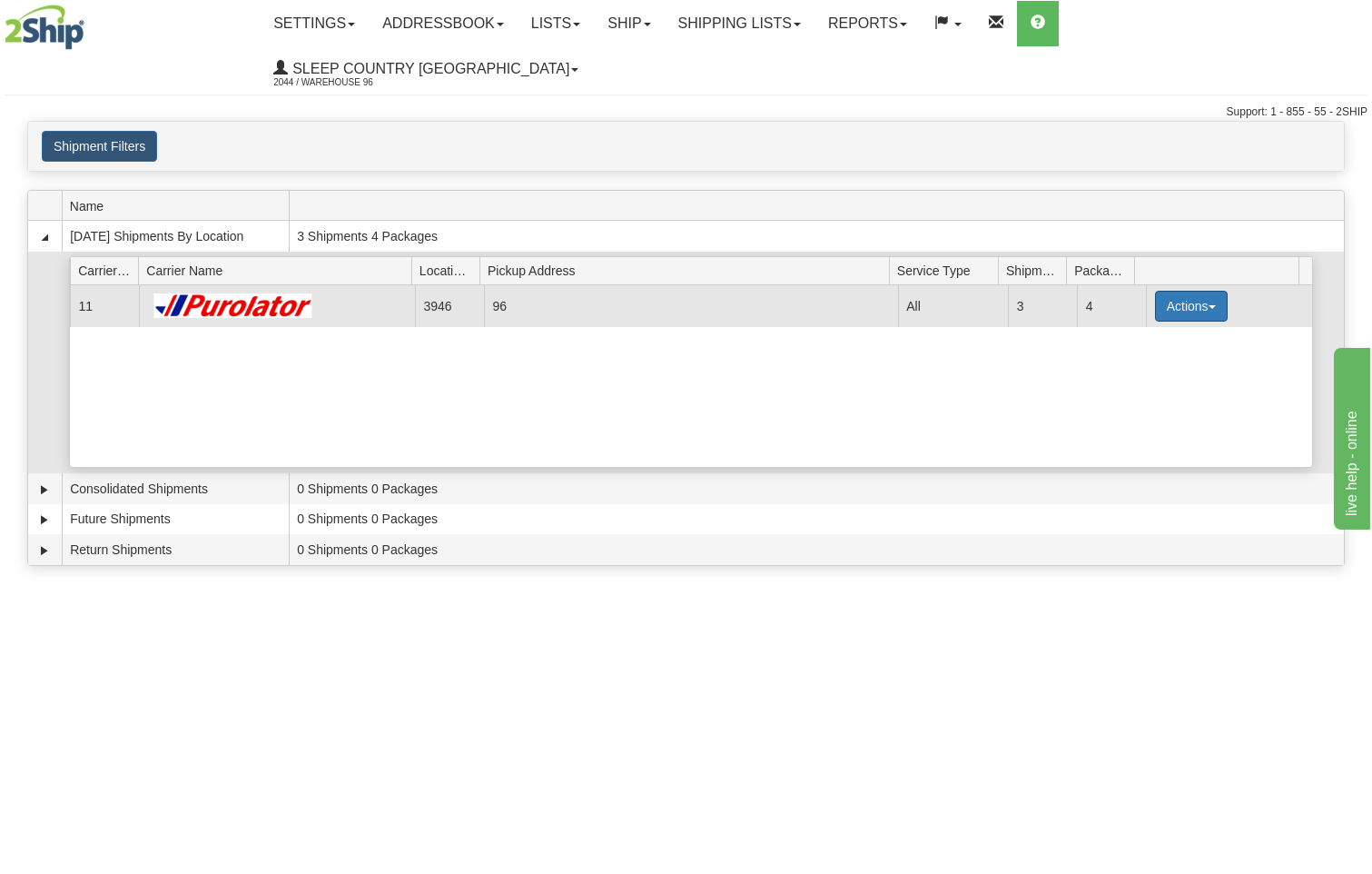
click at [1184, 291] on button "Actions" at bounding box center [1191, 307] width 72 height 31
click at [1148, 381] on span "Pickup" at bounding box center [1124, 387] width 49 height 13
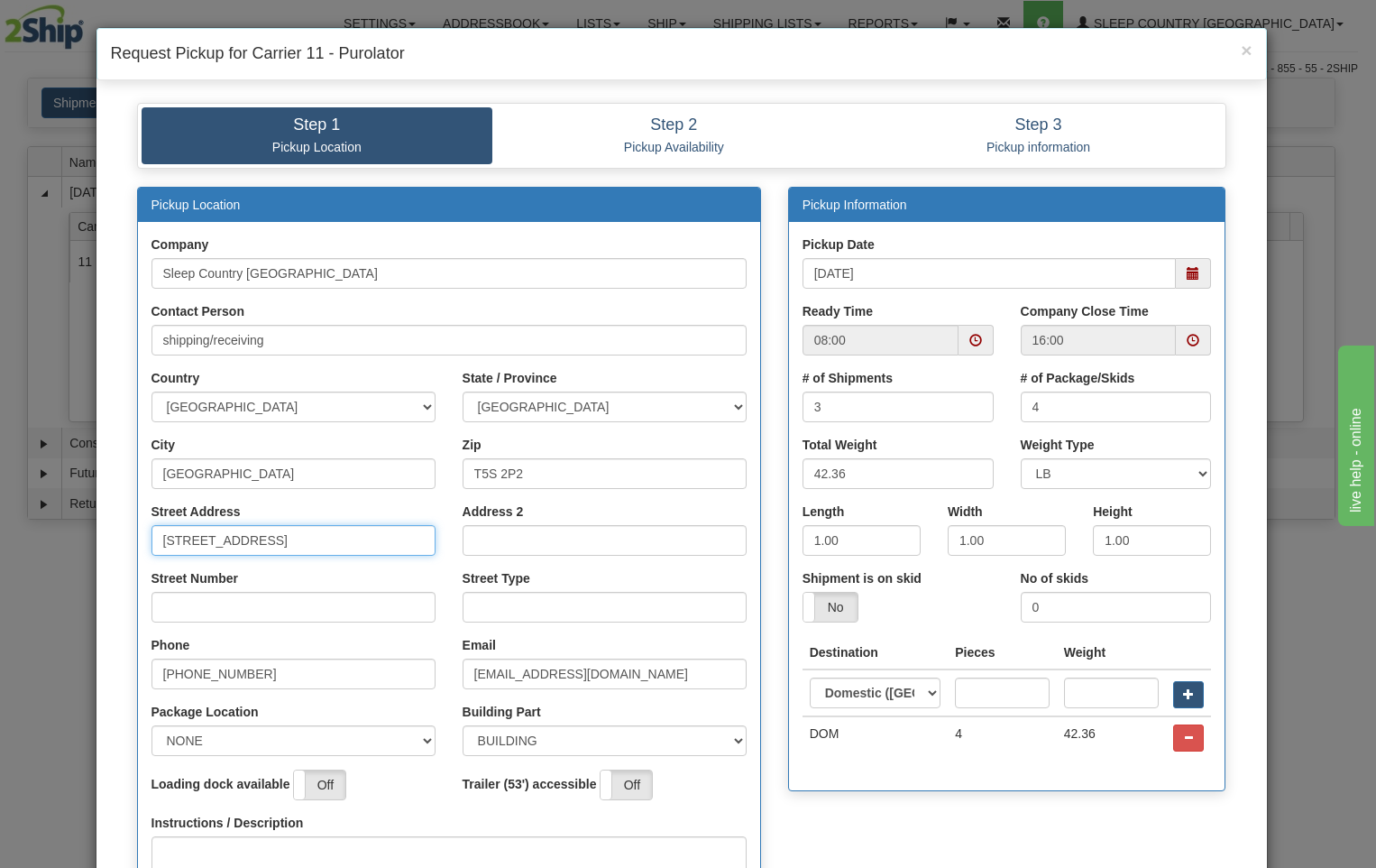
click at [328, 541] on input "[STREET_ADDRESS]" at bounding box center [294, 541] width 284 height 31
type input "18137"
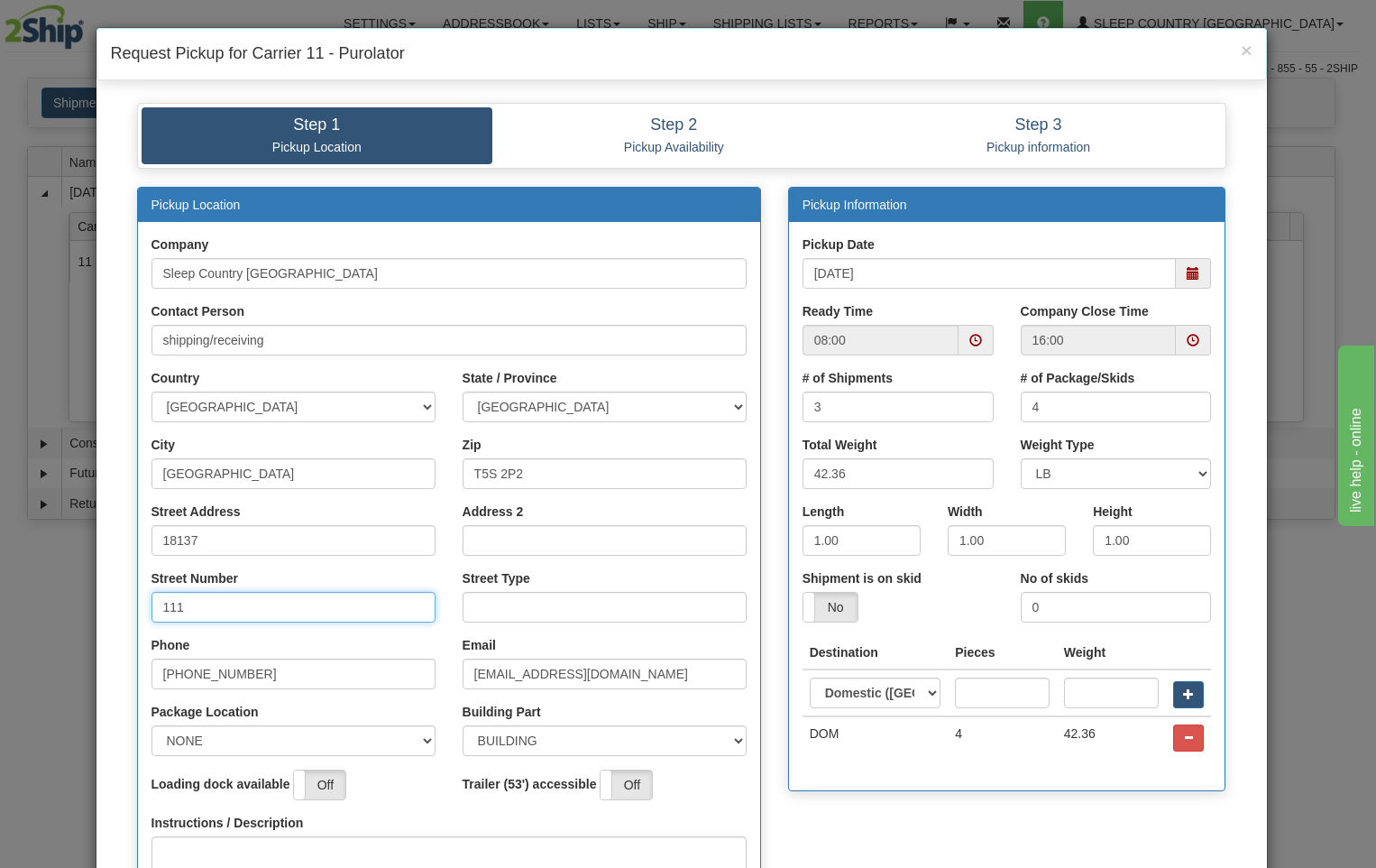
type input "111"
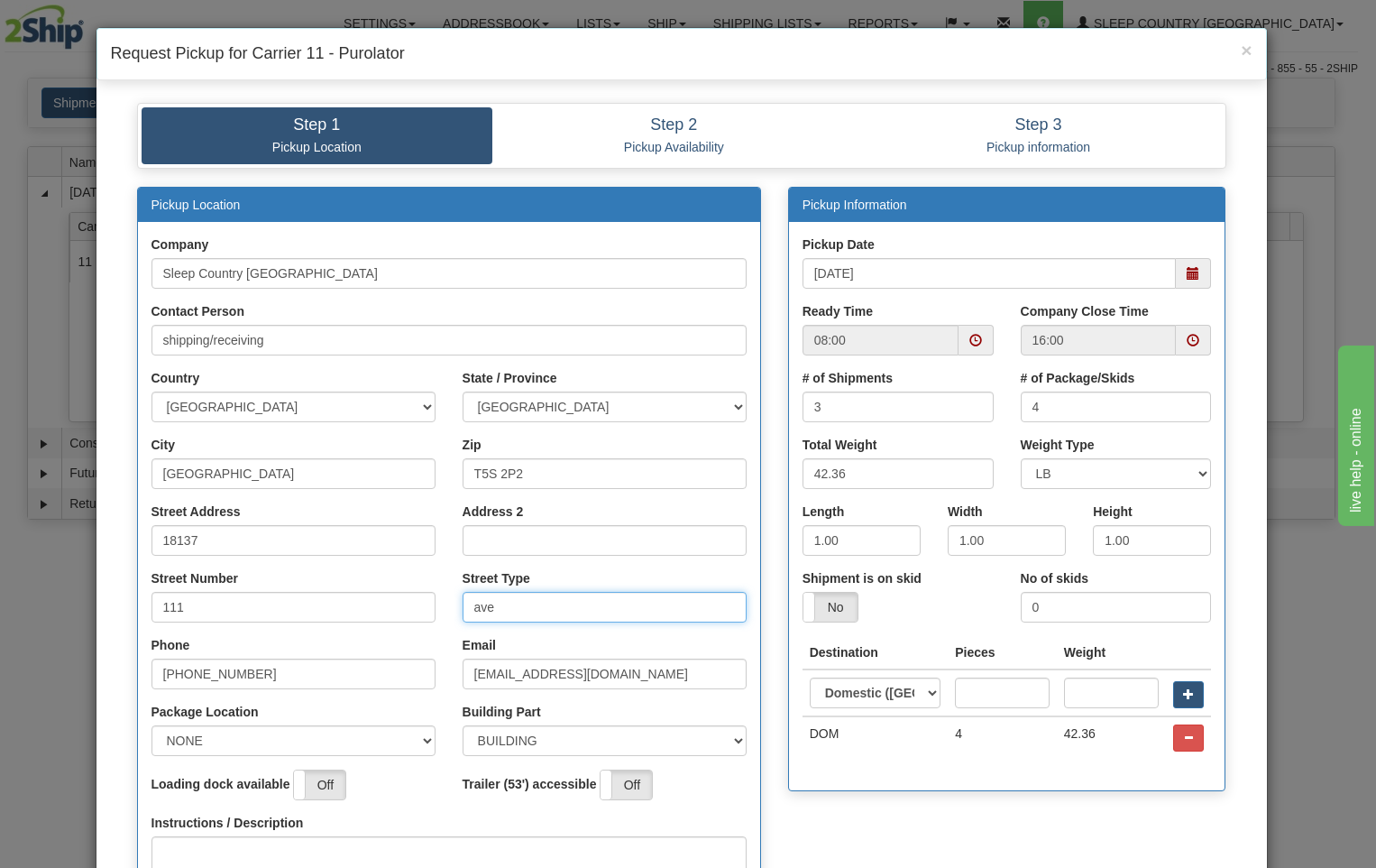
type input "ave"
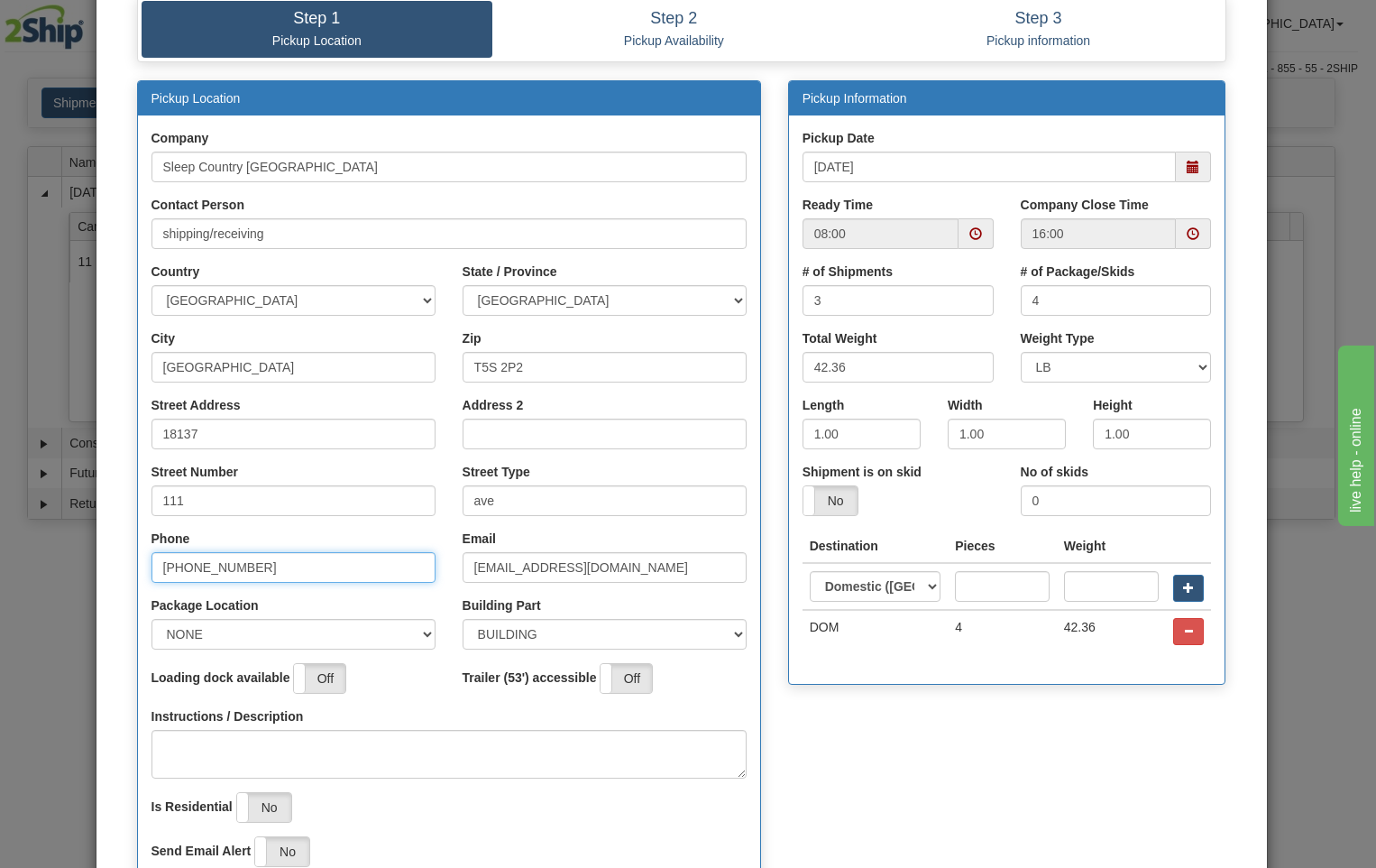
scroll to position [271, 0]
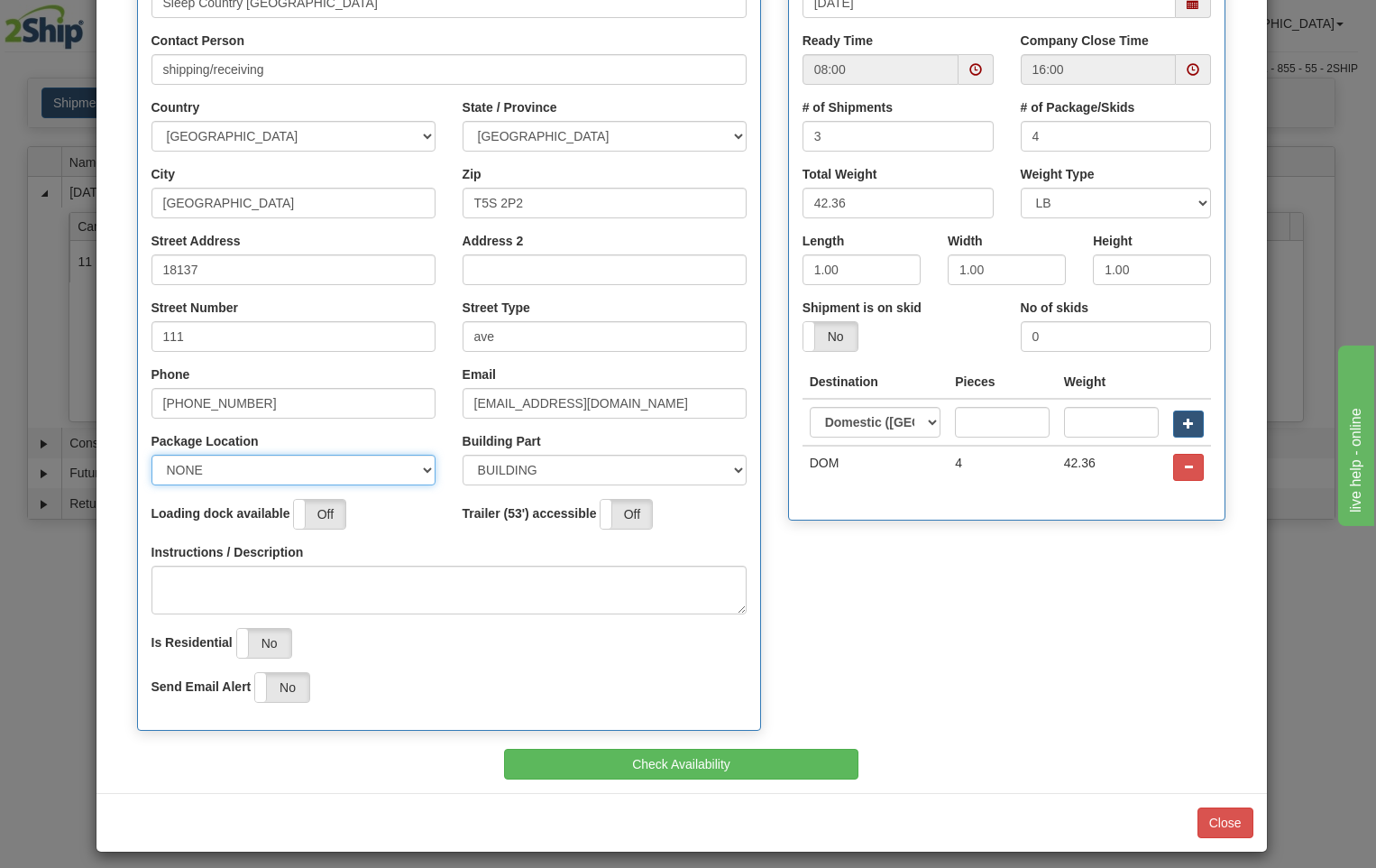
click at [422, 470] on select "NONE FRONT REAR SIDE" at bounding box center [294, 470] width 284 height 31
select select "2"
click at [152, 454] on select "NONE FRONT REAR SIDE" at bounding box center [294, 470] width 284 height 31
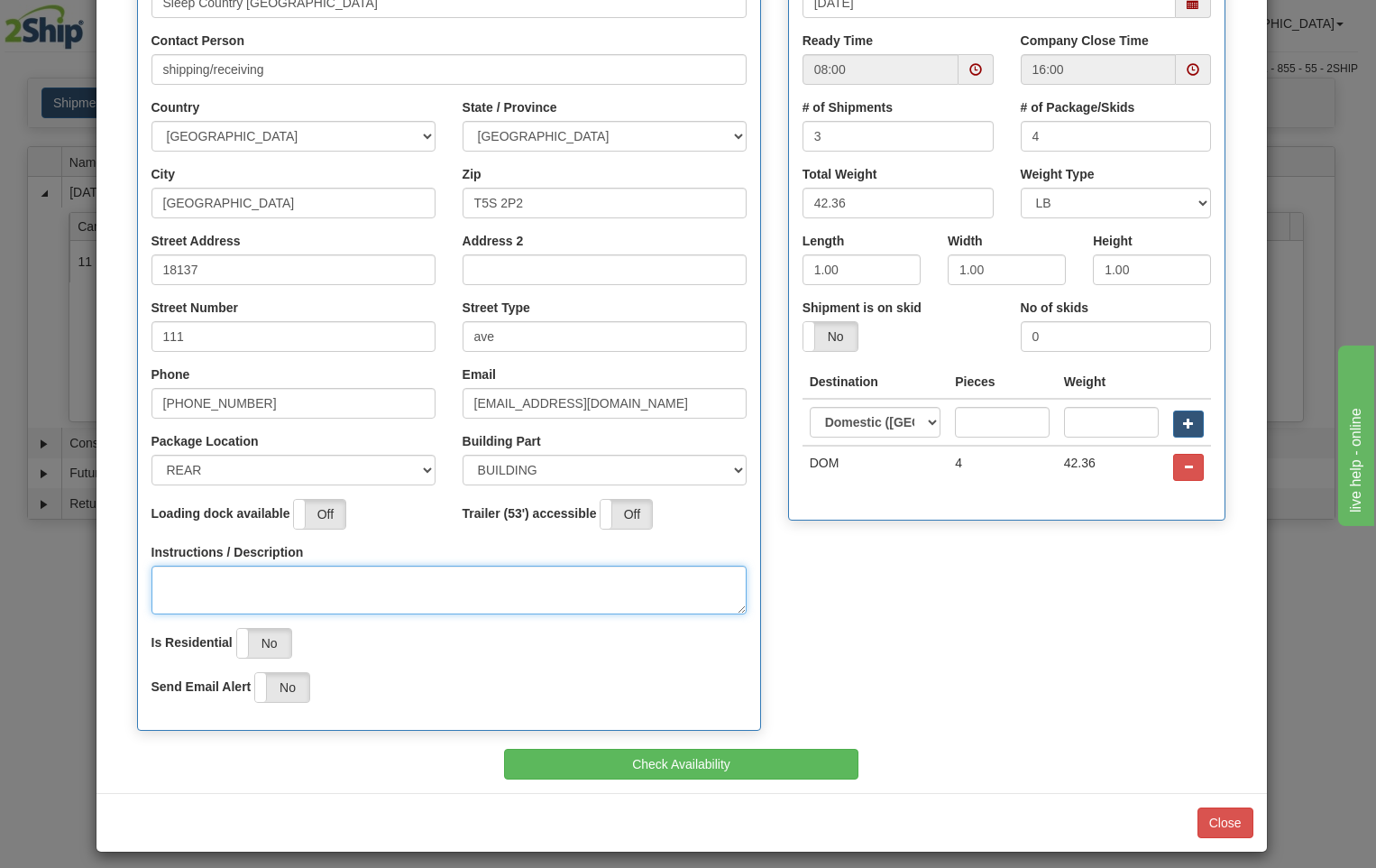
click at [229, 584] on textarea "Instructions / Description" at bounding box center [449, 590] width 595 height 49
click at [970, 71] on span at bounding box center [976, 69] width 13 height 13
type textarea "pick up at rear of building"
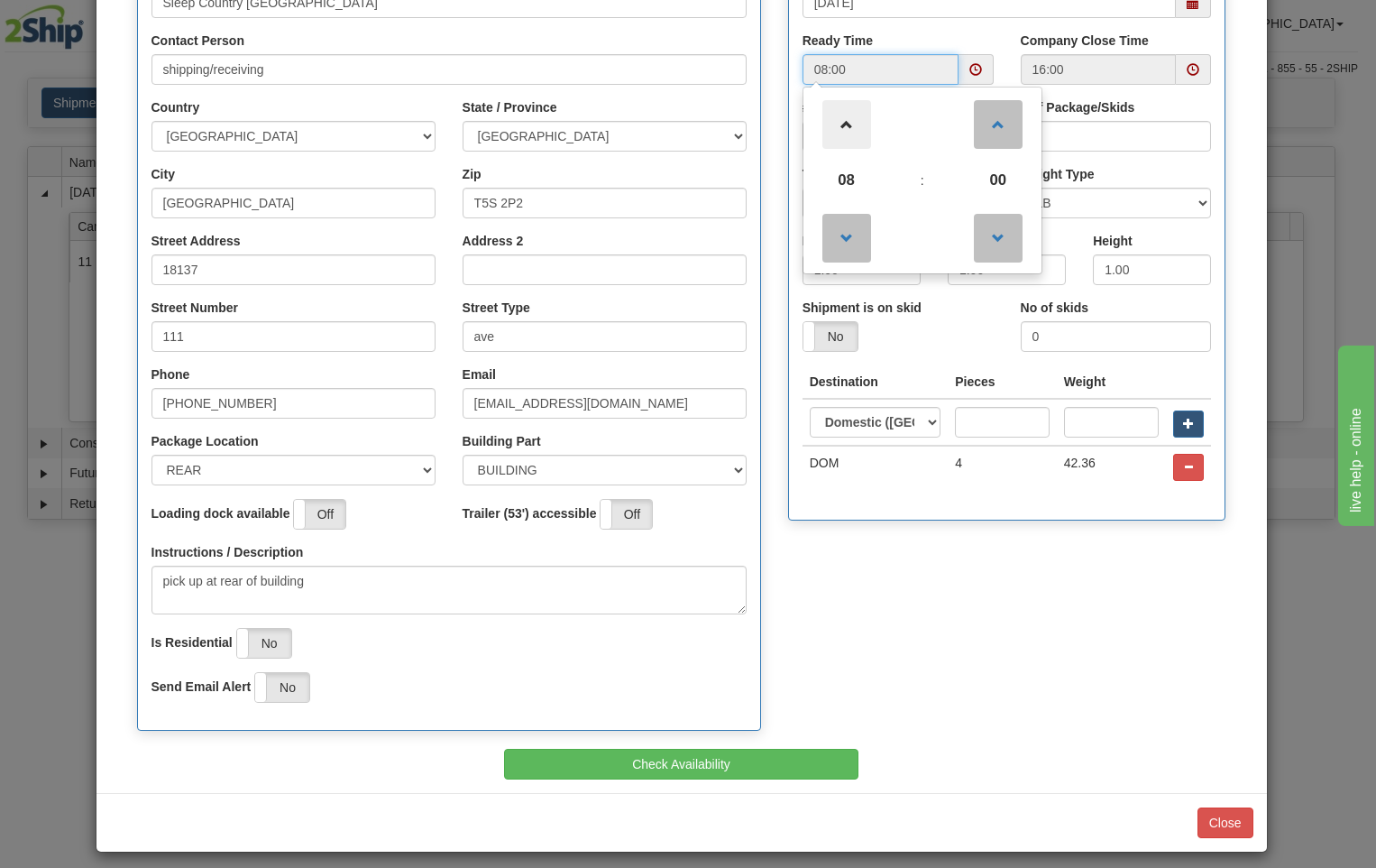
click at [838, 112] on span at bounding box center [847, 125] width 49 height 49
click at [842, 120] on span at bounding box center [847, 125] width 49 height 49
type input "12:00"
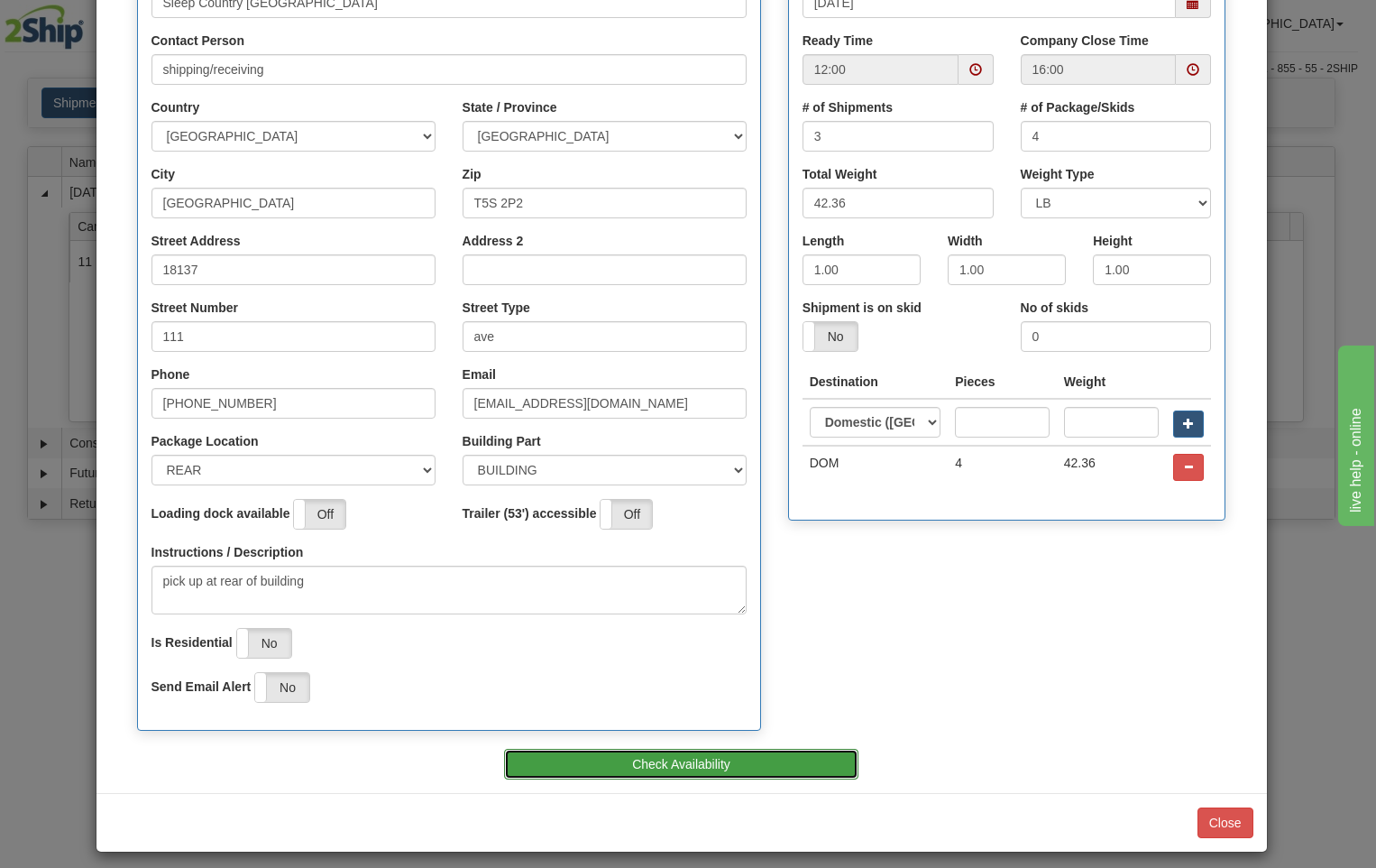
click at [787, 762] on button "Check Availability" at bounding box center [682, 764] width 354 height 31
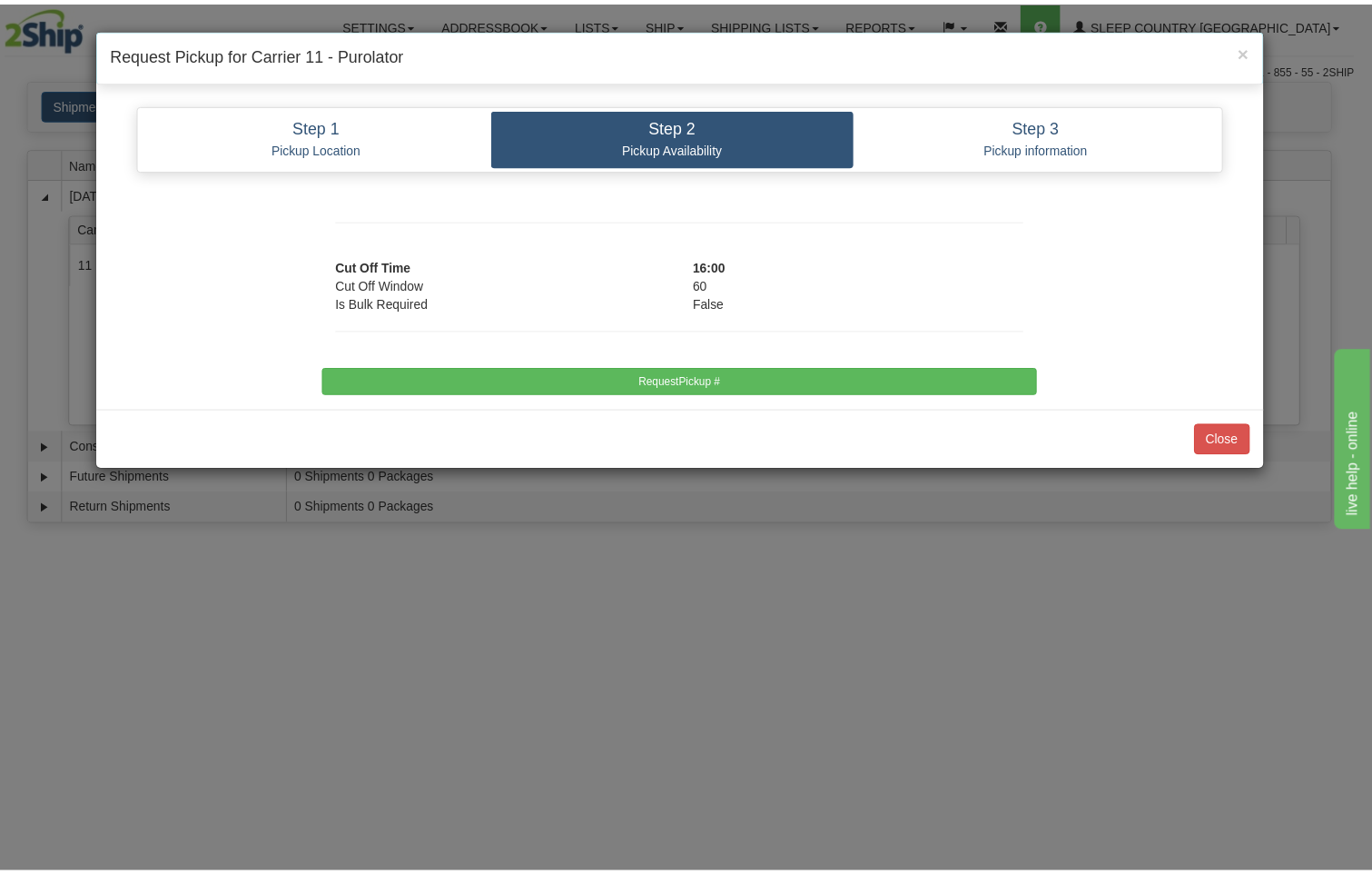
scroll to position [0, 0]
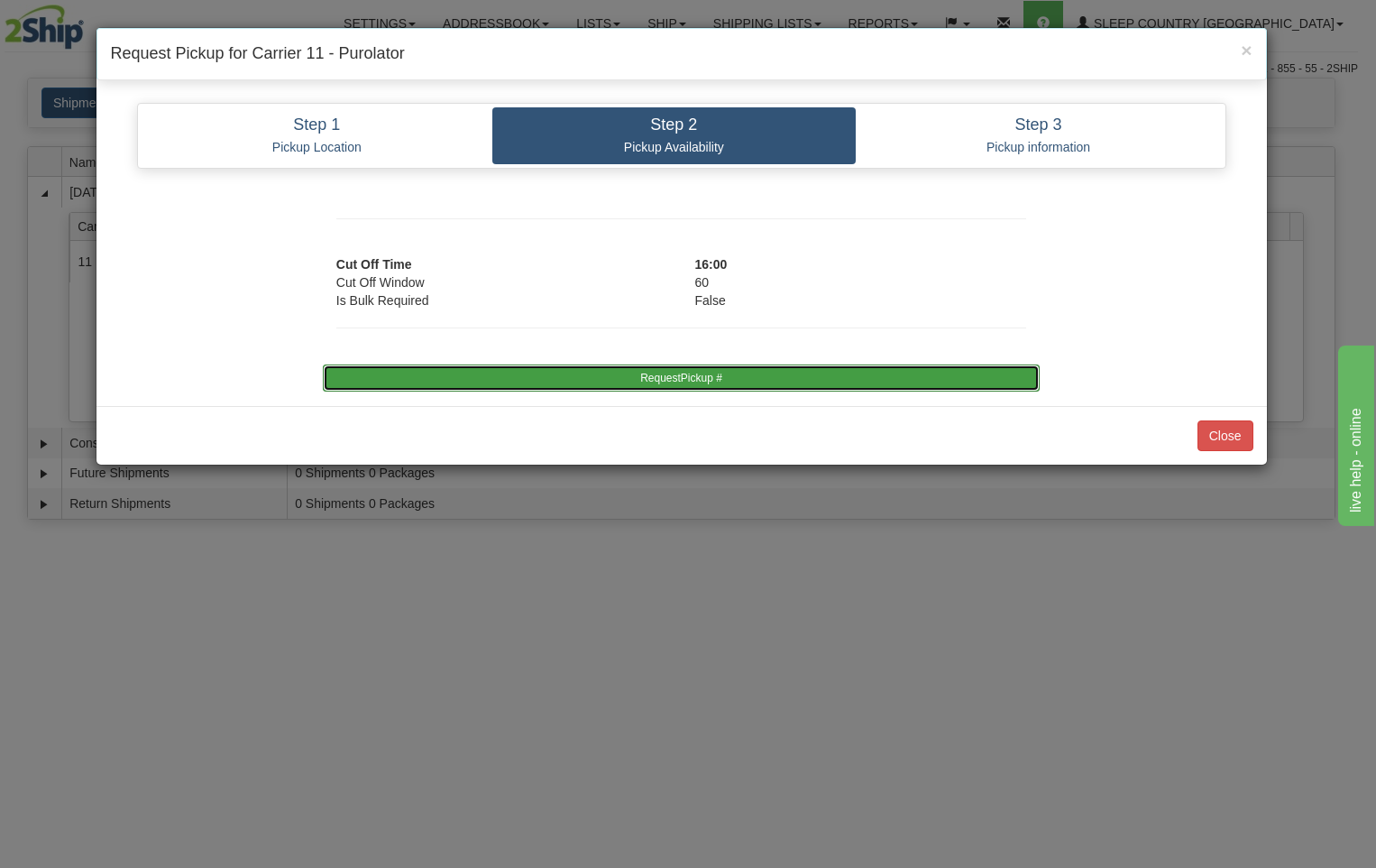
click at [830, 380] on button "RequestPickup #" at bounding box center [681, 378] width 717 height 27
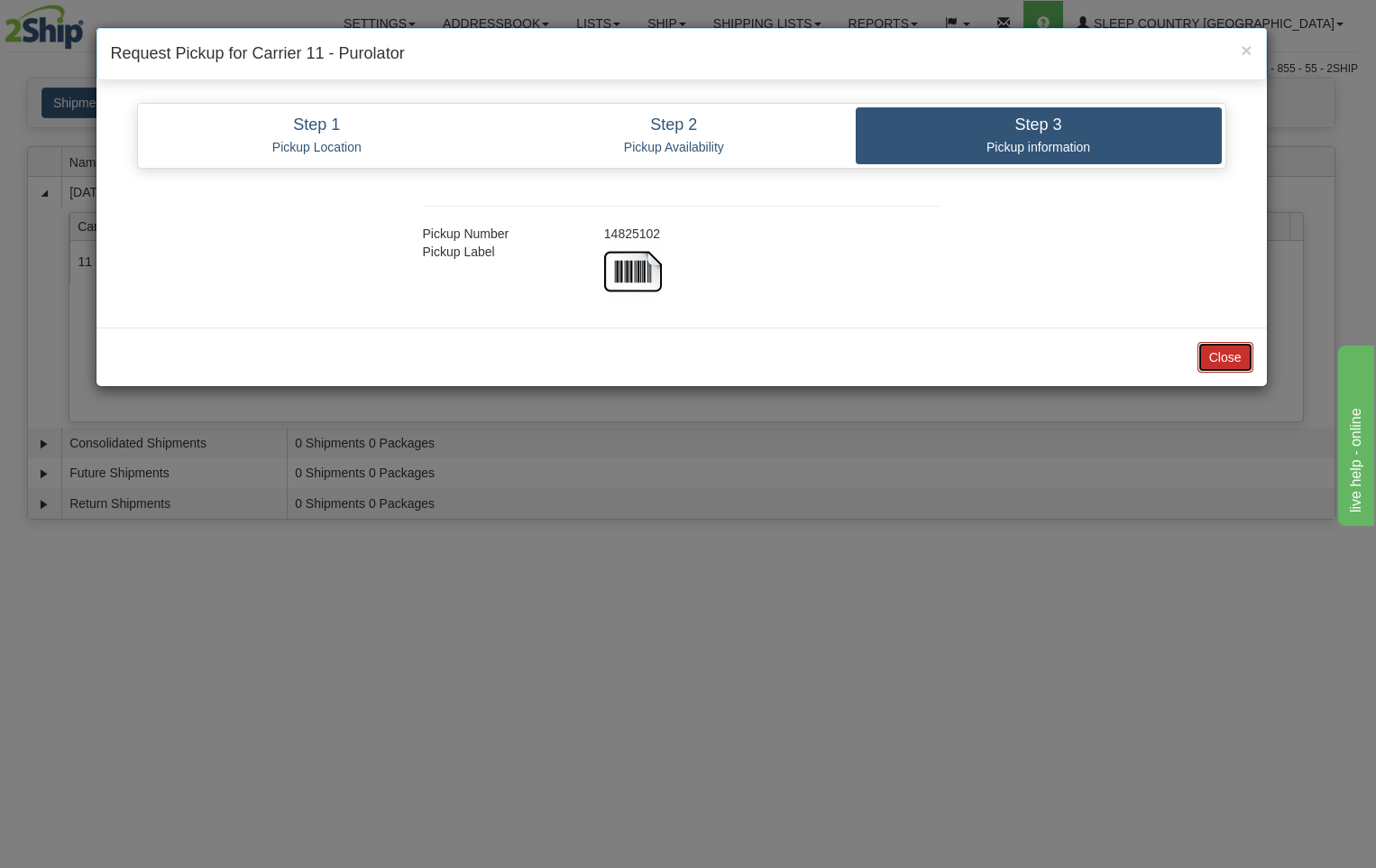
click at [1230, 355] on button "Close" at bounding box center [1226, 357] width 56 height 31
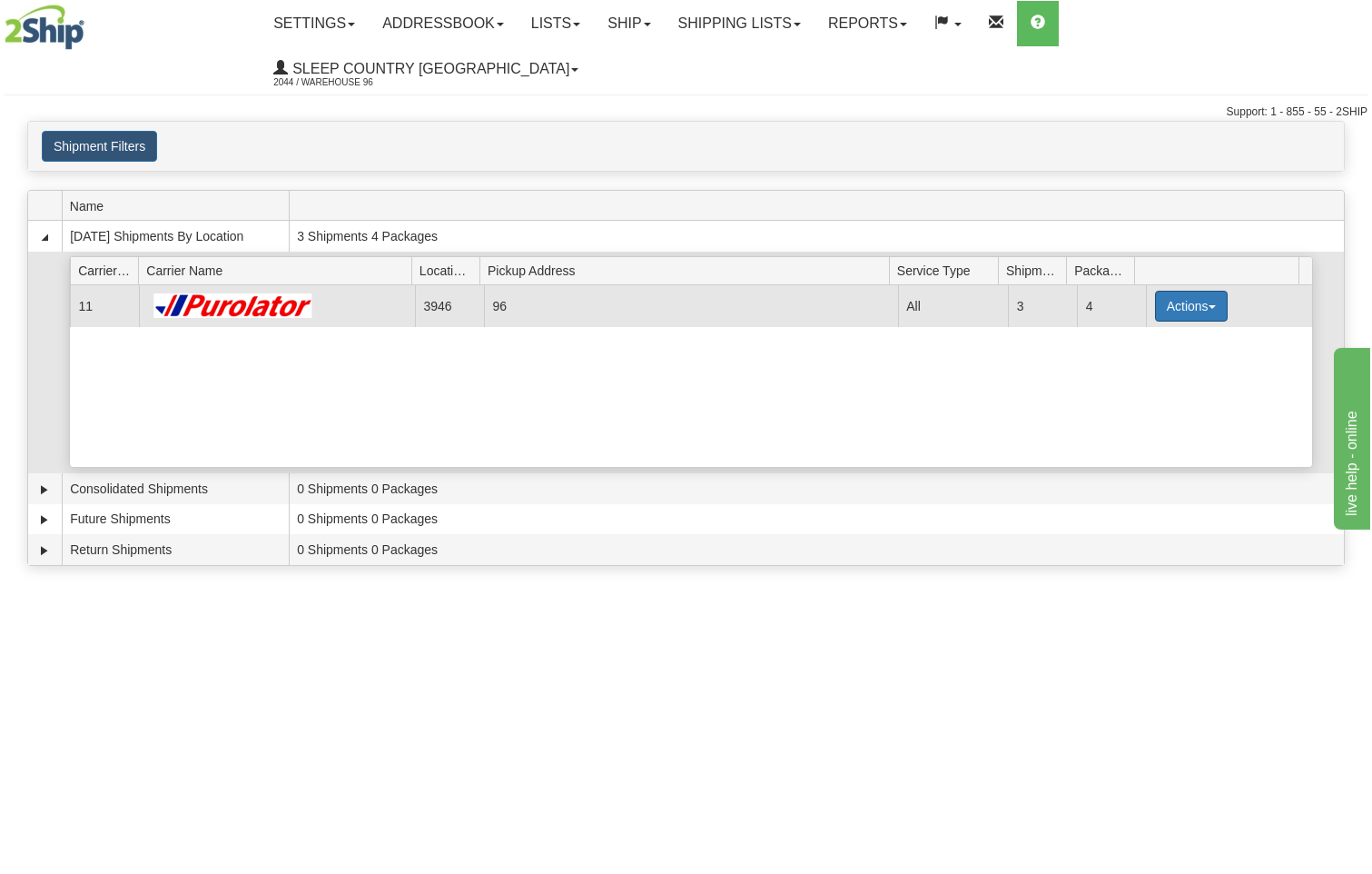
drag, startPoint x: 1203, startPoint y: 247, endPoint x: 1200, endPoint y: 256, distance: 9.5
click at [1200, 291] on button "Actions" at bounding box center [1191, 307] width 72 height 31
click at [1141, 357] on span "Close" at bounding box center [1121, 363] width 42 height 13
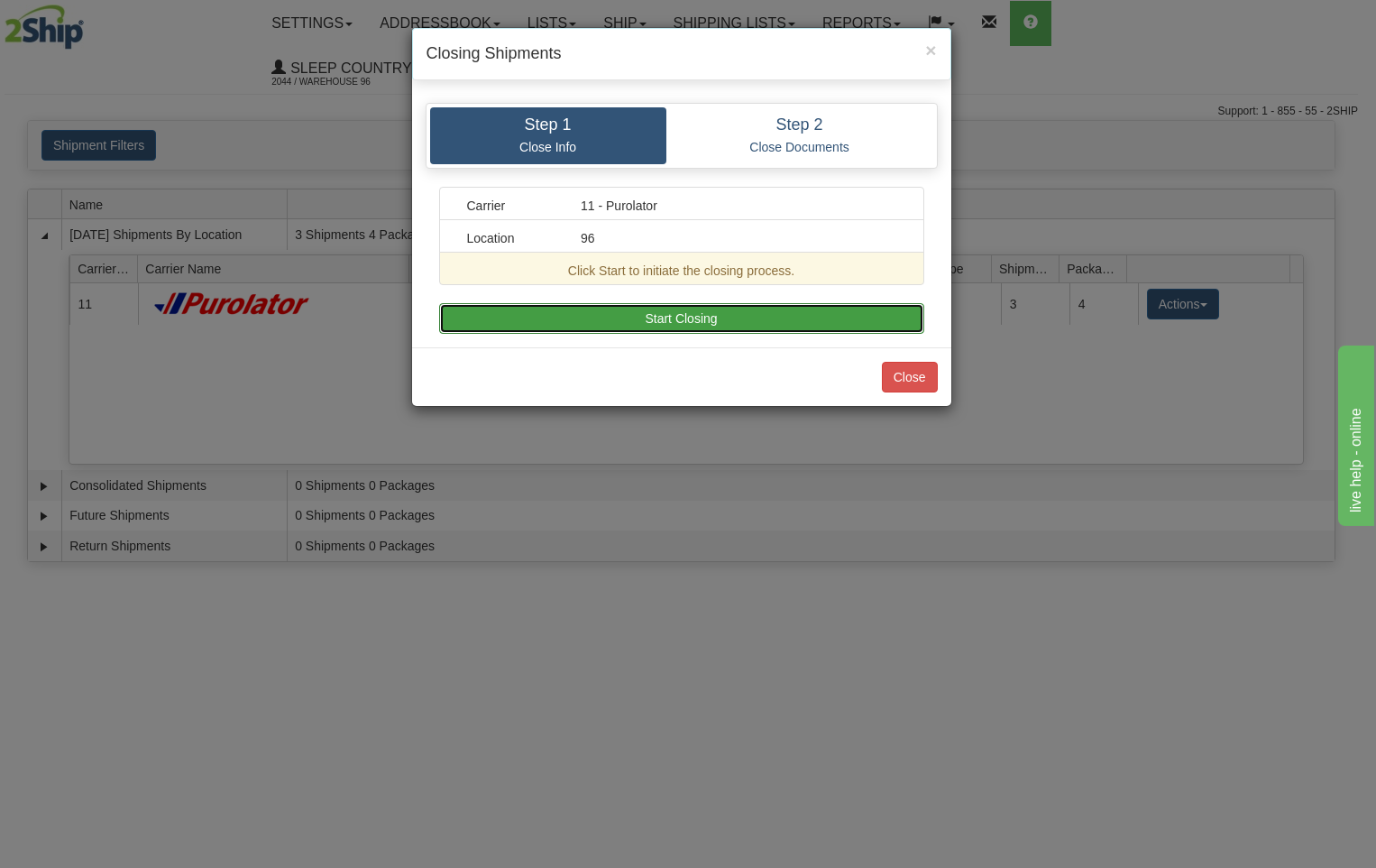
click at [741, 313] on button "Start Closing" at bounding box center [682, 318] width 485 height 31
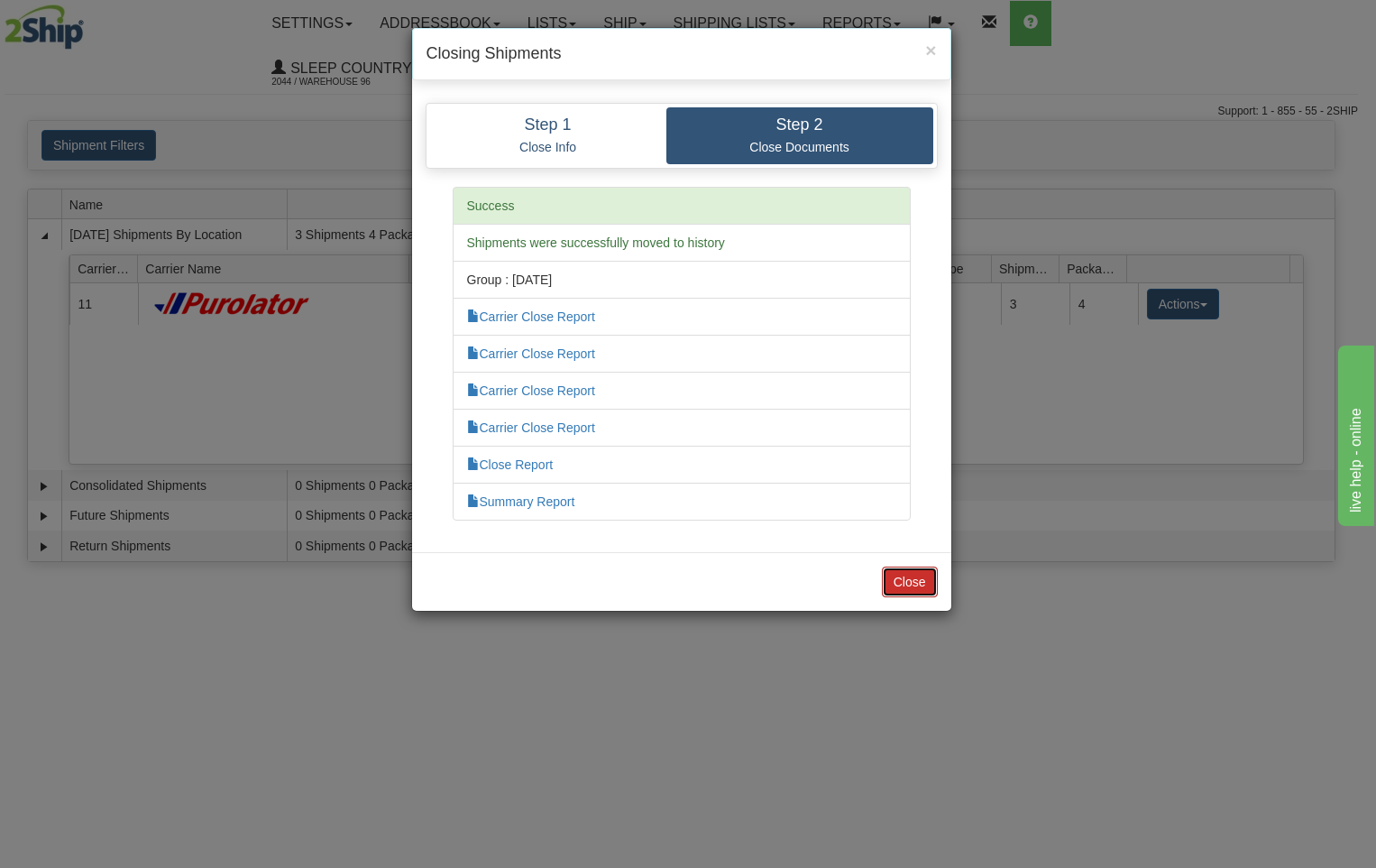
click at [914, 584] on button "Close" at bounding box center [911, 582] width 56 height 31
